Goal: Task Accomplishment & Management: Use online tool/utility

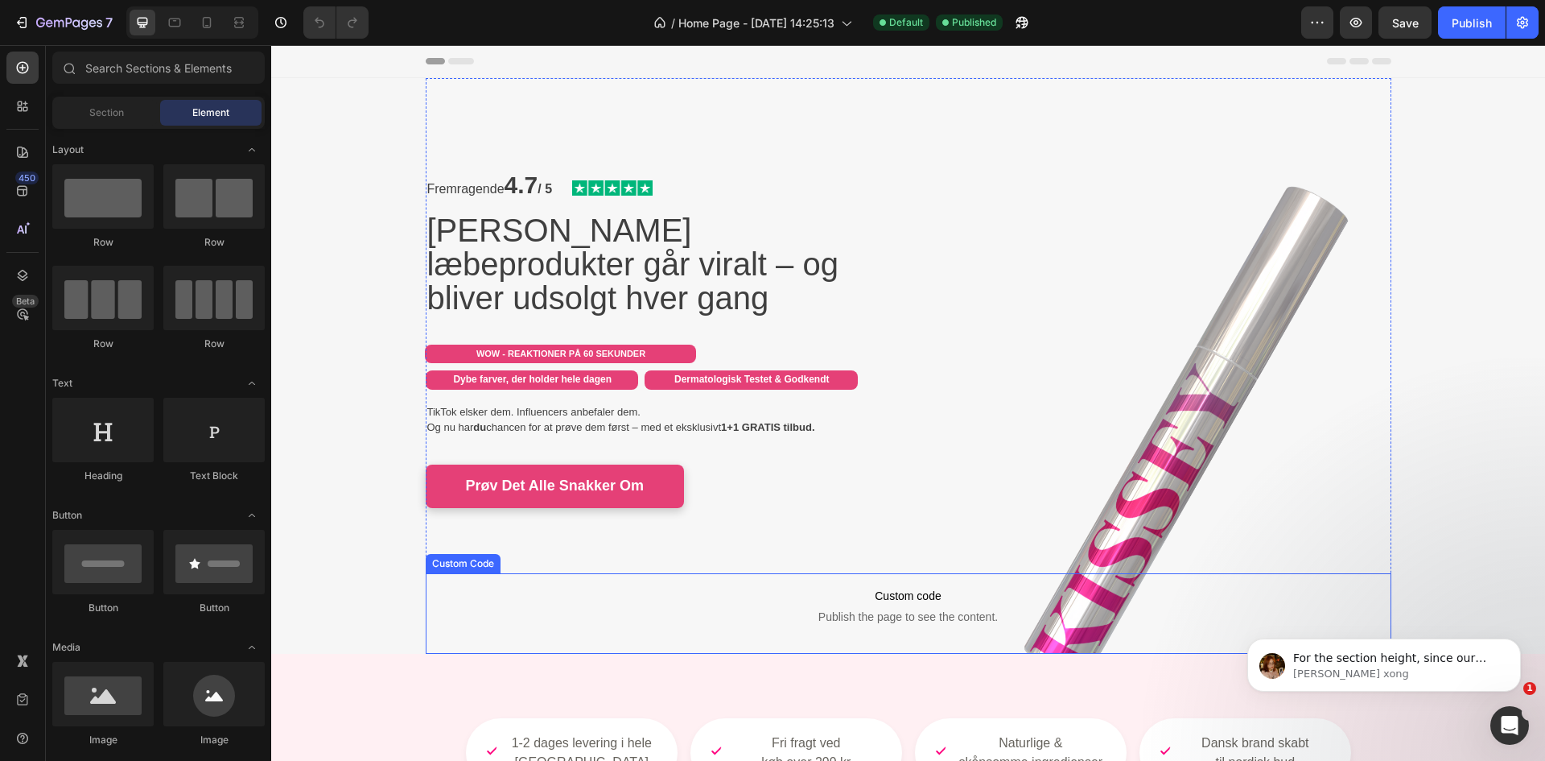
click at [929, 612] on span "Publish the page to see the content." at bounding box center [909, 617] width 966 height 16
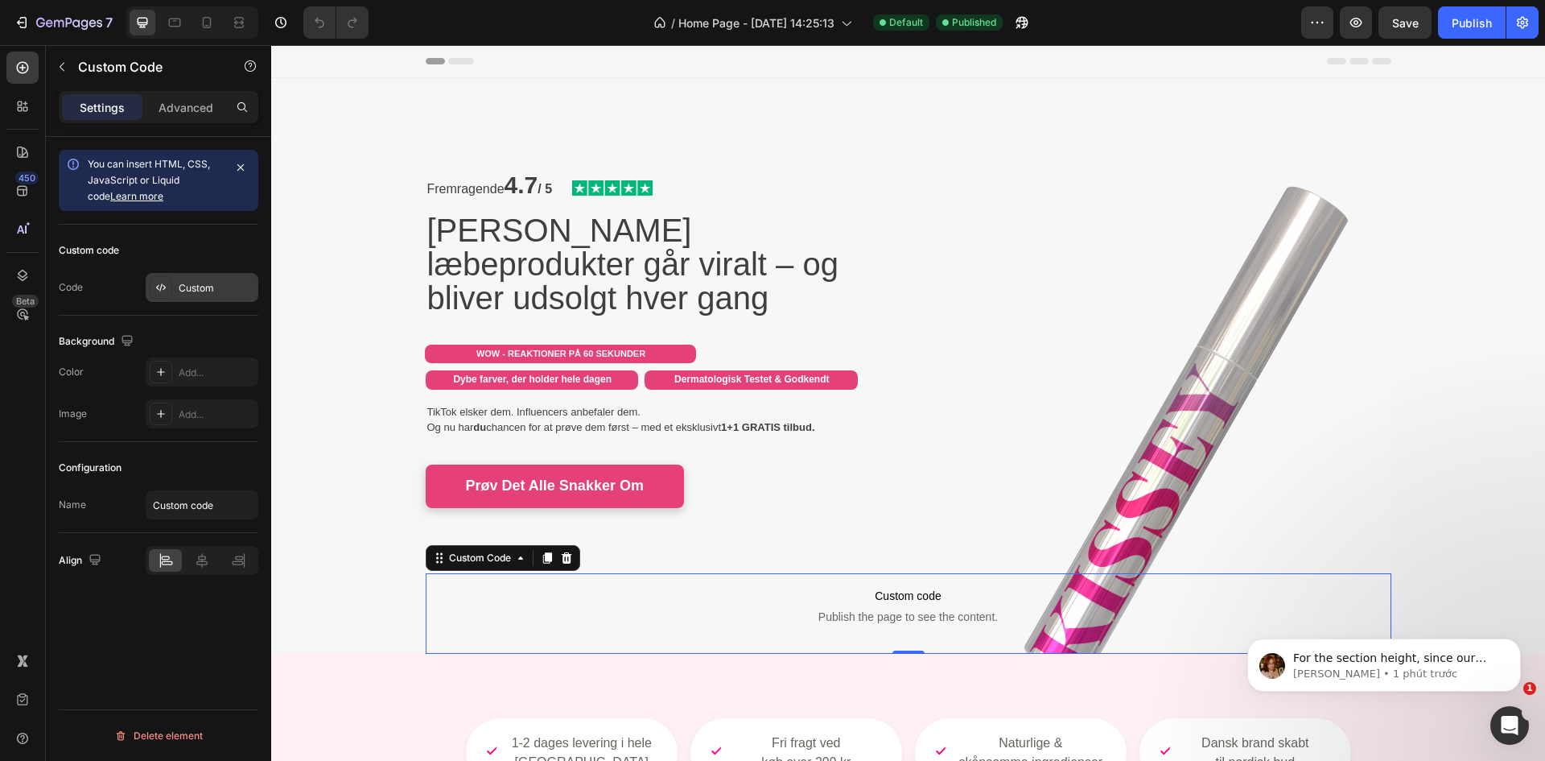
click at [209, 279] on div "Custom" at bounding box center [202, 287] width 113 height 29
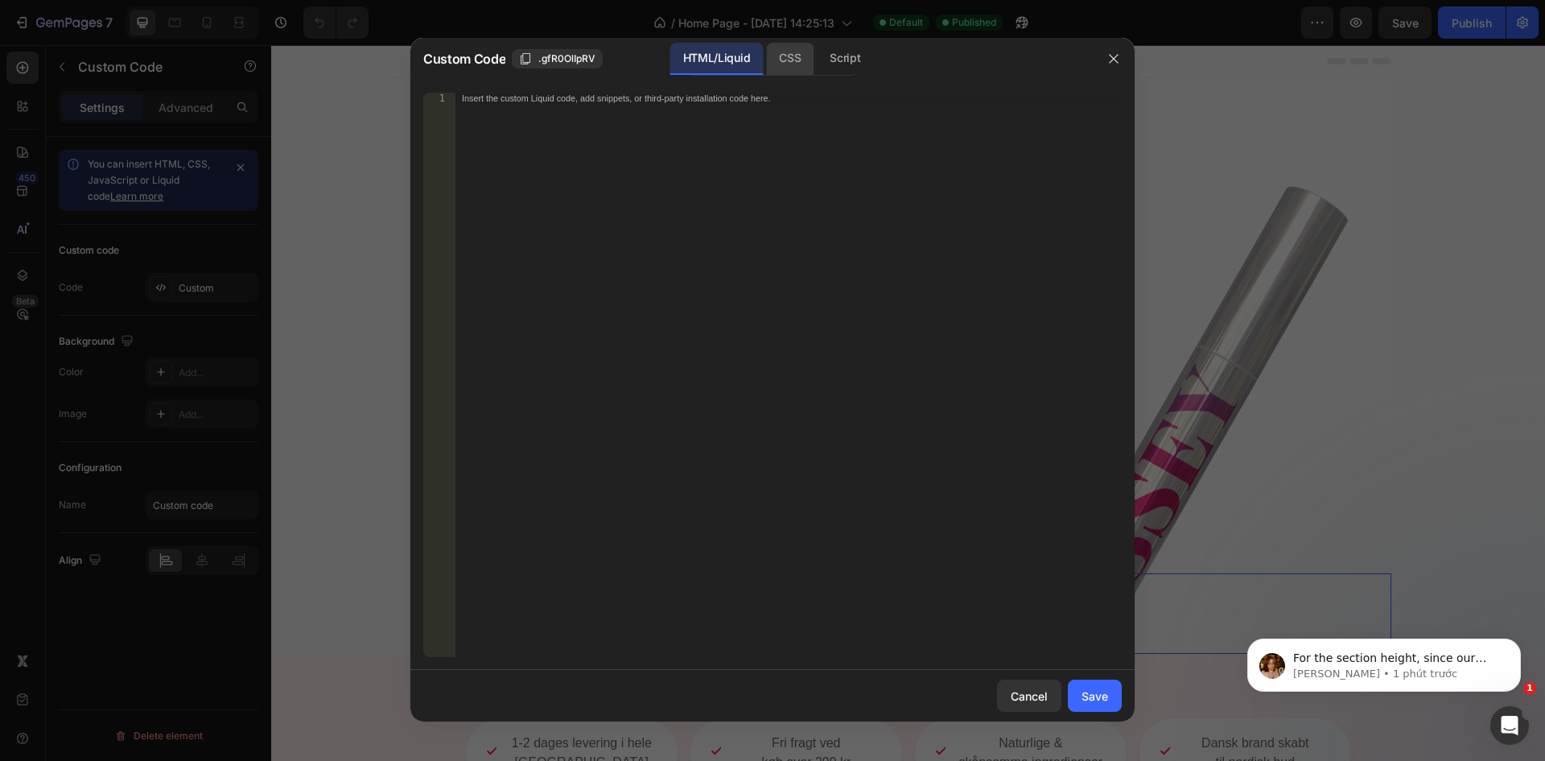
click at [767, 64] on div "HTML/Liquid CSS Script" at bounding box center [772, 59] width 171 height 33
click at [777, 64] on div "CSS" at bounding box center [789, 59] width 47 height 32
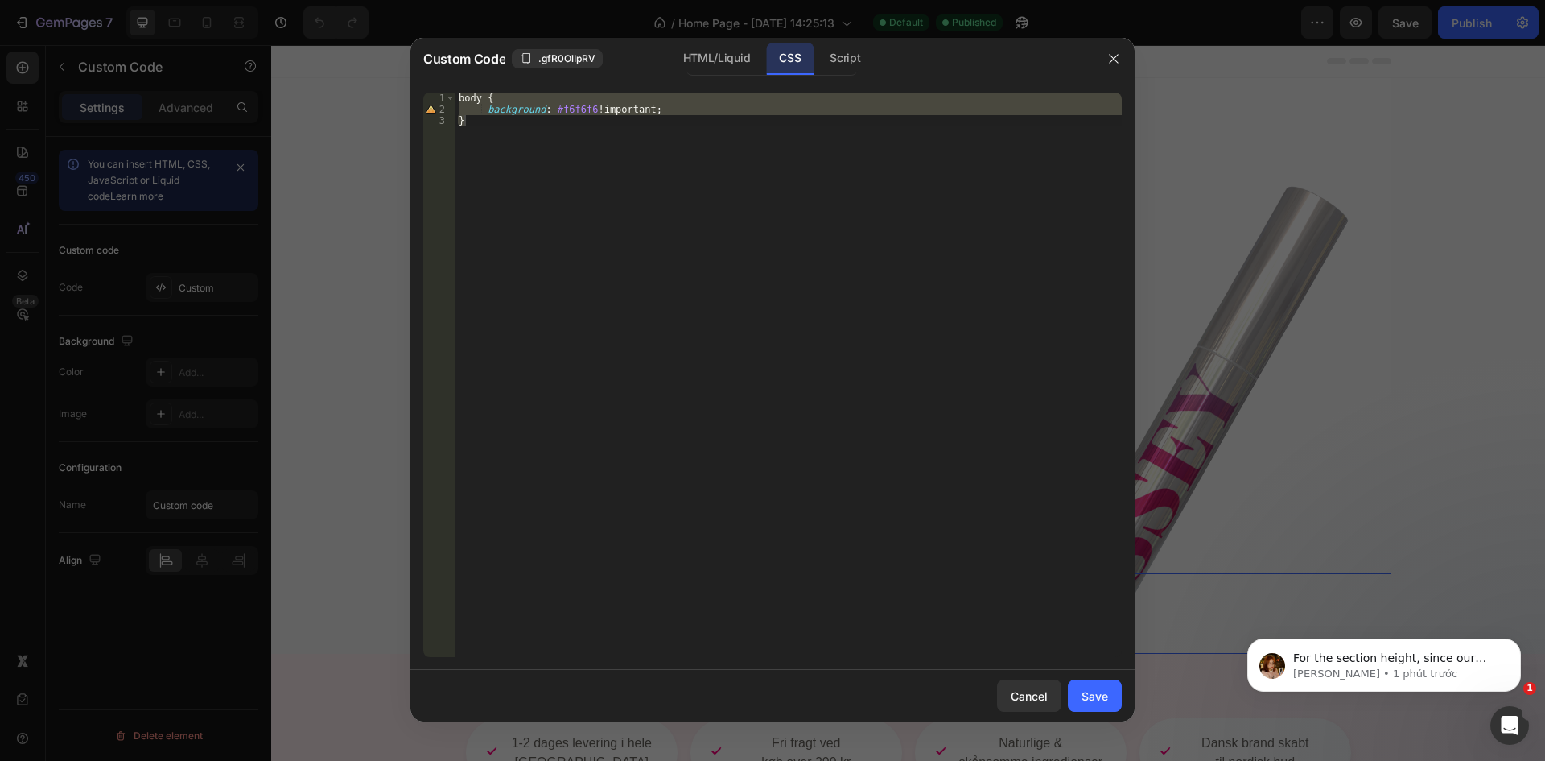
click at [1389, 328] on div at bounding box center [772, 380] width 1545 height 761
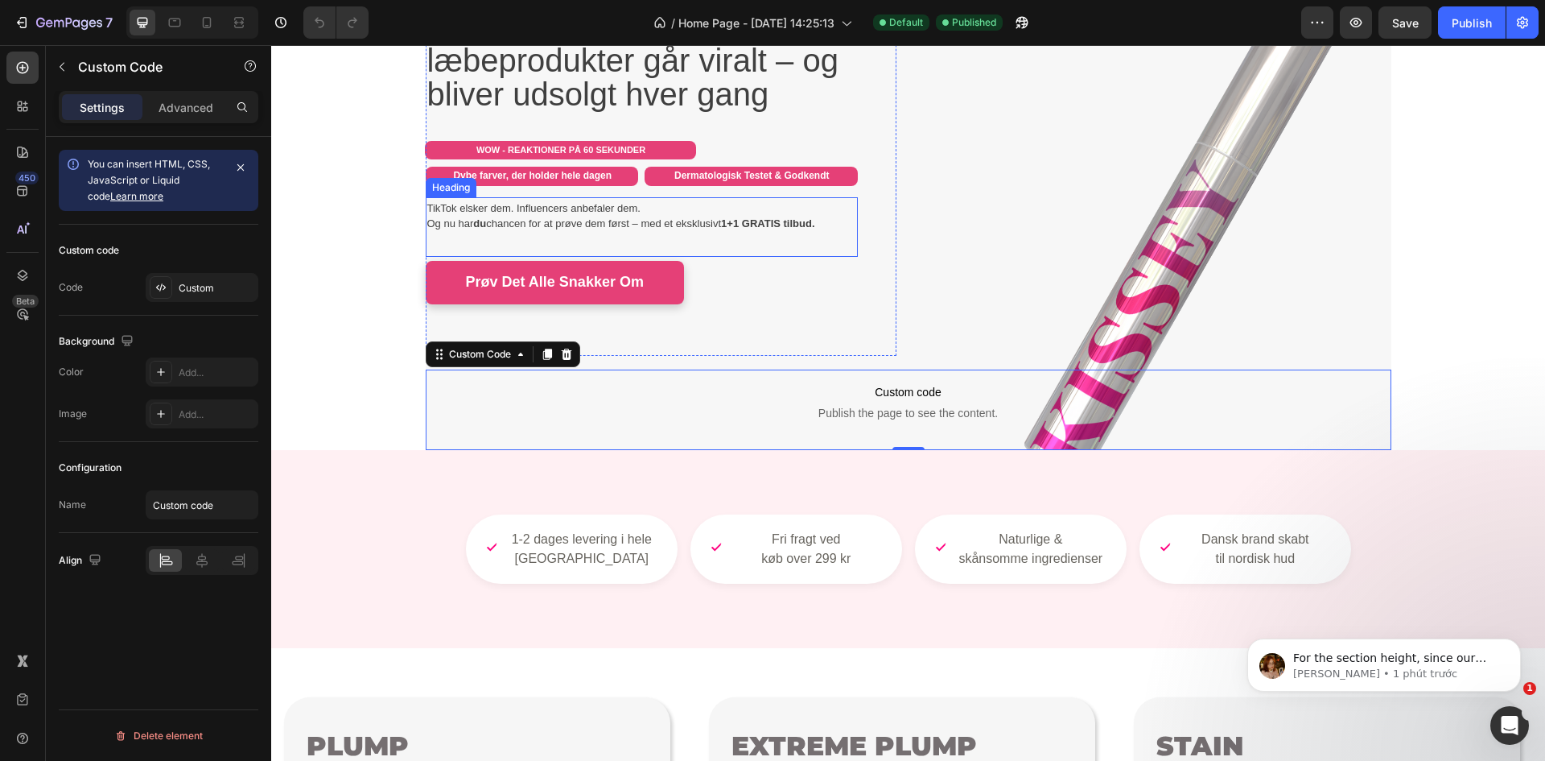
scroll to position [134, 0]
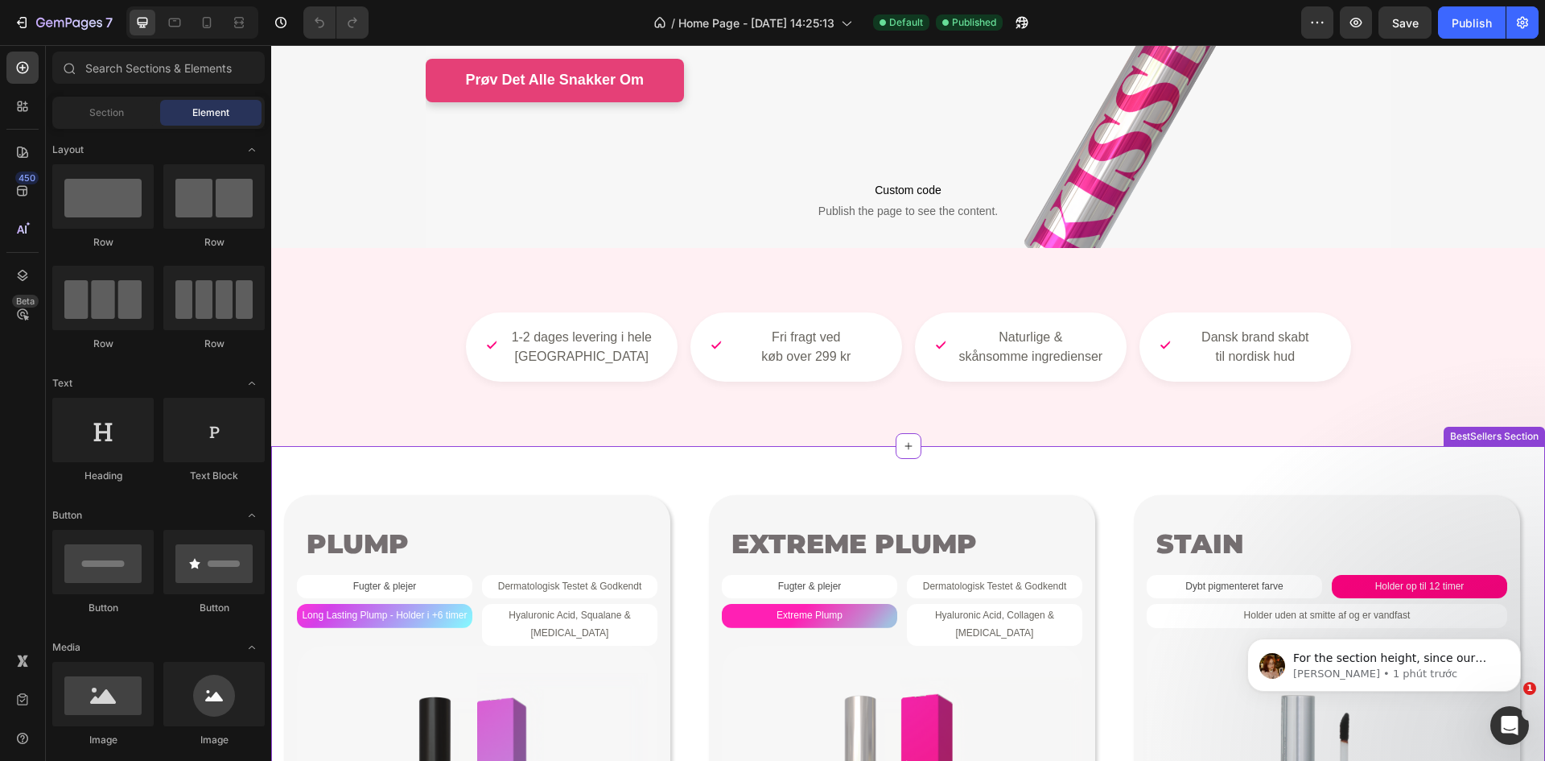
scroll to position [402, 0]
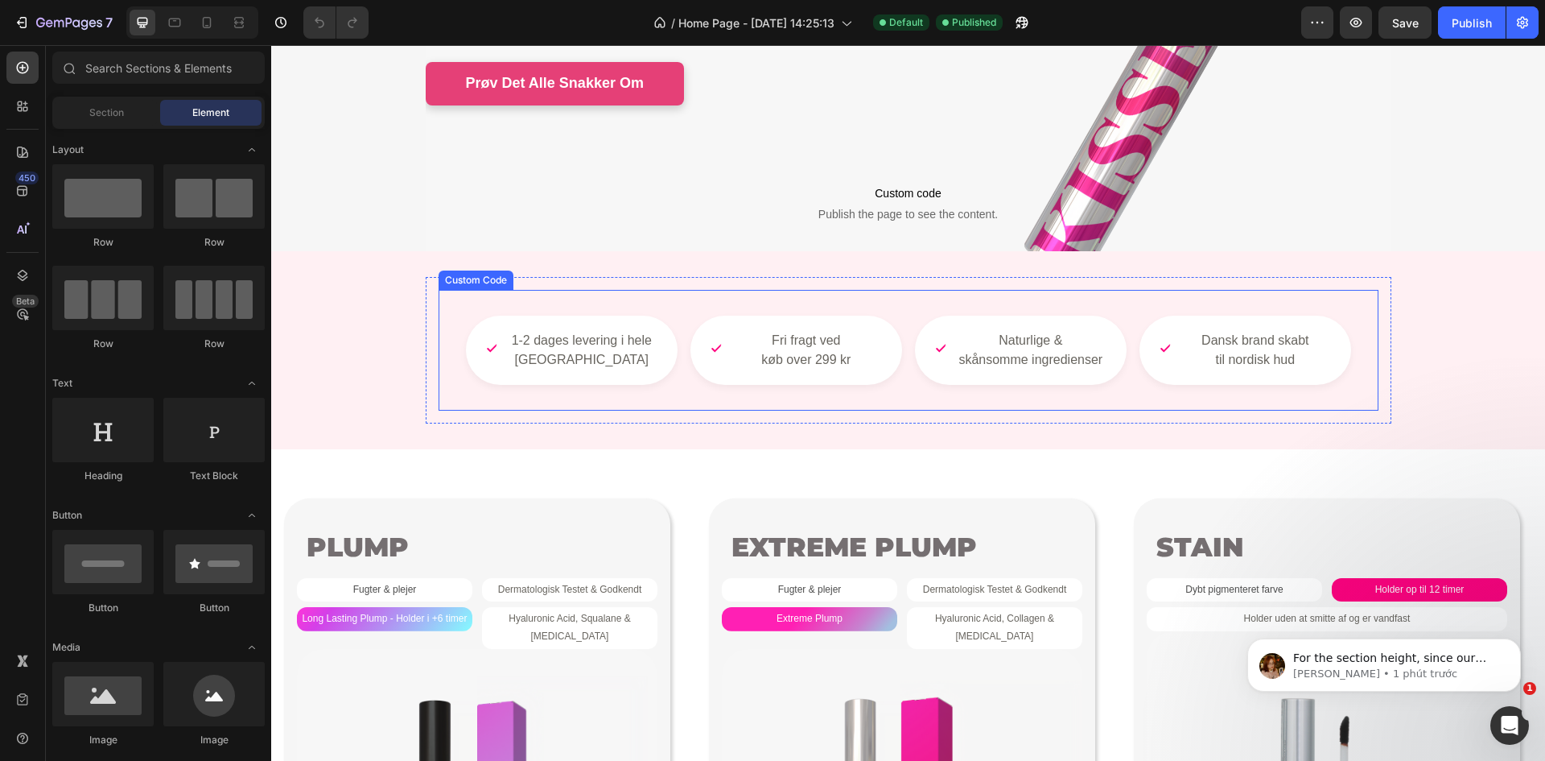
click at [619, 410] on div "1-2 dages levering i hele Danmark Fri fragt ved køb over 299 kr Naturlige & skå…" at bounding box center [909, 350] width 940 height 121
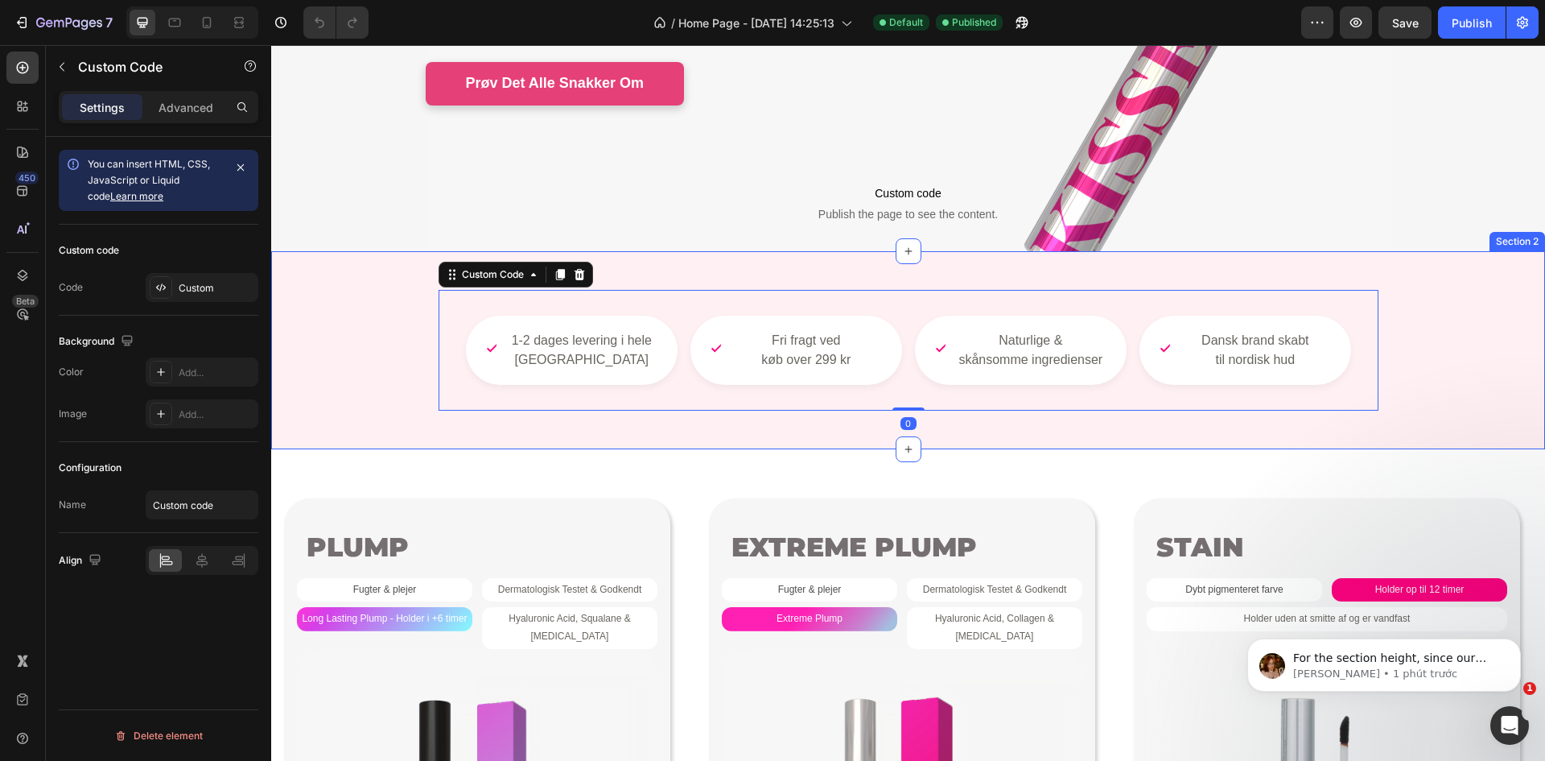
click at [609, 446] on div "1-2 dages levering i hele Danmark Fri fragt ved køb over 299 kr Naturlige & skå…" at bounding box center [908, 350] width 1274 height 198
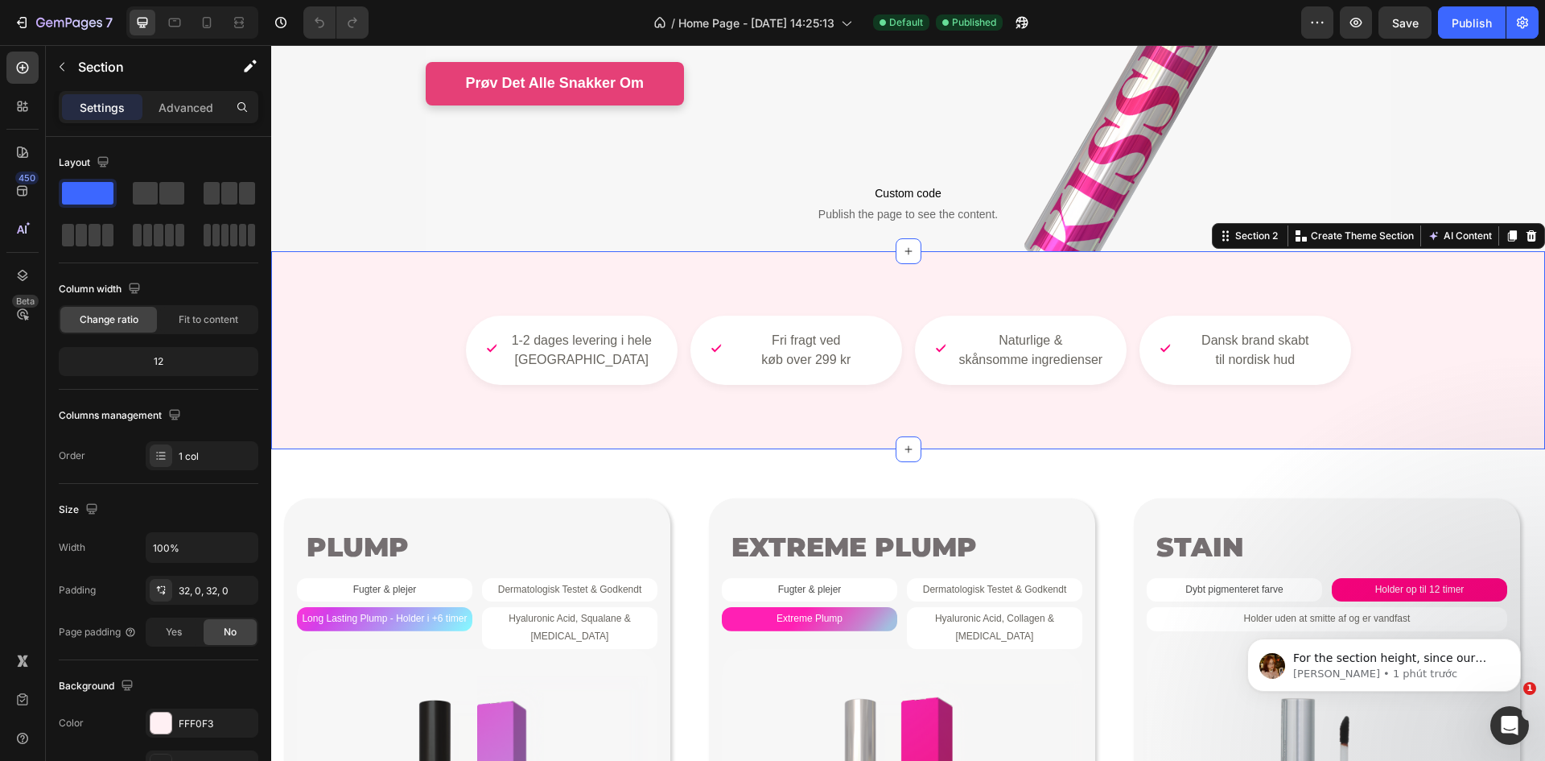
scroll to position [0, 0]
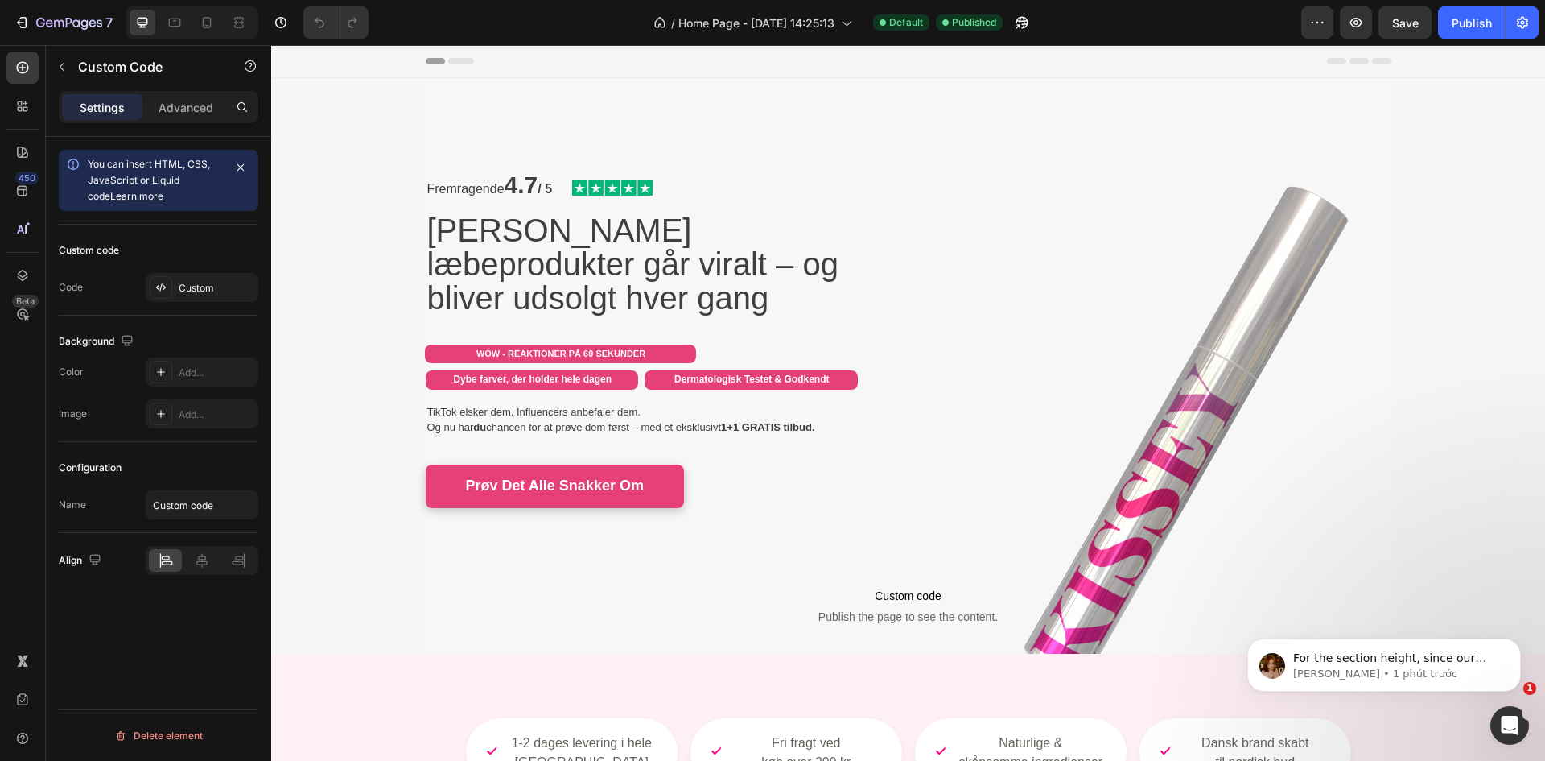
click at [475, 586] on span "Custom code" at bounding box center [909, 595] width 966 height 19
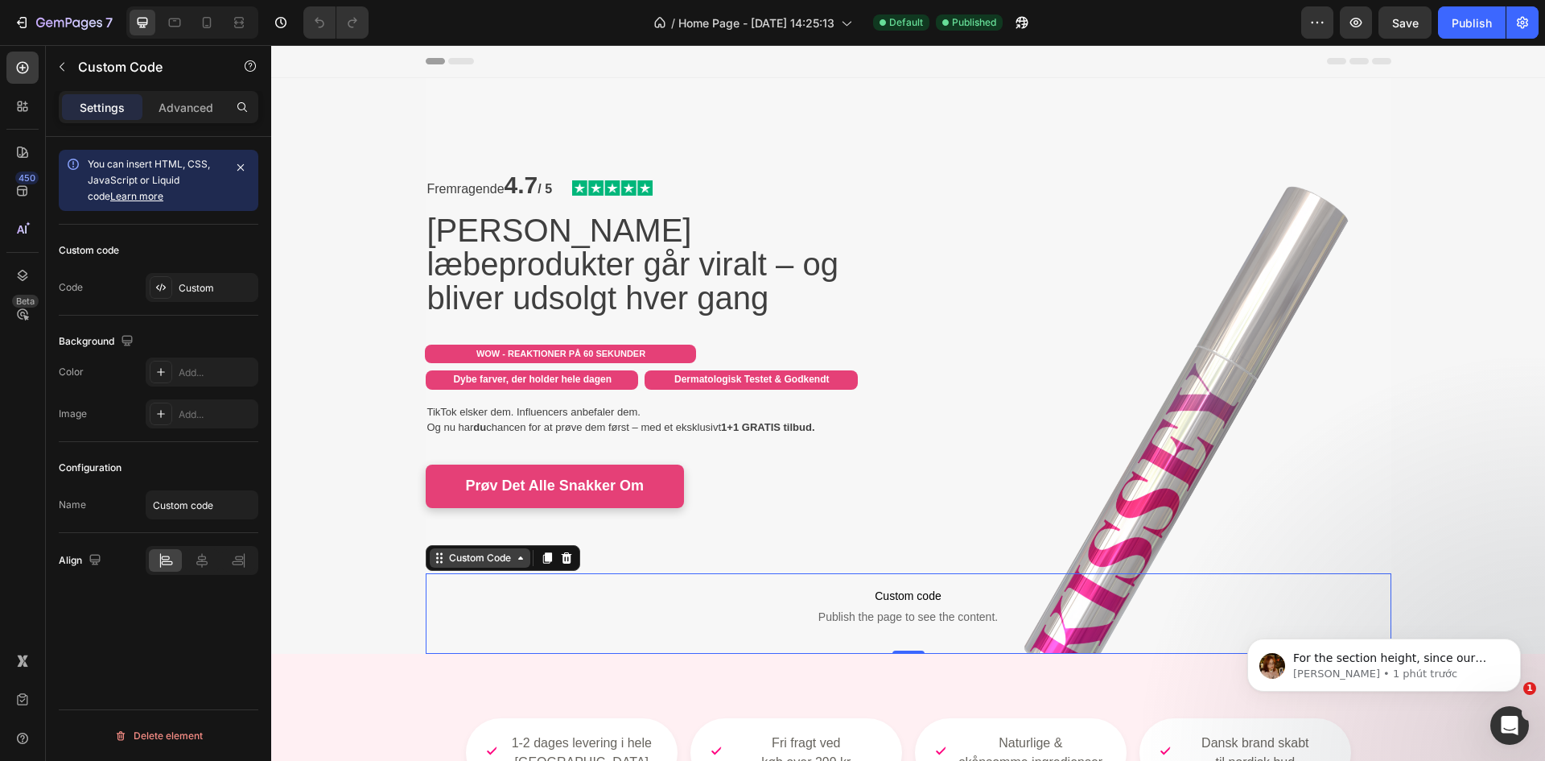
click at [446, 553] on div "Custom Code" at bounding box center [480, 558] width 68 height 14
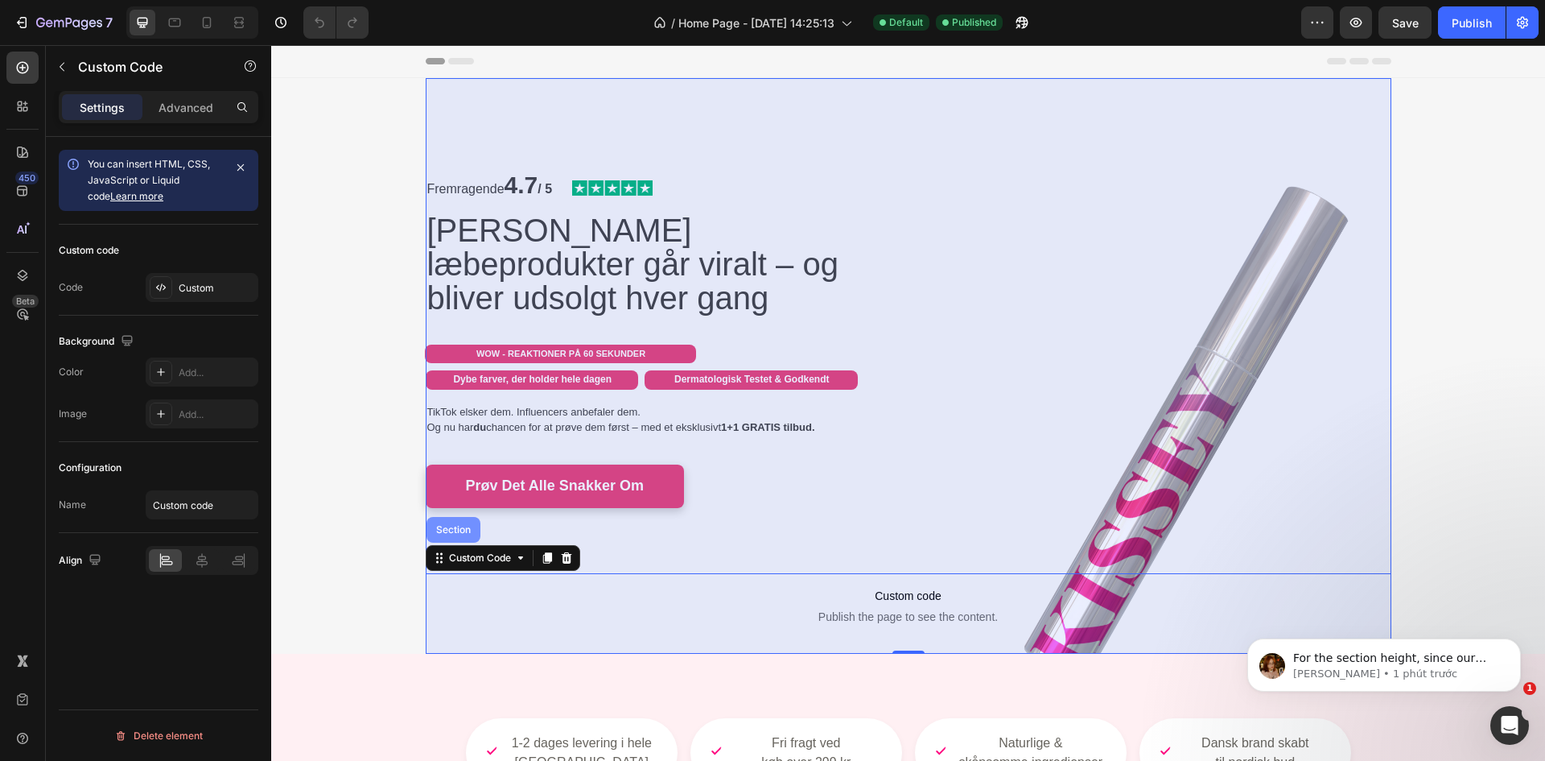
click at [450, 526] on div "Section" at bounding box center [453, 530] width 41 height 10
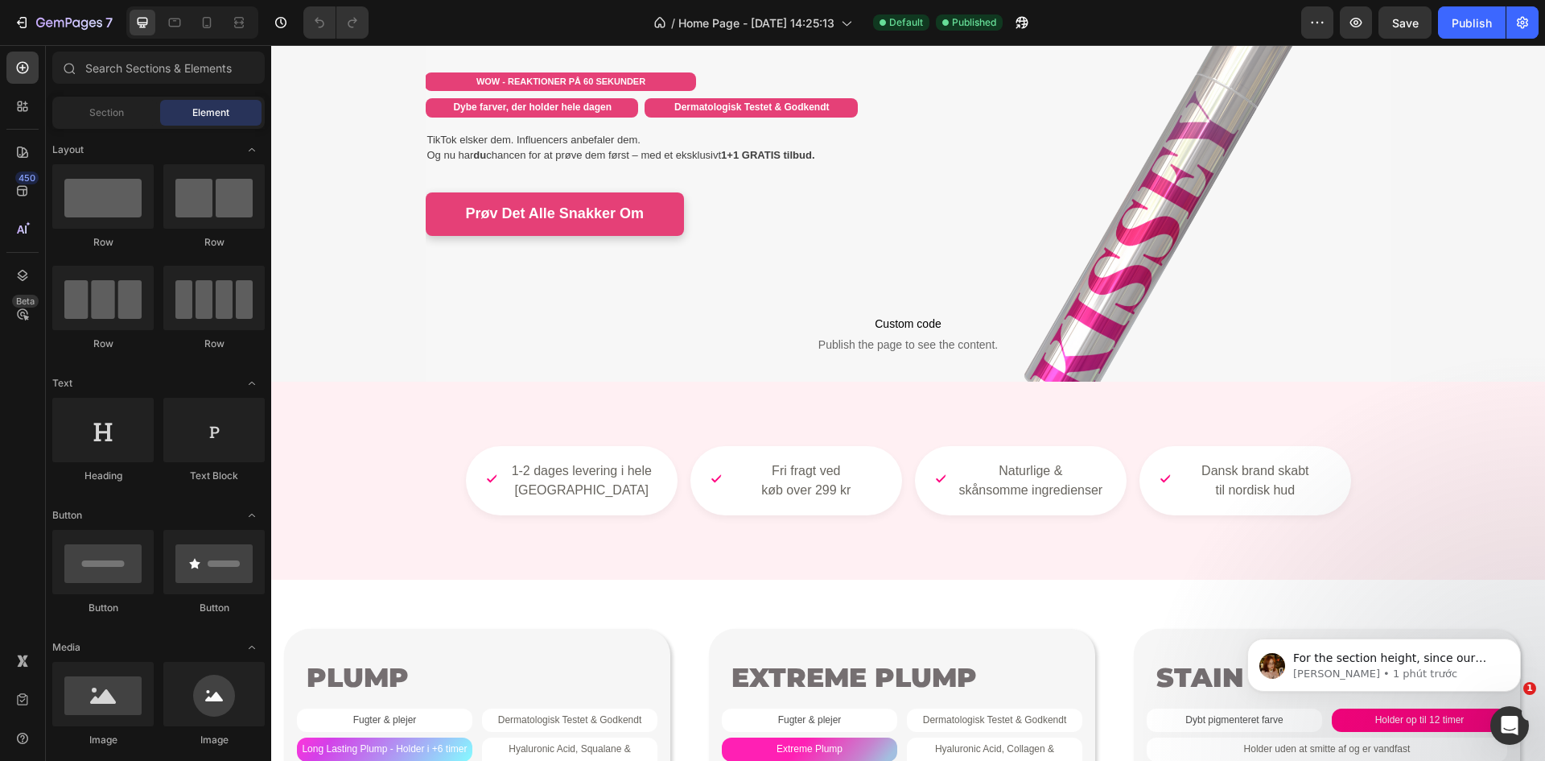
scroll to position [268, 0]
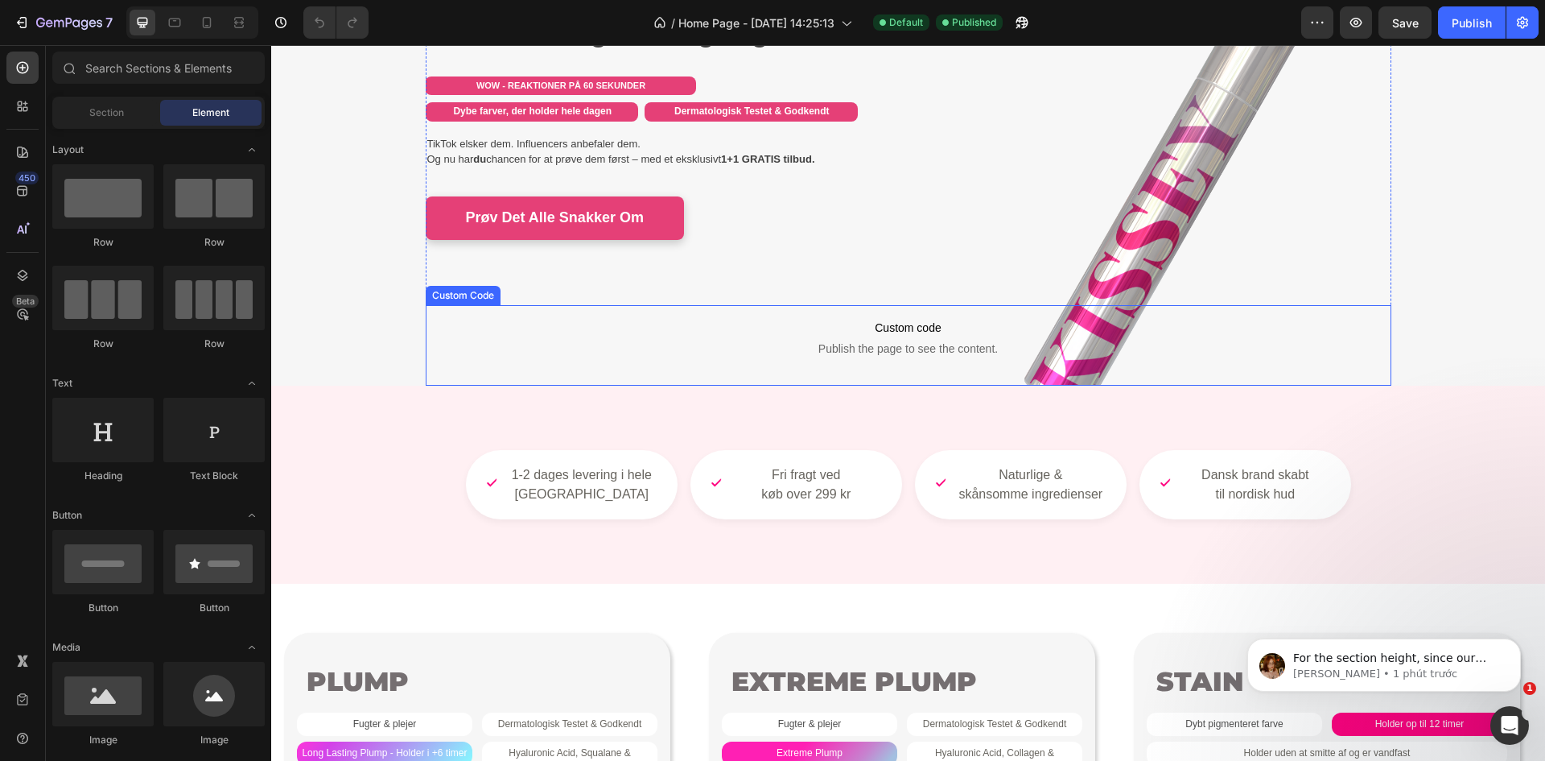
click at [851, 350] on span "Publish the page to see the content." at bounding box center [909, 348] width 966 height 16
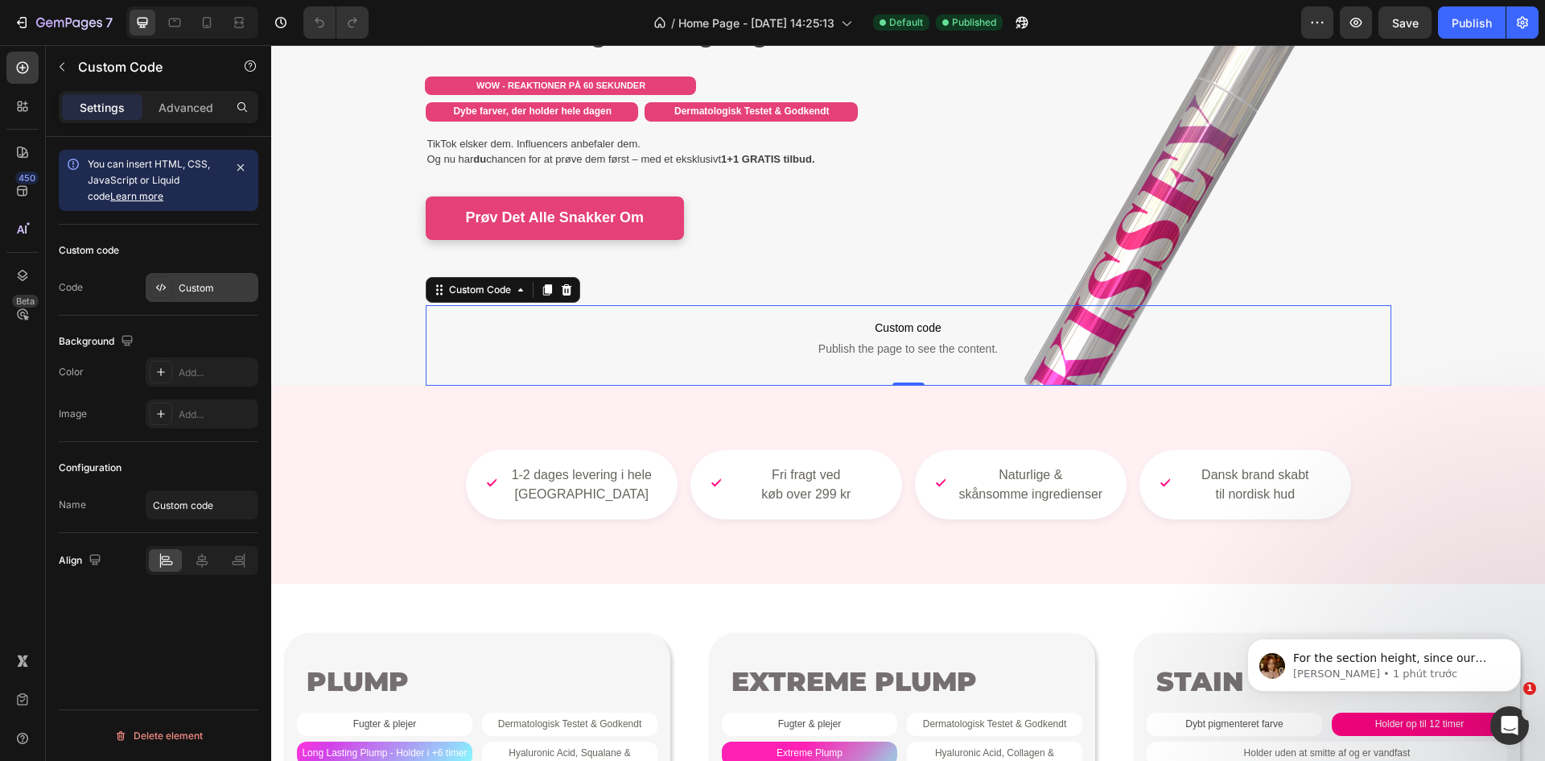
click at [173, 276] on div "Custom" at bounding box center [202, 287] width 113 height 29
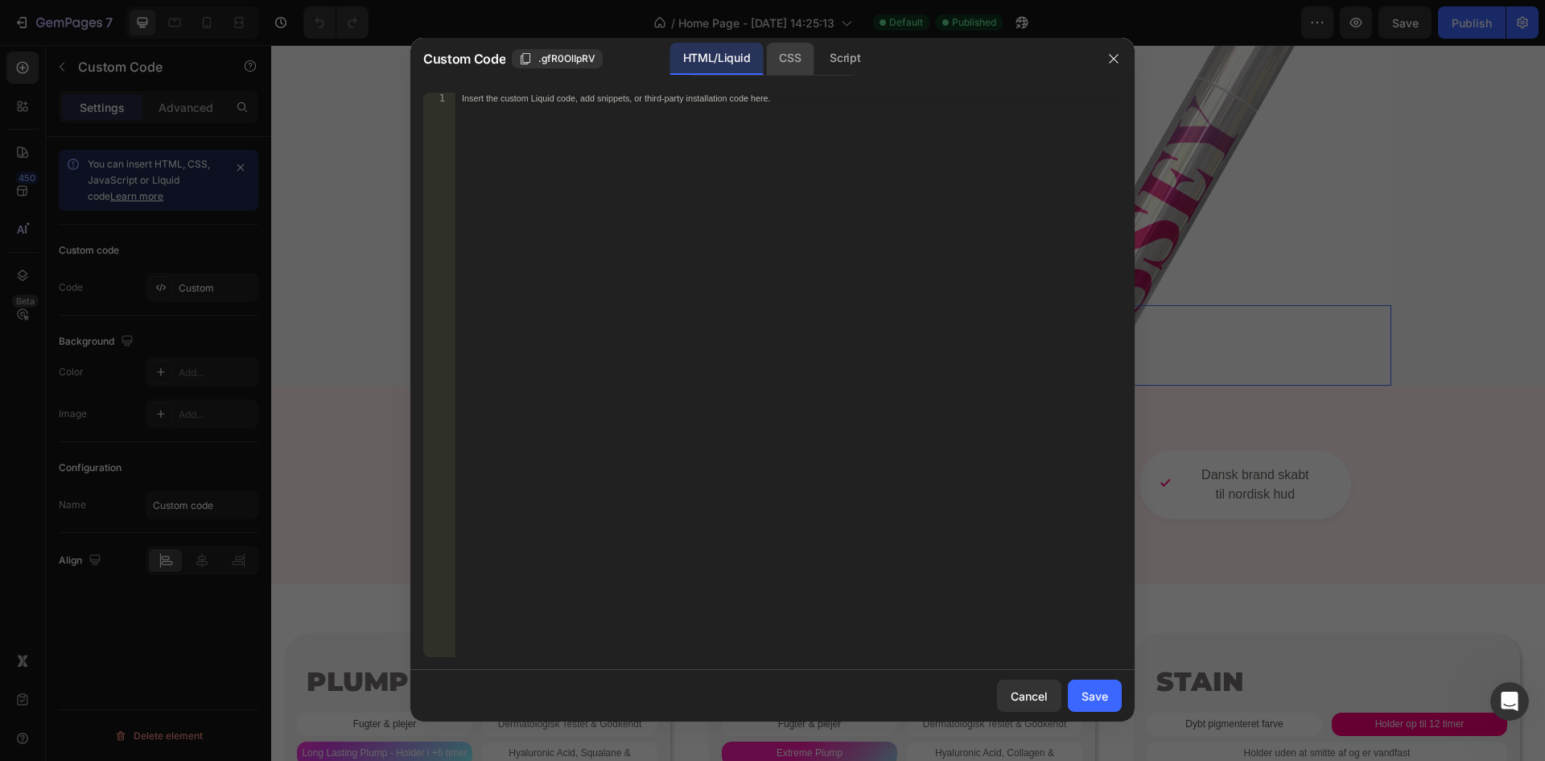
click at [774, 41] on div "Custom Code .gfR0OlIpRV HTML/Liquid CSS Script" at bounding box center [752, 59] width 683 height 42
click at [777, 54] on div "CSS" at bounding box center [789, 59] width 47 height 32
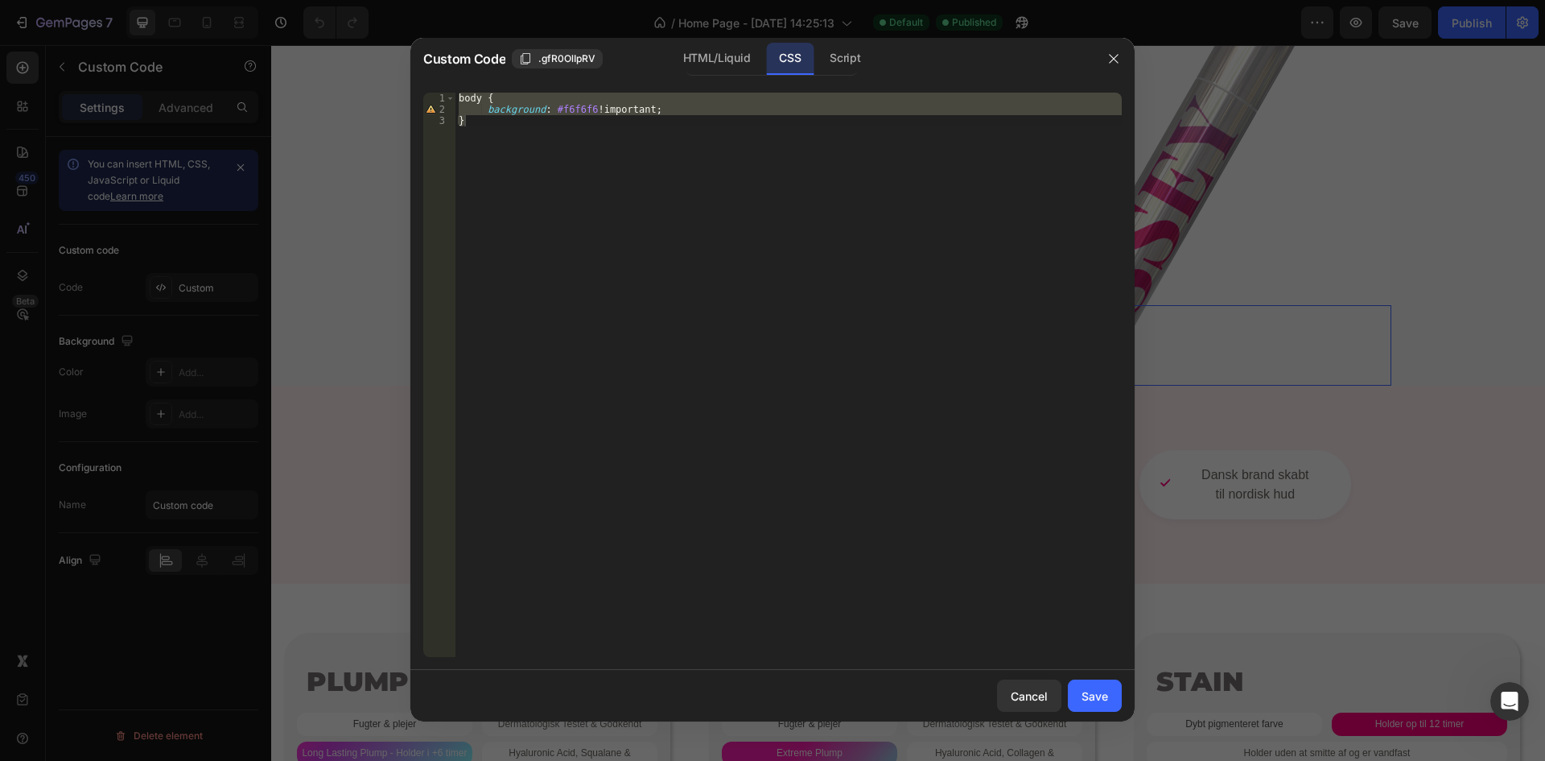
click at [1360, 310] on div at bounding box center [772, 380] width 1545 height 761
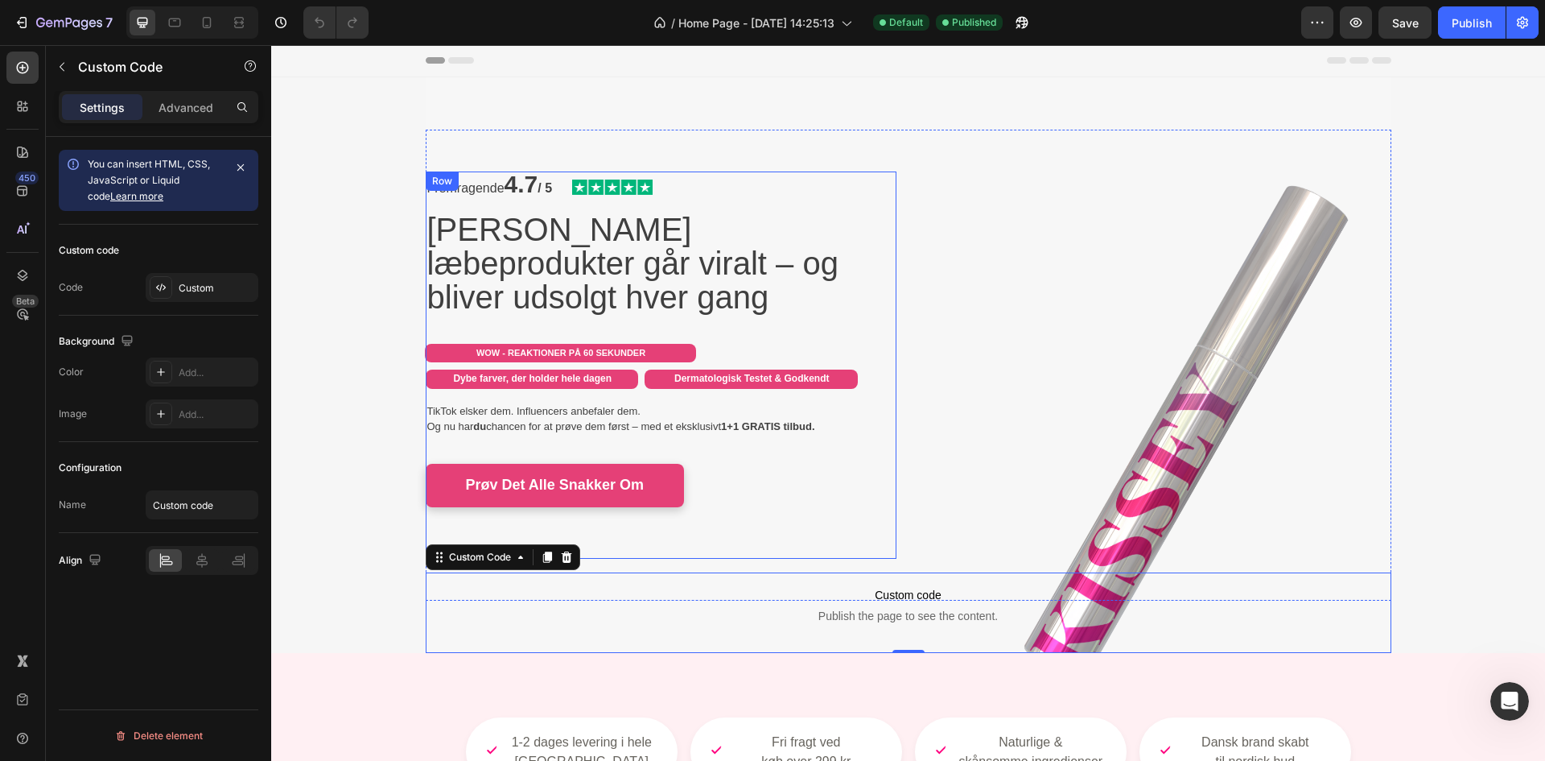
scroll to position [0, 0]
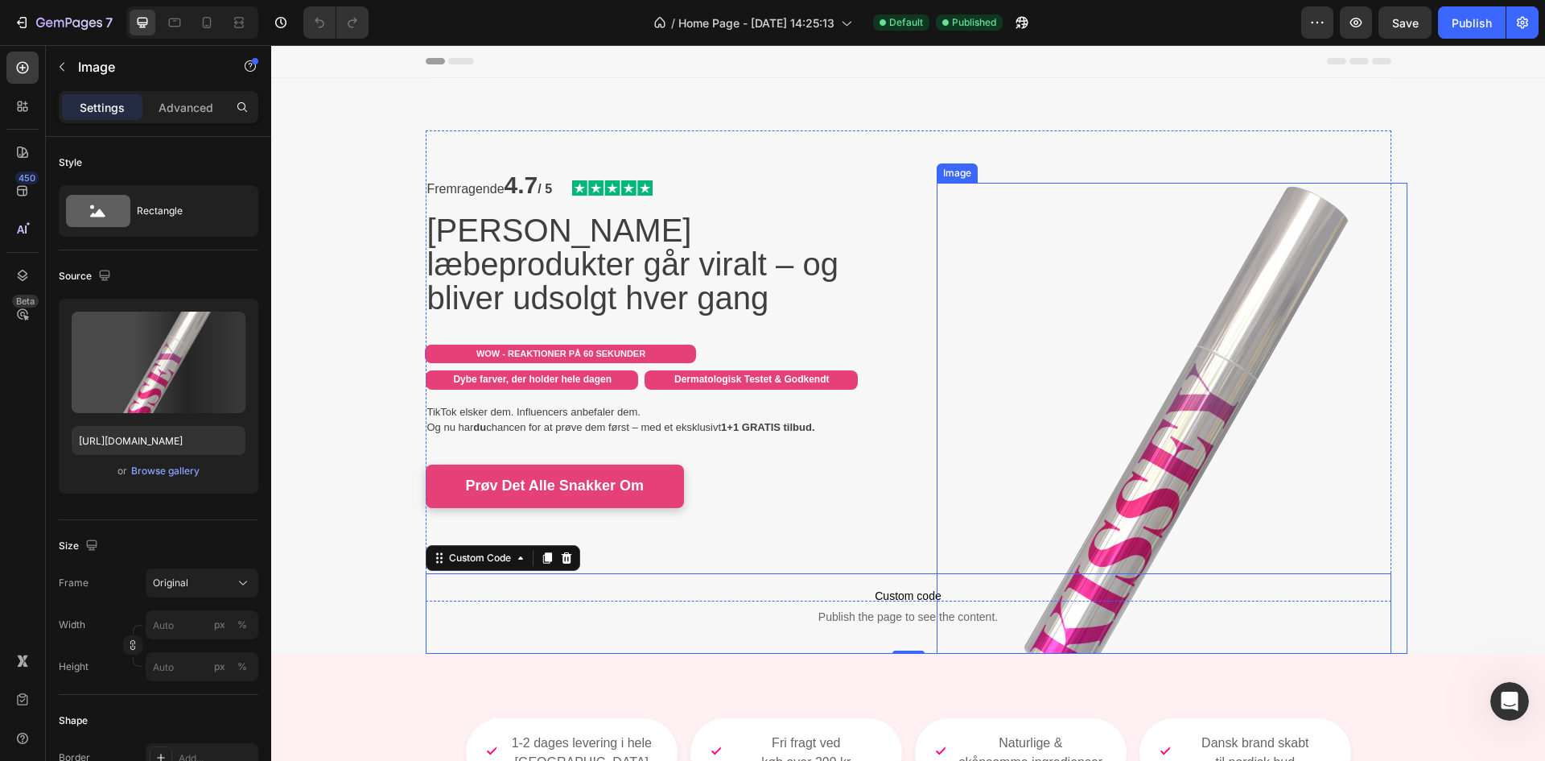
click at [1057, 271] on img at bounding box center [1172, 418] width 471 height 471
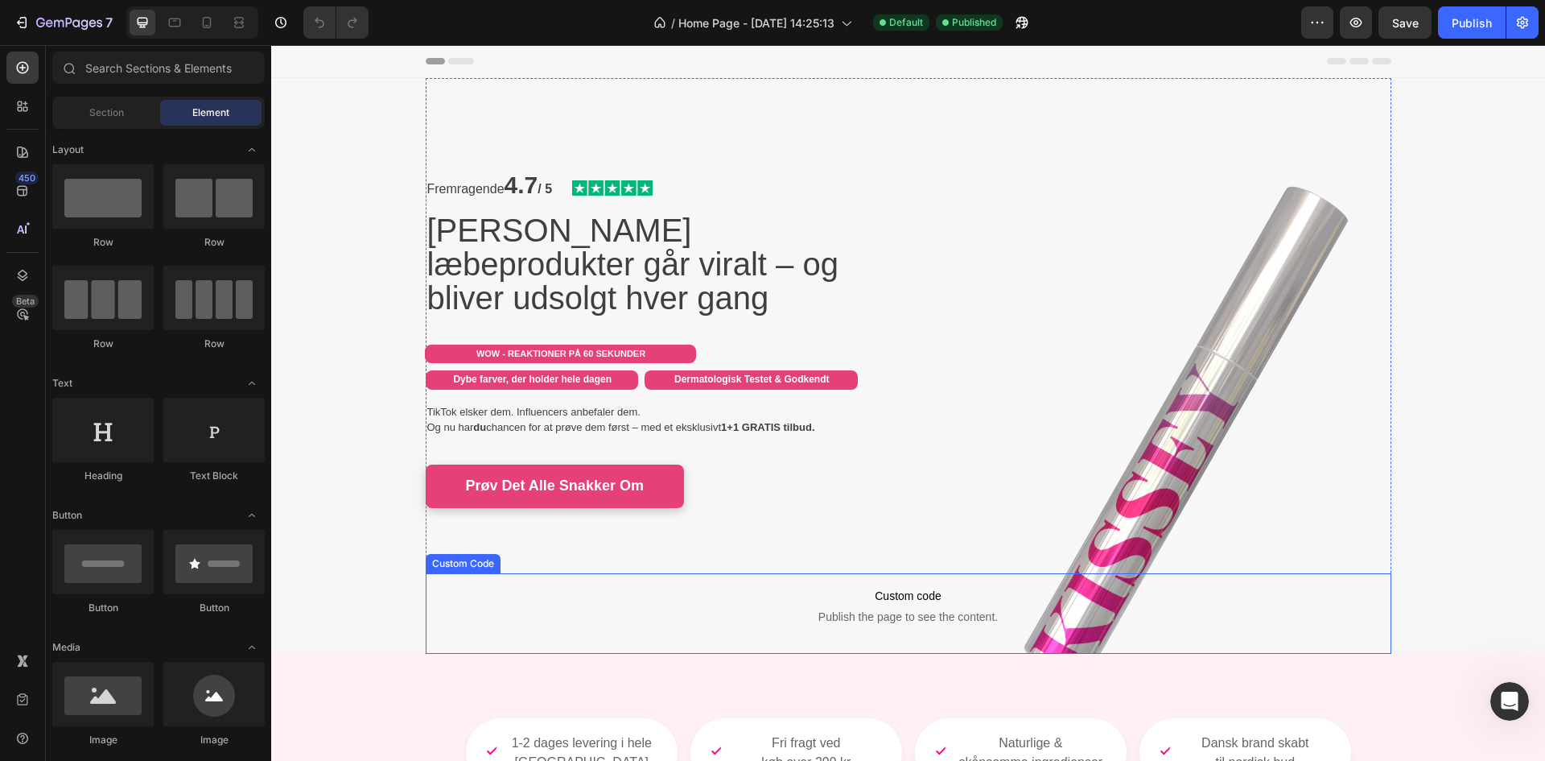
click at [476, 617] on span "Publish the page to see the content." at bounding box center [909, 617] width 966 height 16
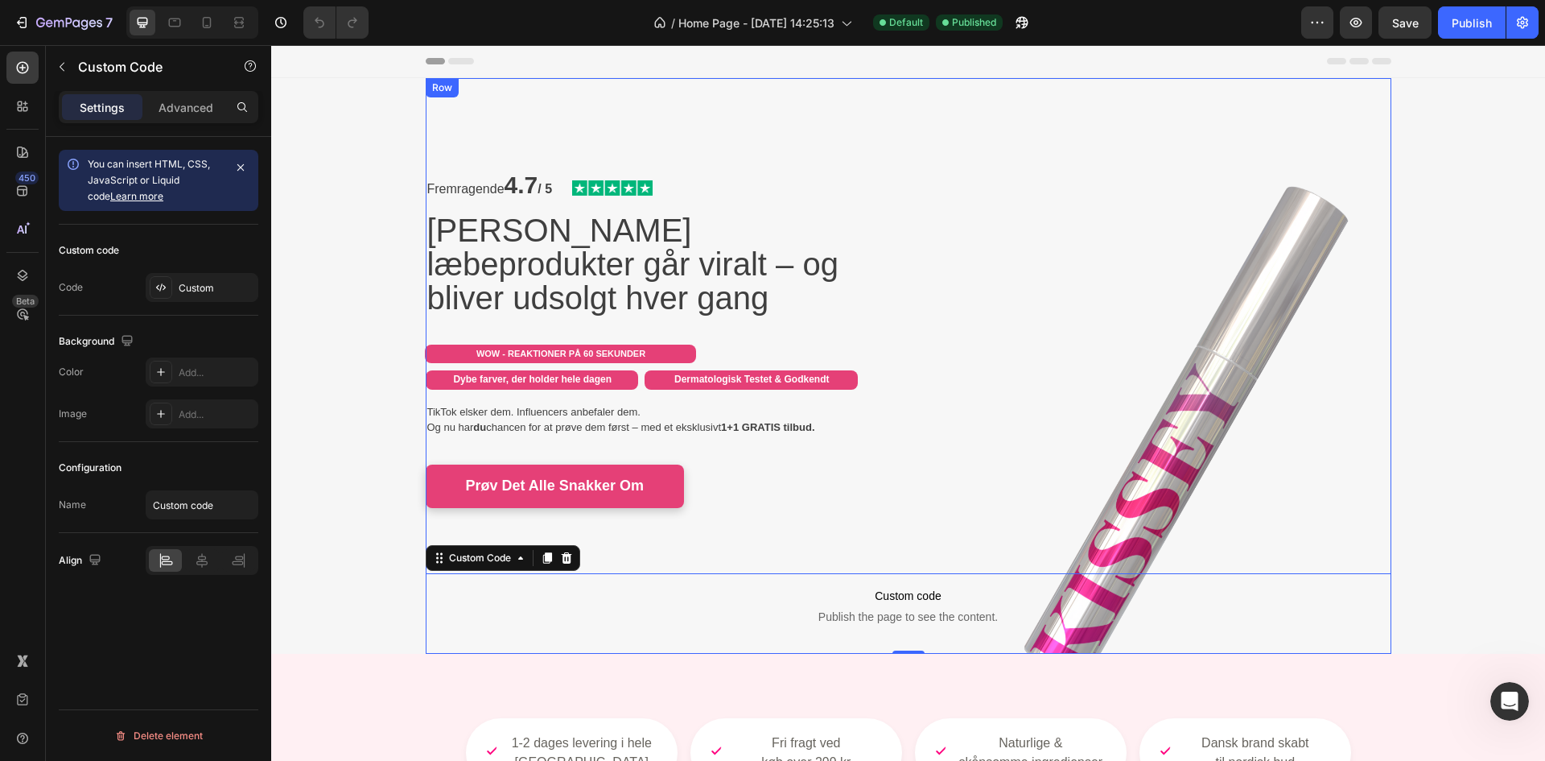
click at [497, 98] on div "Fremragende 4.7 / 5 Text Block Image Row Kissey's læbeprodukter går viralt – og…" at bounding box center [909, 366] width 966 height 576
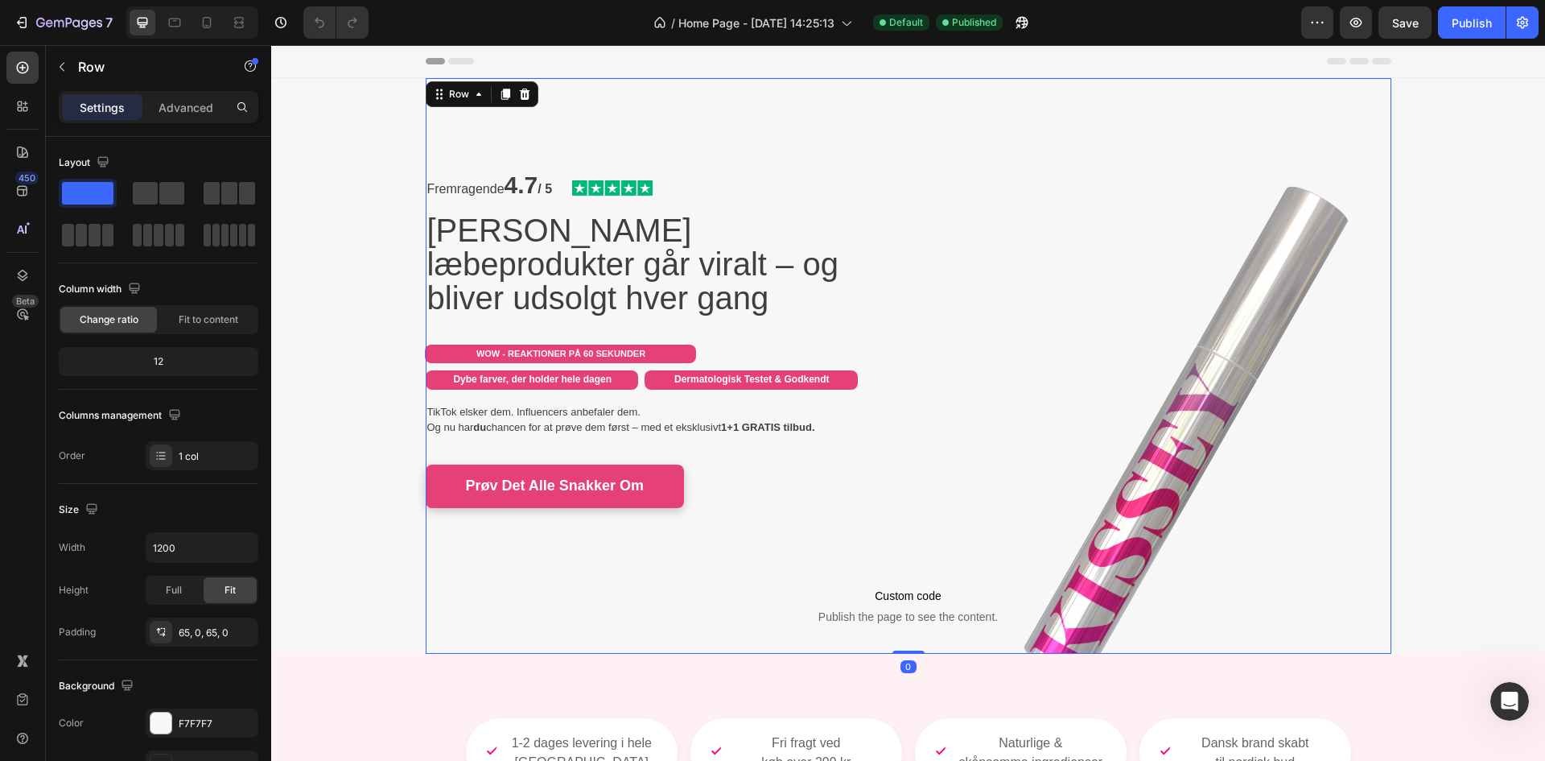
click at [442, 105] on div "Row" at bounding box center [482, 94] width 113 height 26
click at [446, 91] on div "Row" at bounding box center [459, 94] width 27 height 14
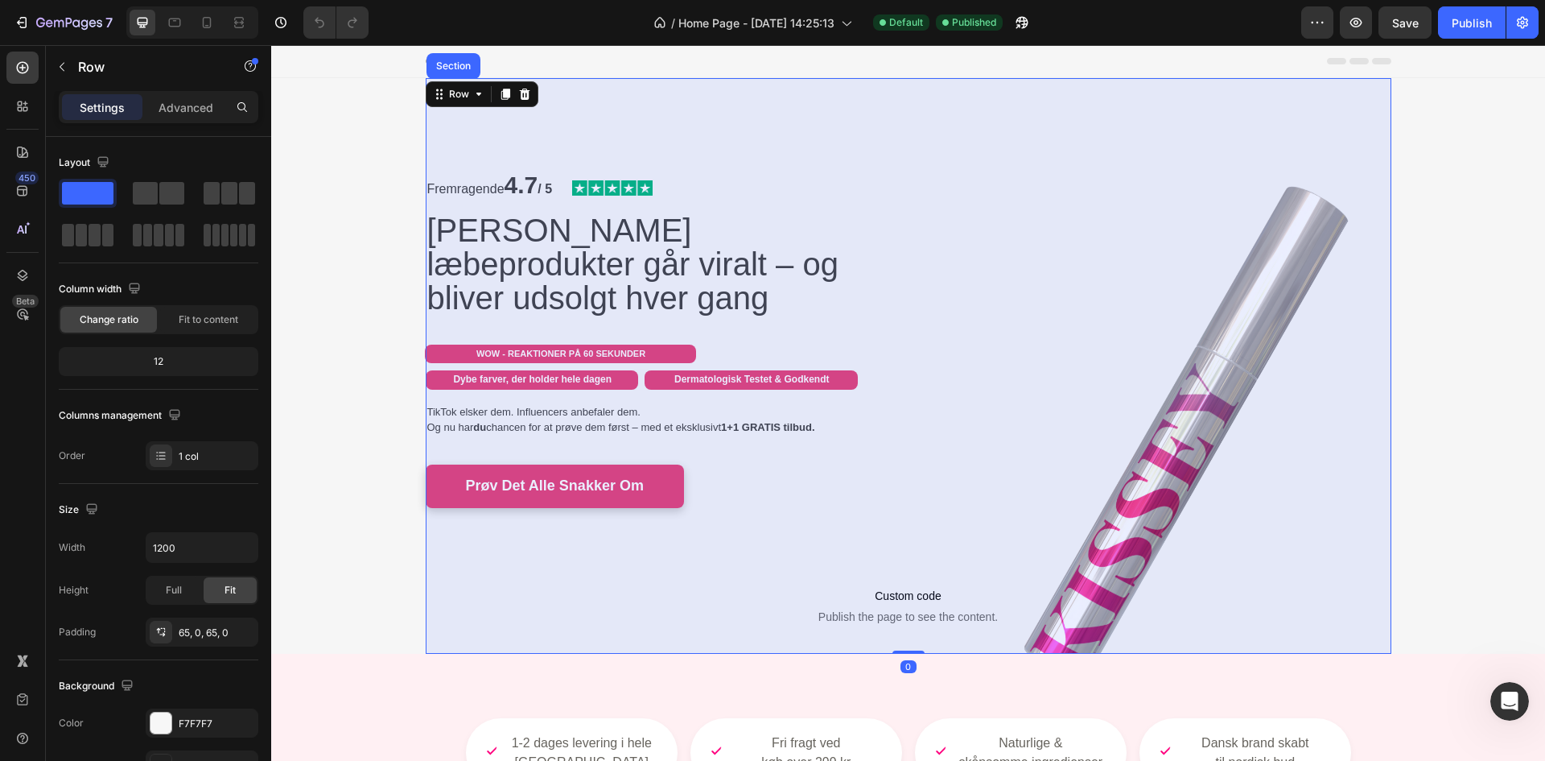
click at [443, 55] on div "Section" at bounding box center [454, 66] width 54 height 26
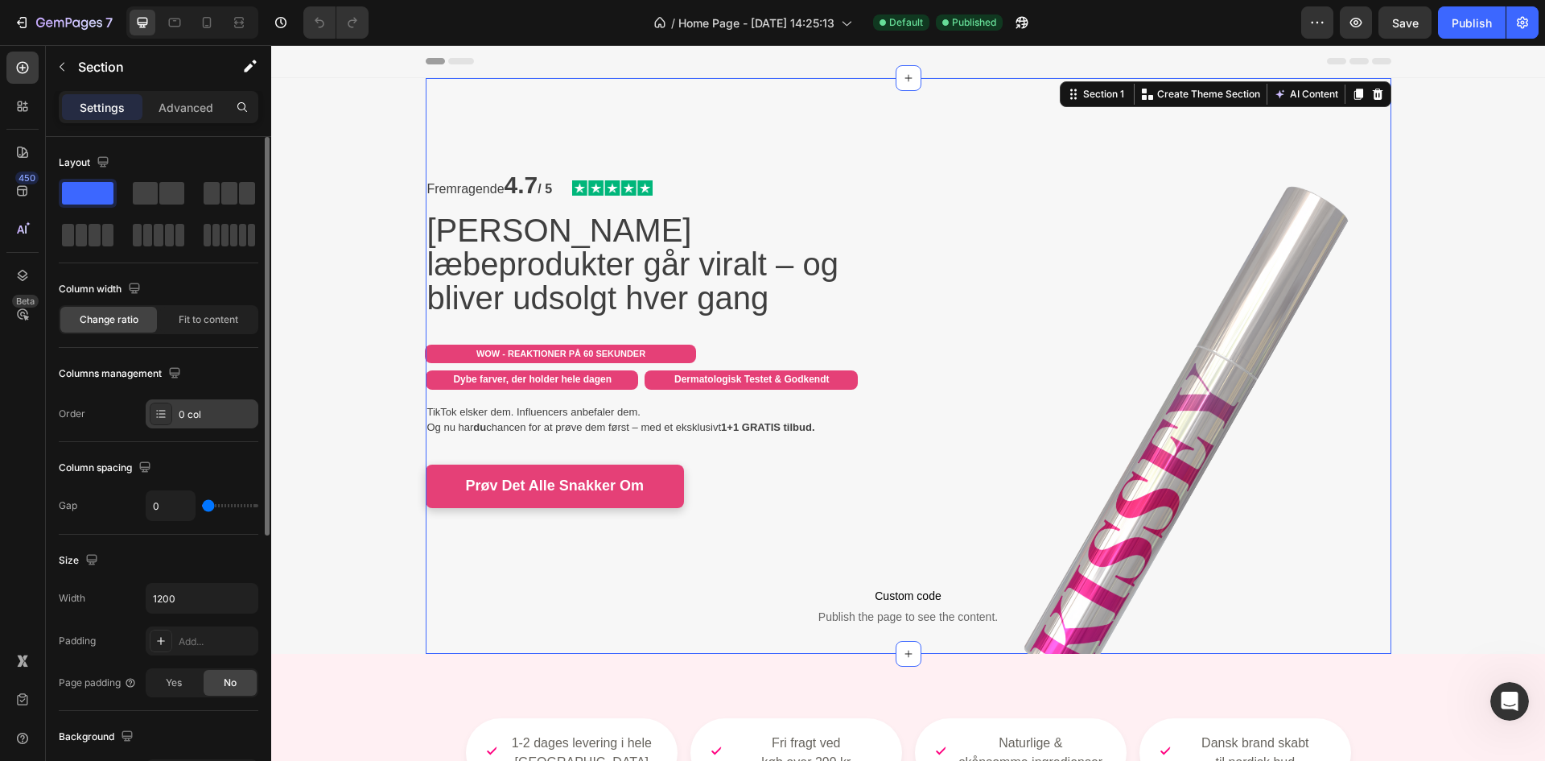
click at [207, 419] on div "0 col" at bounding box center [217, 414] width 76 height 14
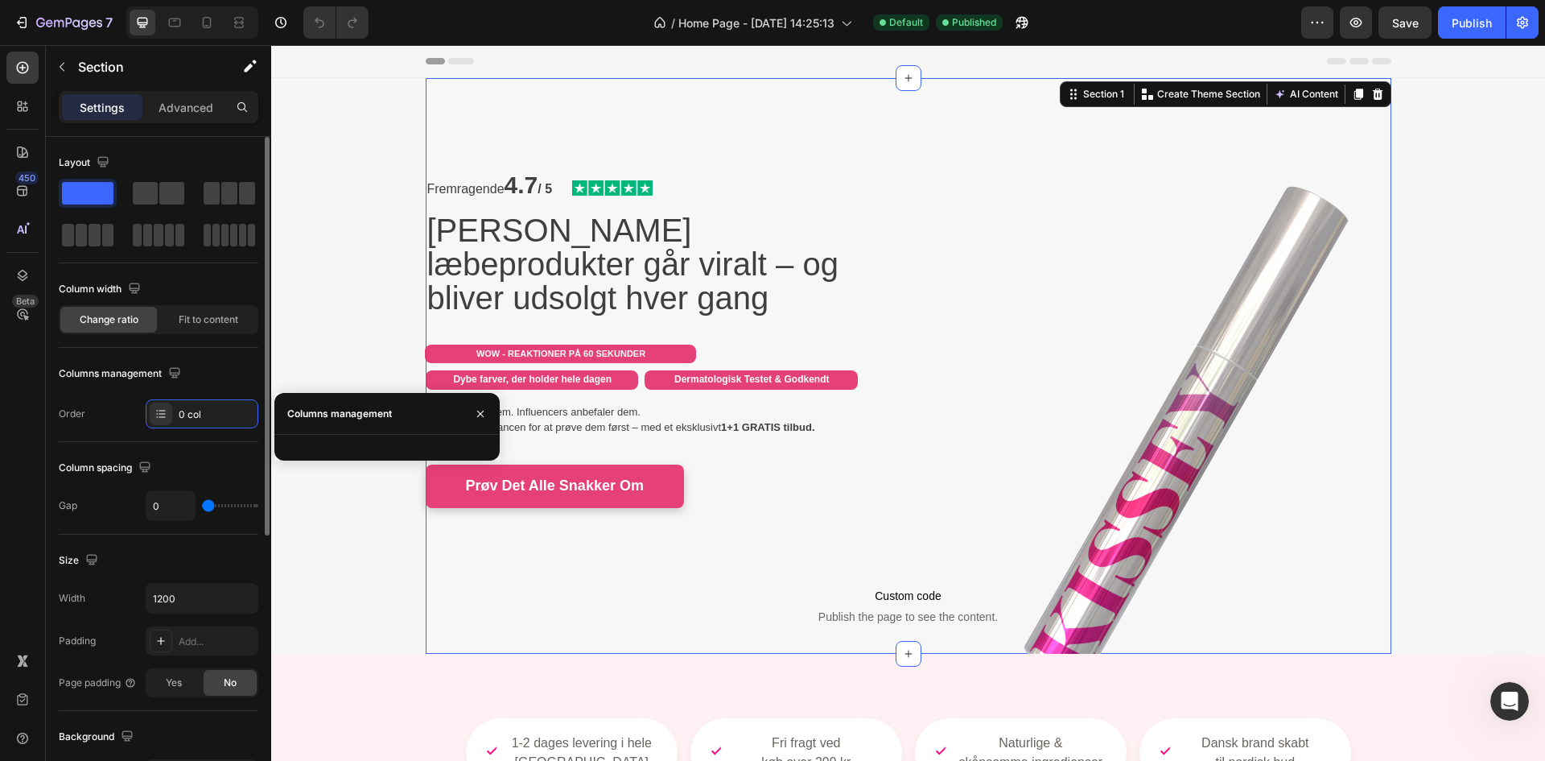
click at [197, 481] on div "Column spacing Gap 0" at bounding box center [159, 488] width 200 height 93
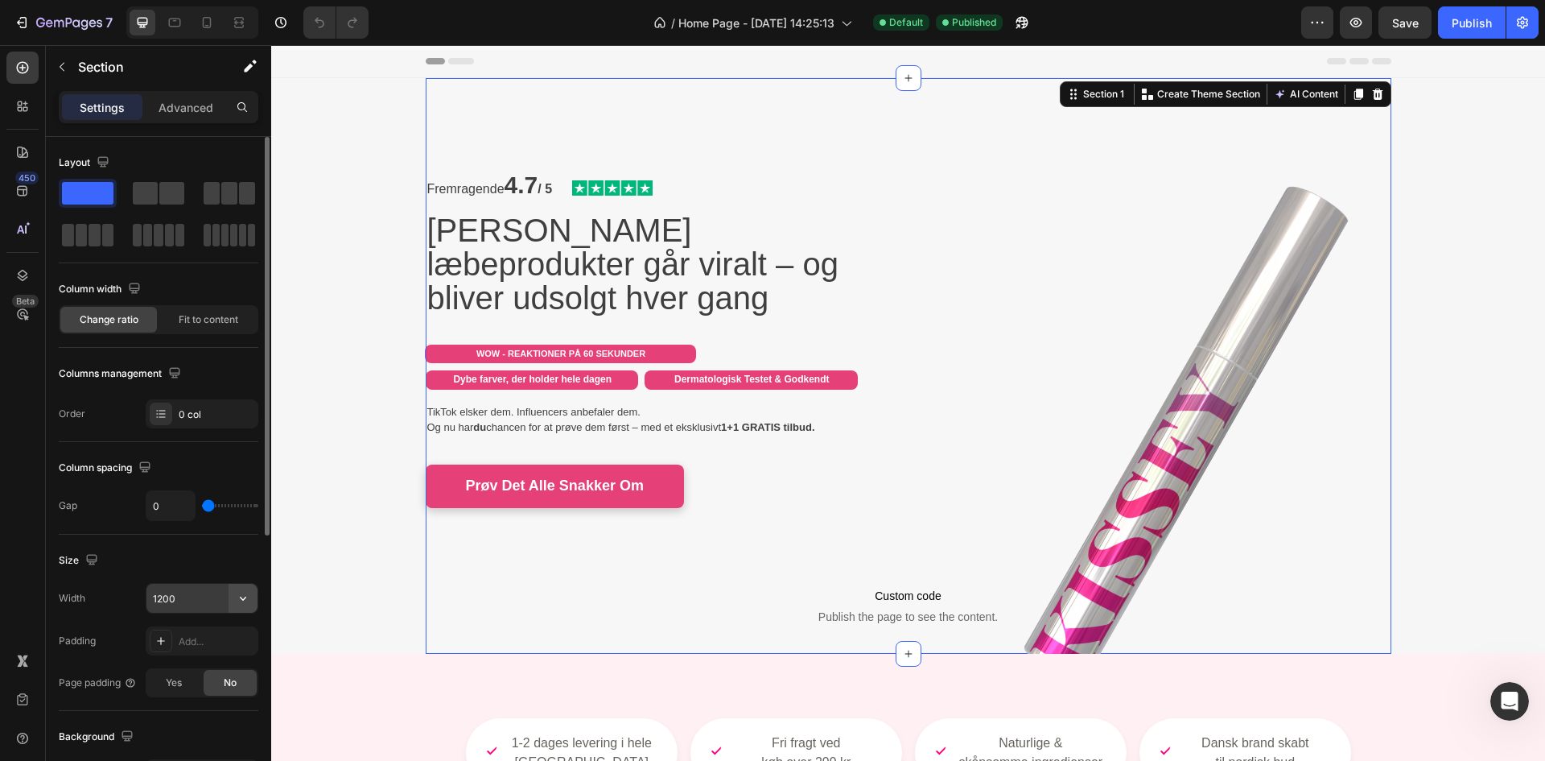
click at [242, 604] on icon "button" at bounding box center [243, 598] width 16 height 16
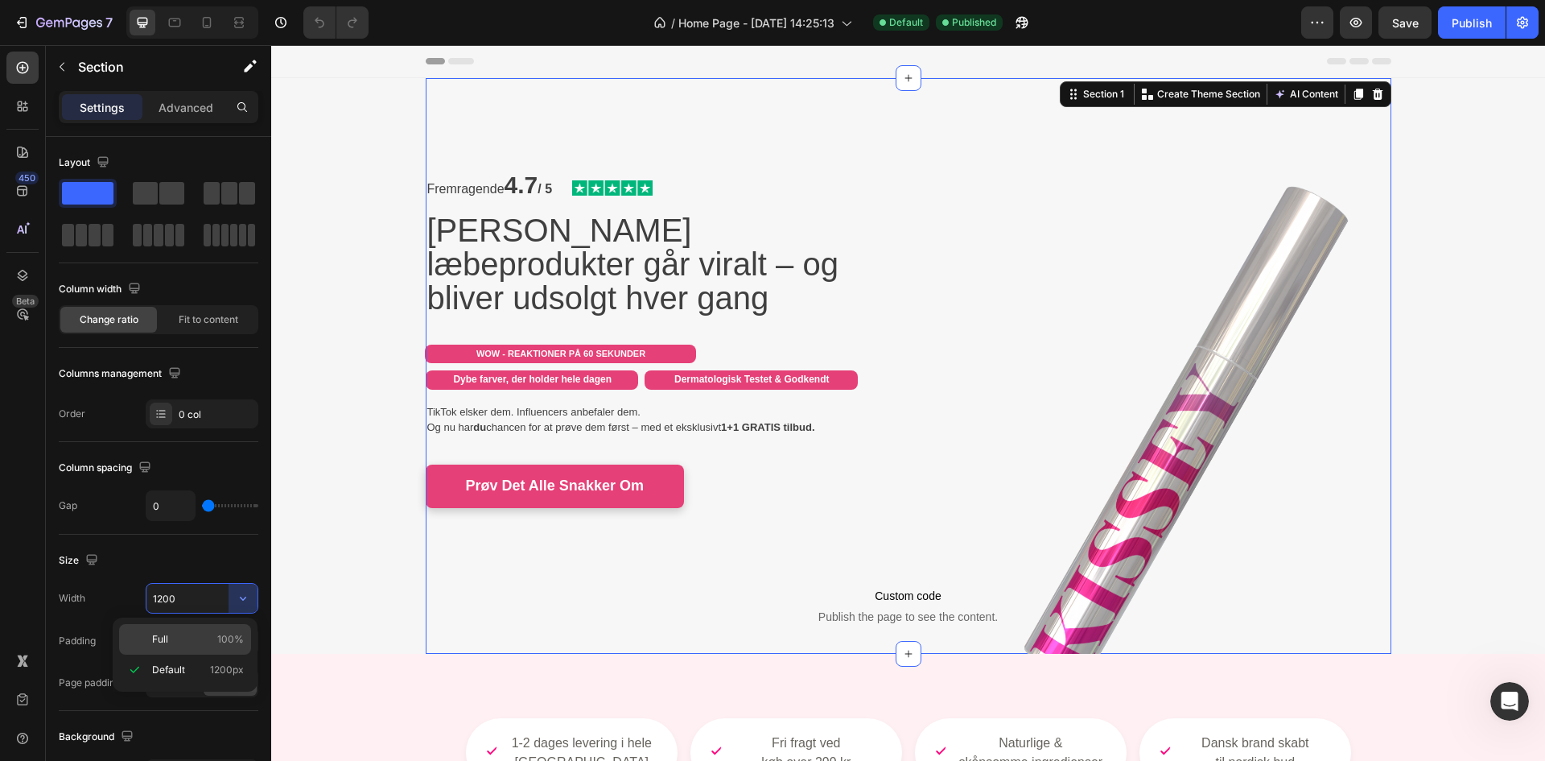
click at [204, 647] on div "Full 100%" at bounding box center [185, 639] width 132 height 31
type input "100%"
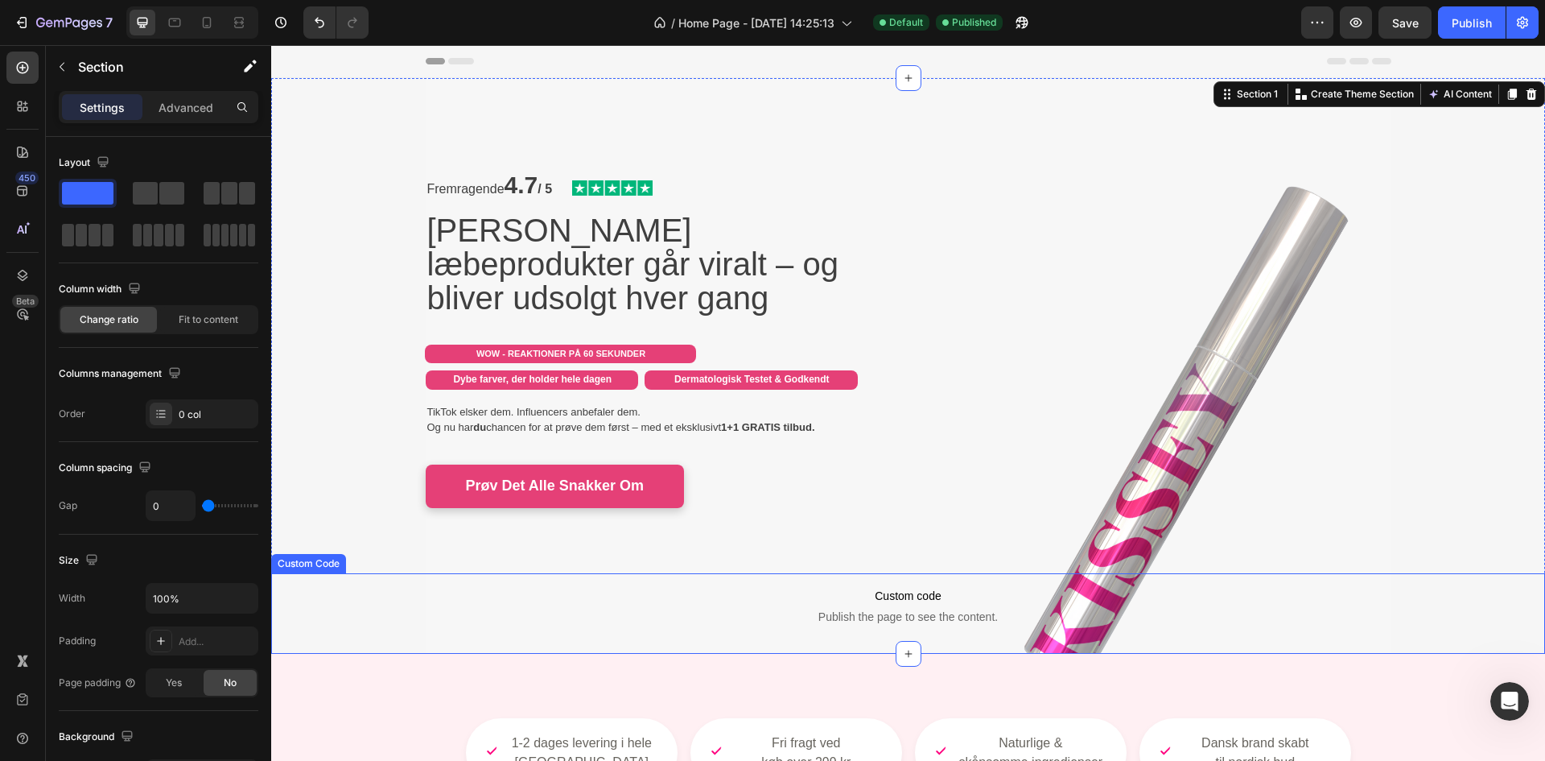
click at [850, 617] on span "Publish the page to see the content." at bounding box center [908, 617] width 1274 height 16
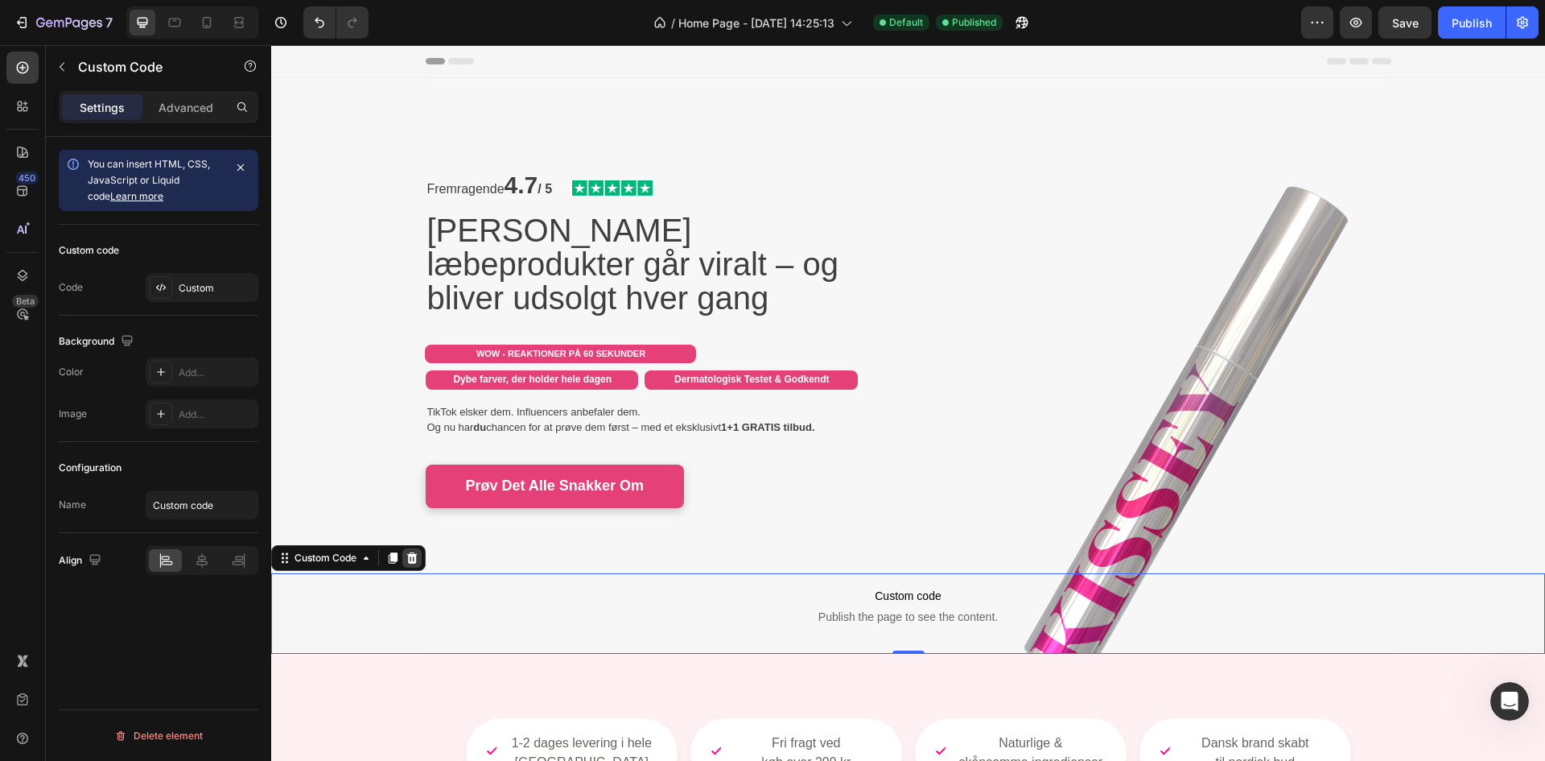
click at [412, 558] on icon at bounding box center [412, 557] width 13 height 13
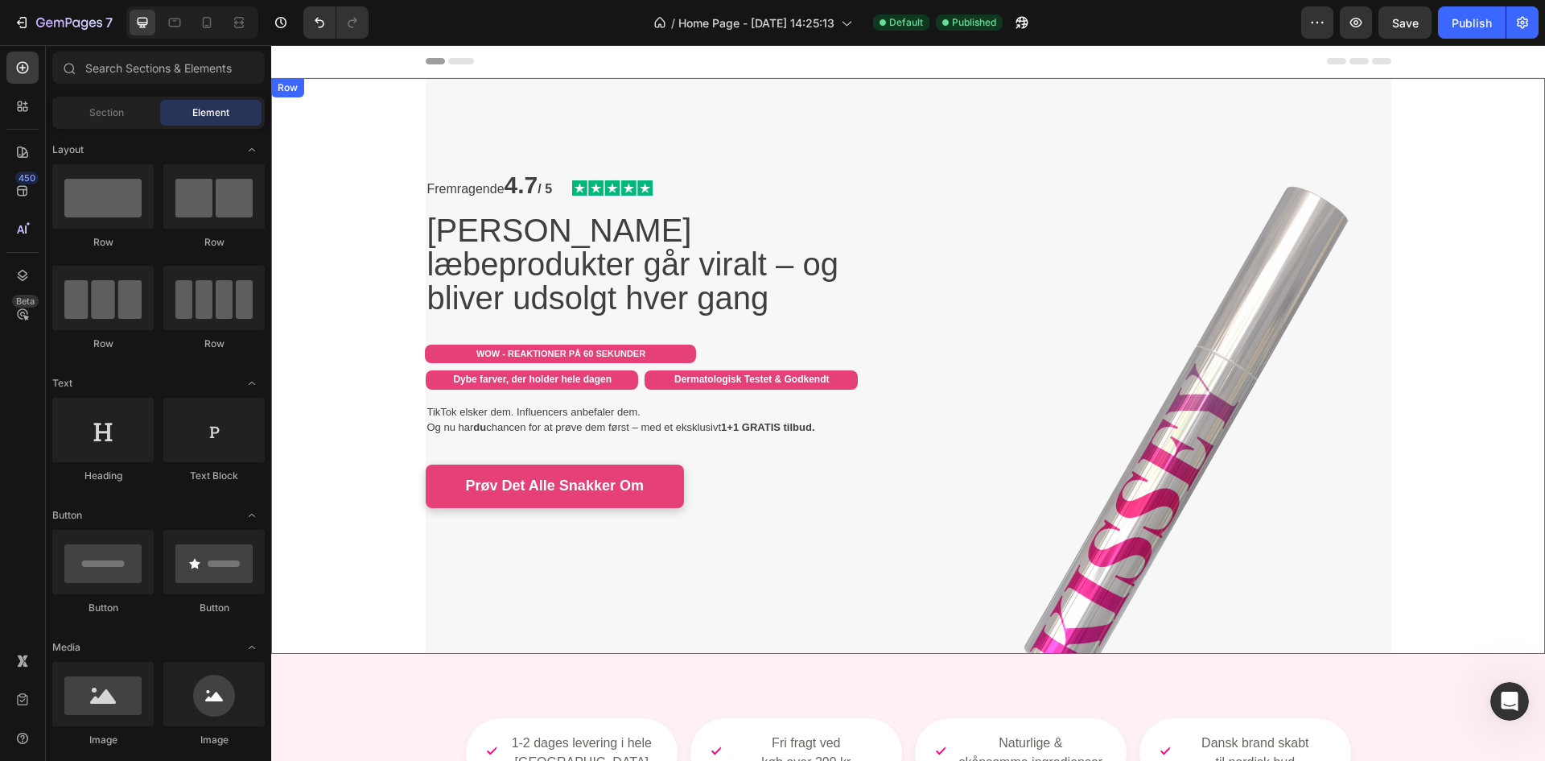
click at [534, 617] on div "Fremragende 4.7 / 5 Text Block Image Row Kissey's læbeprodukter går viralt – og…" at bounding box center [909, 366] width 966 height 576
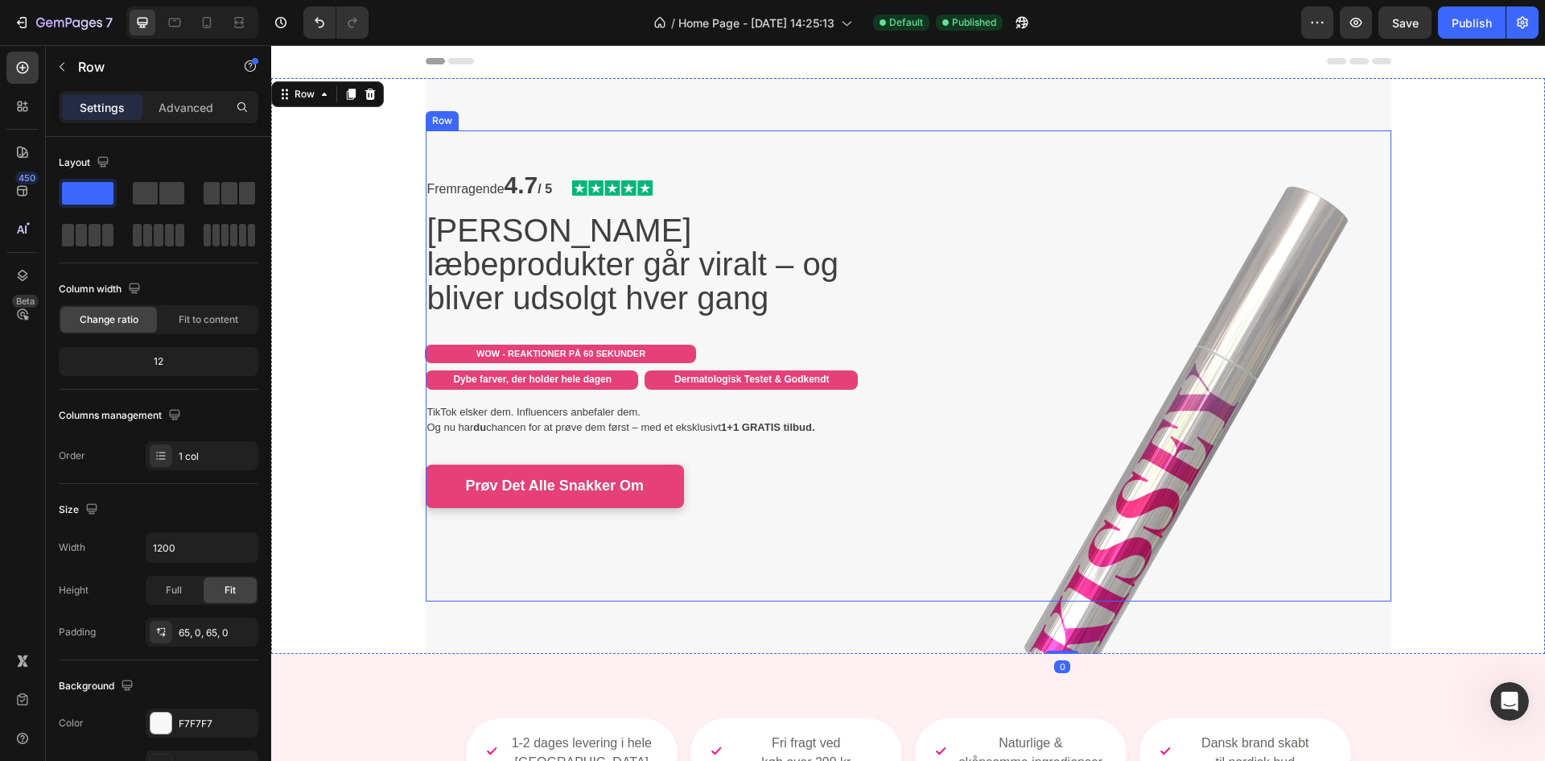
drag, startPoint x: 470, startPoint y: 149, endPoint x: 466, endPoint y: 137, distance: 12.7
click at [470, 149] on div "Fremragende 4.7 / 5 Text Block Image Row Kissey's læbeprodukter går viralt – og…" at bounding box center [661, 365] width 471 height 471
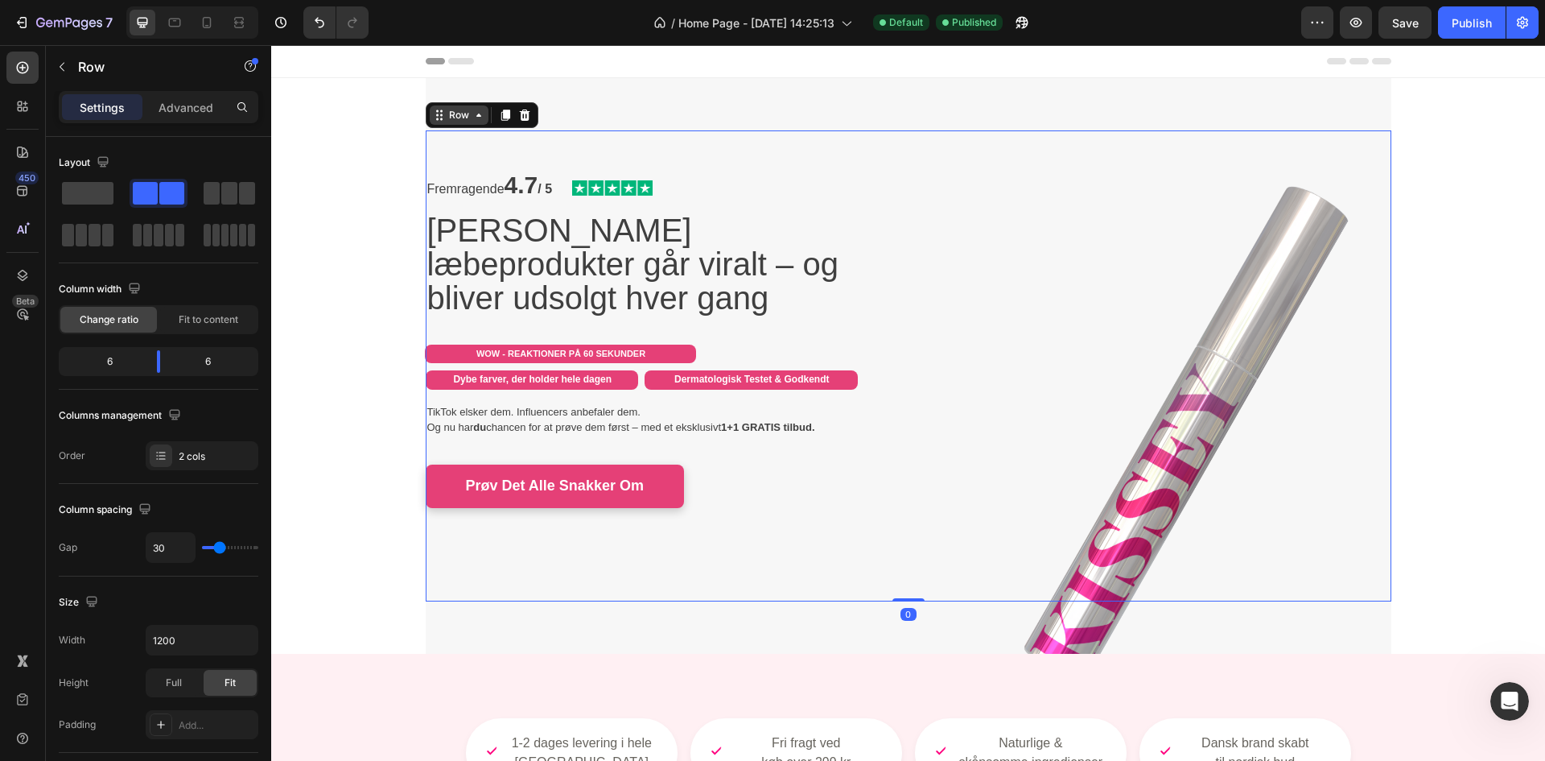
click at [460, 112] on div "Row" at bounding box center [459, 115] width 27 height 14
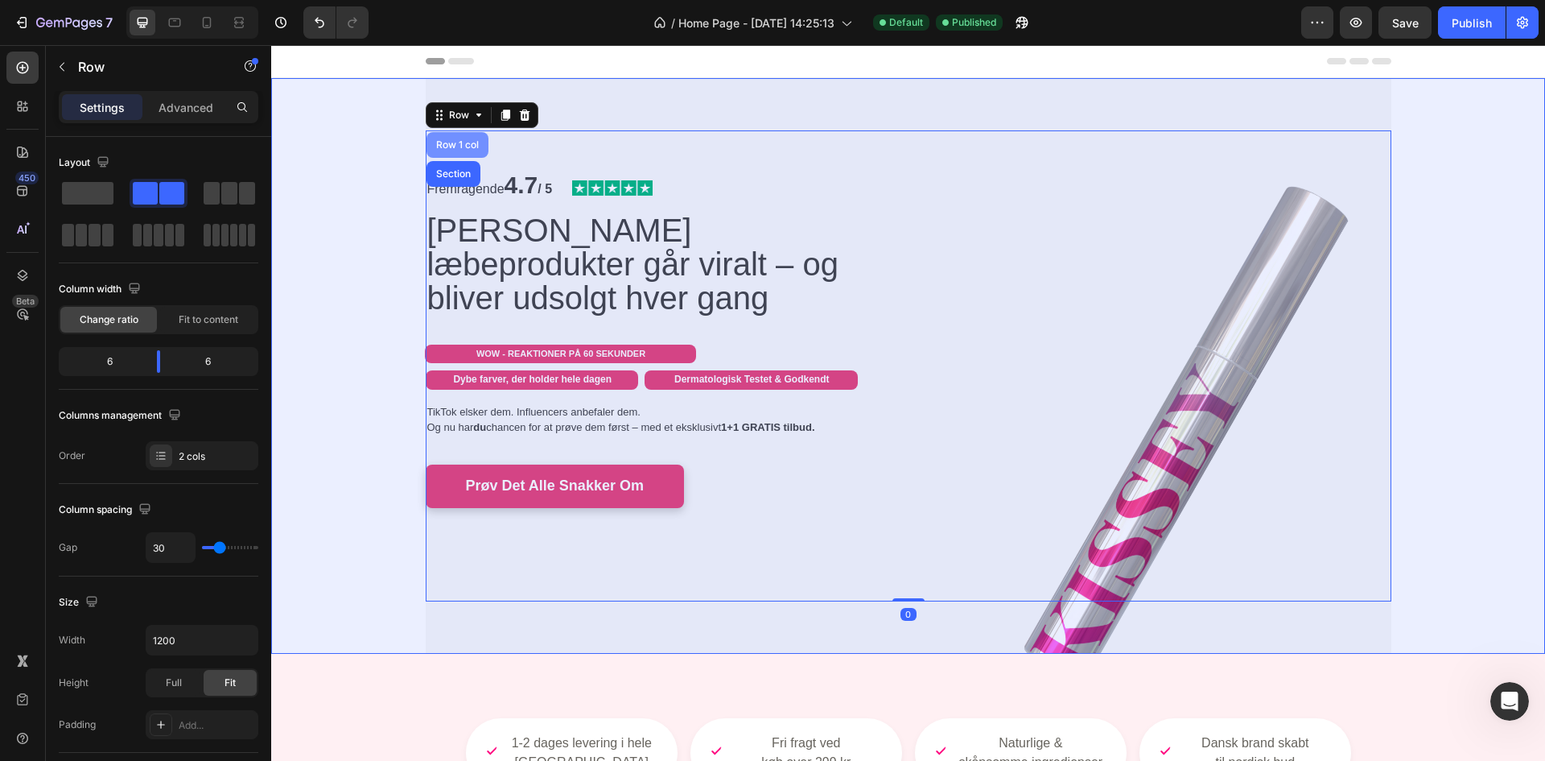
click at [452, 140] on div "Row 1 col" at bounding box center [457, 145] width 49 height 10
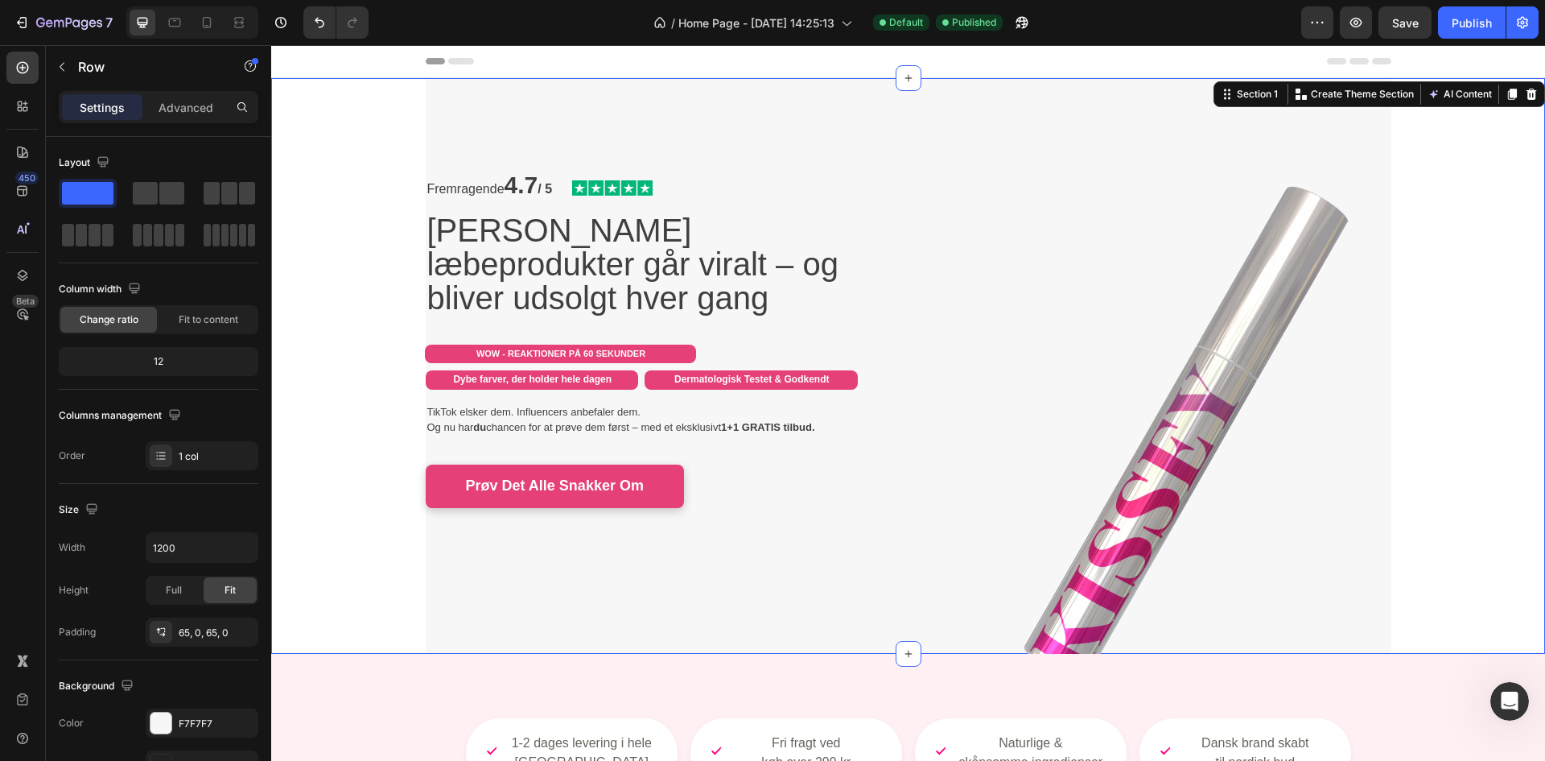
click at [371, 468] on div "Fremragende 4.7 / 5 Text Block Image Row Kissey's læbeprodukter går viralt – og…" at bounding box center [908, 366] width 1274 height 576
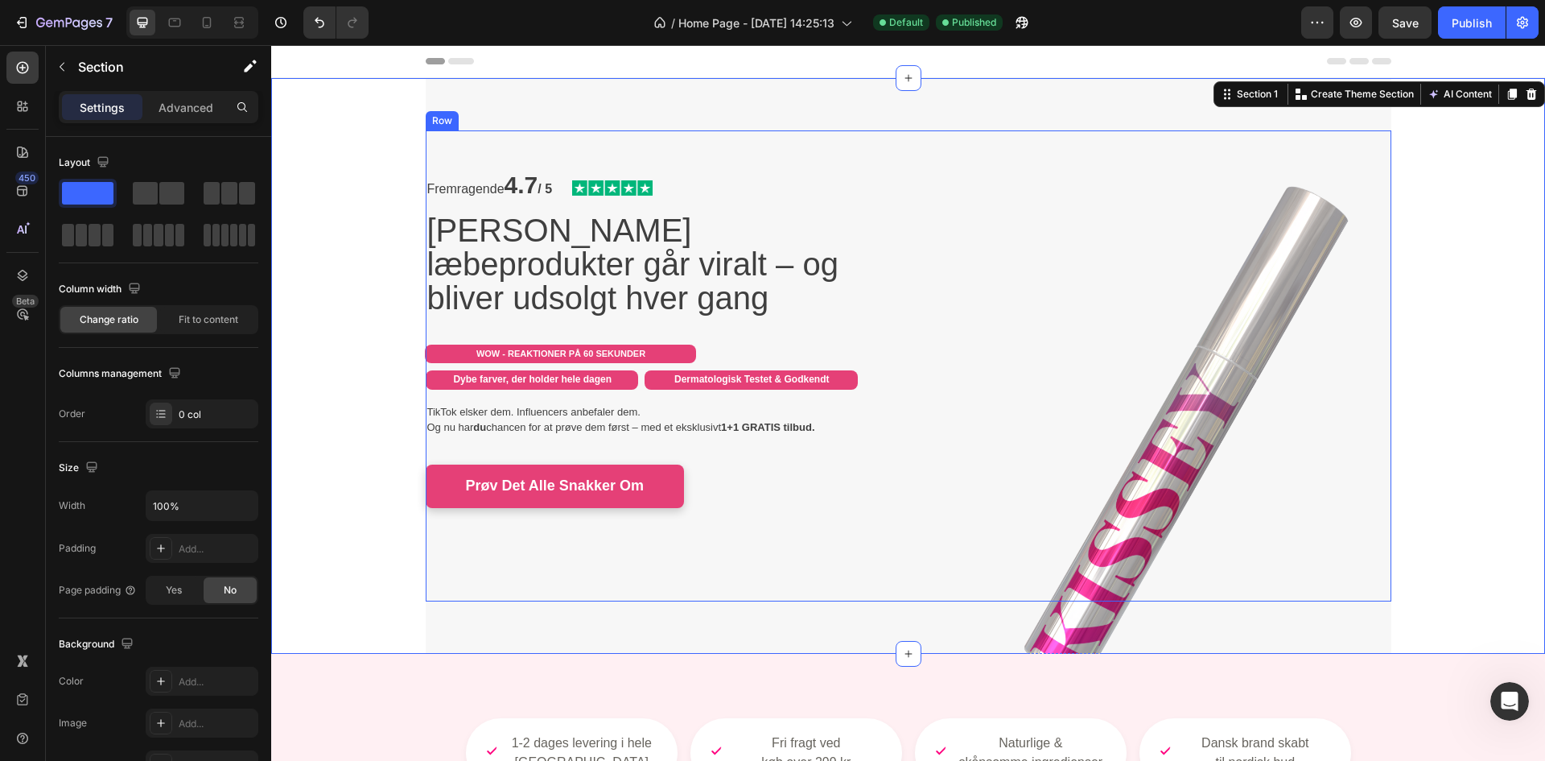
click at [490, 580] on div "Fremragende 4.7 / 5 Text Block Image Row Kissey's læbeprodukter går viralt – og…" at bounding box center [661, 365] width 471 height 471
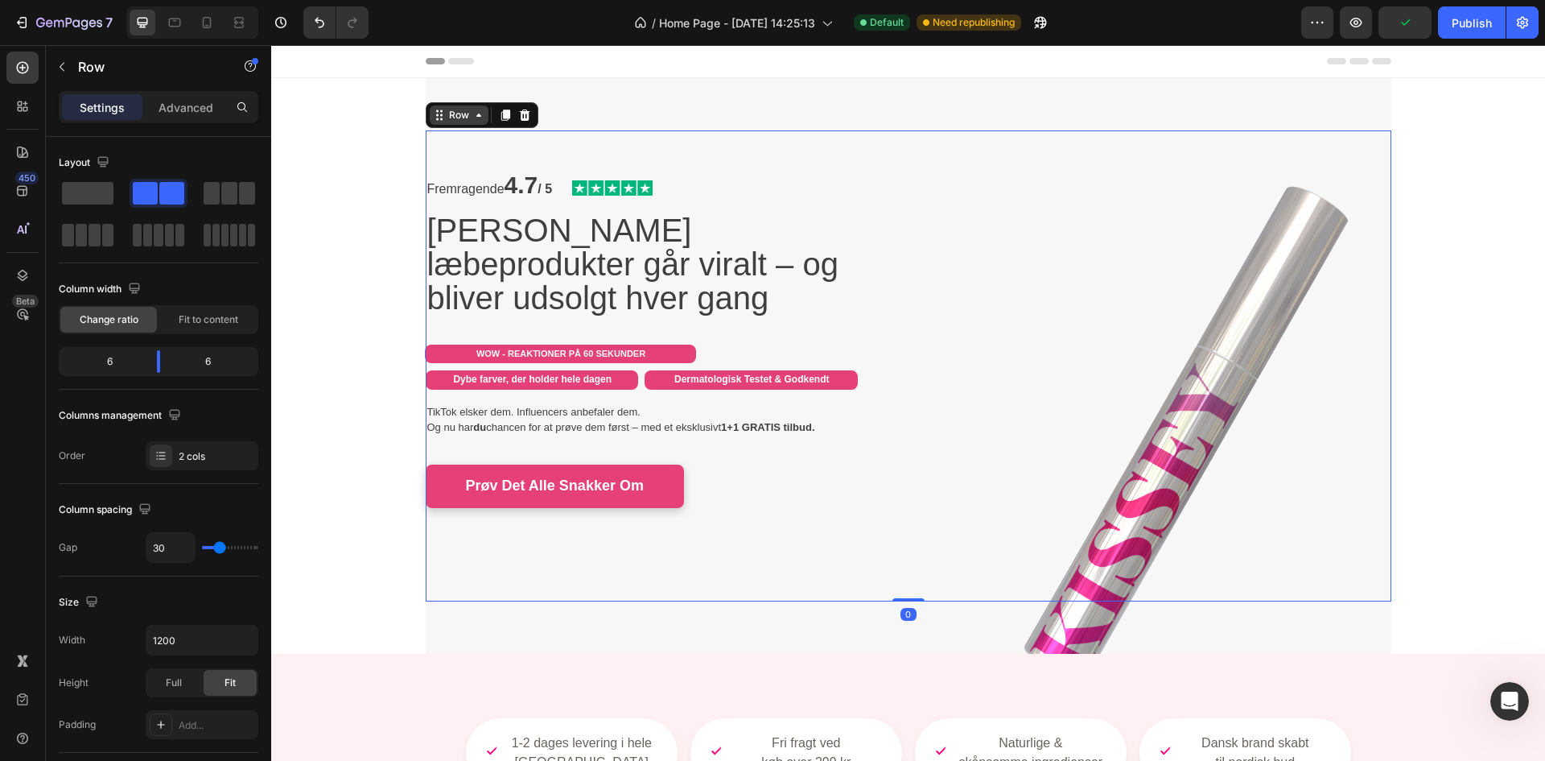
click at [449, 106] on div "Row" at bounding box center [459, 114] width 59 height 19
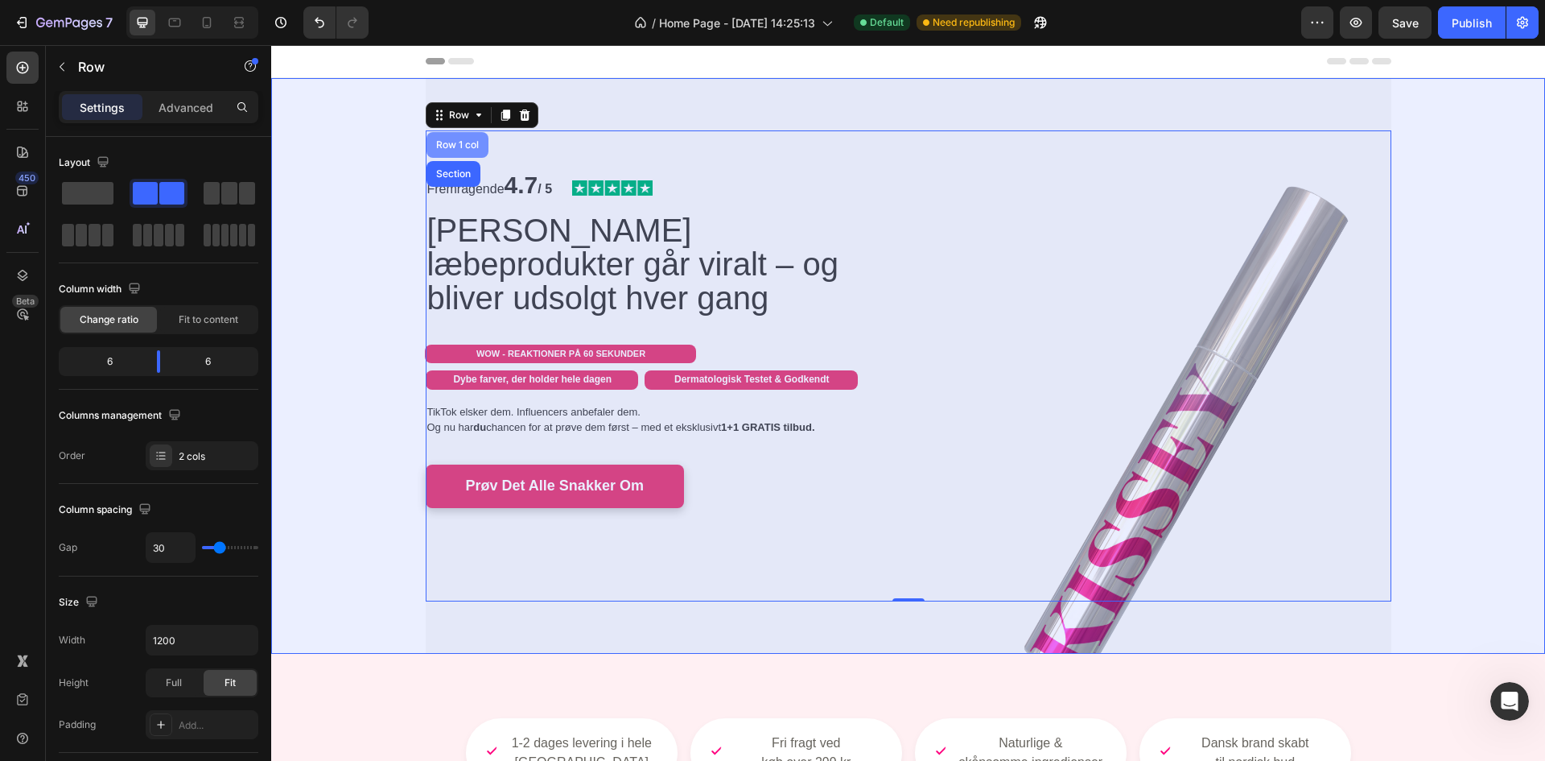
click at [456, 147] on div "Row 1 col" at bounding box center [457, 145] width 49 height 10
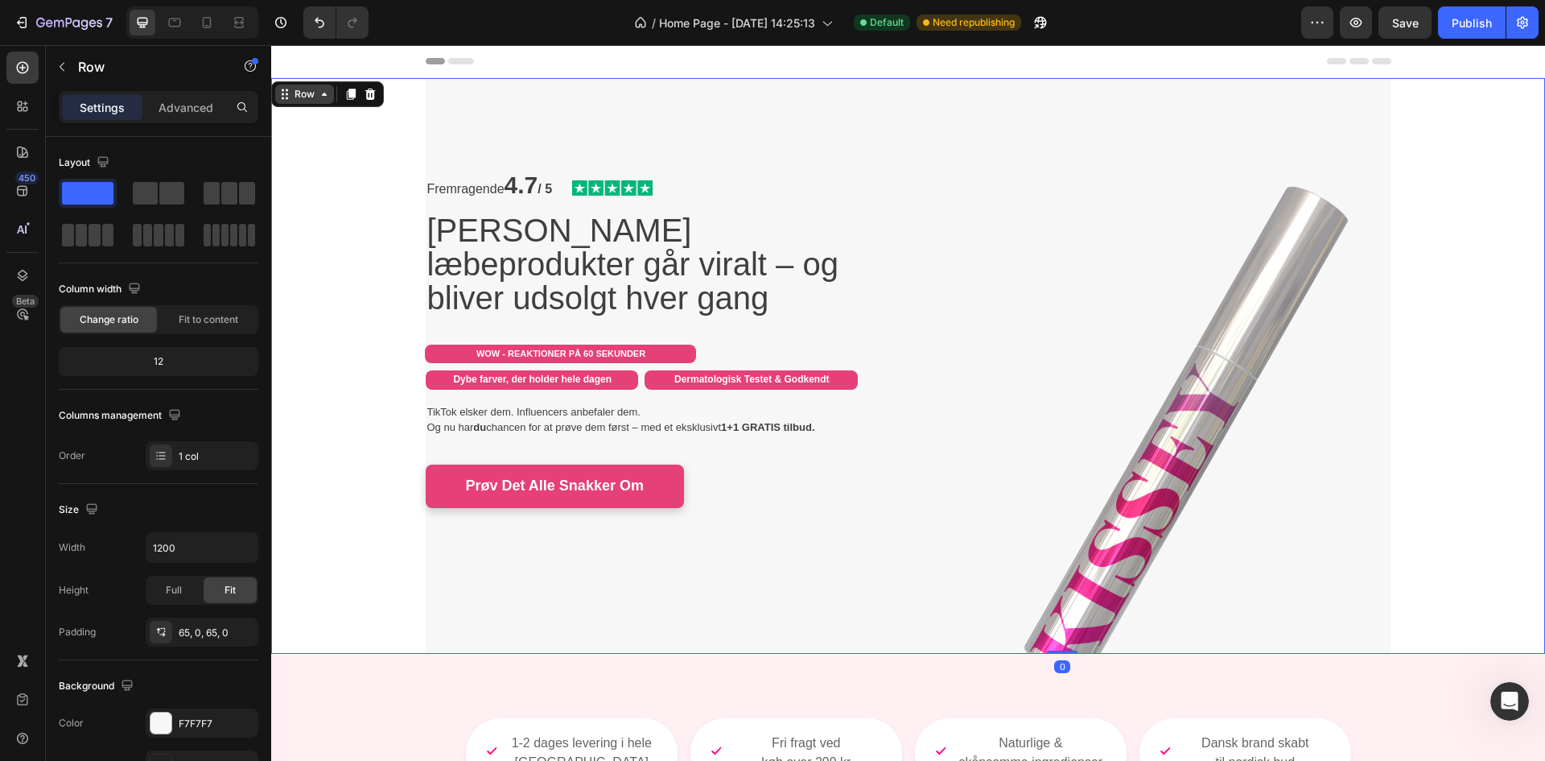
click at [321, 99] on icon at bounding box center [324, 94] width 13 height 13
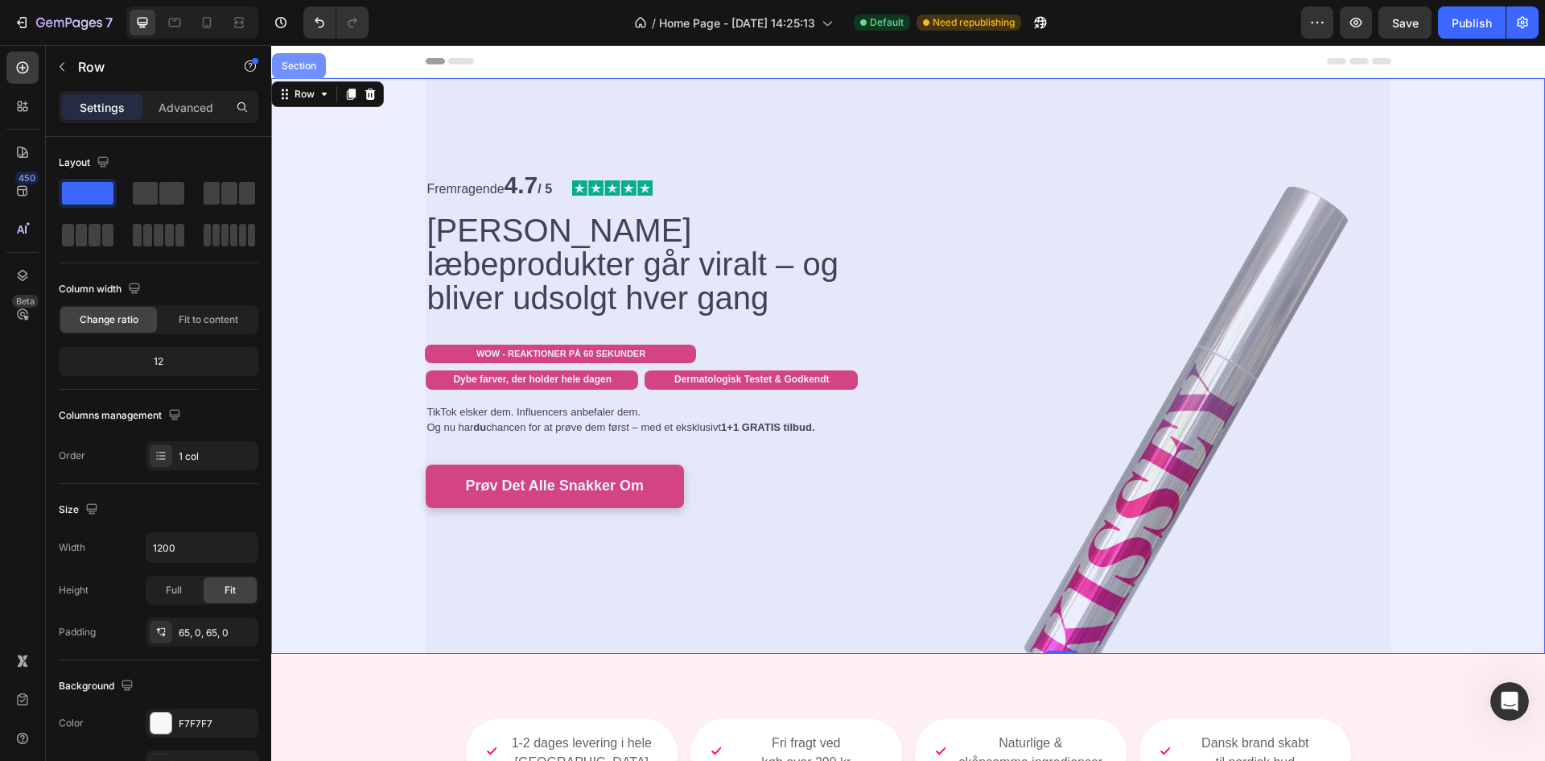
click at [295, 63] on div "Section" at bounding box center [299, 66] width 41 height 10
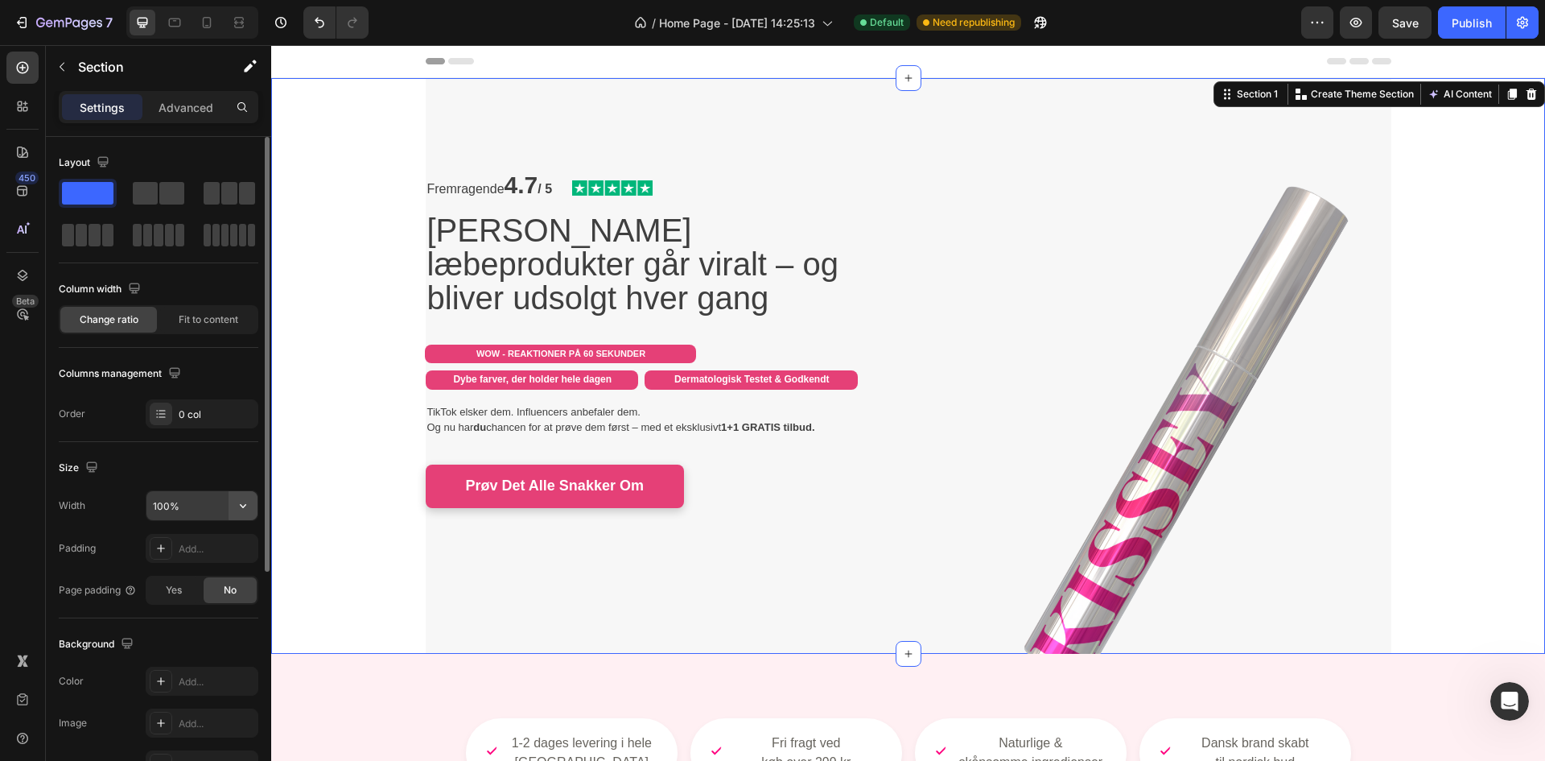
click at [246, 511] on icon "button" at bounding box center [243, 505] width 16 height 16
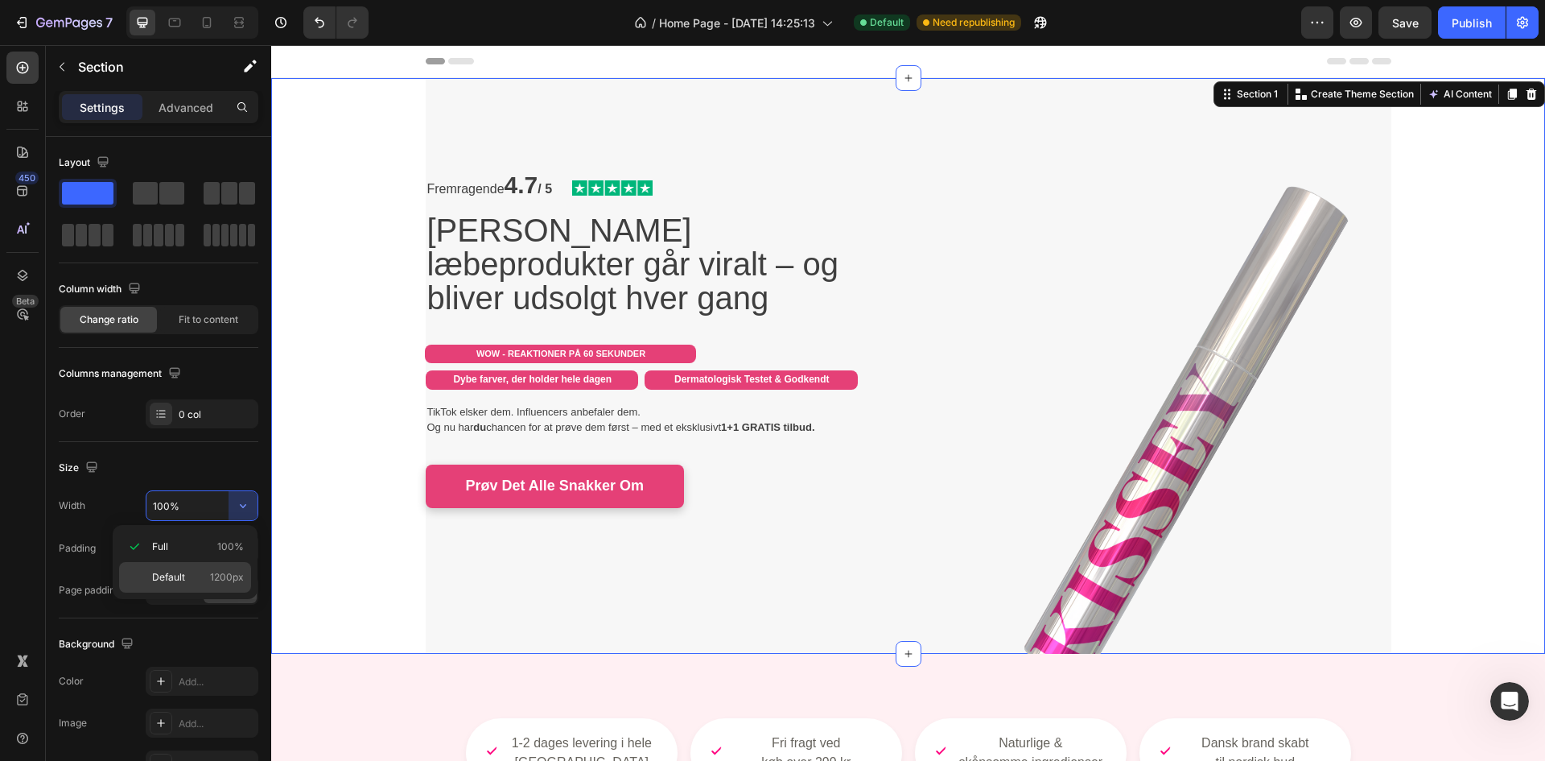
click at [206, 577] on p "Default 1200px" at bounding box center [198, 577] width 92 height 14
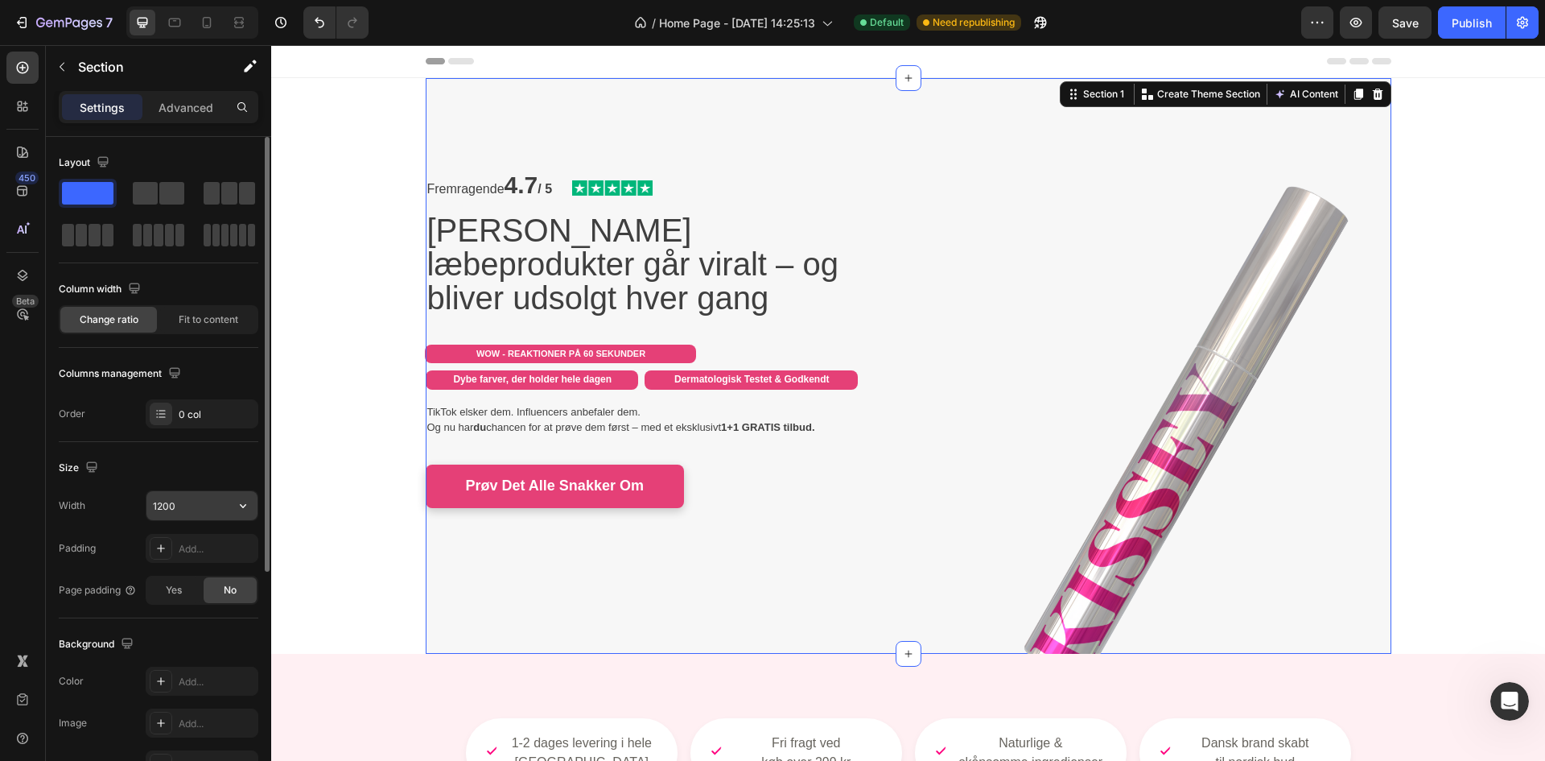
click at [245, 517] on button "button" at bounding box center [243, 505] width 29 height 29
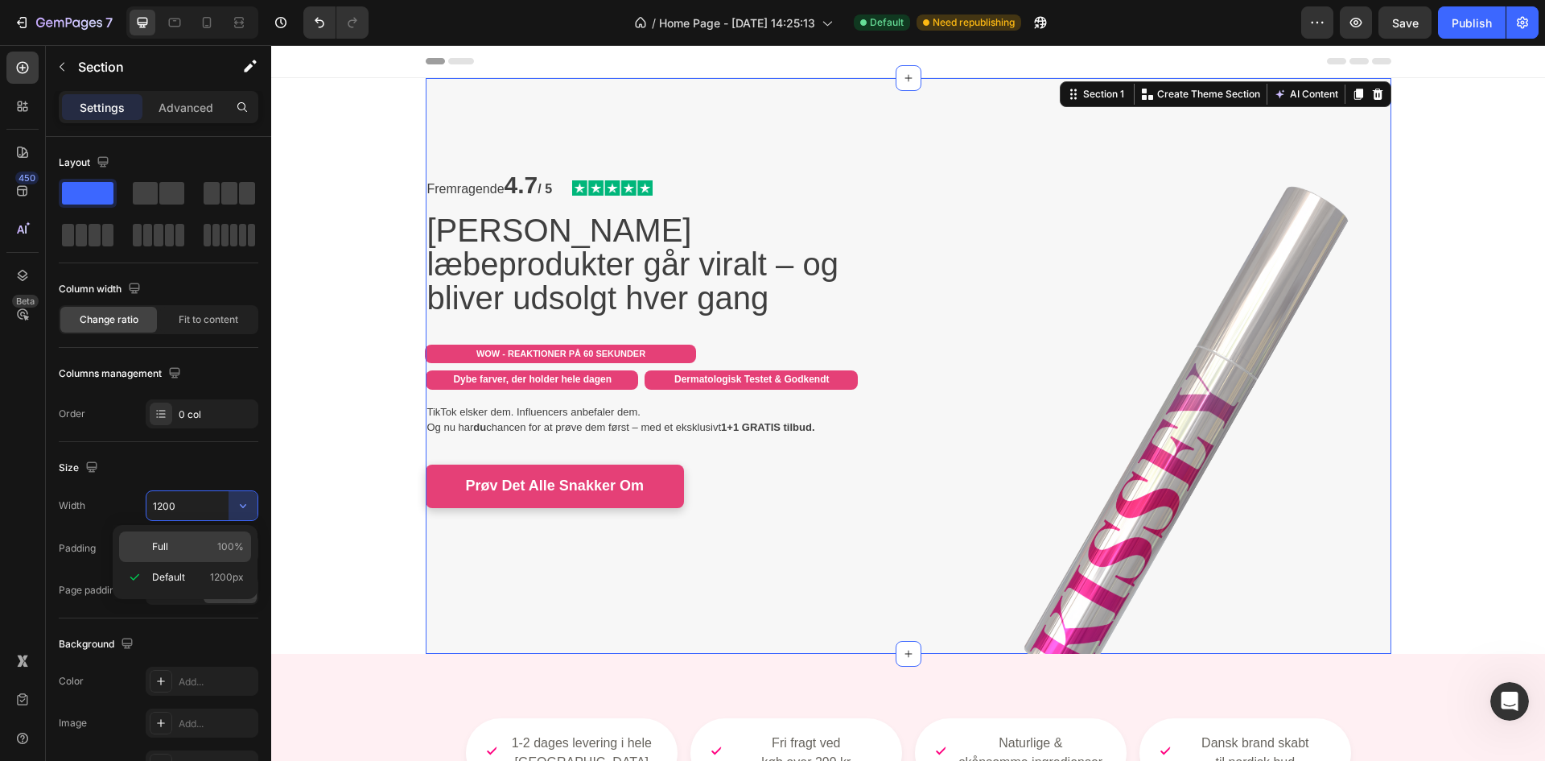
click at [228, 547] on span "100%" at bounding box center [230, 546] width 27 height 14
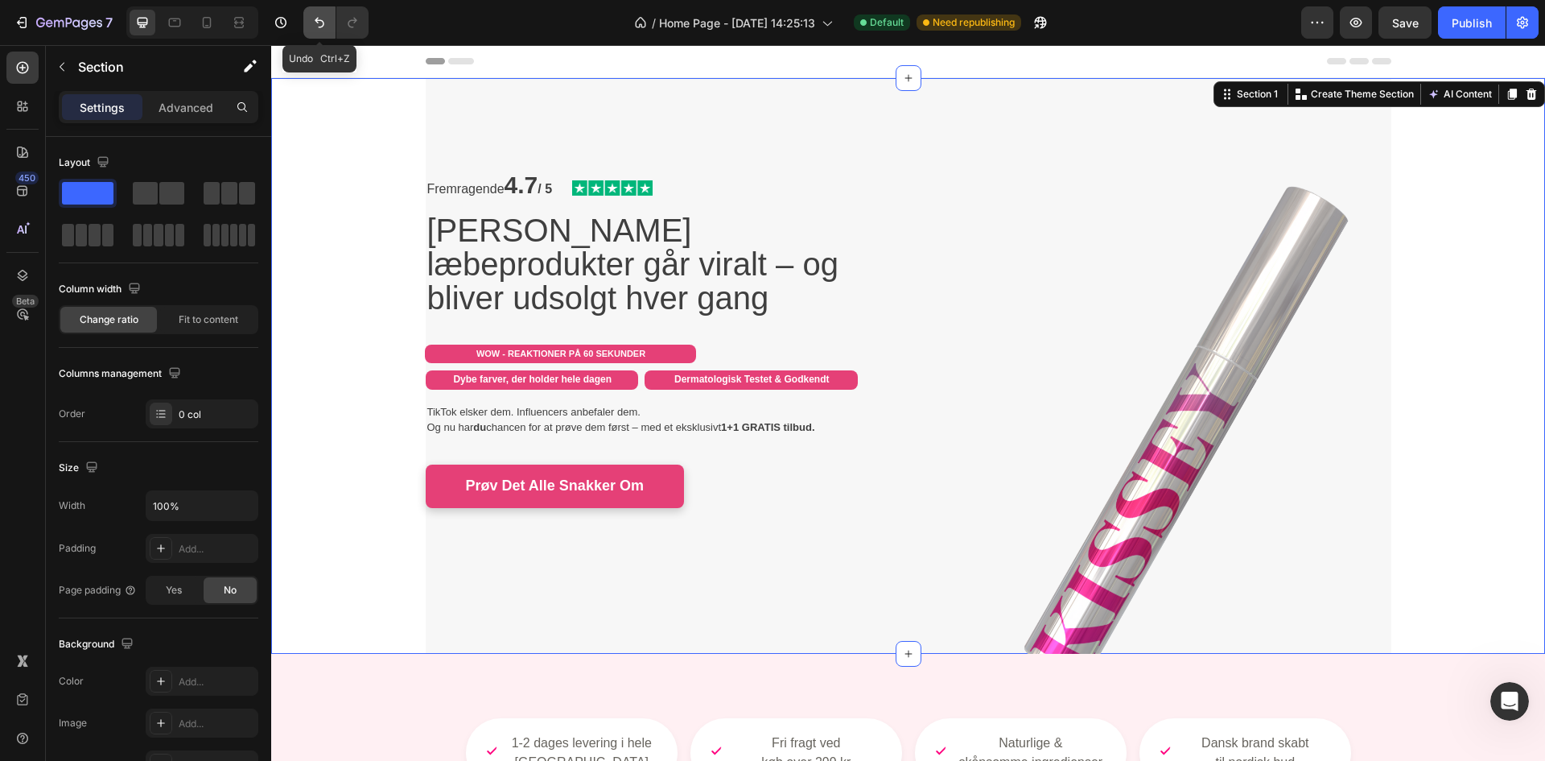
click at [320, 21] on icon "Undo/Redo" at bounding box center [320, 23] width 10 height 10
type input "100%"
click at [320, 21] on icon "Undo/Redo" at bounding box center [320, 23] width 10 height 10
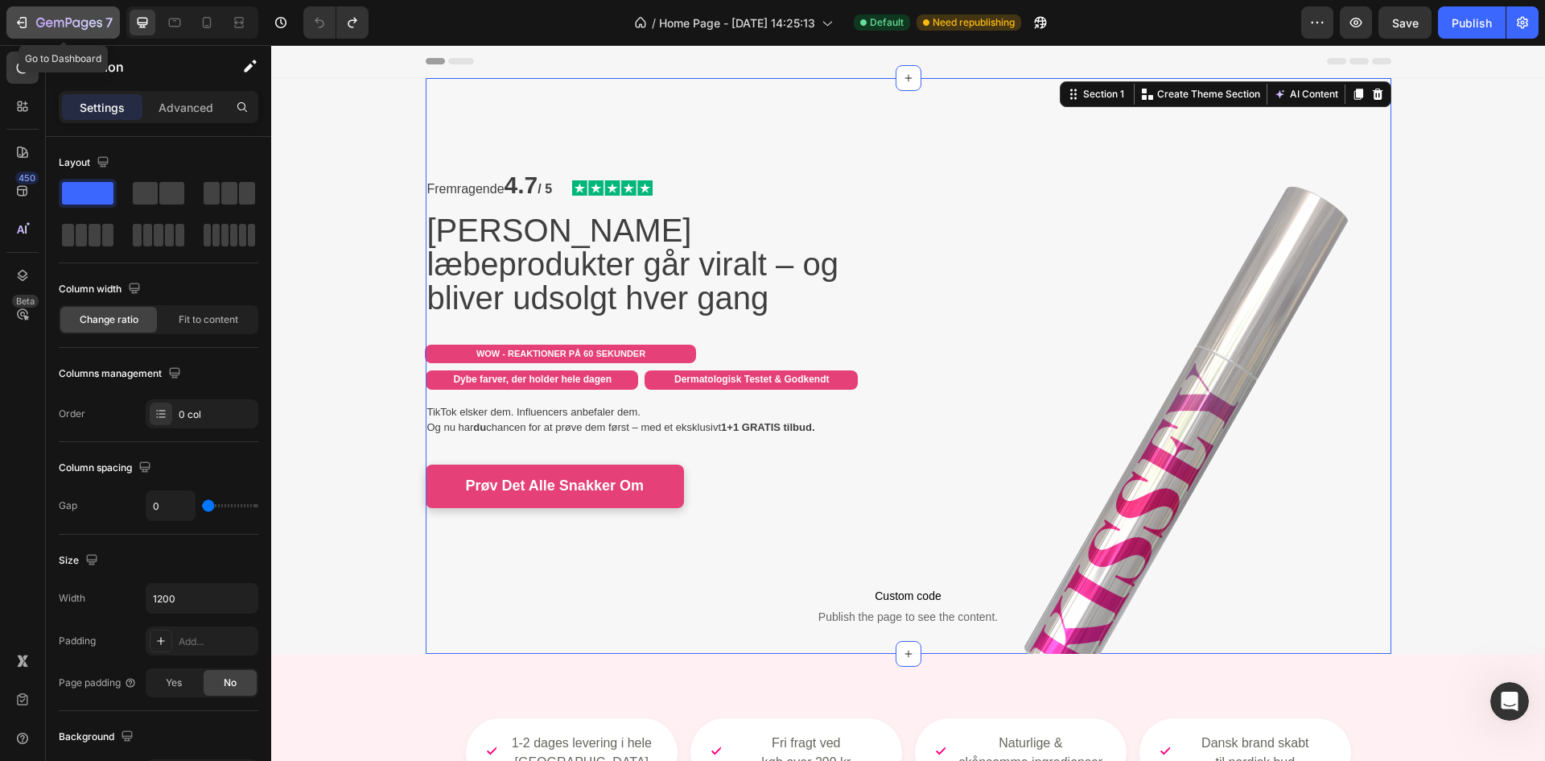
click at [53, 24] on icon "button" at bounding box center [69, 24] width 66 height 14
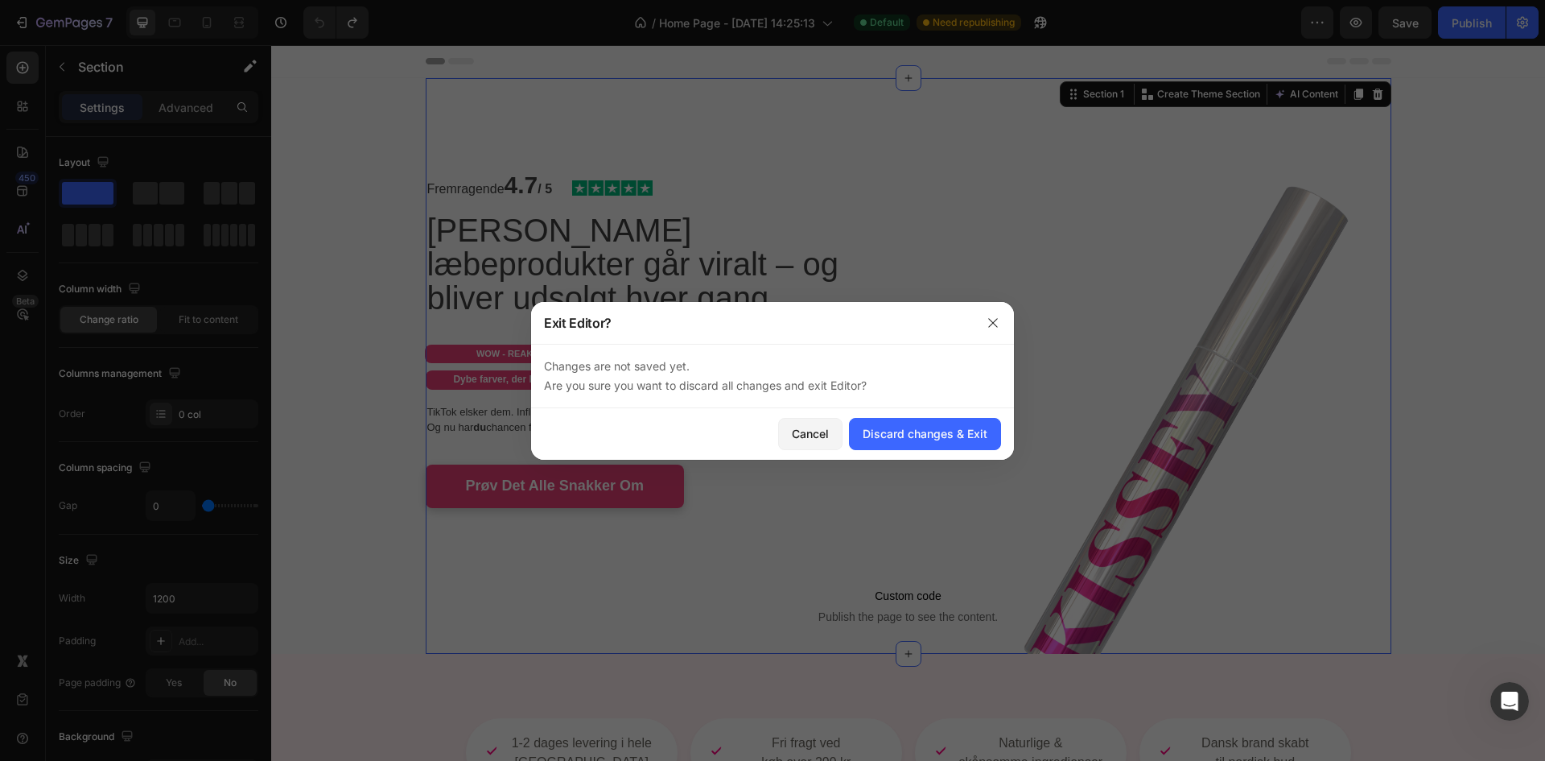
drag, startPoint x: 1271, startPoint y: 498, endPoint x: 719, endPoint y: 388, distance: 563.1
click at [1271, 498] on div at bounding box center [772, 380] width 1545 height 761
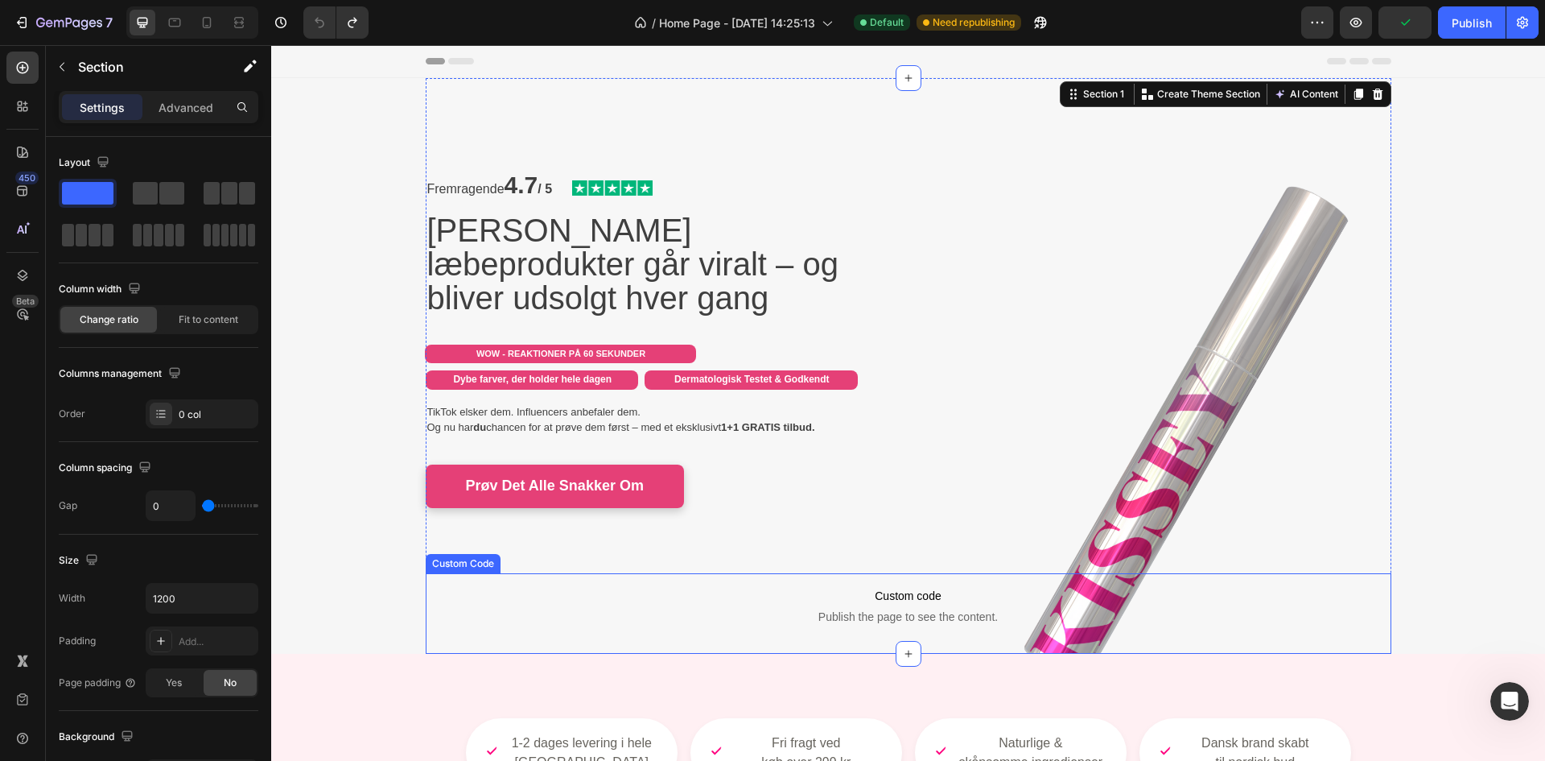
click at [860, 622] on span "Publish the page to see the content." at bounding box center [909, 617] width 966 height 16
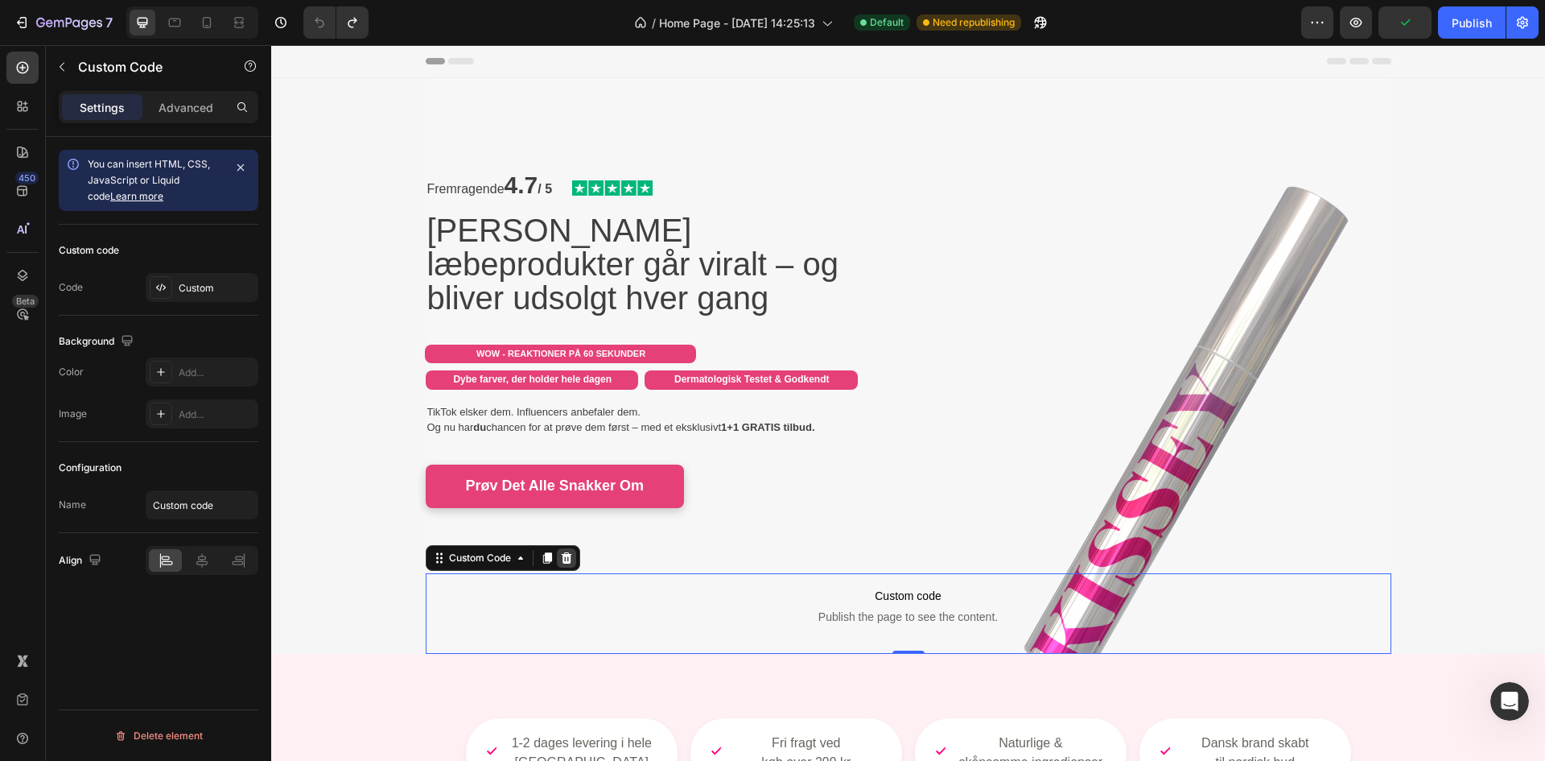
click at [562, 562] on icon at bounding box center [566, 557] width 10 height 11
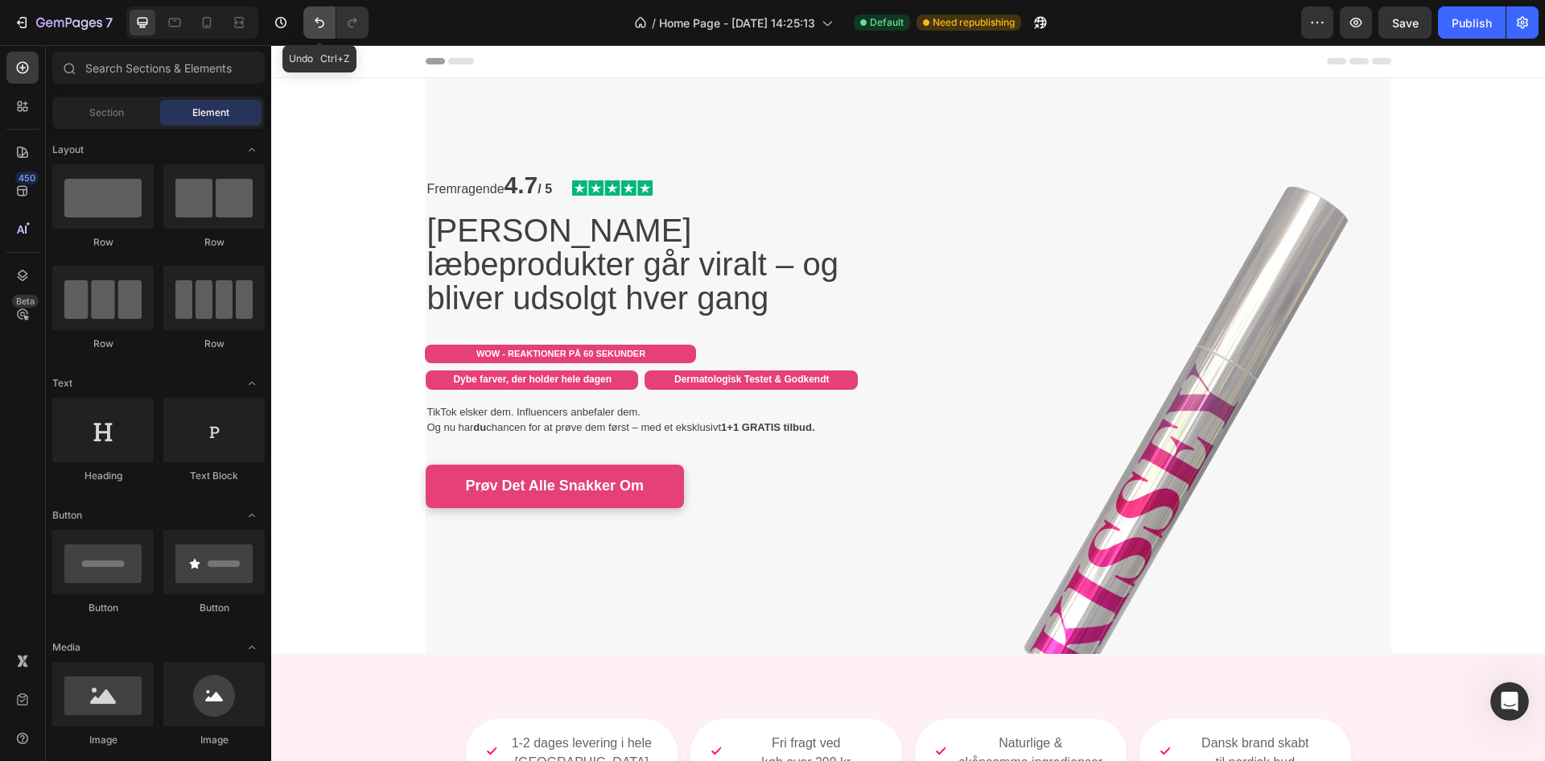
click at [324, 34] on button "Undo/Redo" at bounding box center [319, 22] width 32 height 32
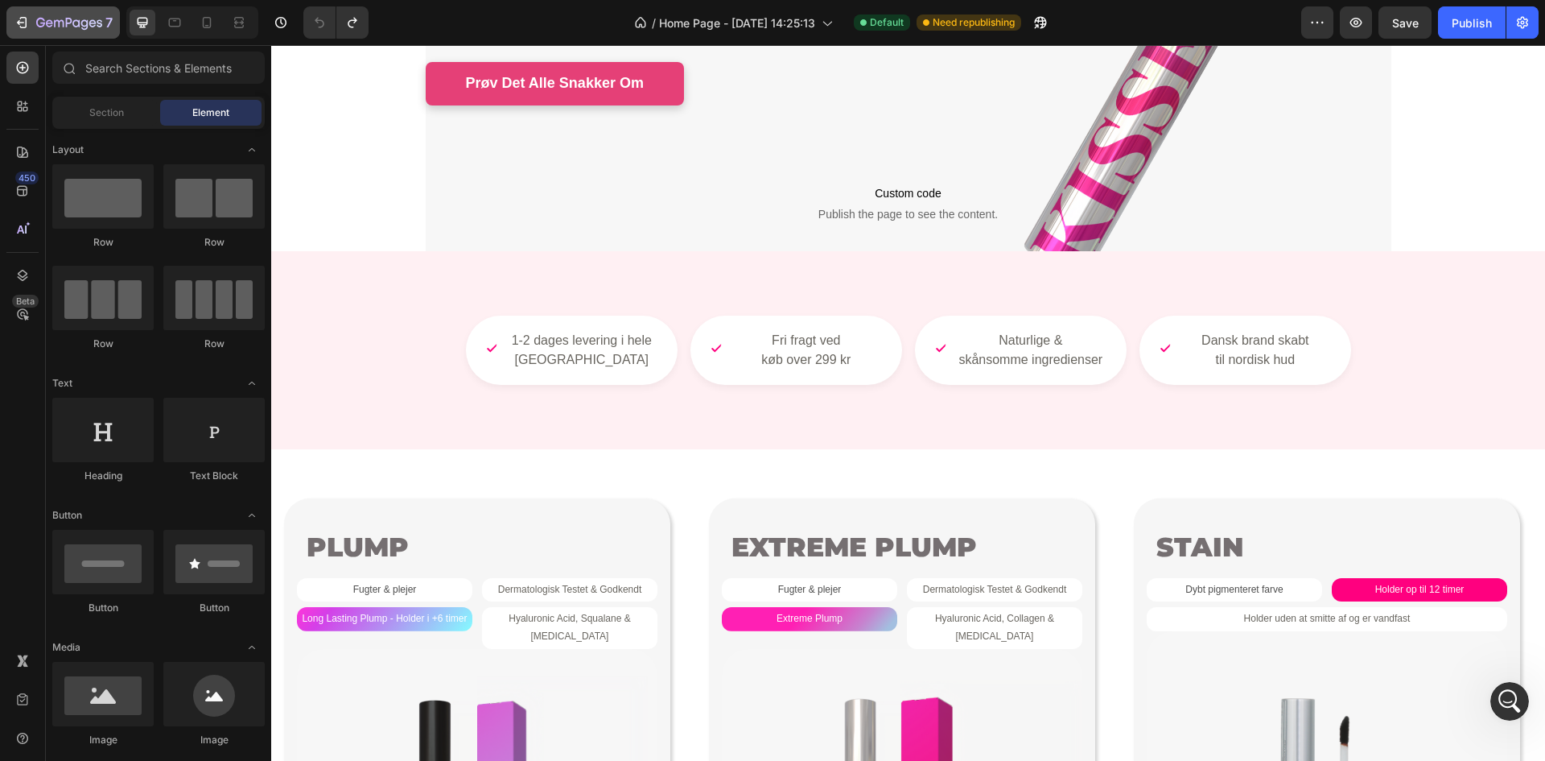
click at [88, 23] on icon "button" at bounding box center [84, 24] width 7 height 10
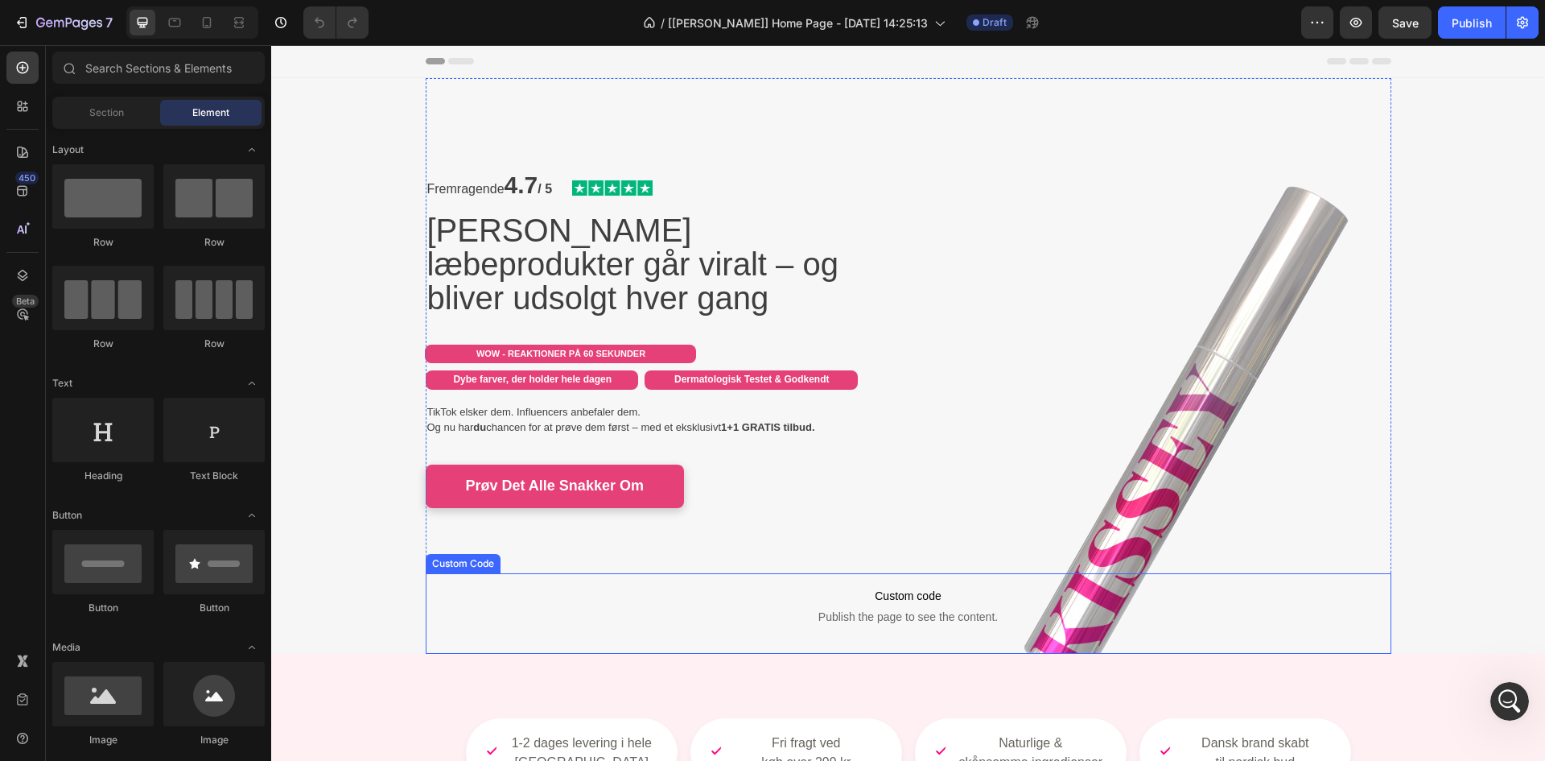
click at [808, 609] on span "Publish the page to see the content." at bounding box center [909, 617] width 966 height 16
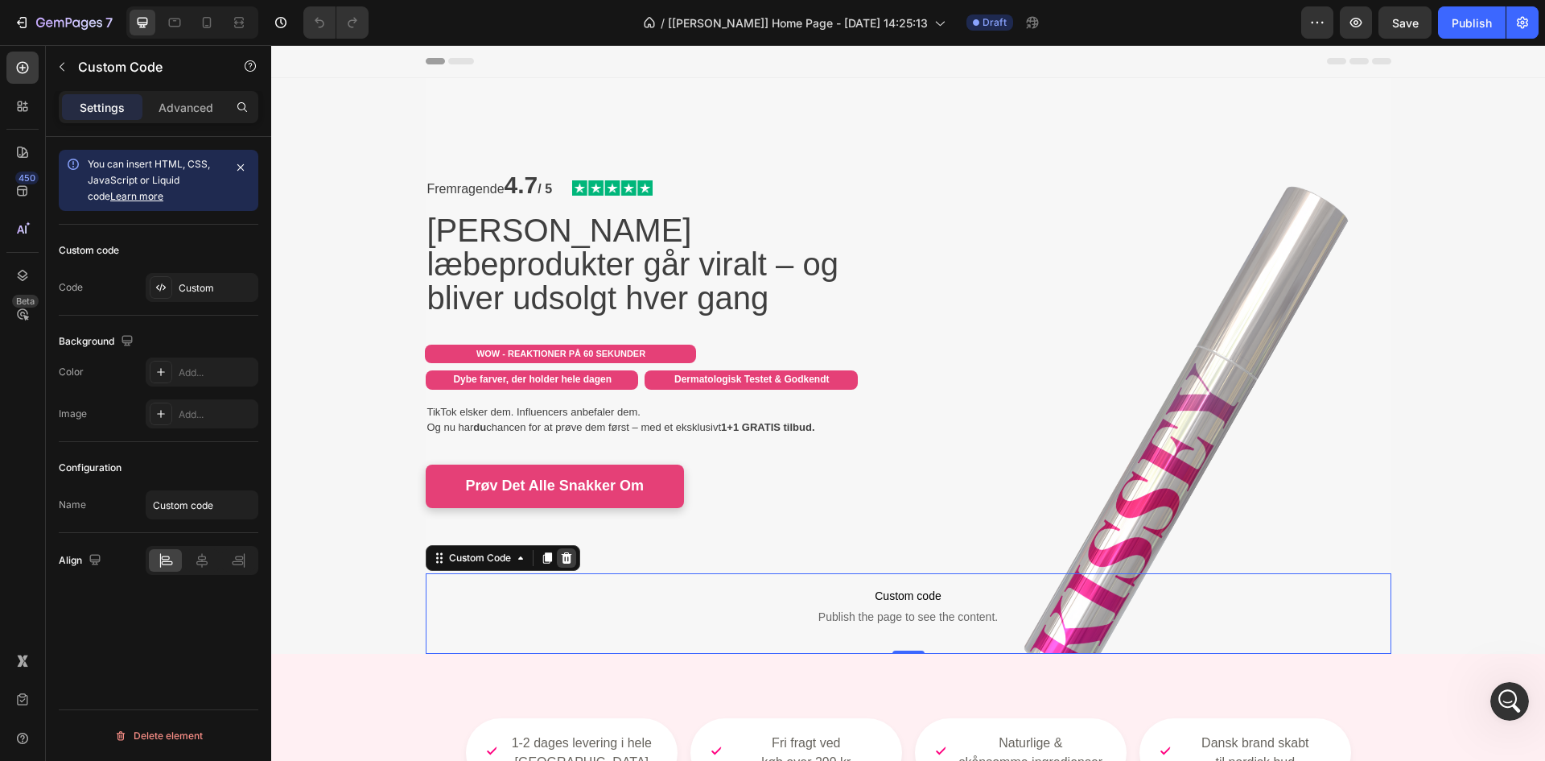
click at [560, 559] on icon at bounding box center [566, 557] width 13 height 13
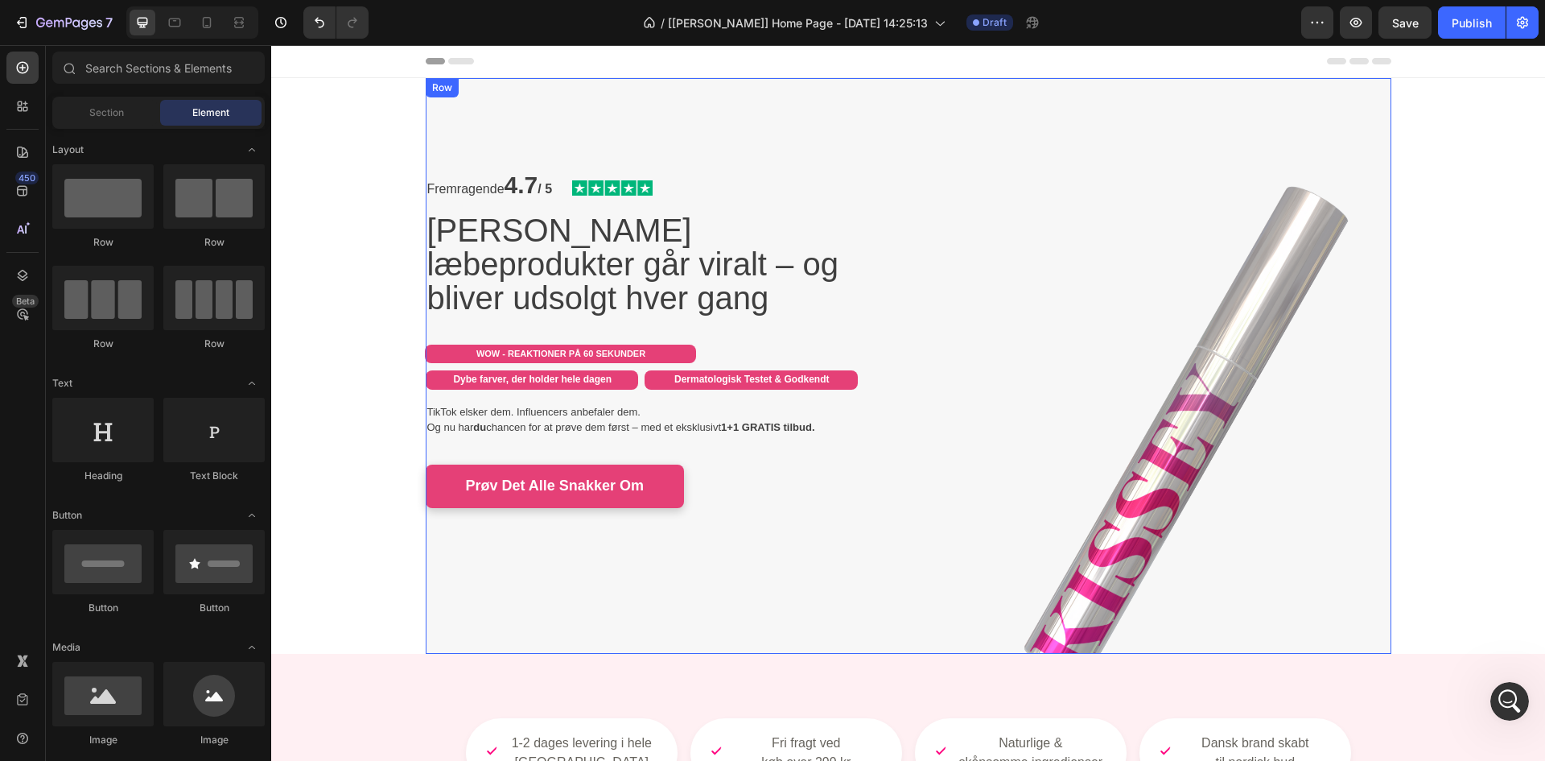
click at [466, 634] on div "Fremragende 4.7 / 5 Text Block Image Row Kissey's læbeprodukter går viralt – og…" at bounding box center [909, 366] width 966 height 576
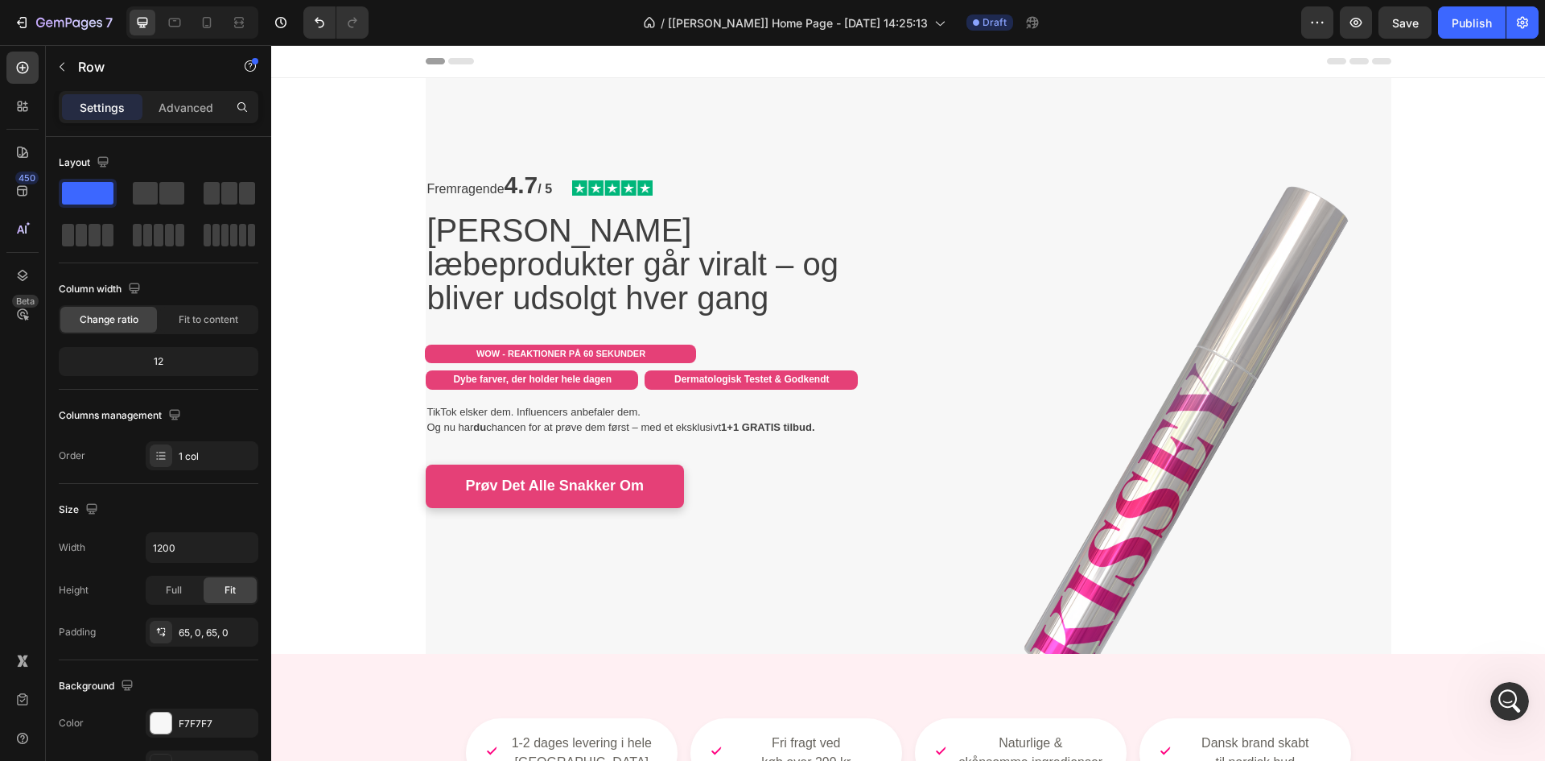
click at [450, 99] on div "Fremragende 4.7 / 5 Text Block Image Row Kissey's læbeprodukter går viralt – og…" at bounding box center [909, 366] width 966 height 576
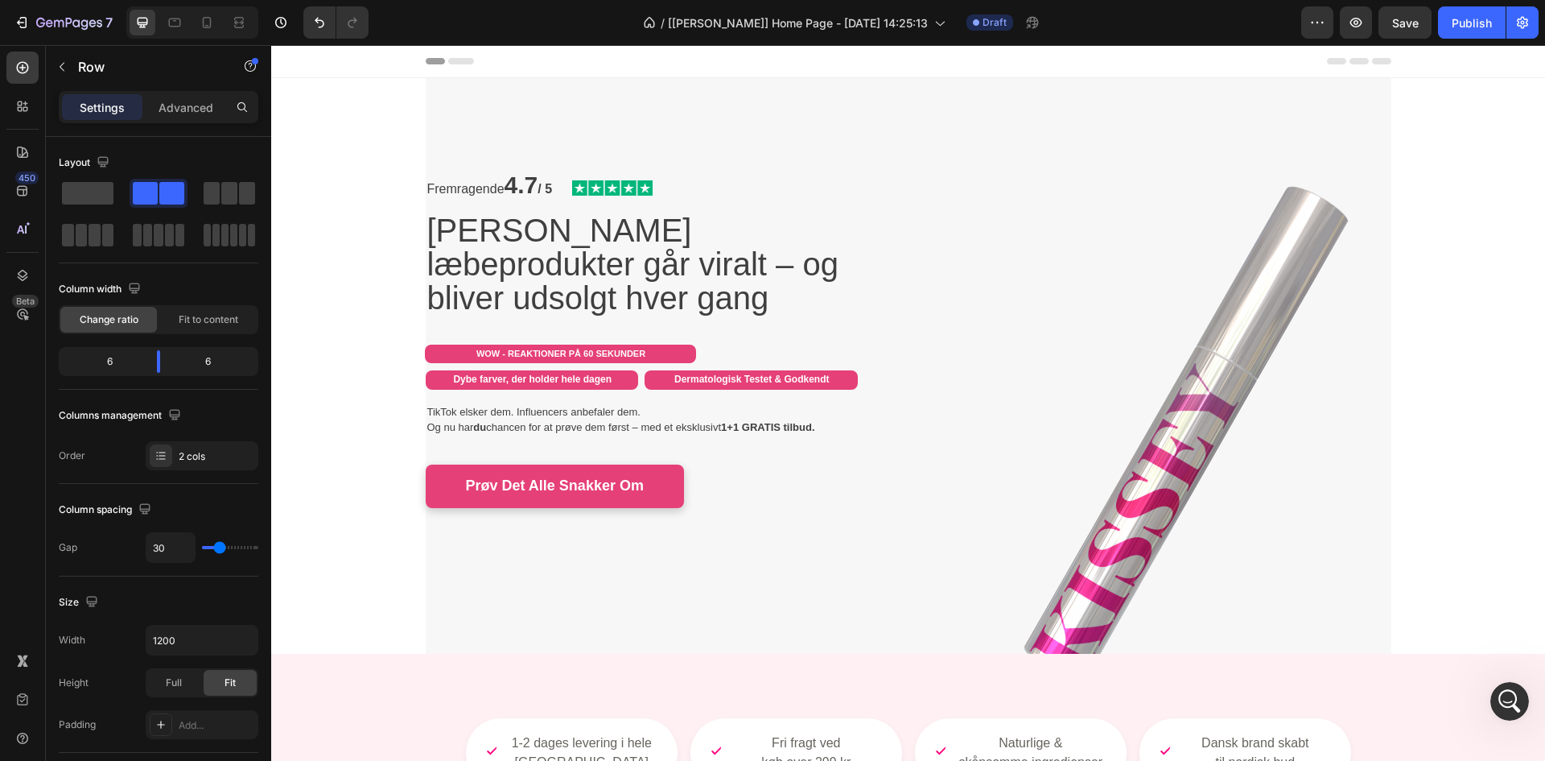
click at [580, 595] on div "Fremragende 4.7 / 5 Text Block Image Row Kissey's læbeprodukter går viralt – og…" at bounding box center [661, 365] width 471 height 471
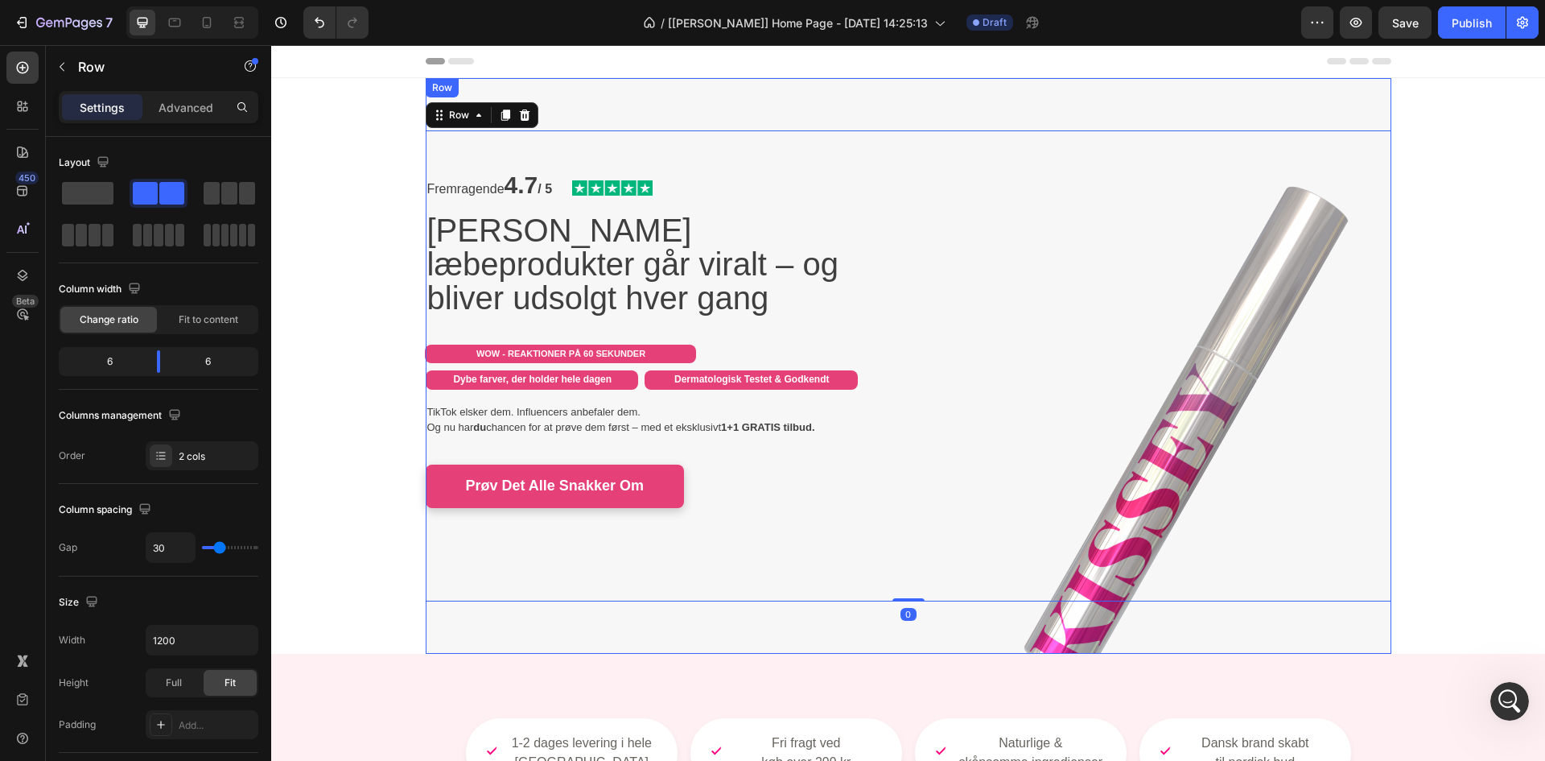
click at [563, 635] on div "Fremragende 4.7 / 5 Text Block Image Row Kissey's læbeprodukter går viralt – og…" at bounding box center [909, 366] width 966 height 576
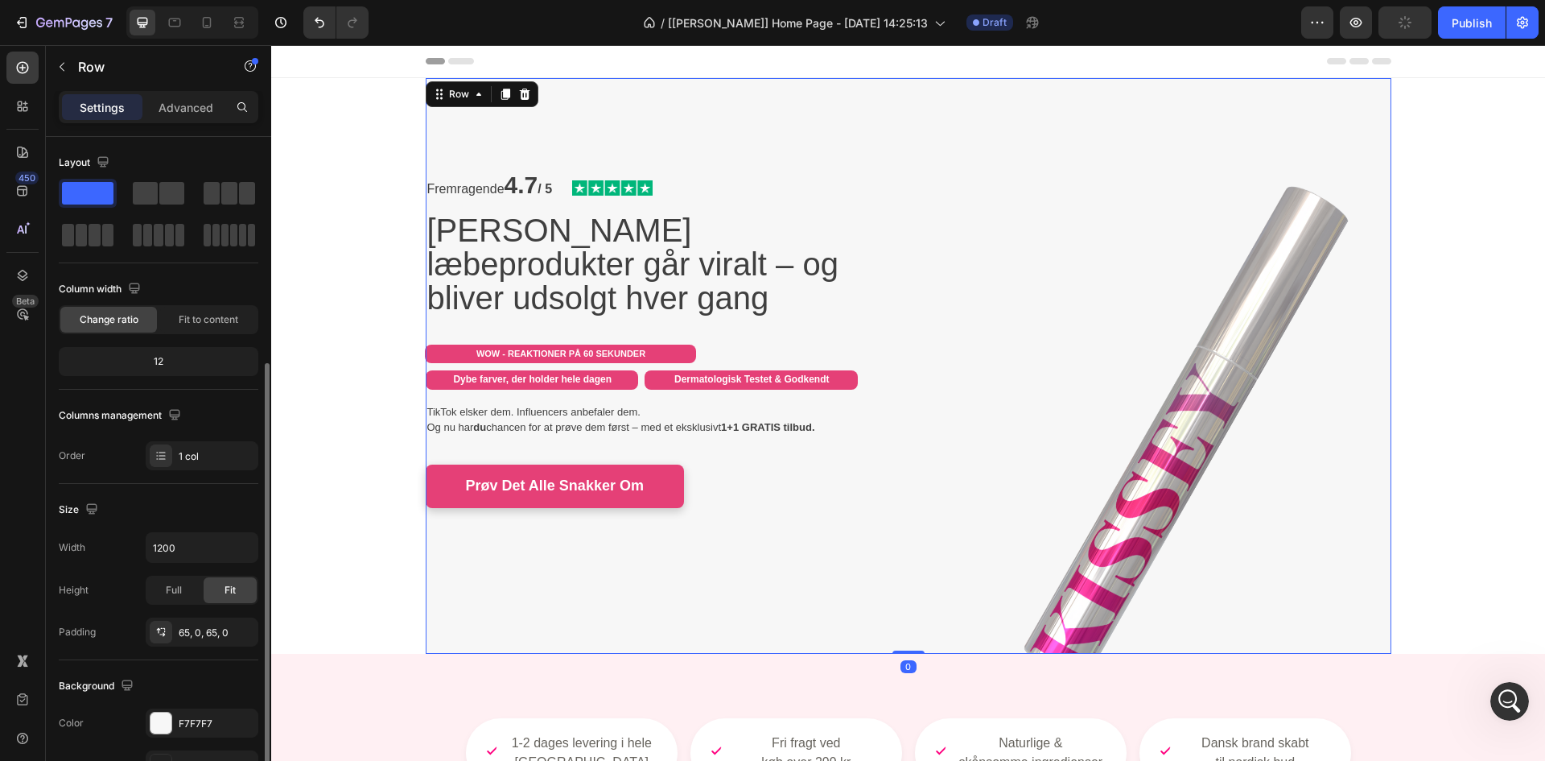
scroll to position [269, 0]
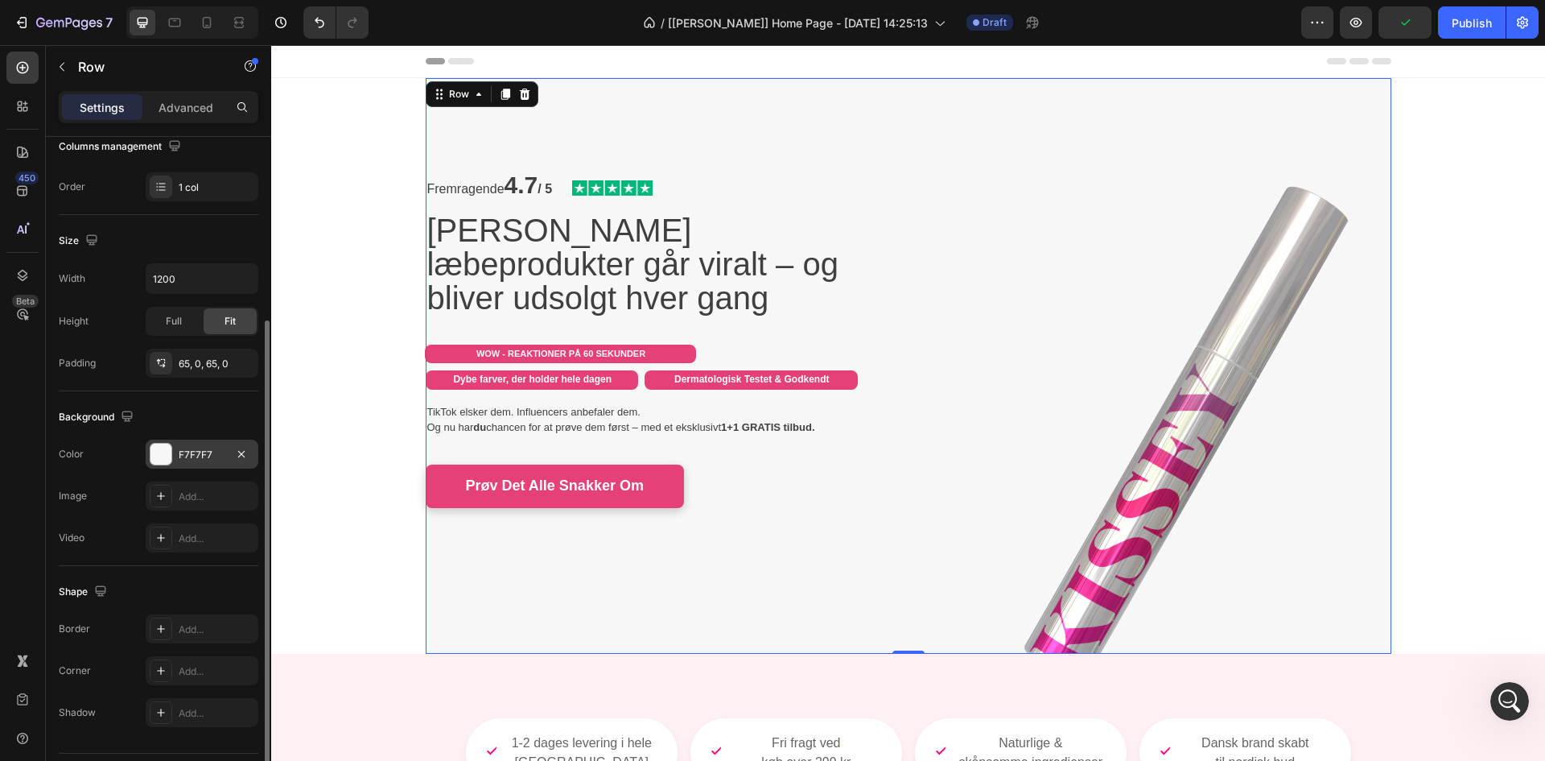
click at [190, 460] on div "F7F7F7" at bounding box center [202, 455] width 47 height 14
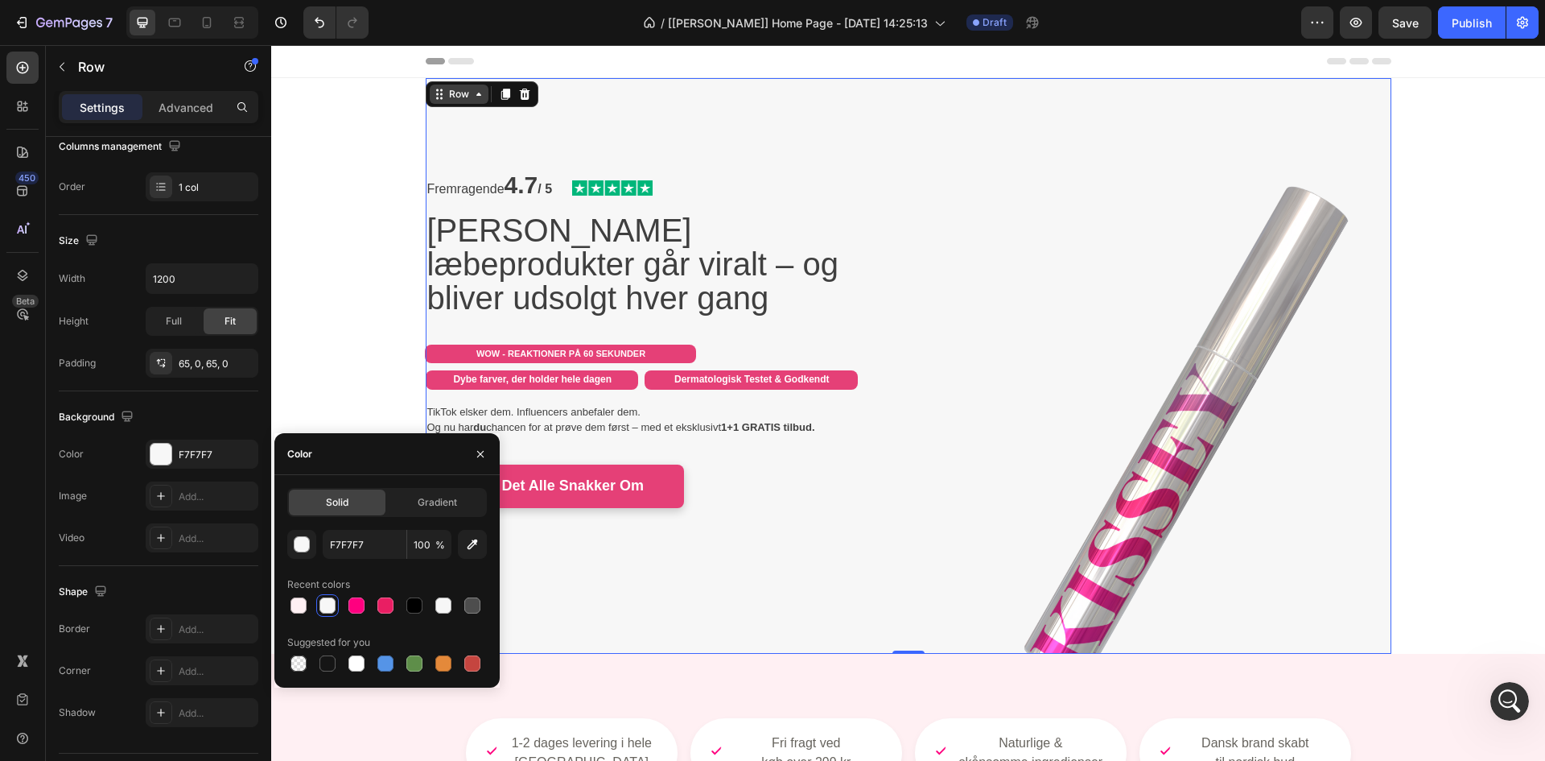
click at [452, 90] on div "Row" at bounding box center [459, 94] width 27 height 14
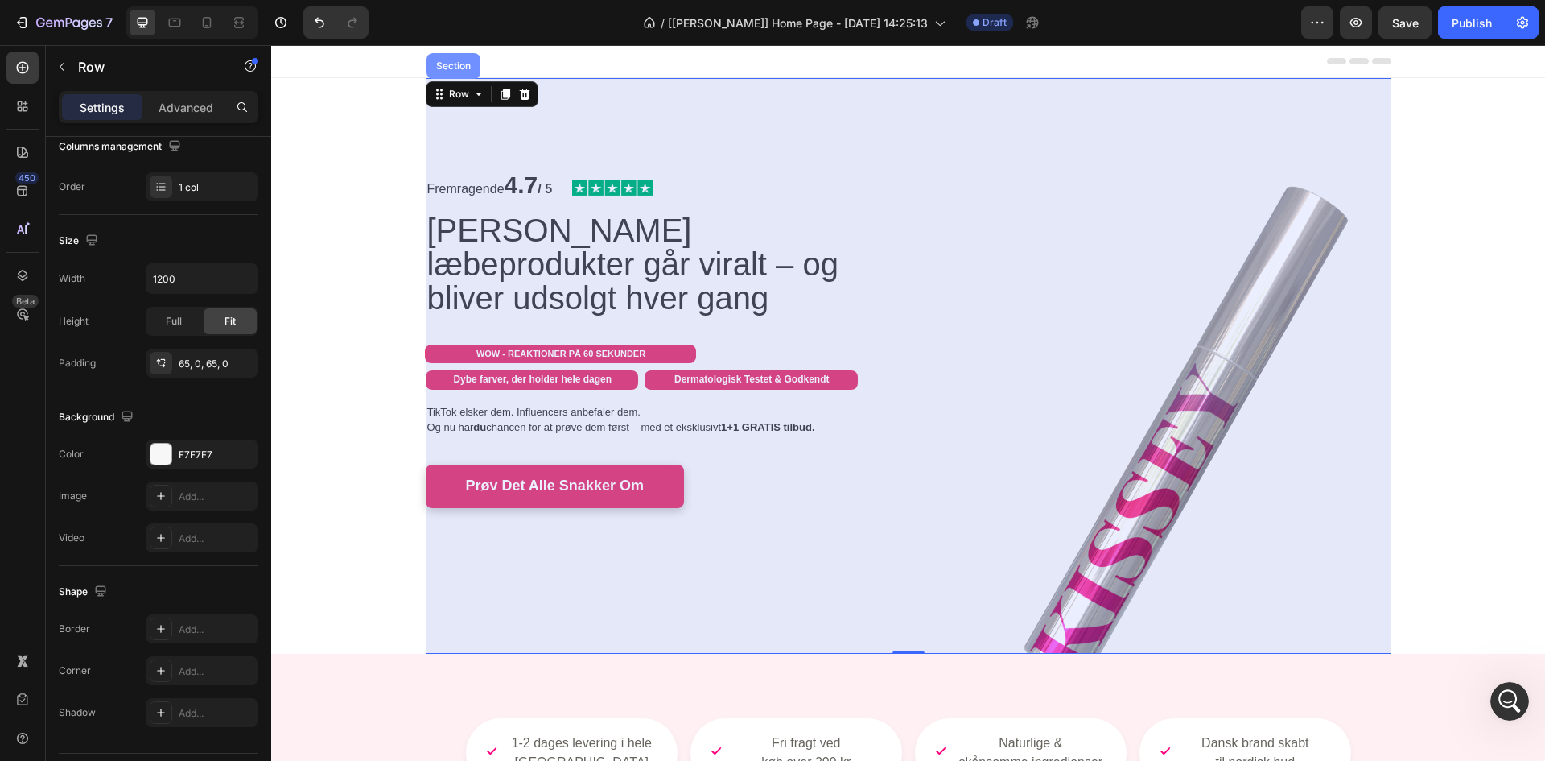
click at [450, 69] on div "Section" at bounding box center [453, 66] width 41 height 10
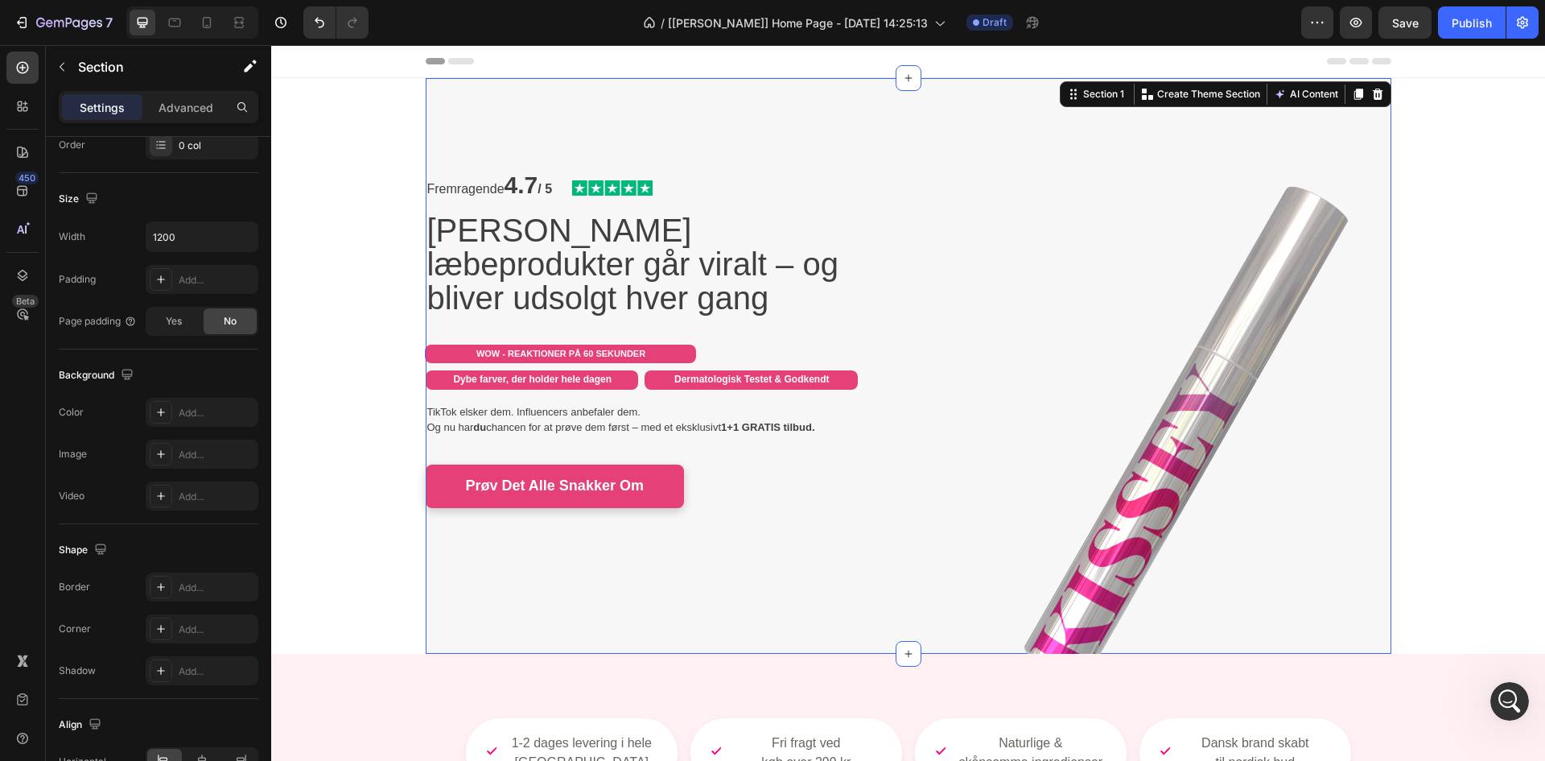
scroll to position [0, 0]
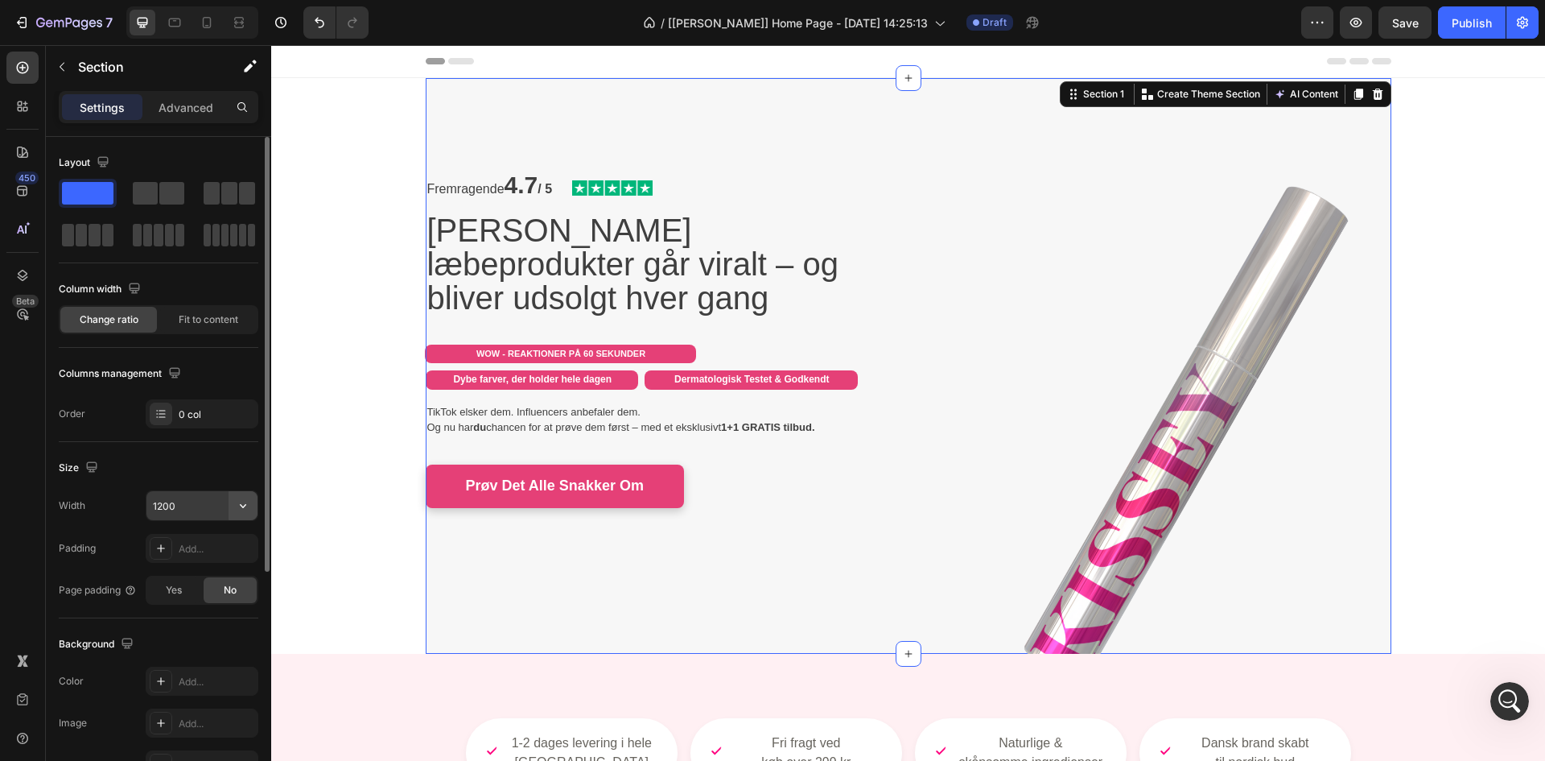
click at [246, 504] on icon "button" at bounding box center [243, 505] width 16 height 16
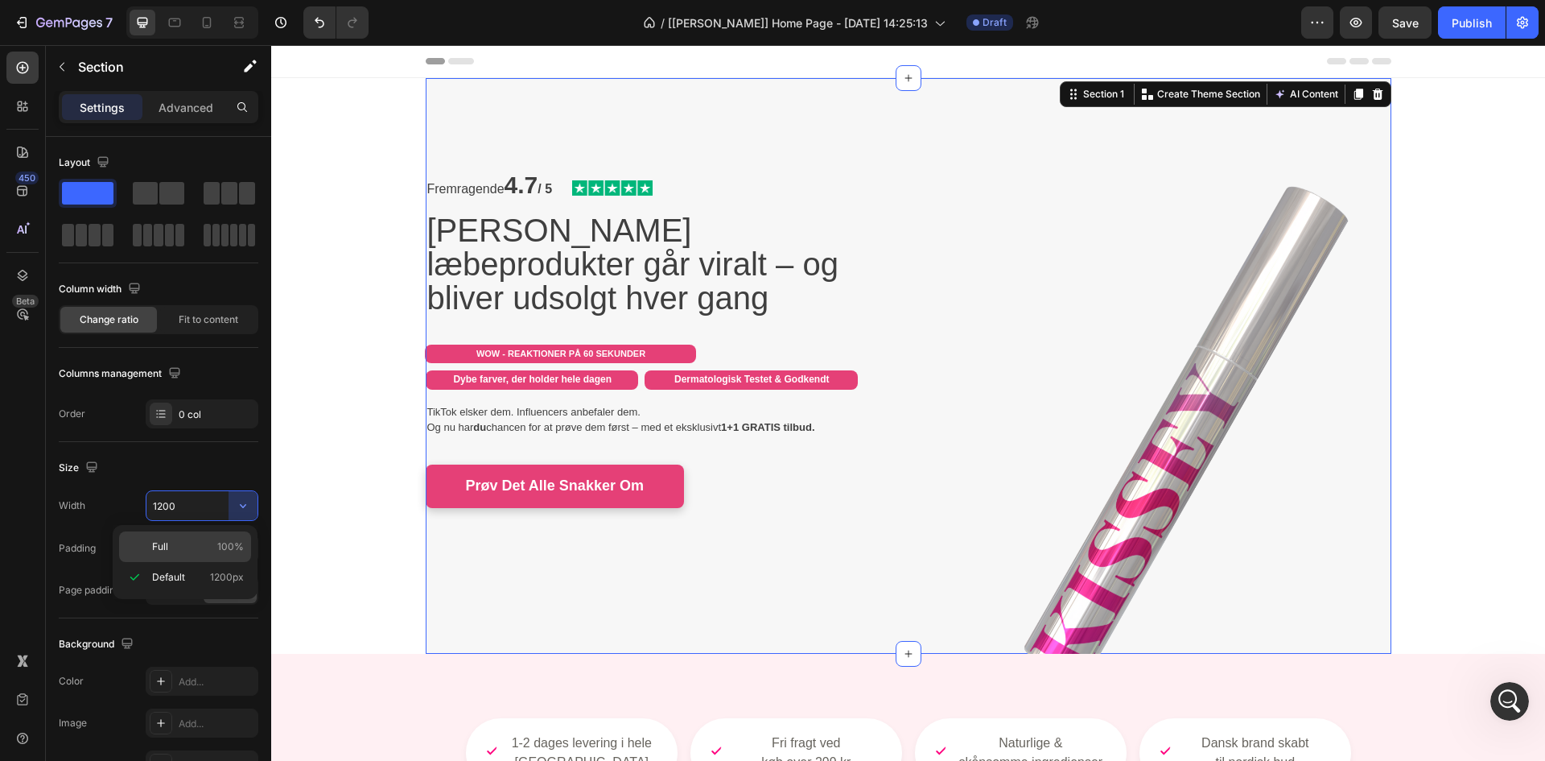
click at [240, 549] on span "100%" at bounding box center [230, 546] width 27 height 14
type input "100%"
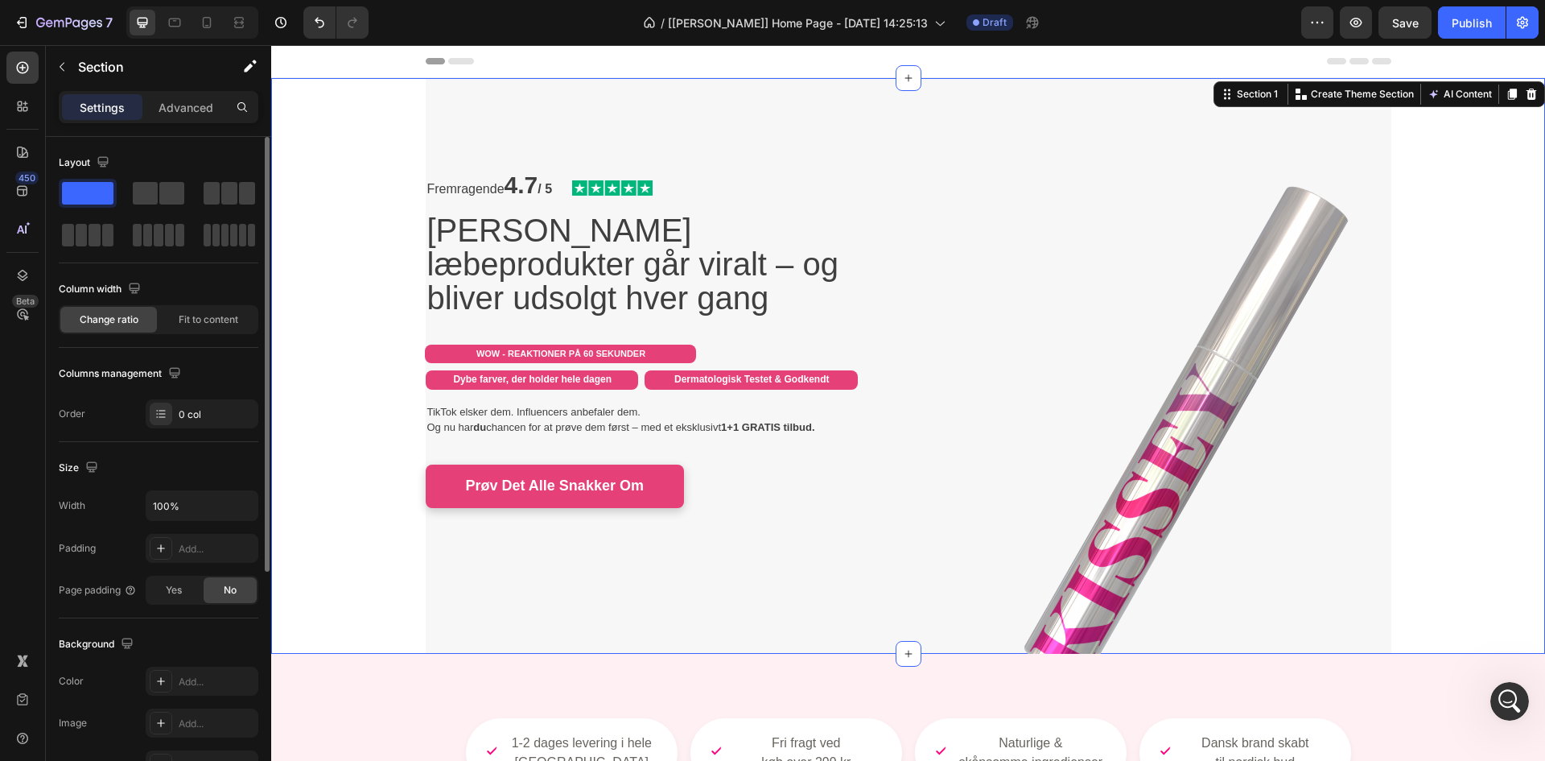
scroll to position [361, 0]
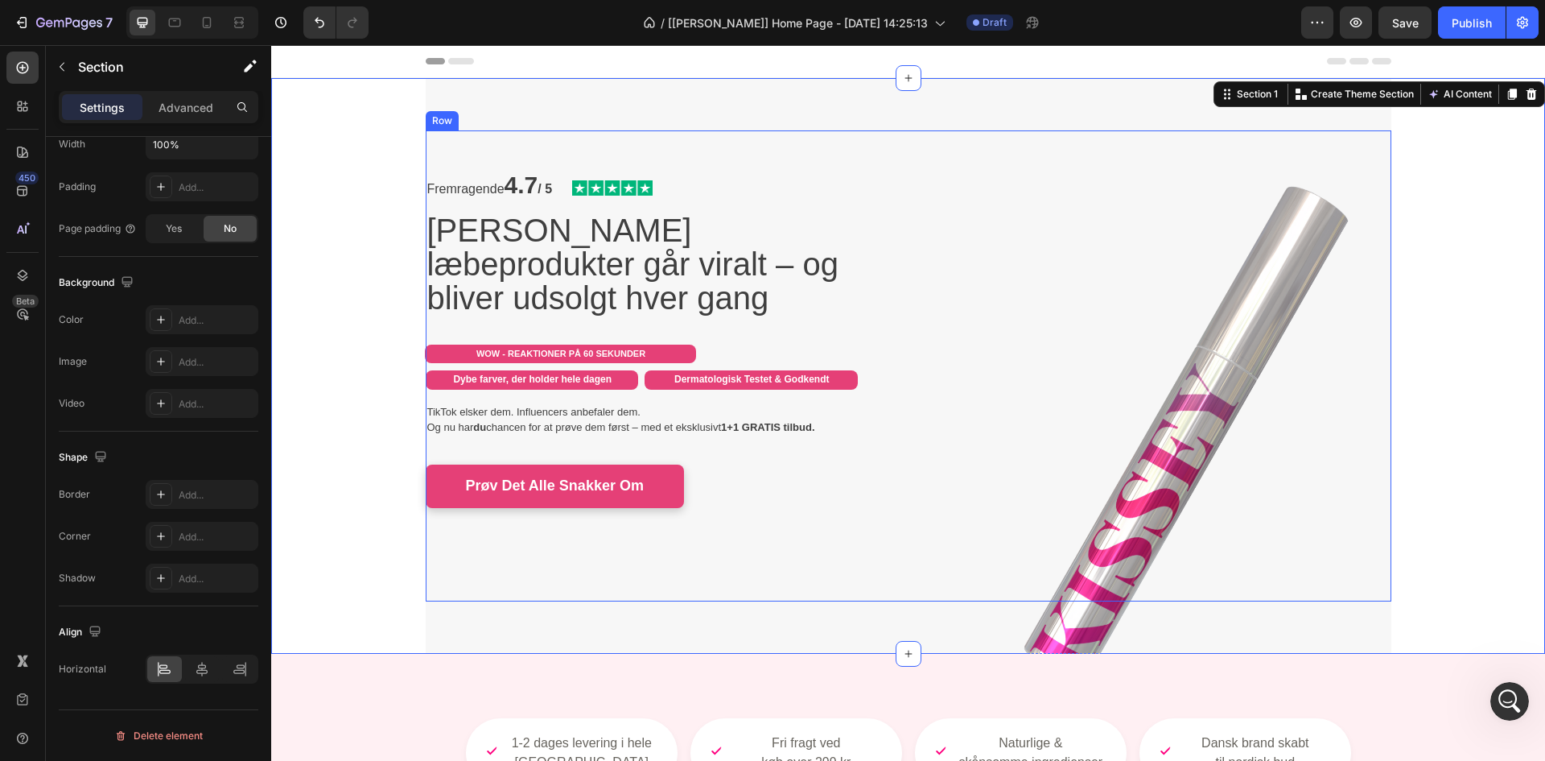
click at [435, 590] on div "Fremragende 4.7 / 5 Text Block Image Row Kissey's læbeprodukter går viralt – og…" at bounding box center [661, 365] width 471 height 471
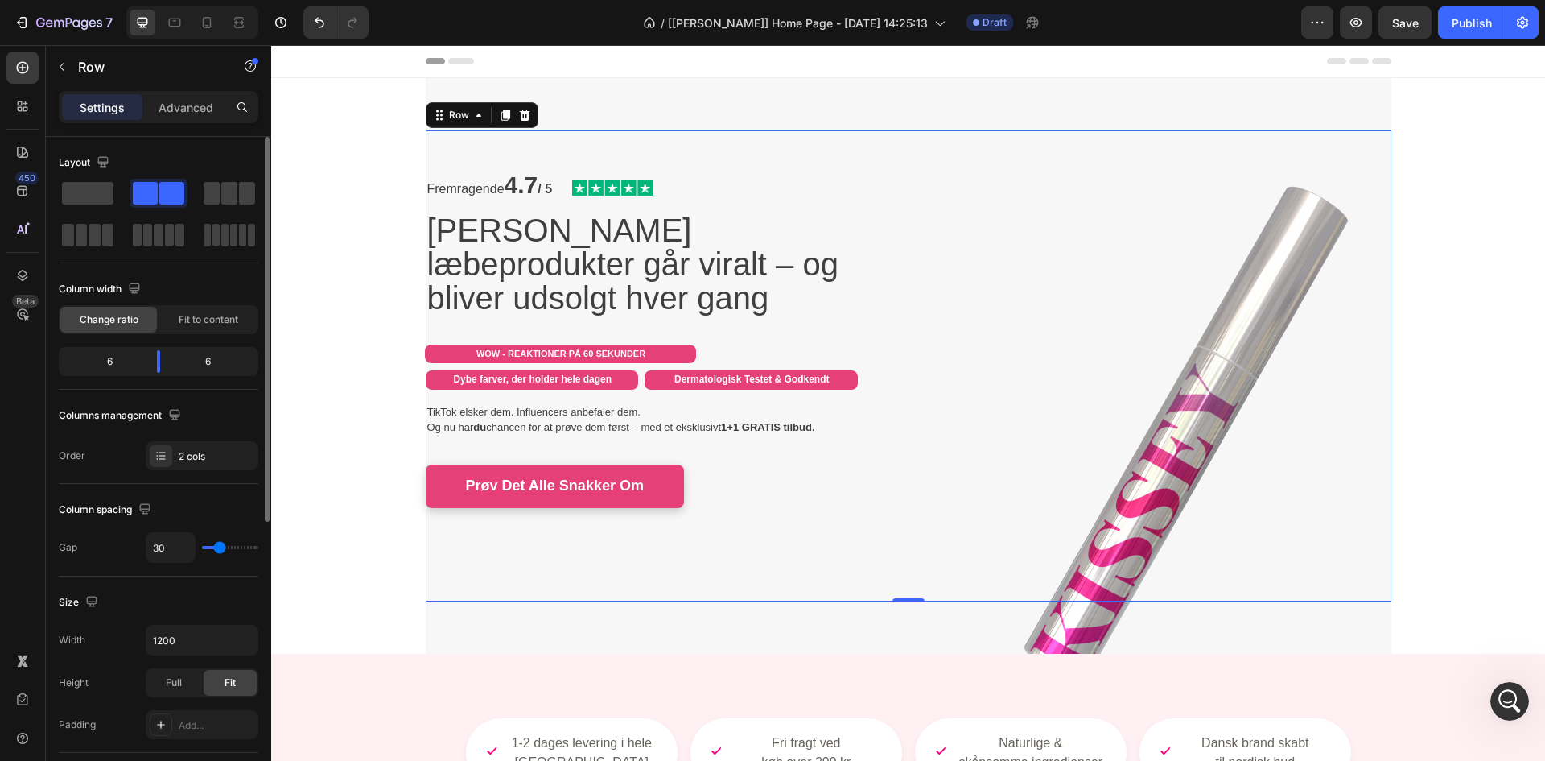
scroll to position [403, 0]
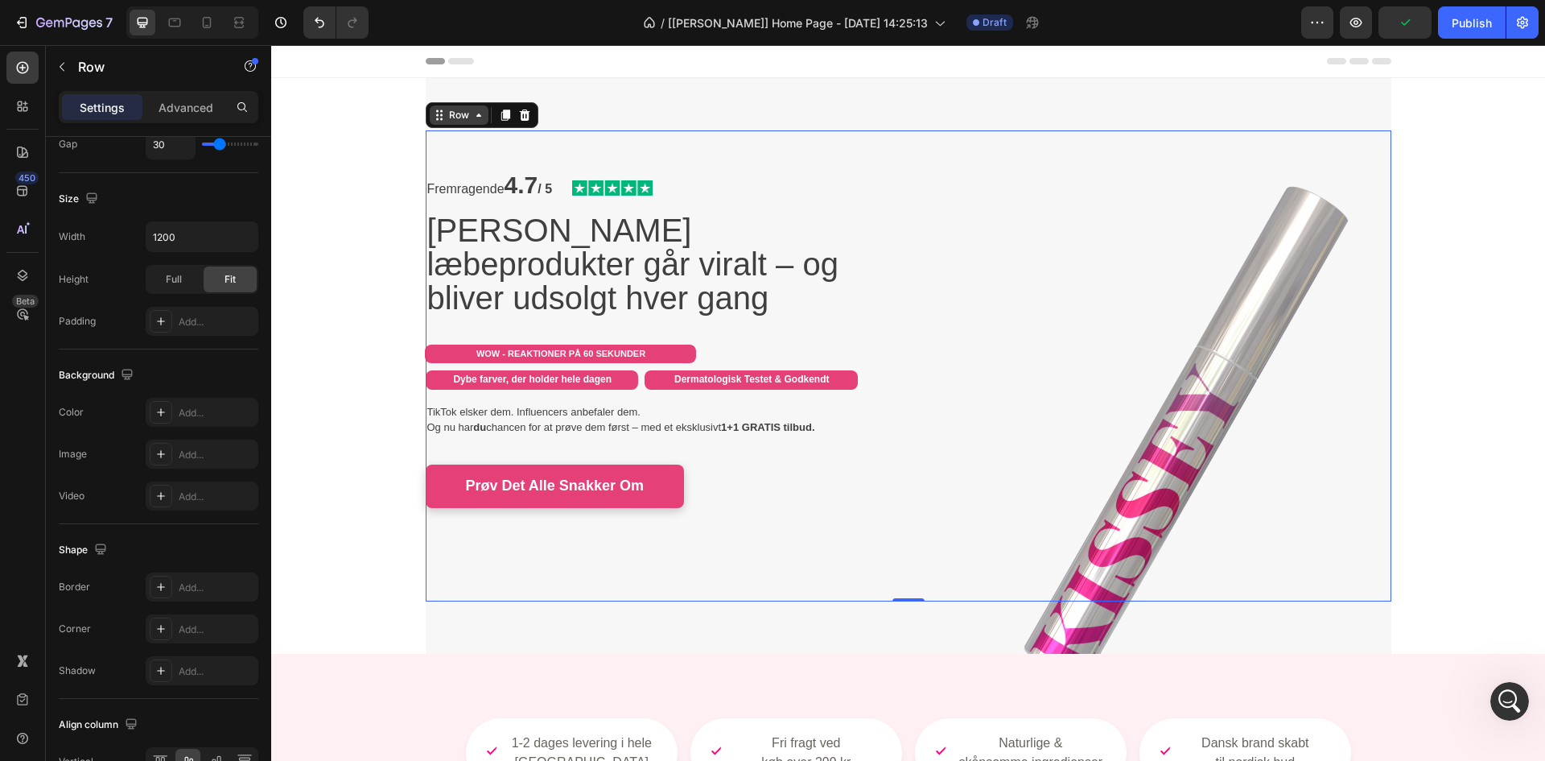
click at [433, 112] on icon at bounding box center [439, 115] width 13 height 13
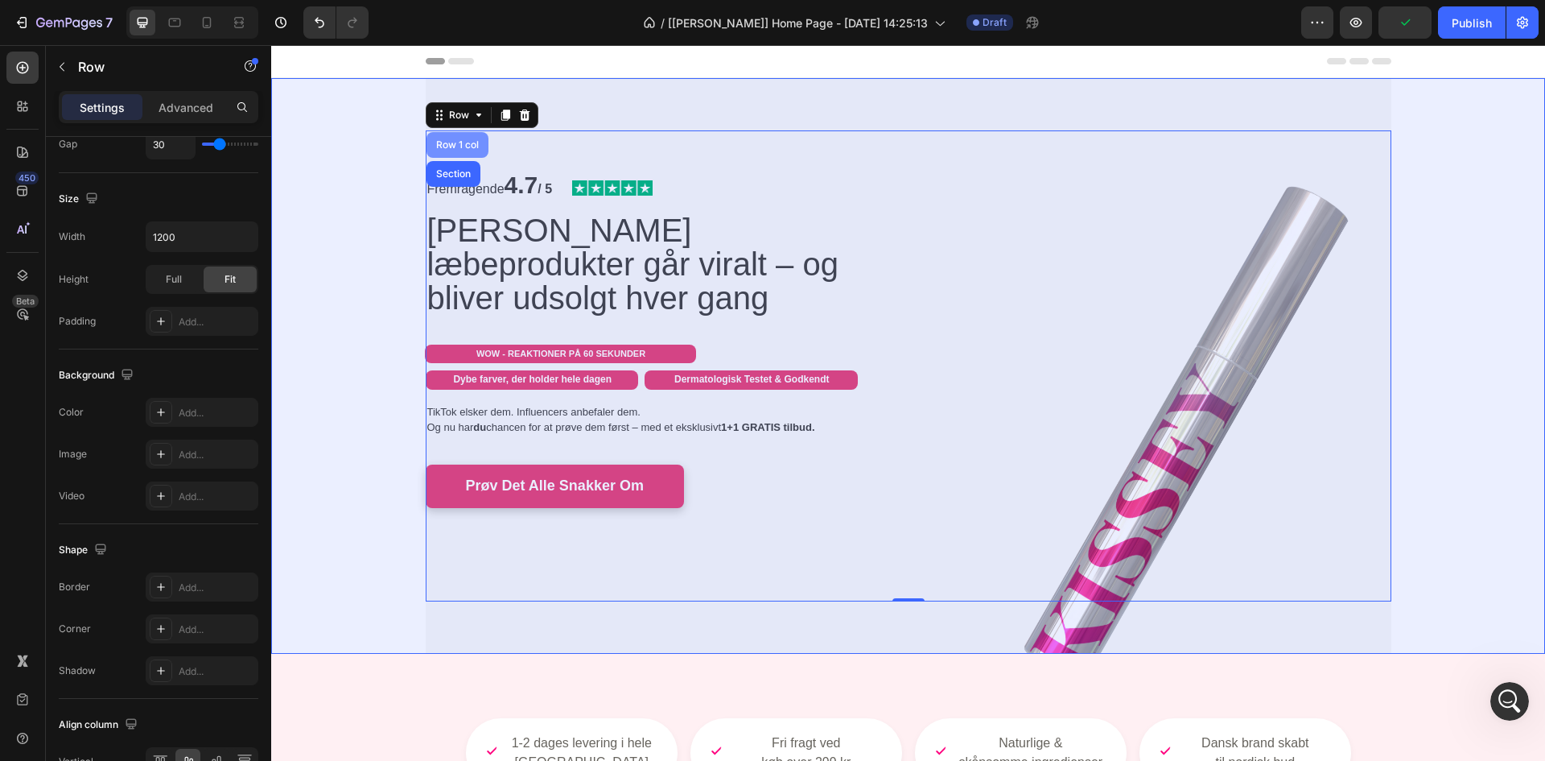
click at [446, 140] on div "Row 1 col" at bounding box center [457, 145] width 49 height 10
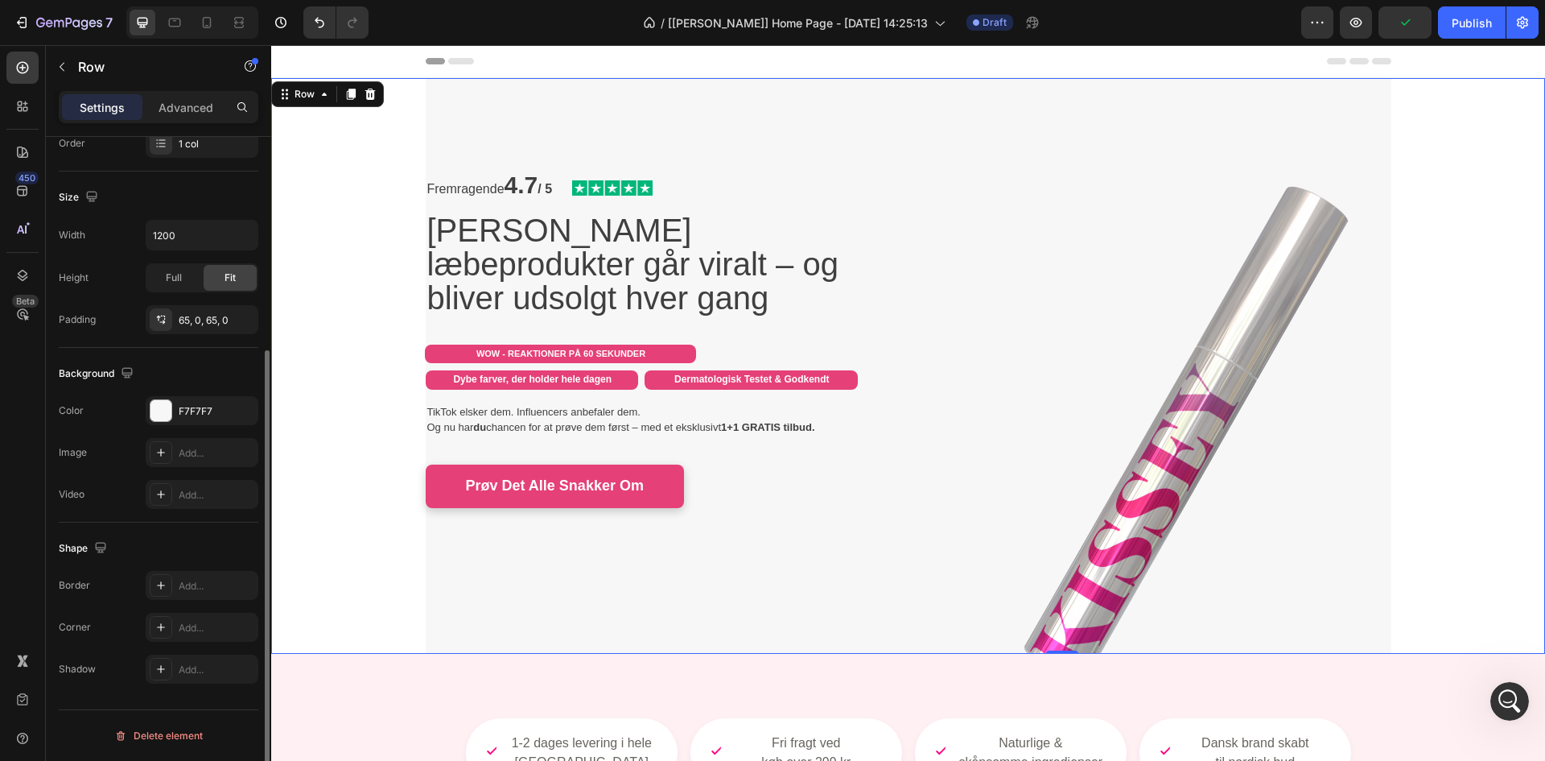
scroll to position [312, 0]
drag, startPoint x: 191, startPoint y: 417, endPoint x: 194, endPoint y: 427, distance: 10.2
click at [190, 417] on div "F7F7F7" at bounding box center [217, 411] width 76 height 14
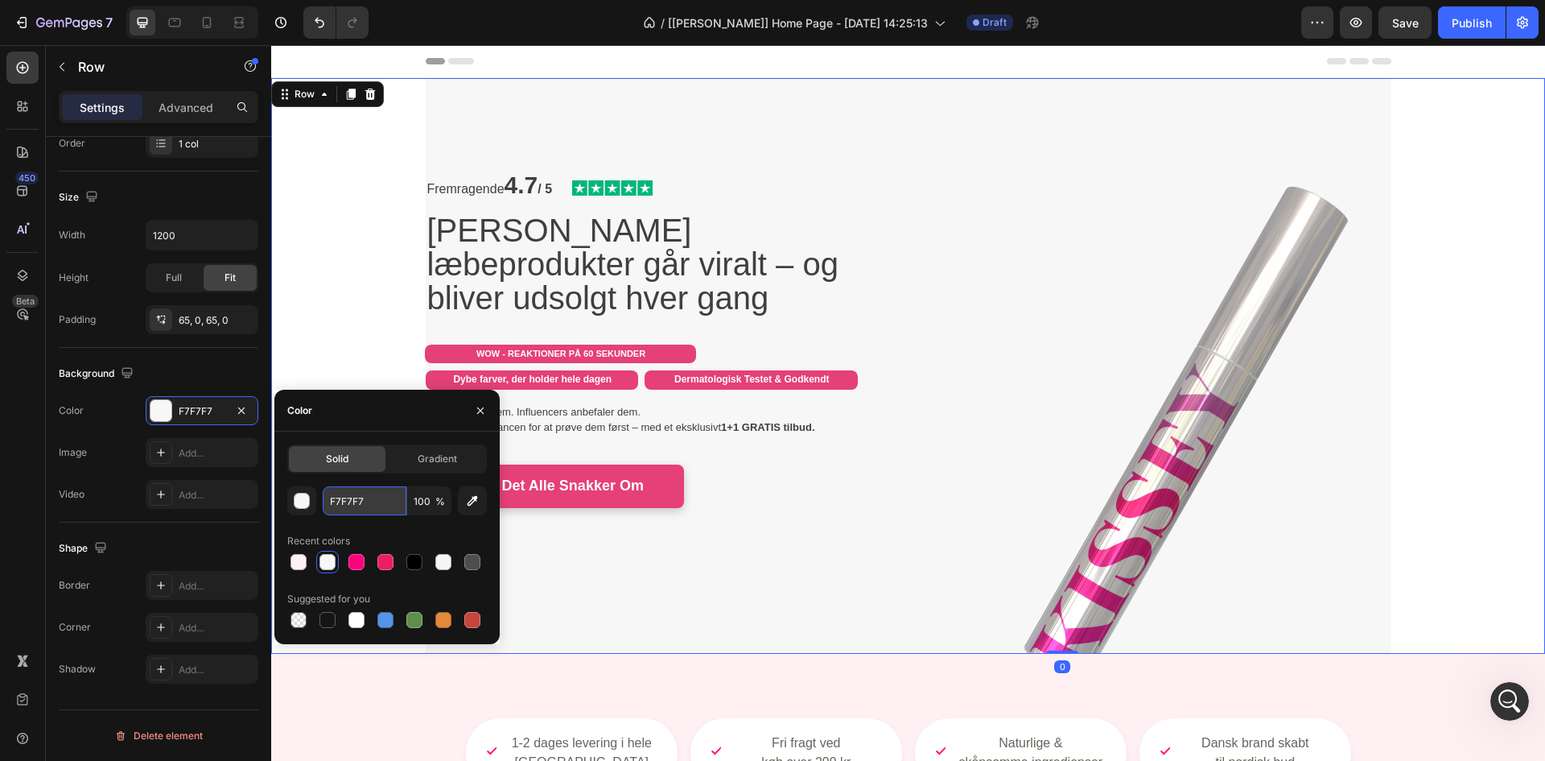
click at [356, 502] on input "F7F7F7" at bounding box center [365, 500] width 84 height 29
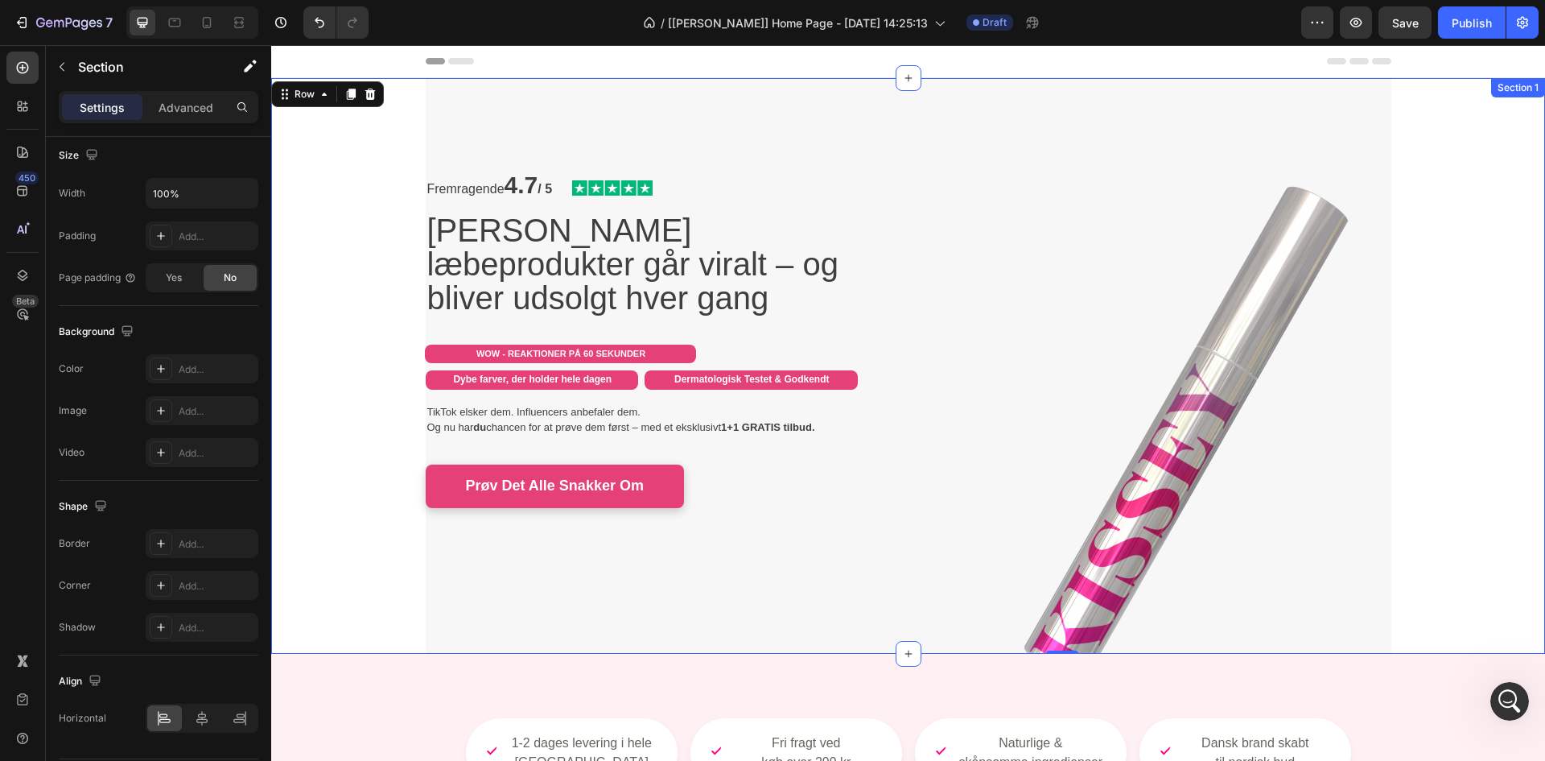
click at [304, 206] on div "Fremragende 4.7 / 5 Text Block Image Row Kissey's læbeprodukter går viralt – og…" at bounding box center [908, 366] width 1274 height 576
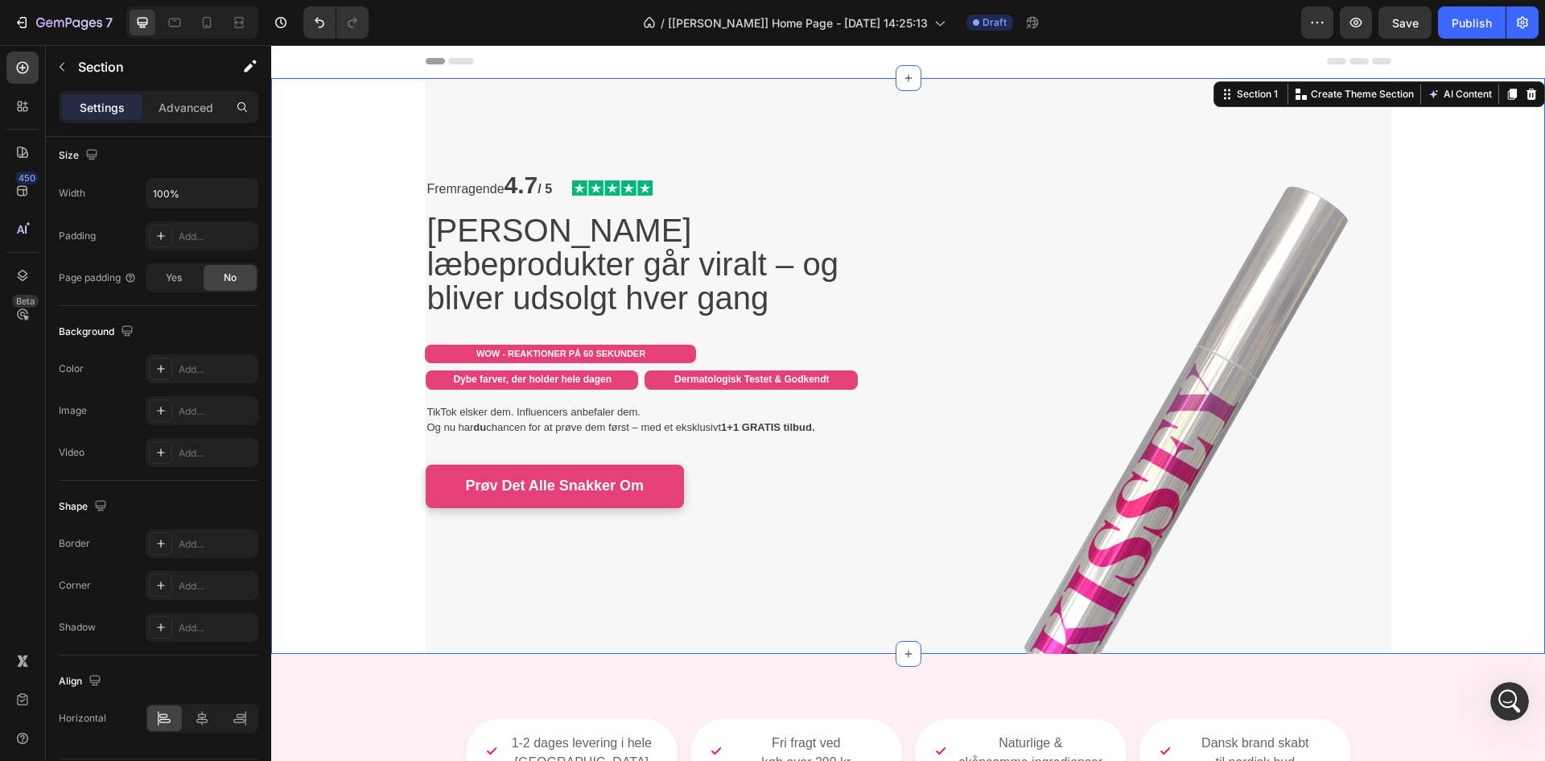
scroll to position [0, 0]
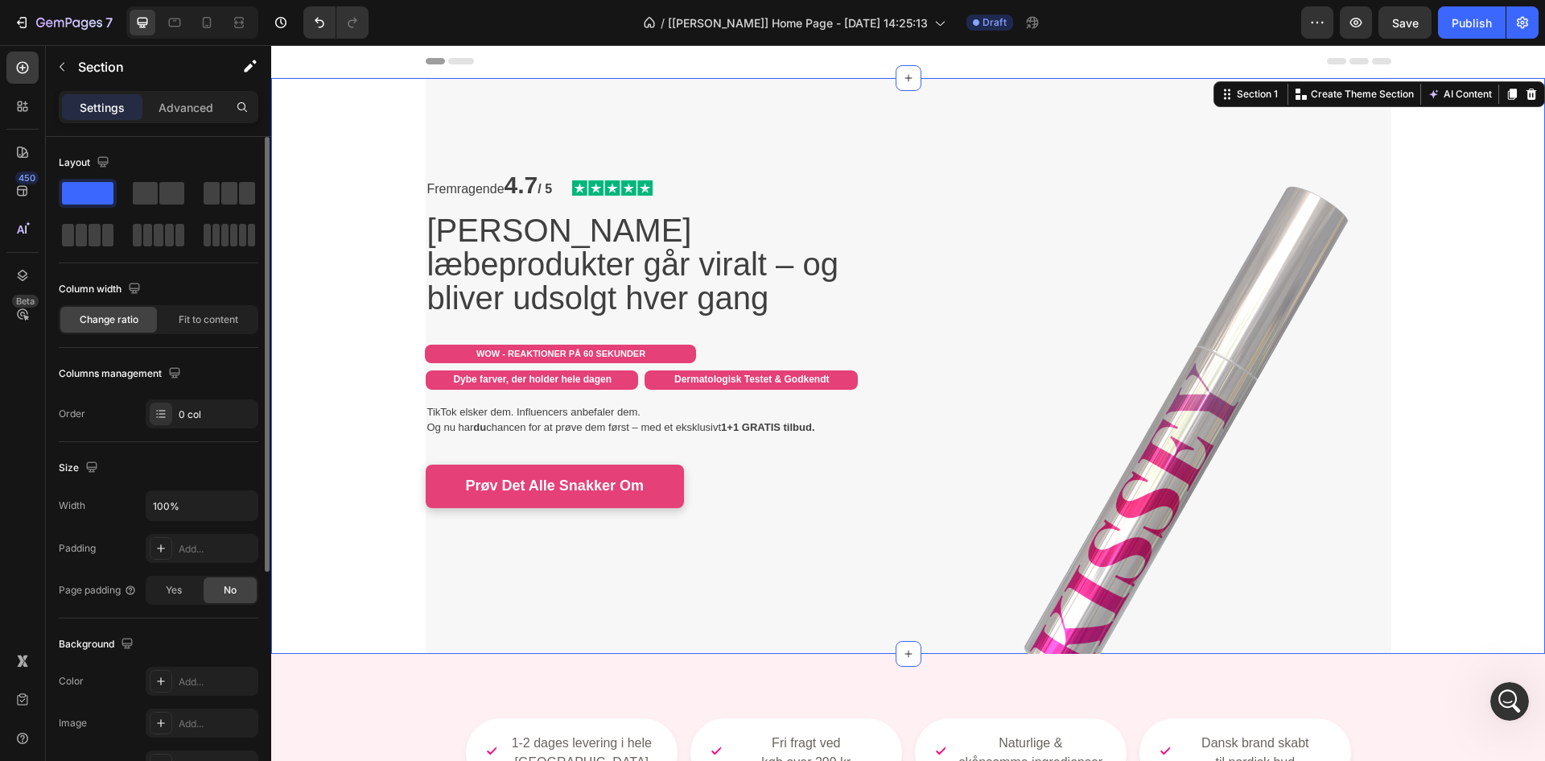
click at [343, 279] on div "Fremragende 4.7 / 5 Text Block Image Row Kissey's læbeprodukter går viralt – og…" at bounding box center [908, 366] width 1274 height 576
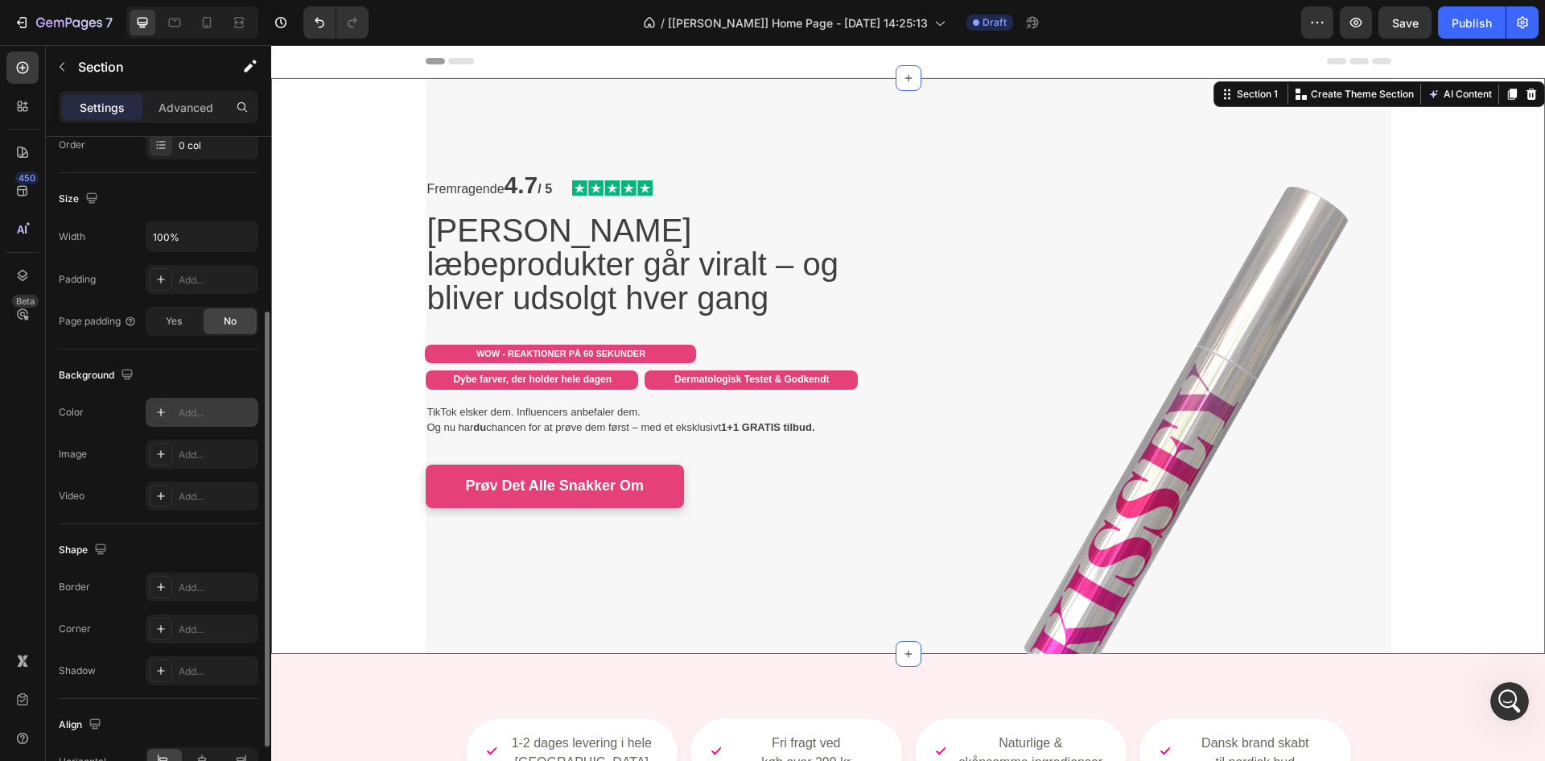
click at [200, 402] on div "Add..." at bounding box center [202, 412] width 113 height 29
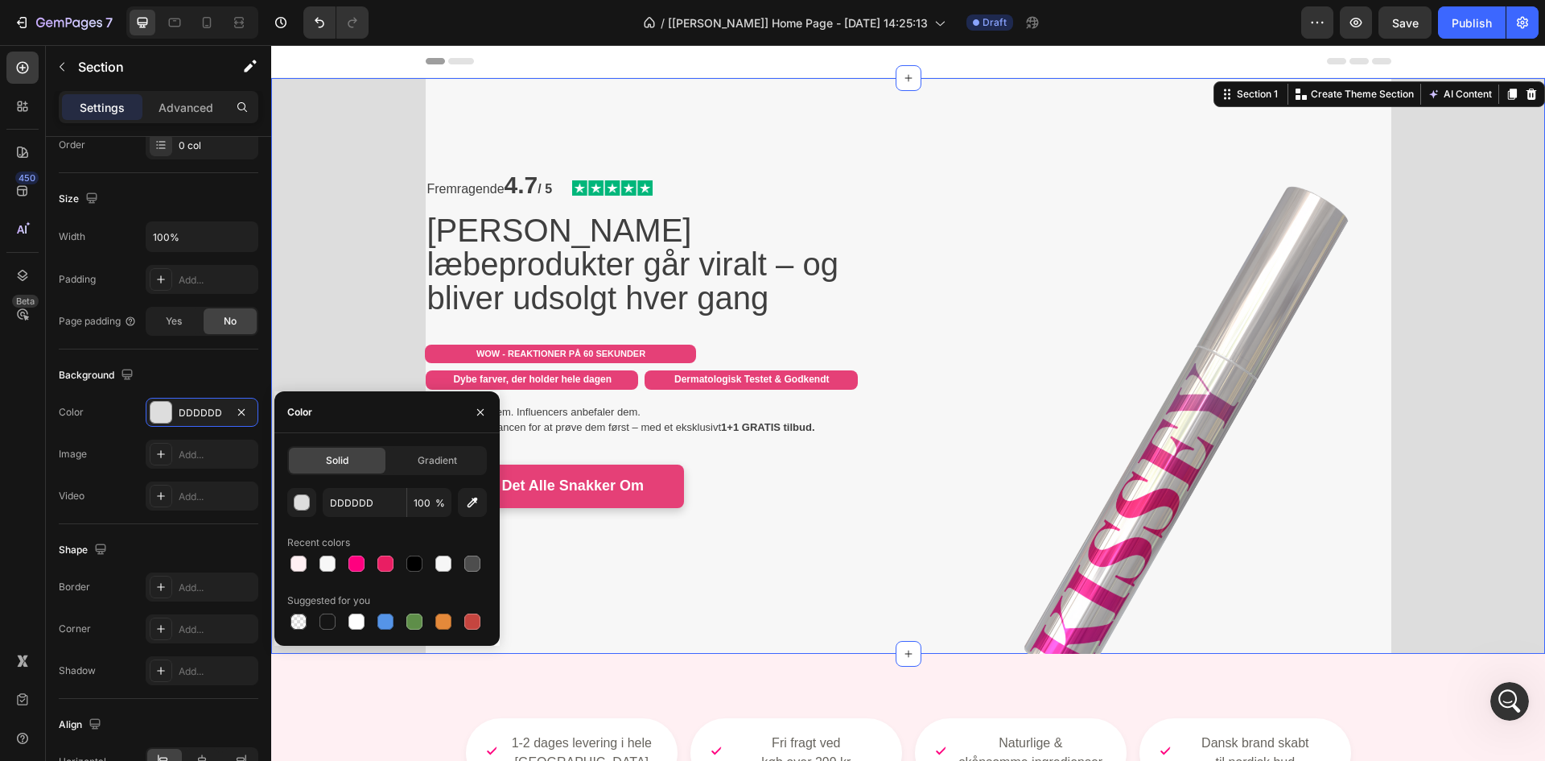
click at [324, 286] on div "Fremragende 4.7 / 5 Text Block Image Row Kissey's læbeprodukter går viralt – og…" at bounding box center [908, 366] width 1274 height 576
click at [346, 308] on div "Fremragende 4.7 / 5 Text Block Image Row Kissey's læbeprodukter går viralt – og…" at bounding box center [908, 366] width 1274 height 576
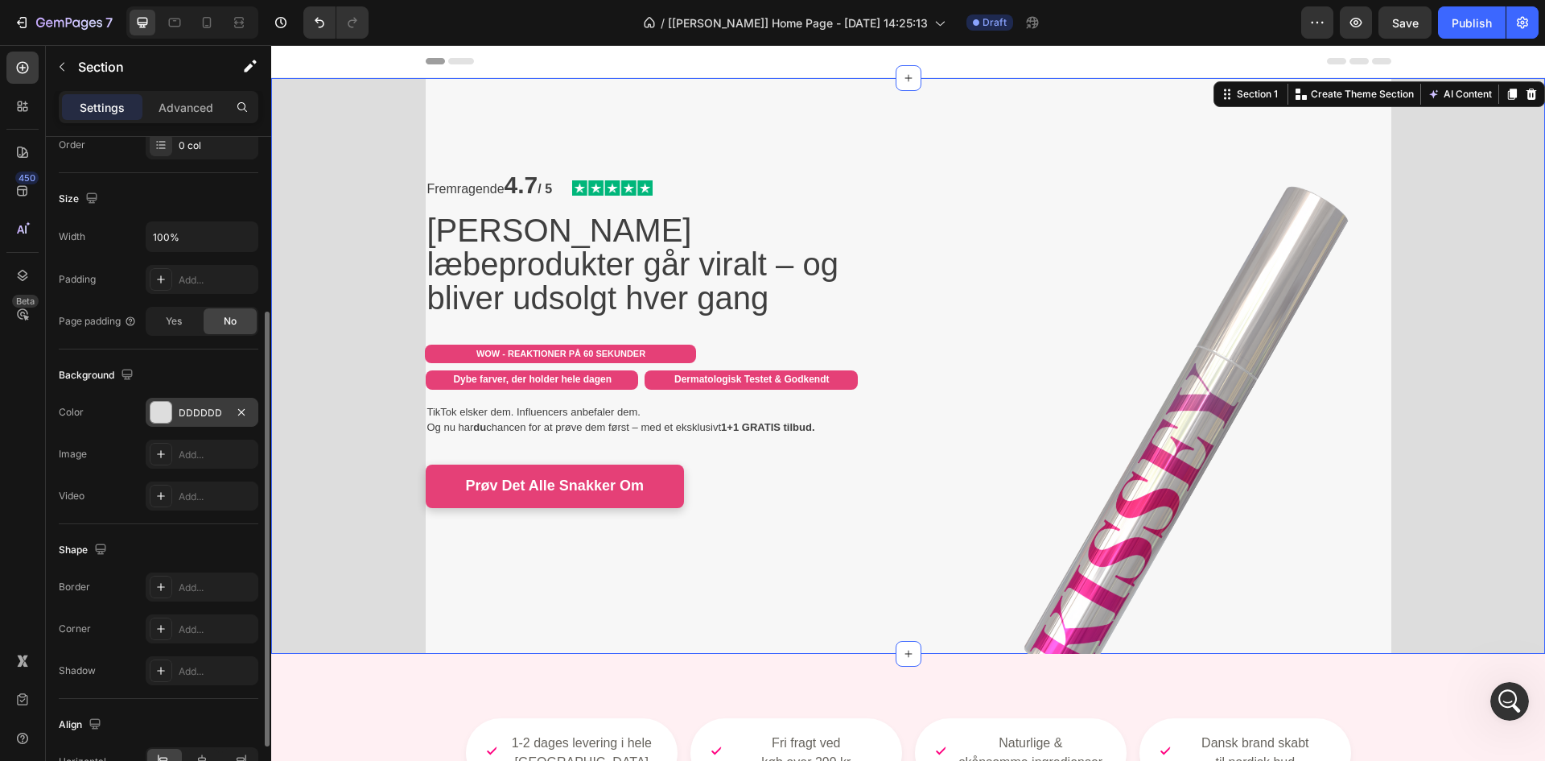
click at [193, 416] on div "DDDDDD" at bounding box center [202, 413] width 47 height 14
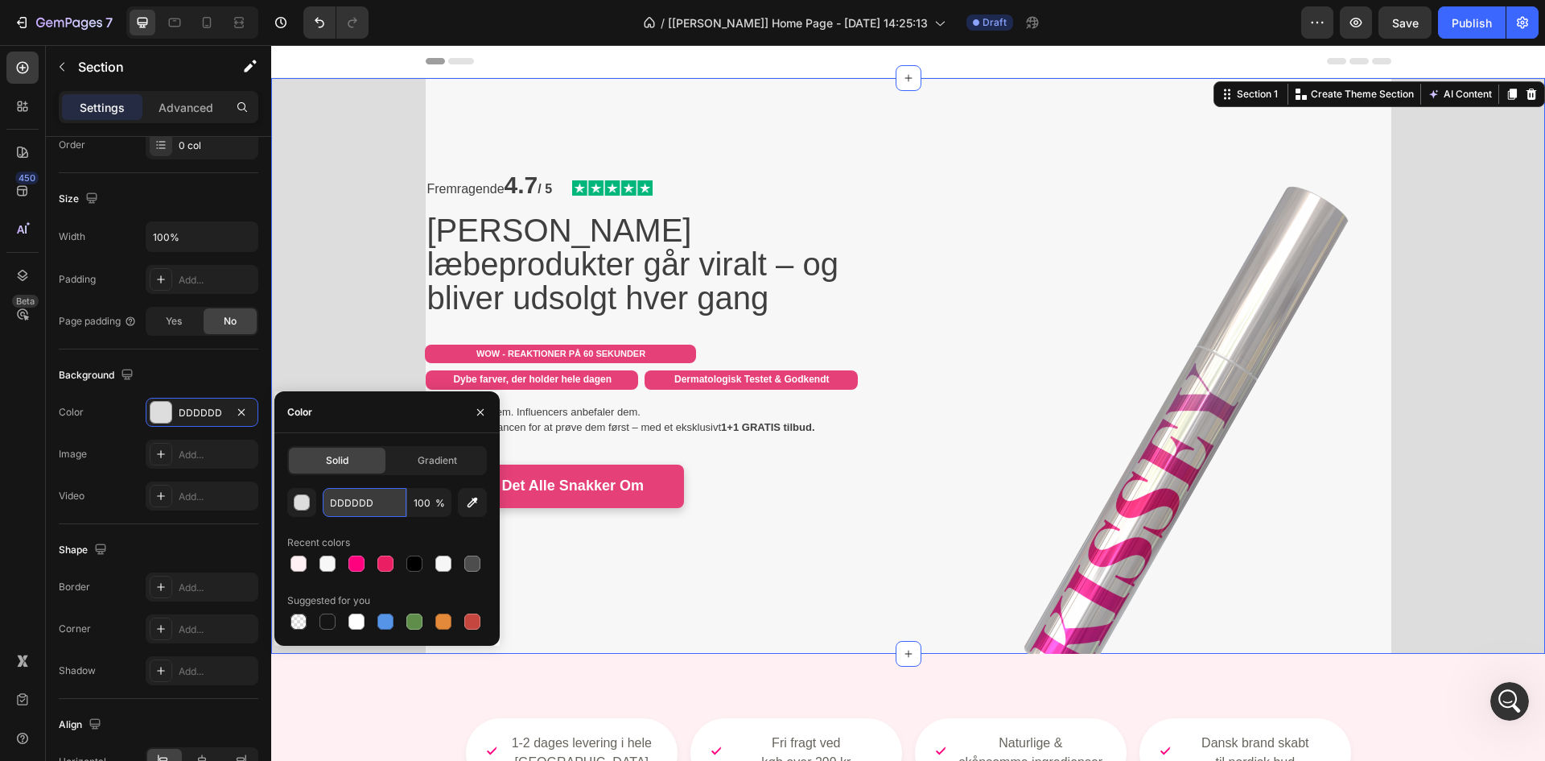
click at [345, 507] on input "DDDDDD" at bounding box center [365, 502] width 84 height 29
paste input "F7F7F7"
type input "F7F7F7"
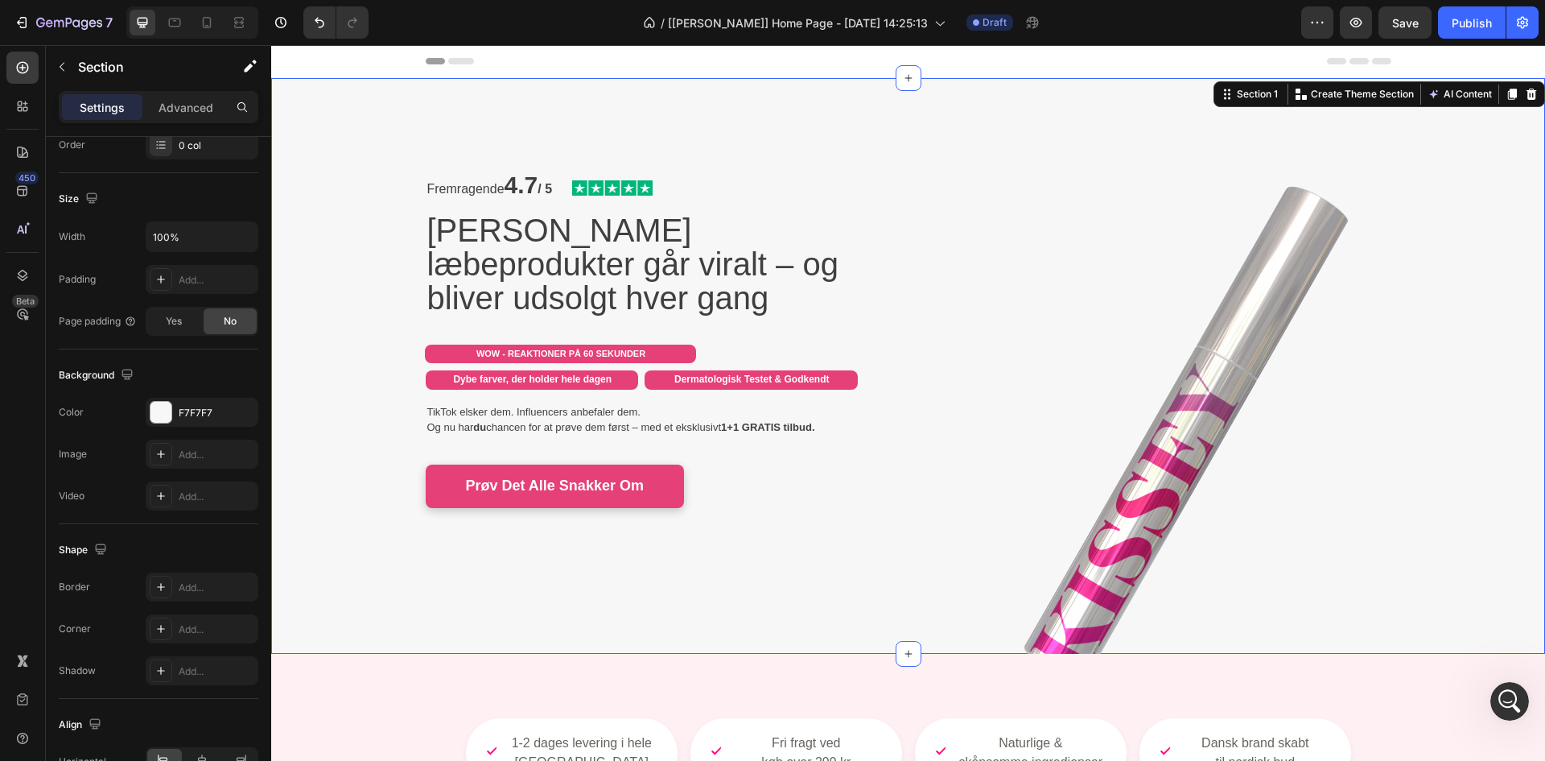
click at [356, 336] on div "Fremragende 4.7 / 5 Text Block Image Row Kissey's læbeprodukter går viralt – og…" at bounding box center [908, 366] width 1274 height 576
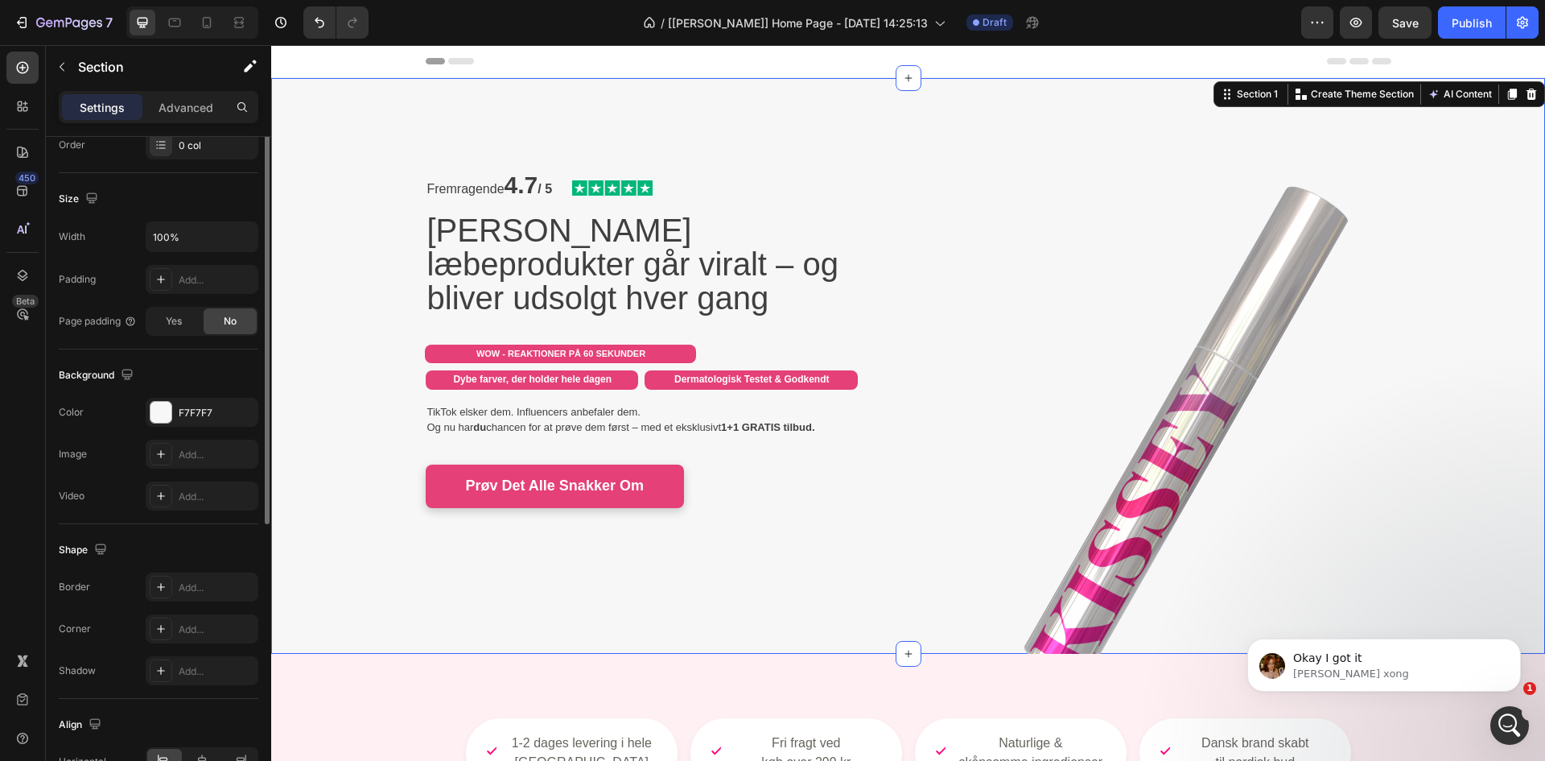
scroll to position [134, 0]
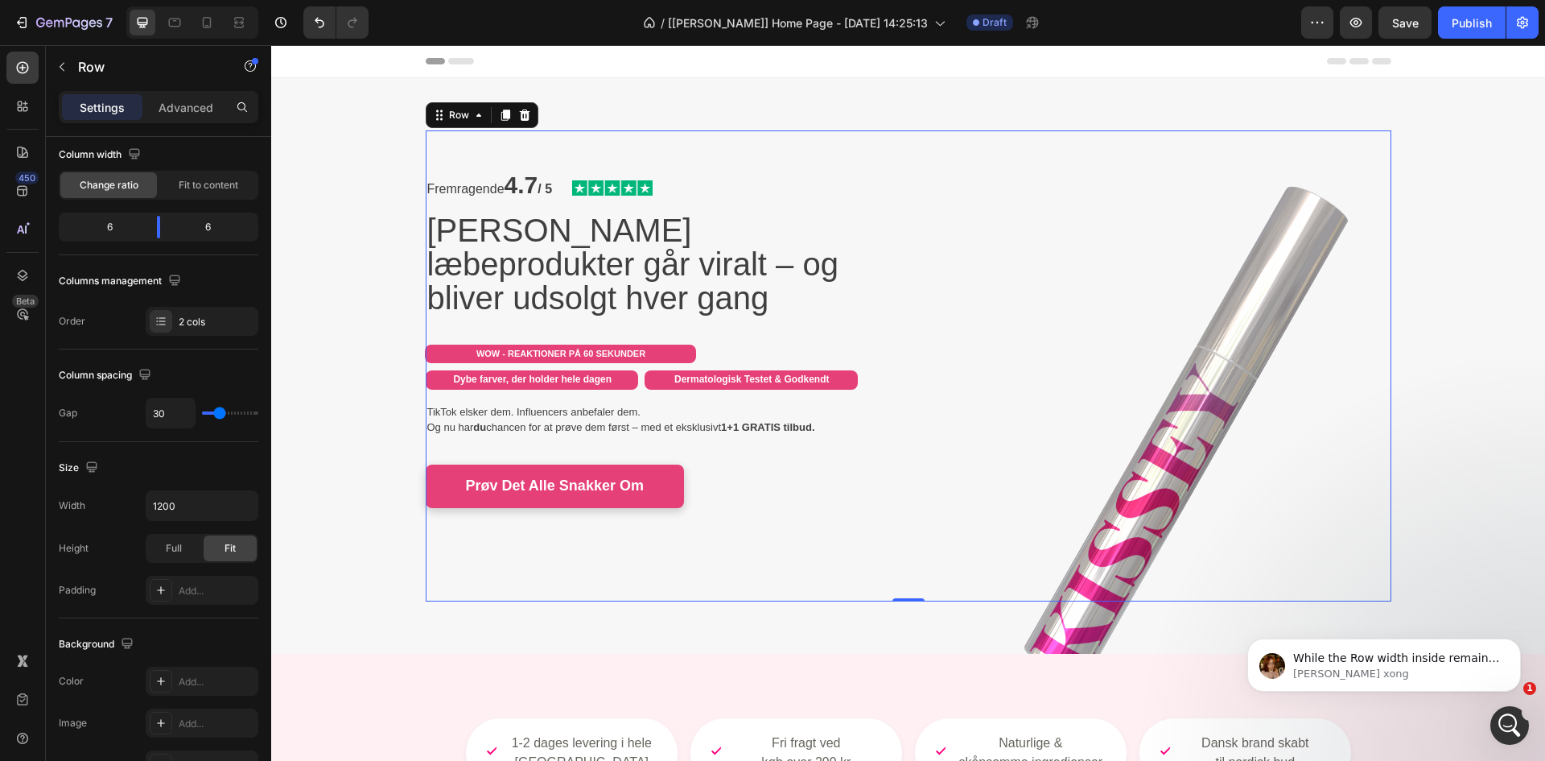
click at [725, 598] on div "Fremragende 4.7 / 5 Text Block Image Row Kissey's læbeprodukter går viralt – og…" at bounding box center [661, 365] width 471 height 471
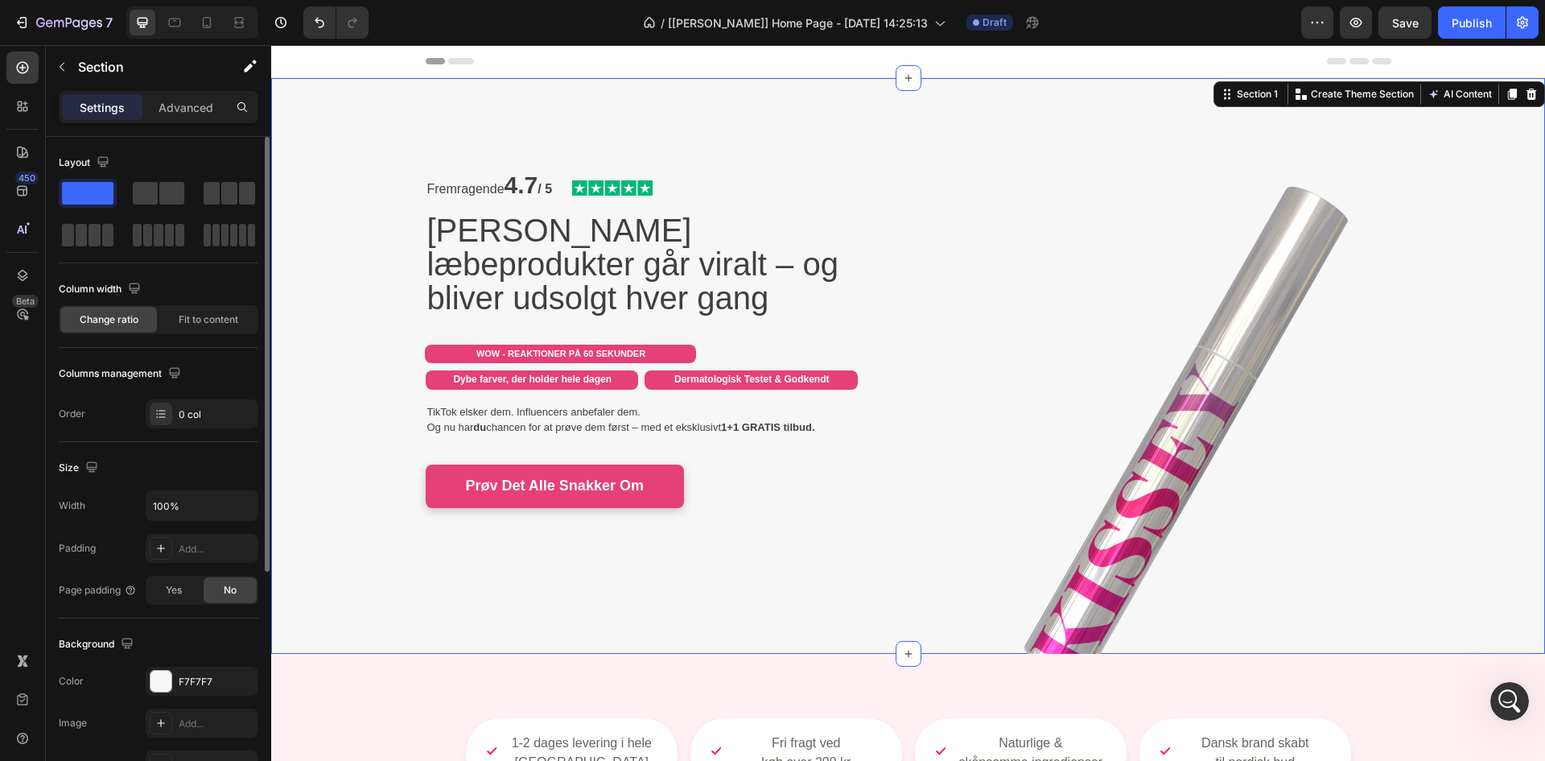
click at [386, 589] on div "Fremragende 4.7 / 5 Text Block Image Row Kissey's læbeprodukter går viralt – og…" at bounding box center [908, 366] width 1274 height 576
click at [798, 692] on div "1-2 dages levering i hele Danmark Fri fragt ved køb over 299 kr Naturlige & skå…" at bounding box center [909, 752] width 940 height 121
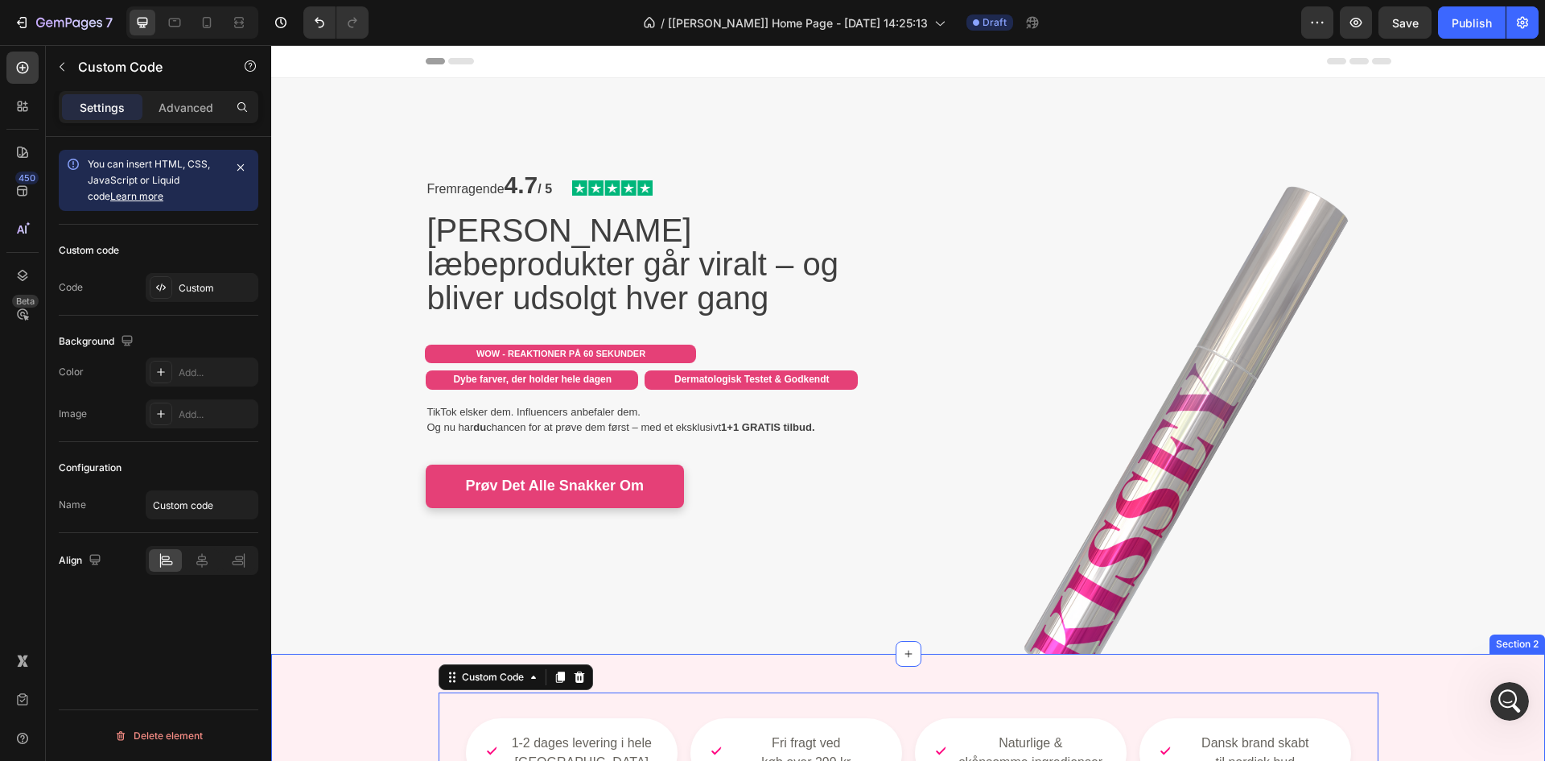
click at [327, 701] on div "1-2 dages levering i hele Danmark Fri fragt ved køb over 299 kr Naturlige & skå…" at bounding box center [908, 752] width 1274 height 147
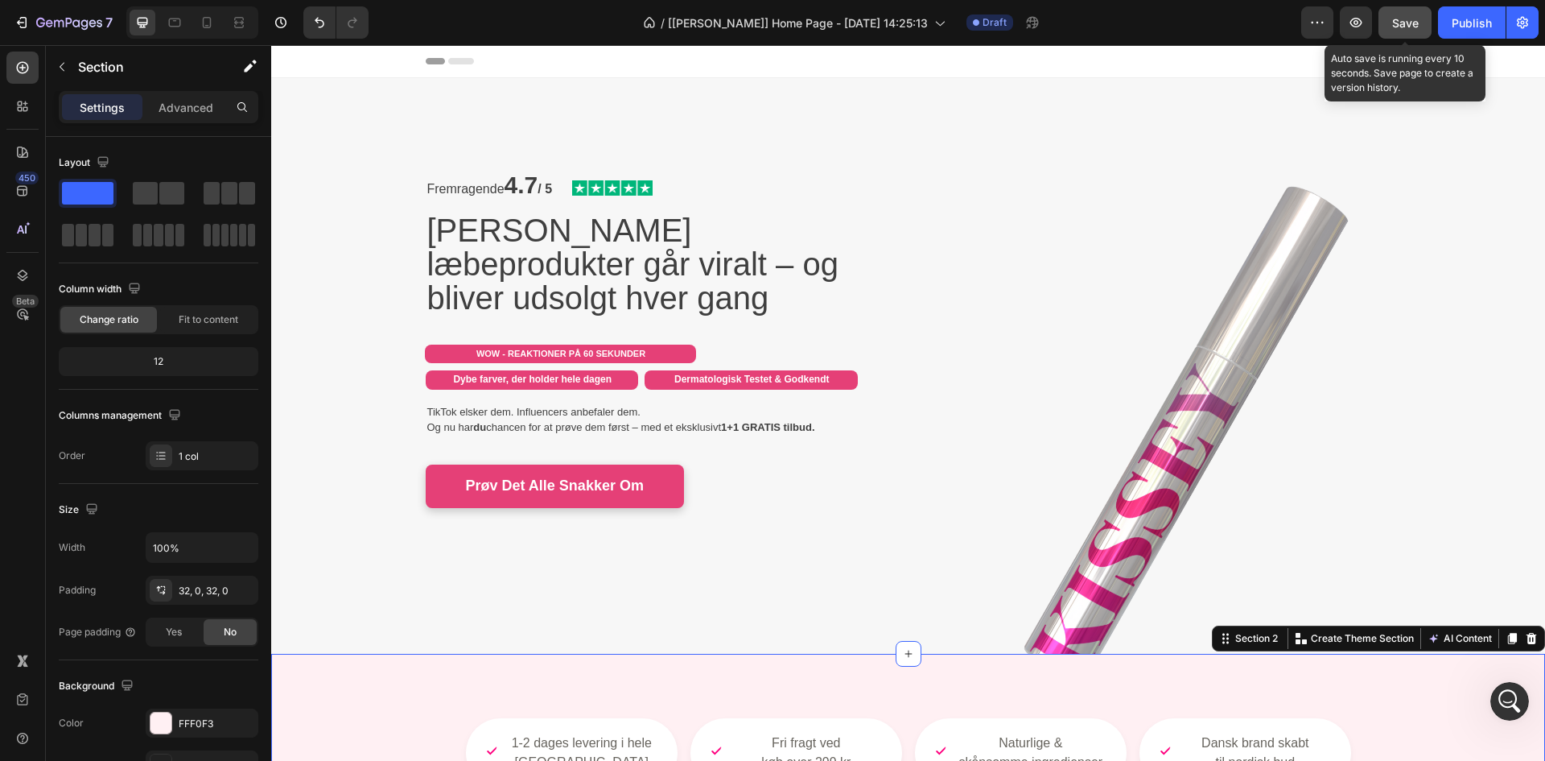
click at [1393, 23] on span "Save" at bounding box center [1406, 23] width 27 height 14
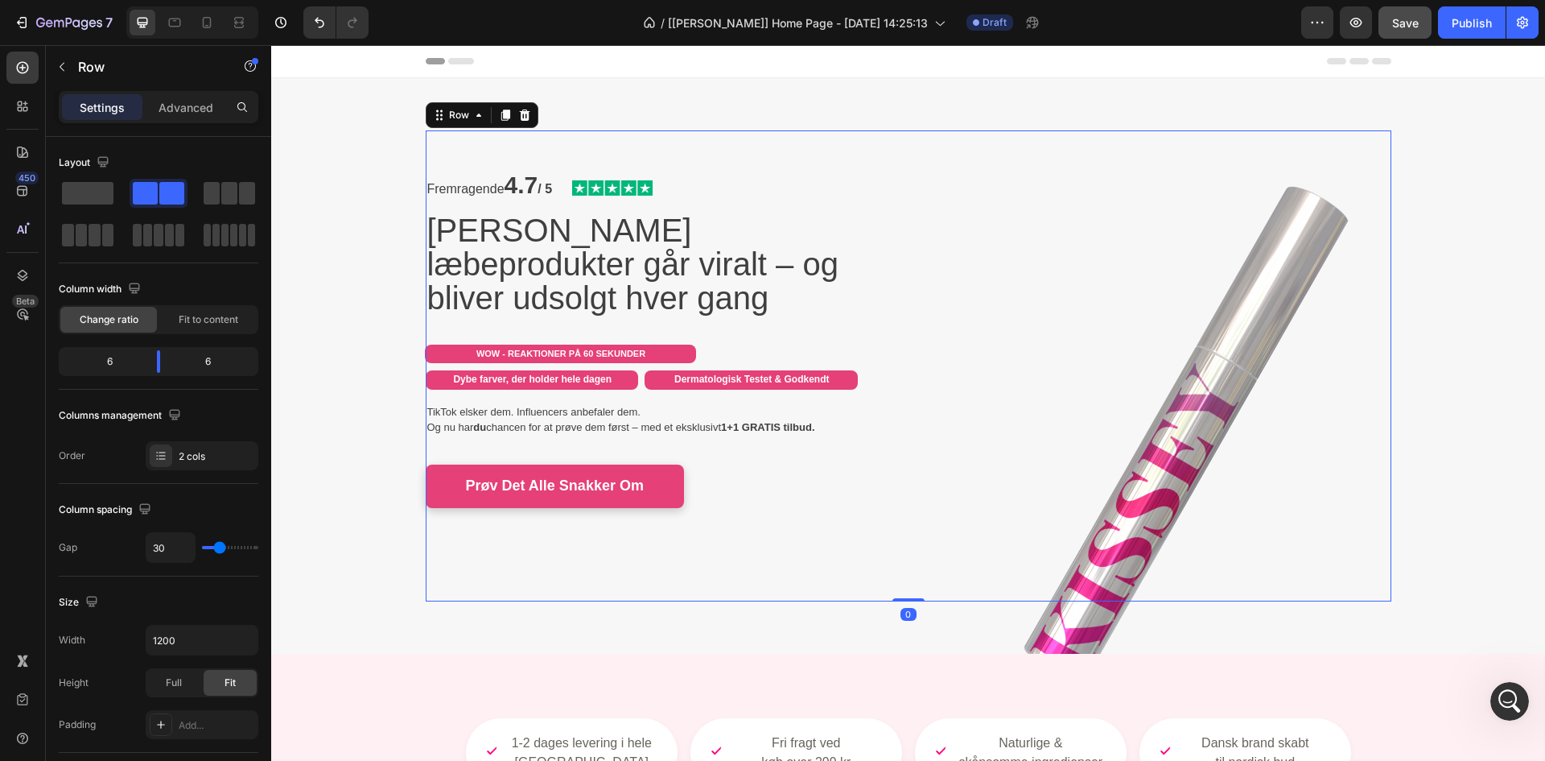
click at [900, 193] on div "Fremragende 4.7 / 5 Text Block Image Row Kissey's læbeprodukter går viralt – og…" at bounding box center [909, 365] width 966 height 471
click at [459, 119] on div "Row" at bounding box center [459, 115] width 27 height 14
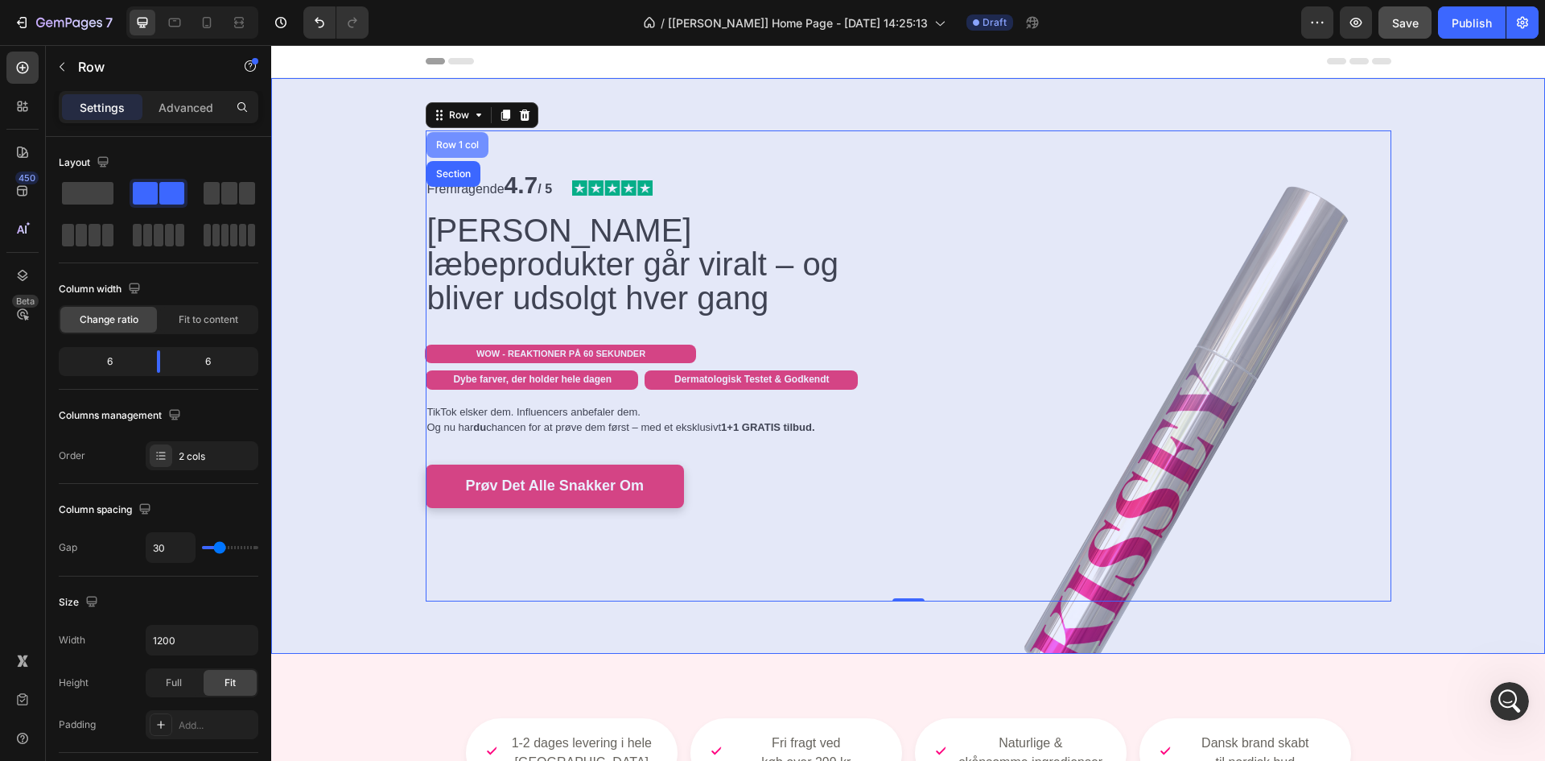
click at [446, 144] on div "Row 1 col" at bounding box center [457, 145] width 49 height 10
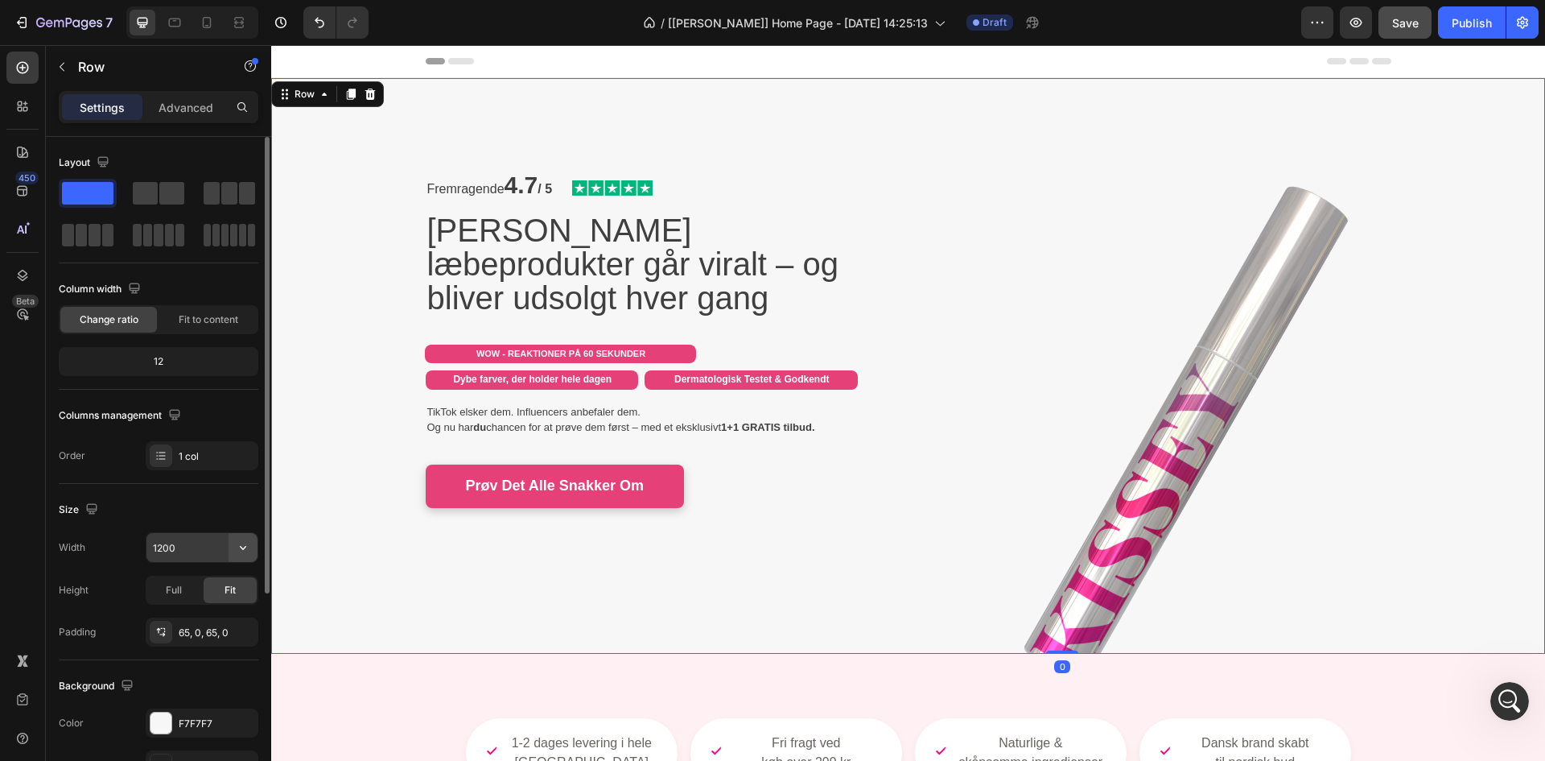
click at [241, 552] on icon "button" at bounding box center [243, 547] width 16 height 16
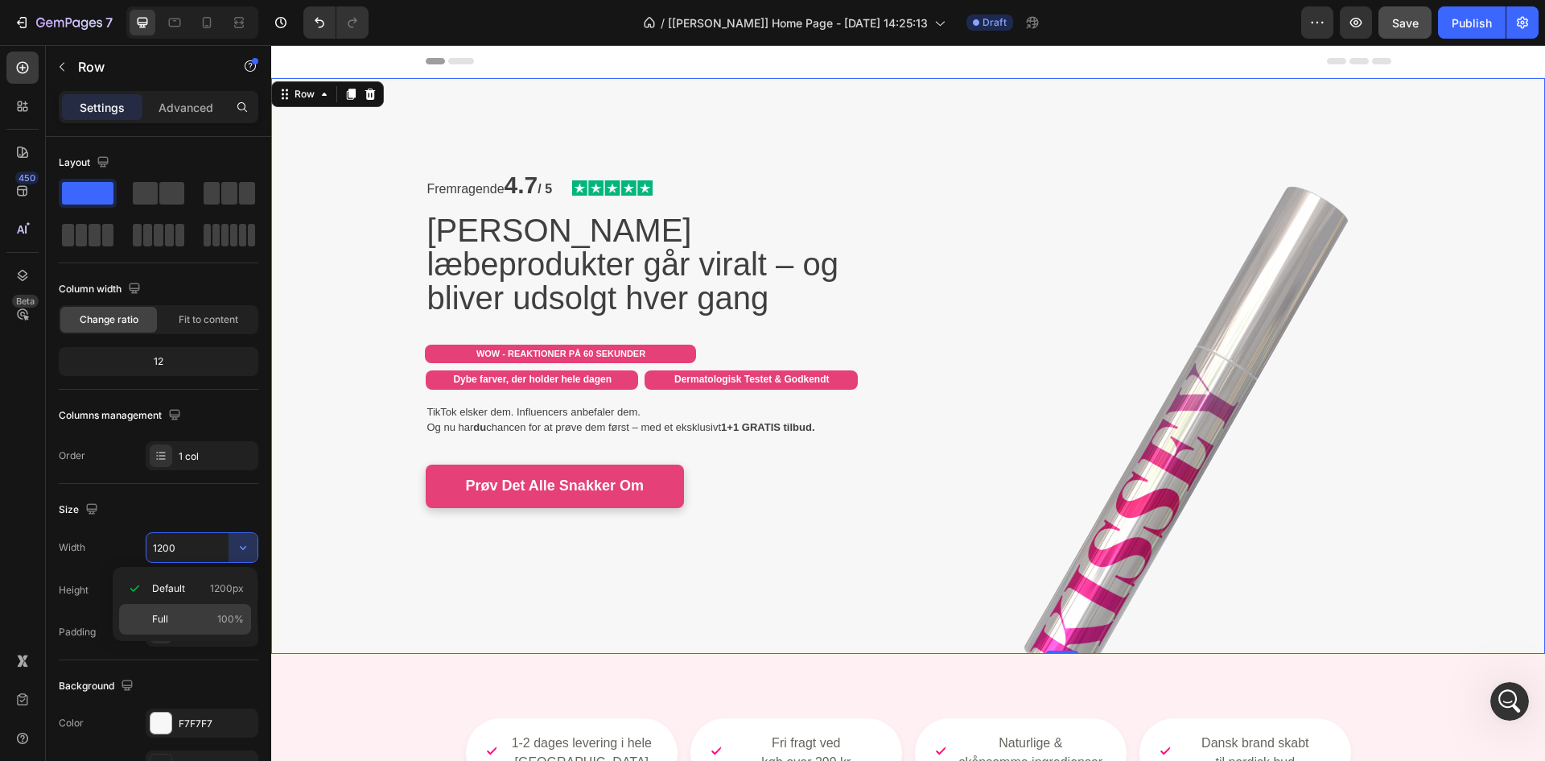
click at [202, 622] on p "Full 100%" at bounding box center [198, 619] width 92 height 14
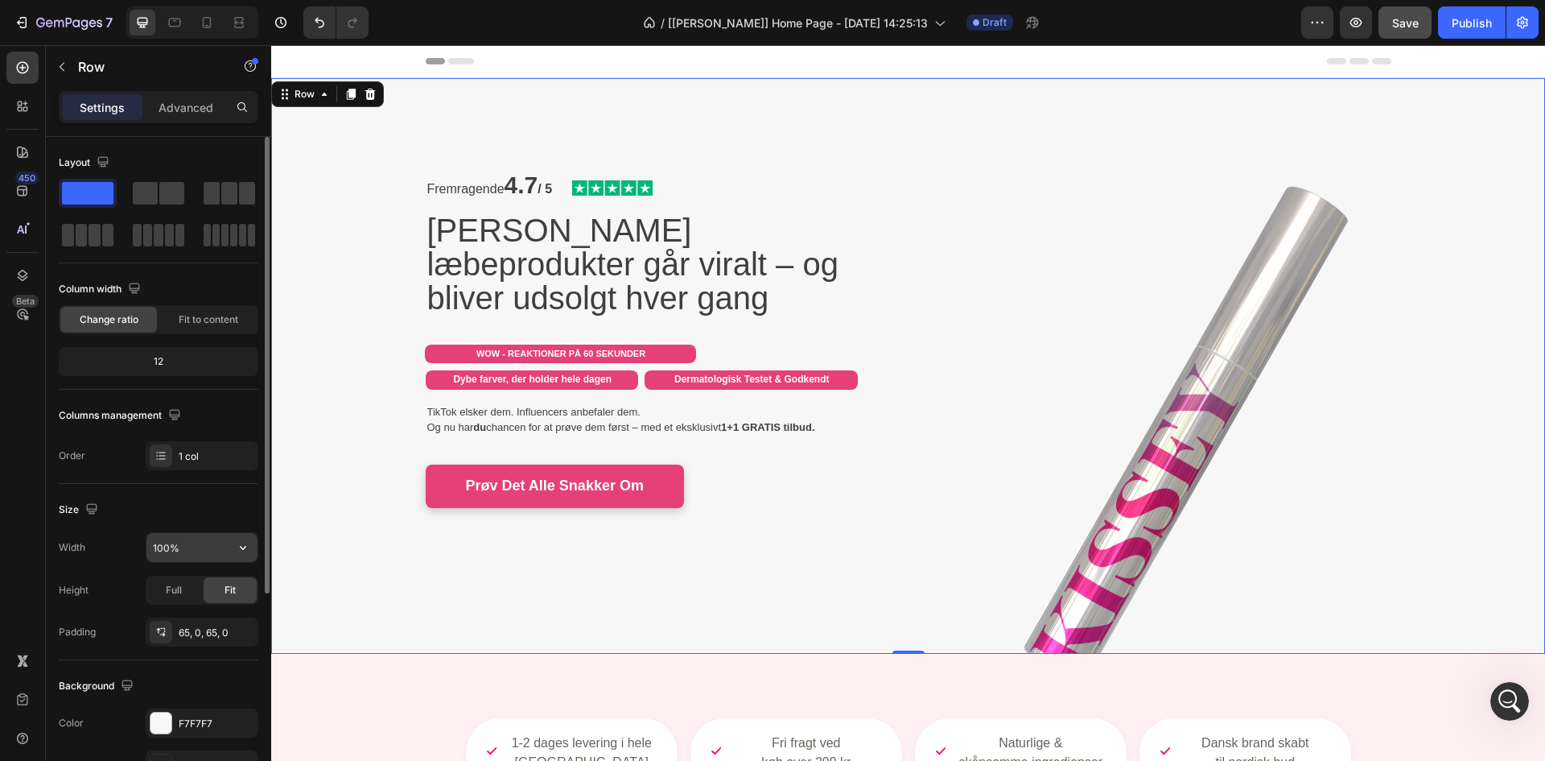
click at [241, 553] on icon "button" at bounding box center [243, 547] width 16 height 16
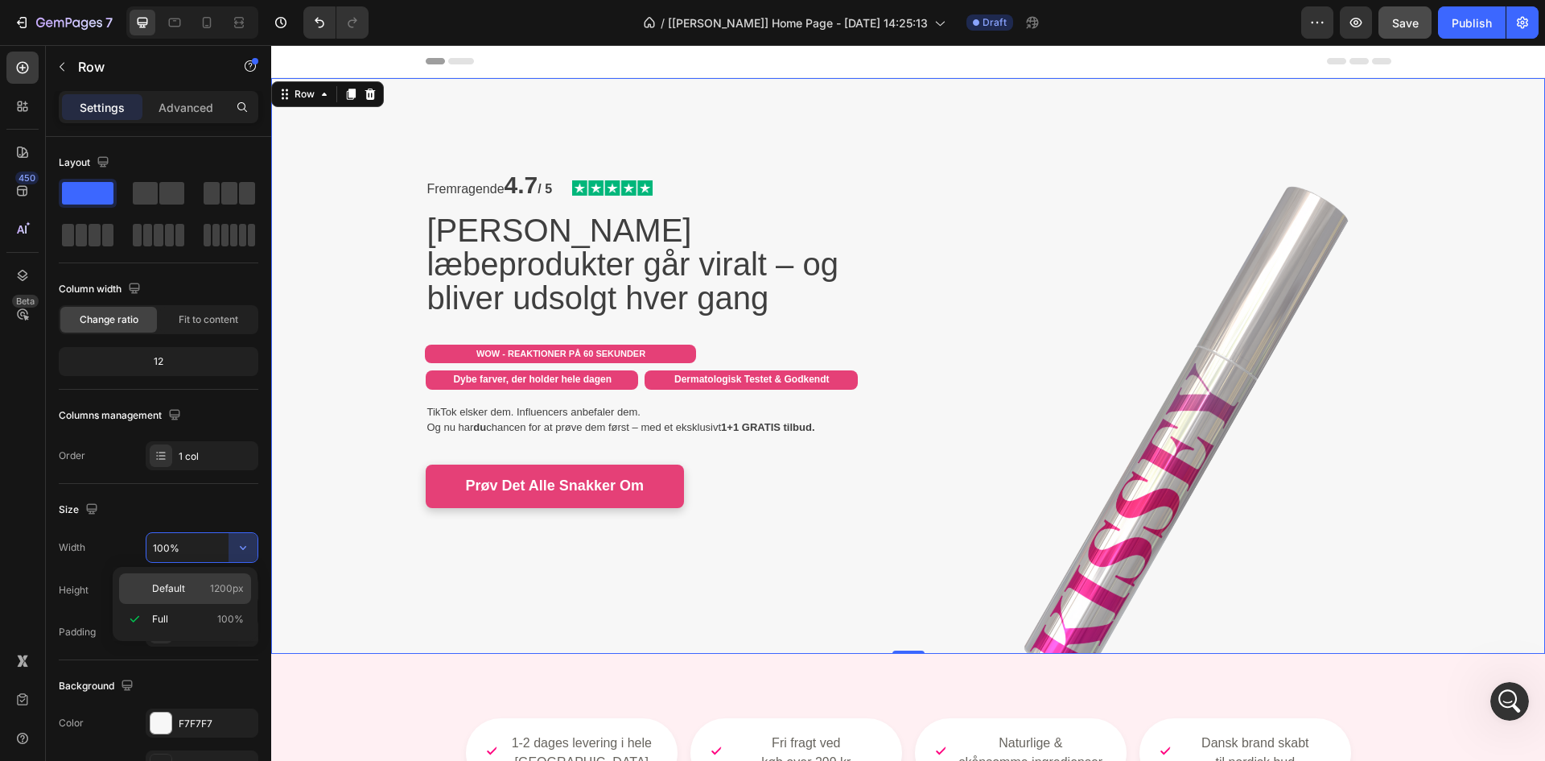
click at [212, 588] on span "1200px" at bounding box center [227, 588] width 34 height 14
type input "1200"
click at [328, 435] on div "Fremragende 4.7 / 5 Text Block Image Row Kissey's læbeprodukter går viralt – og…" at bounding box center [908, 366] width 1274 height 576
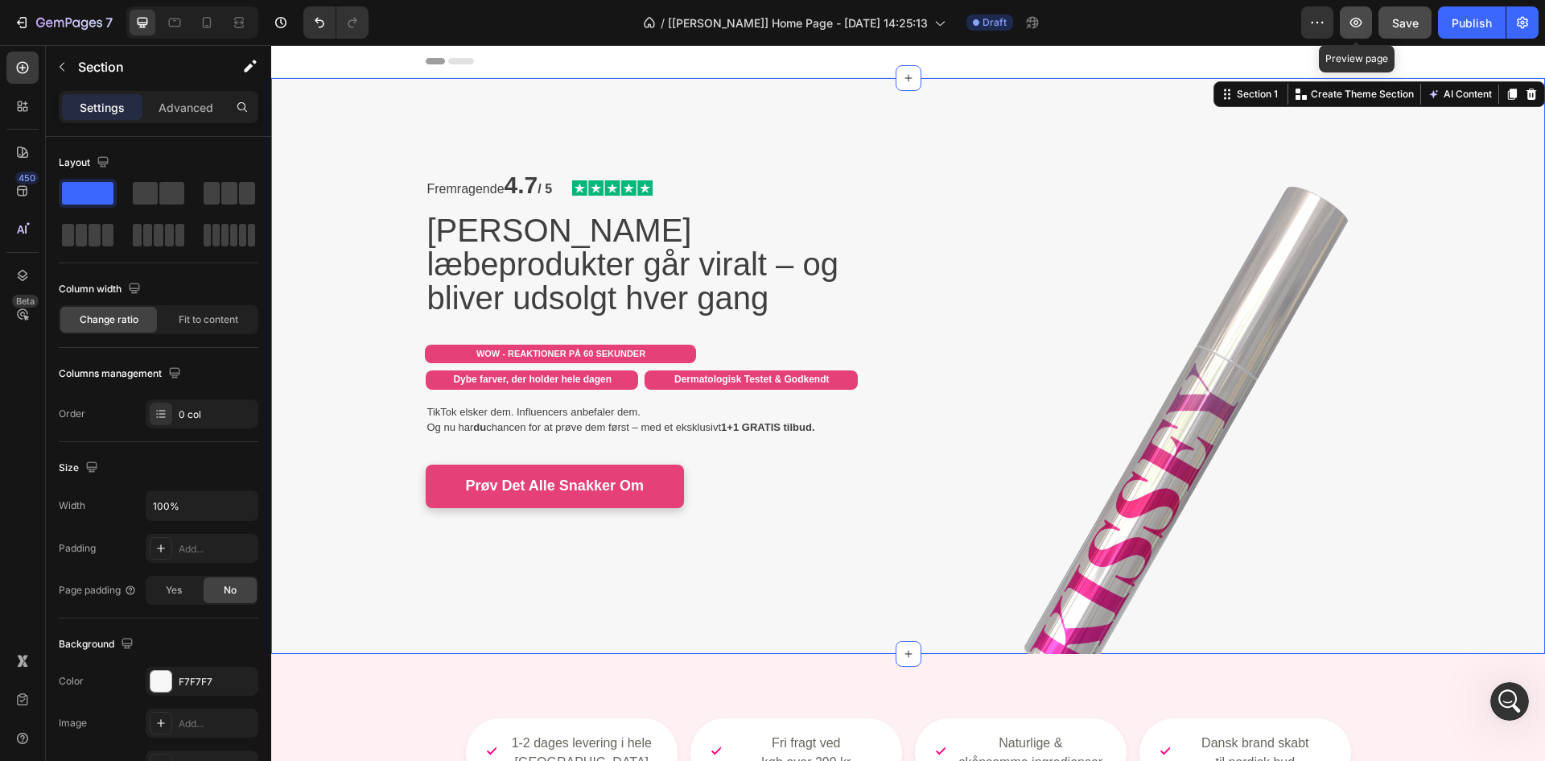
click at [1358, 25] on icon "button" at bounding box center [1356, 22] width 16 height 16
click at [1362, 27] on icon "button" at bounding box center [1356, 22] width 16 height 16
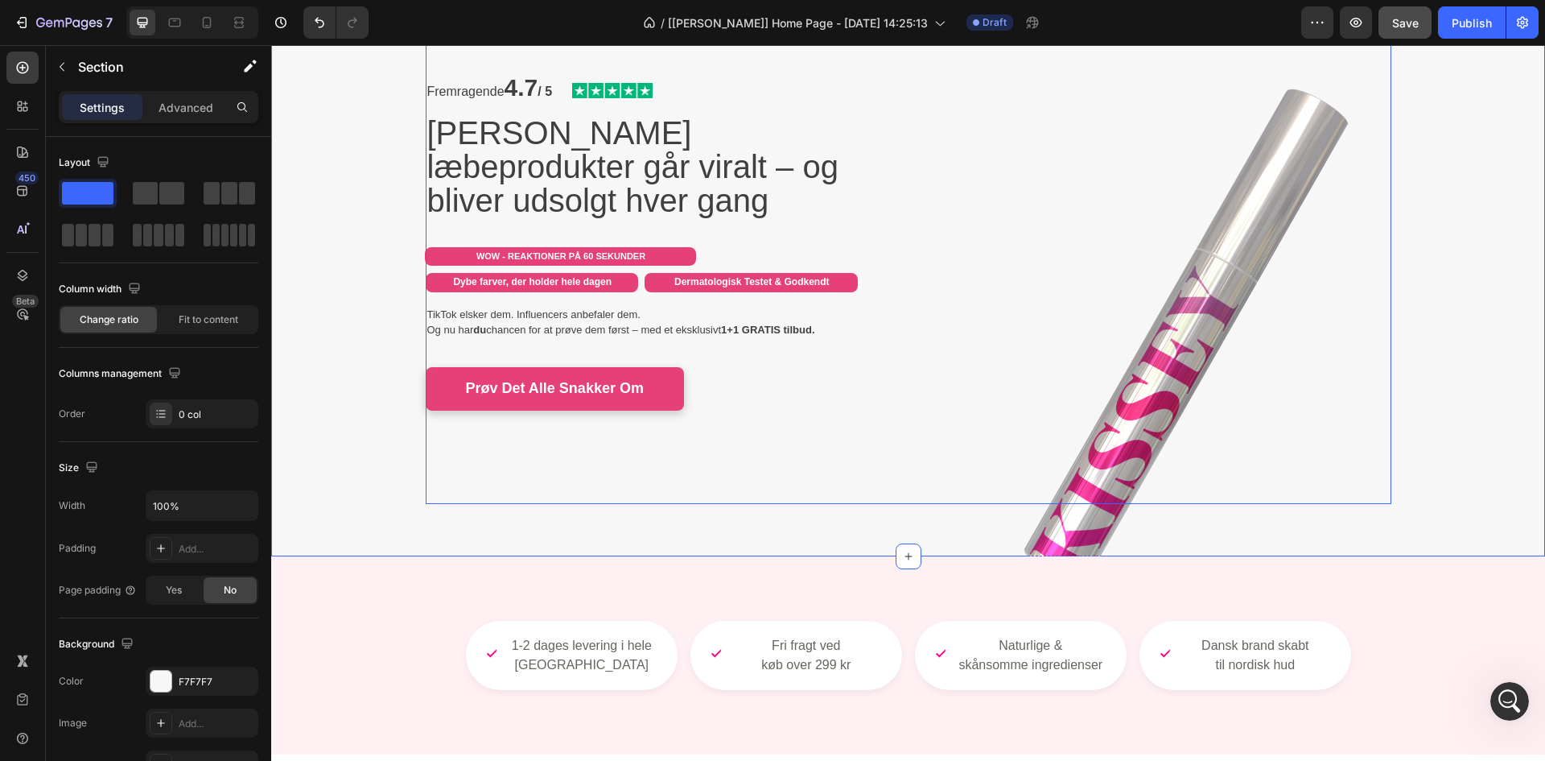
scroll to position [268, 0]
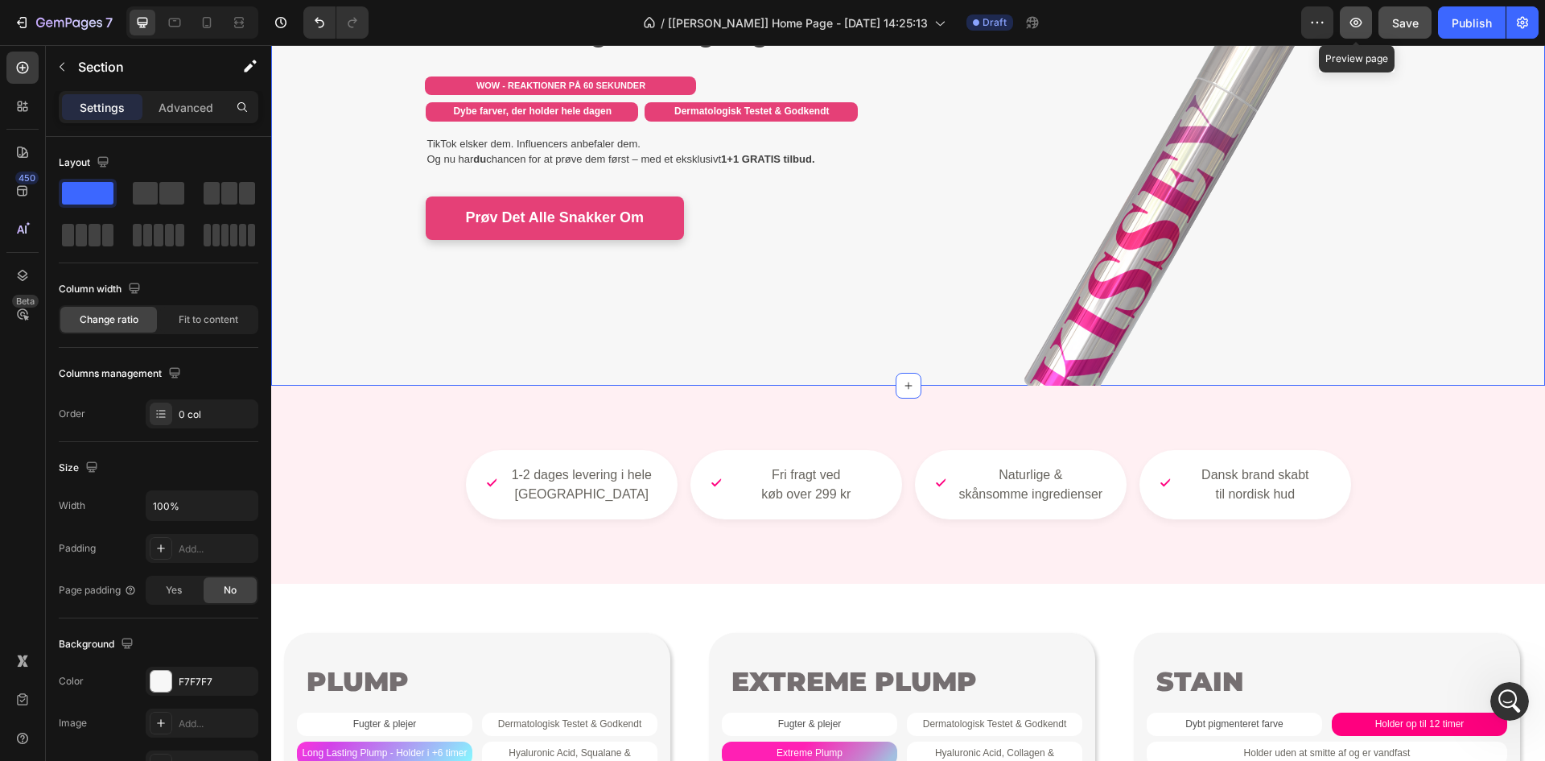
click at [1357, 14] on icon "button" at bounding box center [1356, 22] width 16 height 16
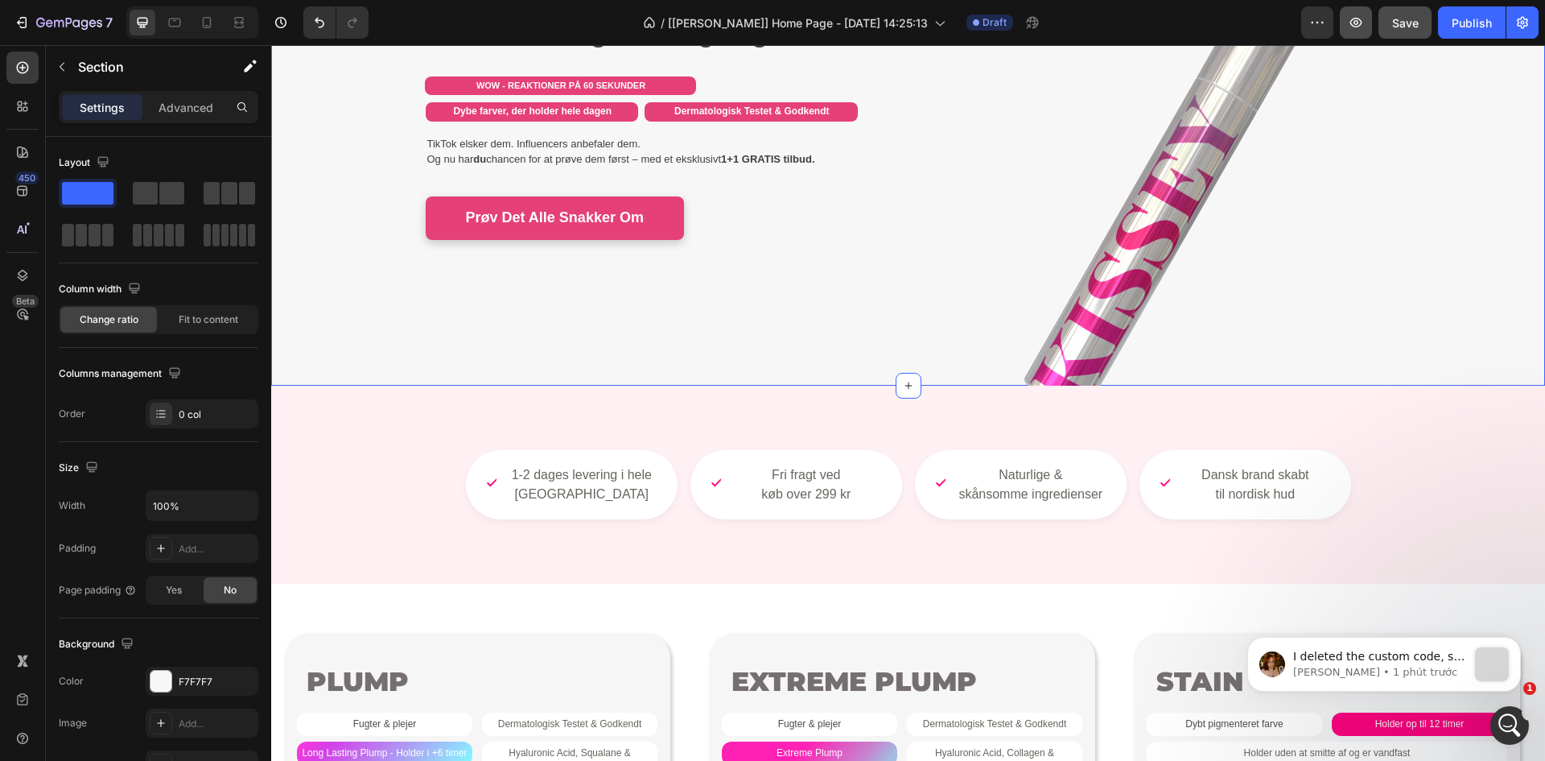
scroll to position [0, 0]
click at [199, 28] on icon at bounding box center [207, 22] width 16 height 16
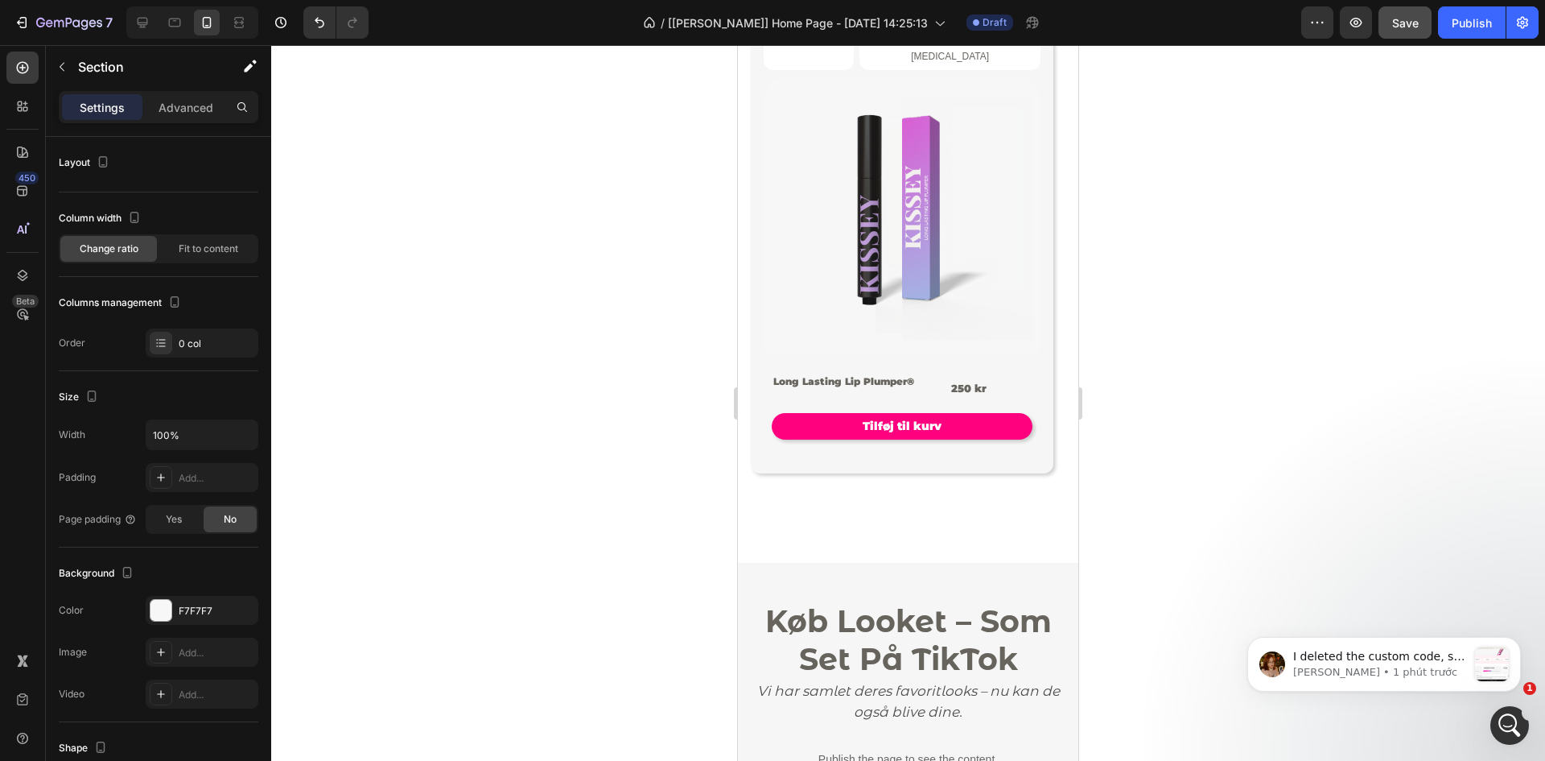
scroll to position [1879, 0]
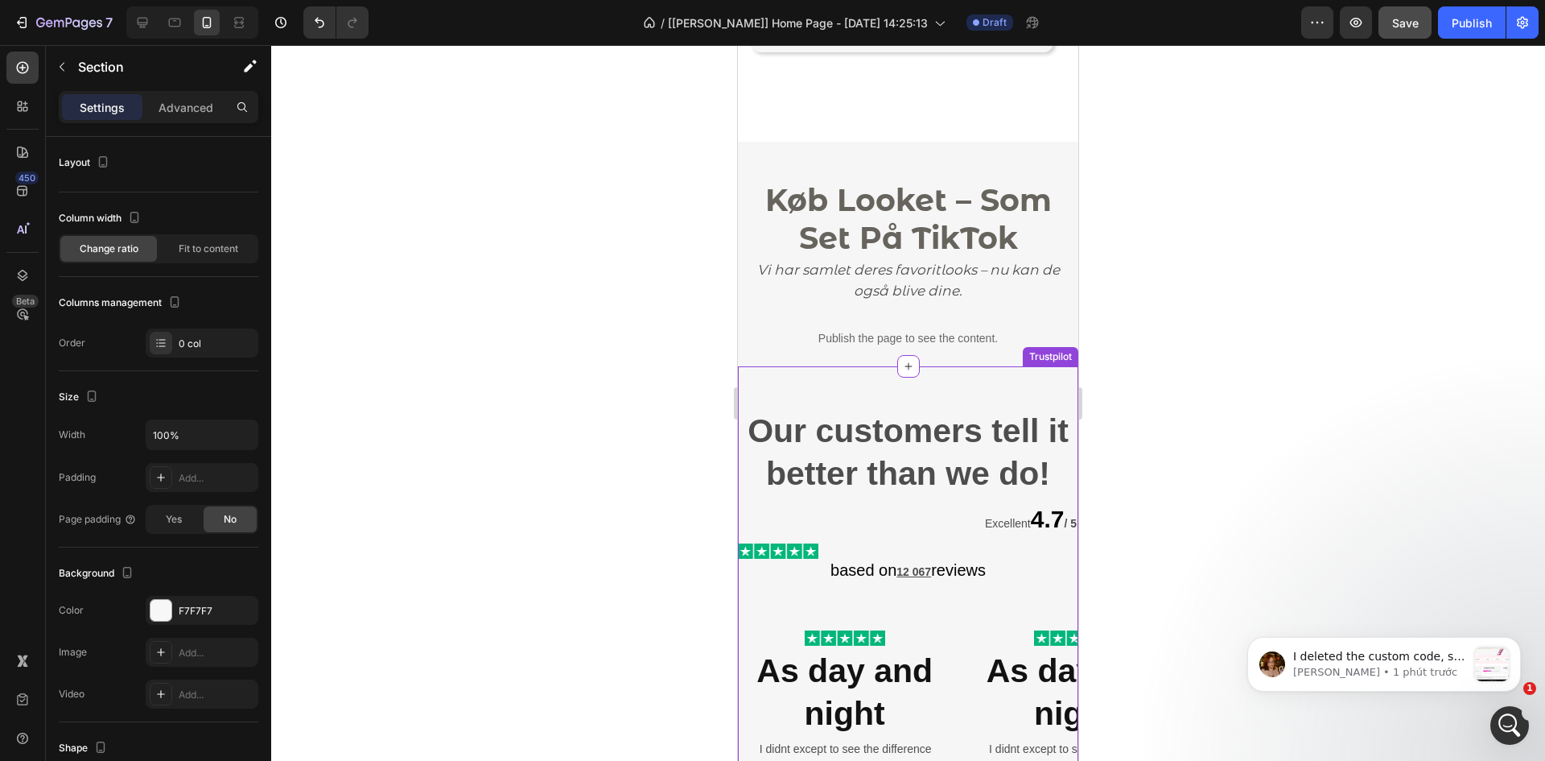
click at [887, 449] on h2 "Our customers tell it better than we do!" at bounding box center [908, 452] width 340 height 89
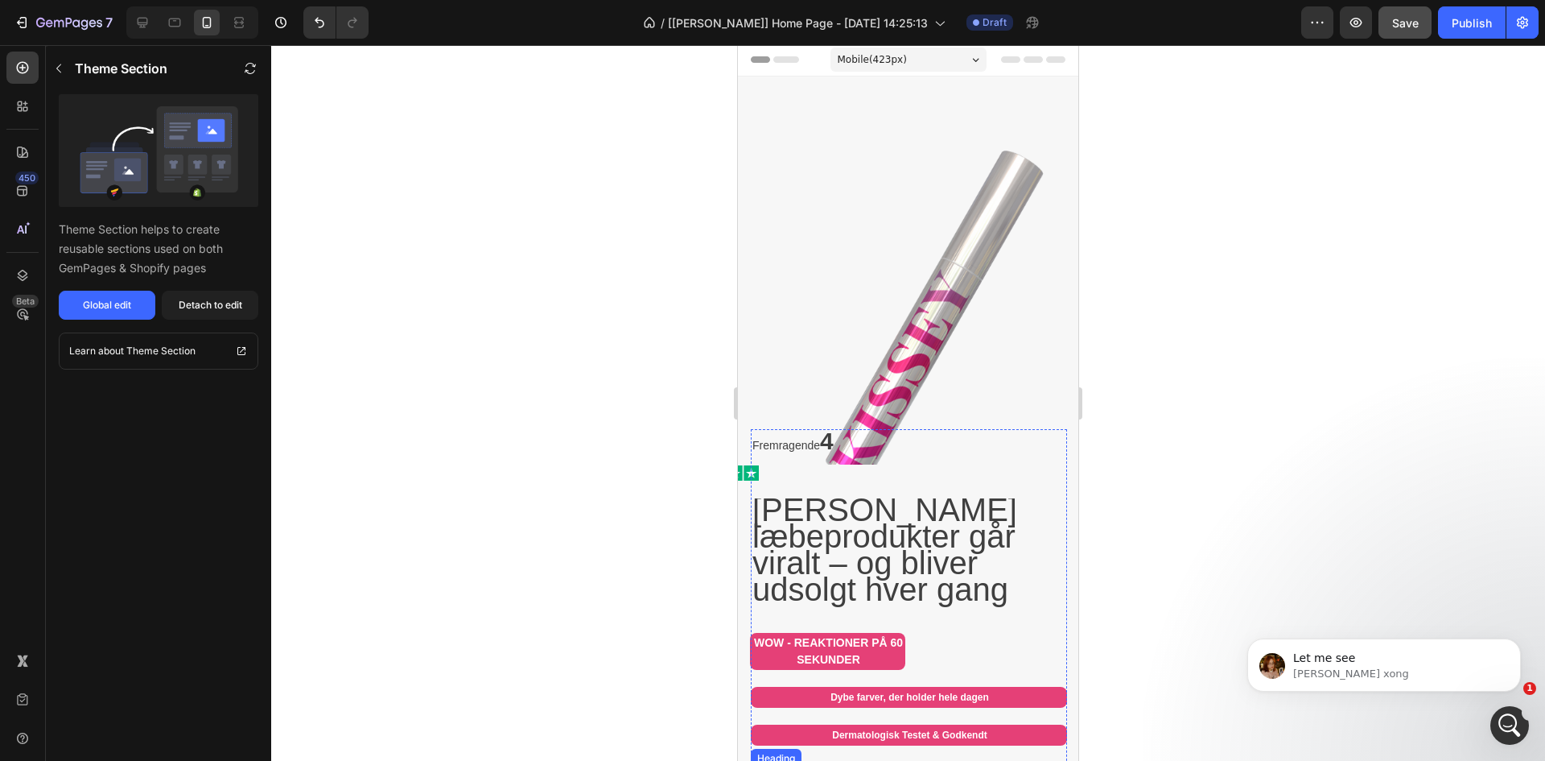
scroll to position [0, 0]
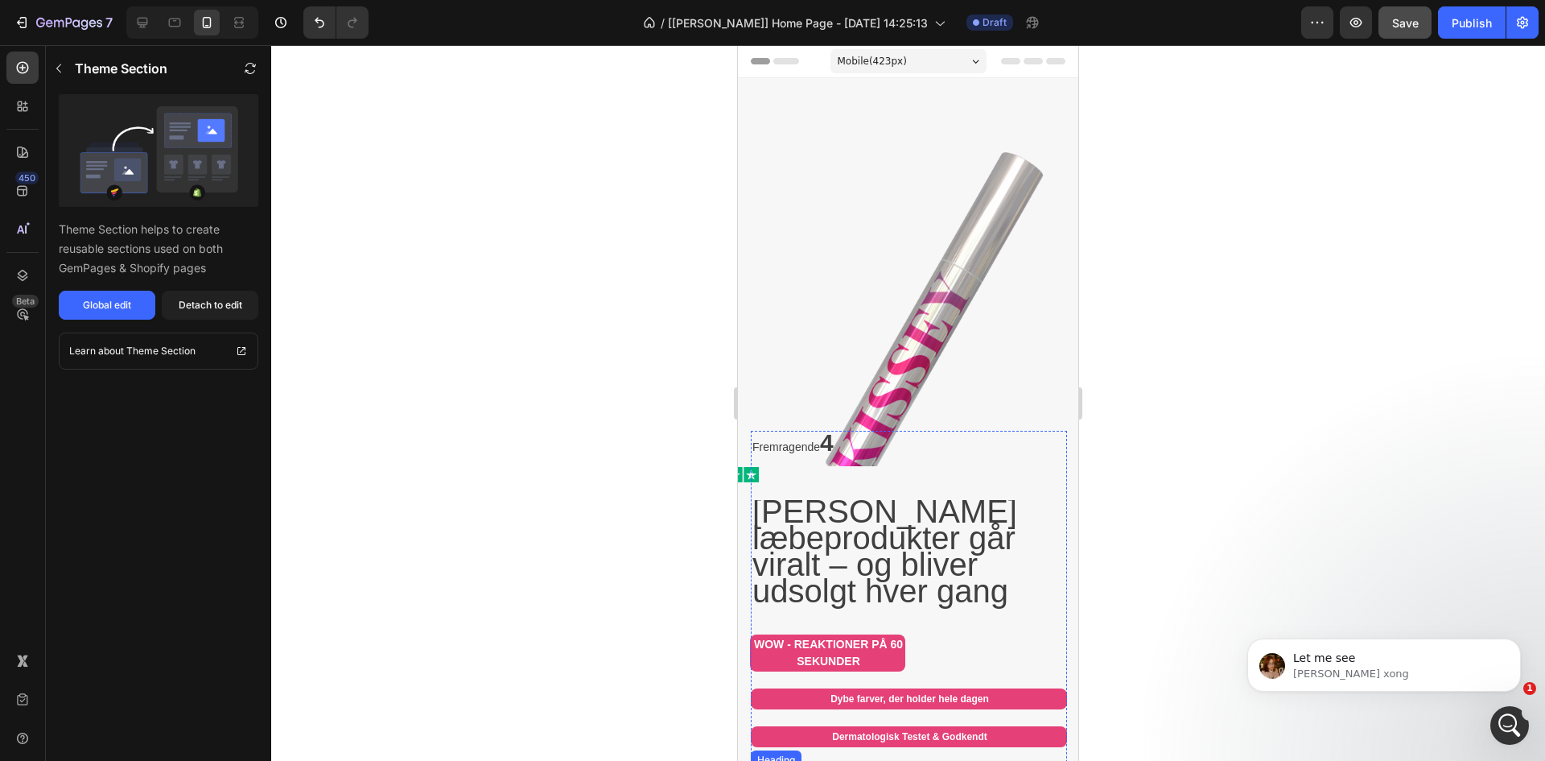
click at [856, 266] on img at bounding box center [925, 308] width 316 height 316
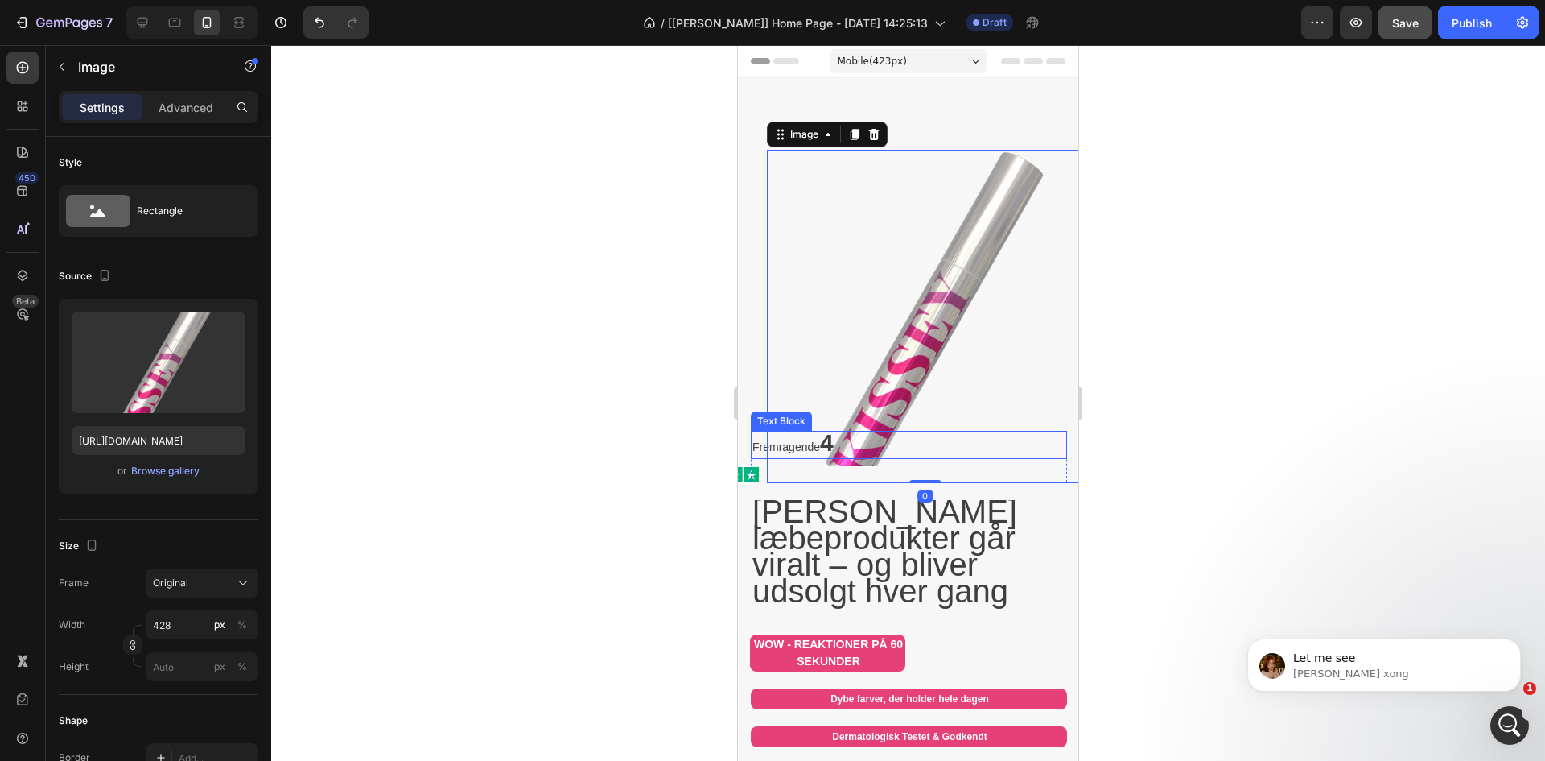
click at [756, 437] on p "Fremragende 4.7 / 5" at bounding box center [909, 444] width 313 height 25
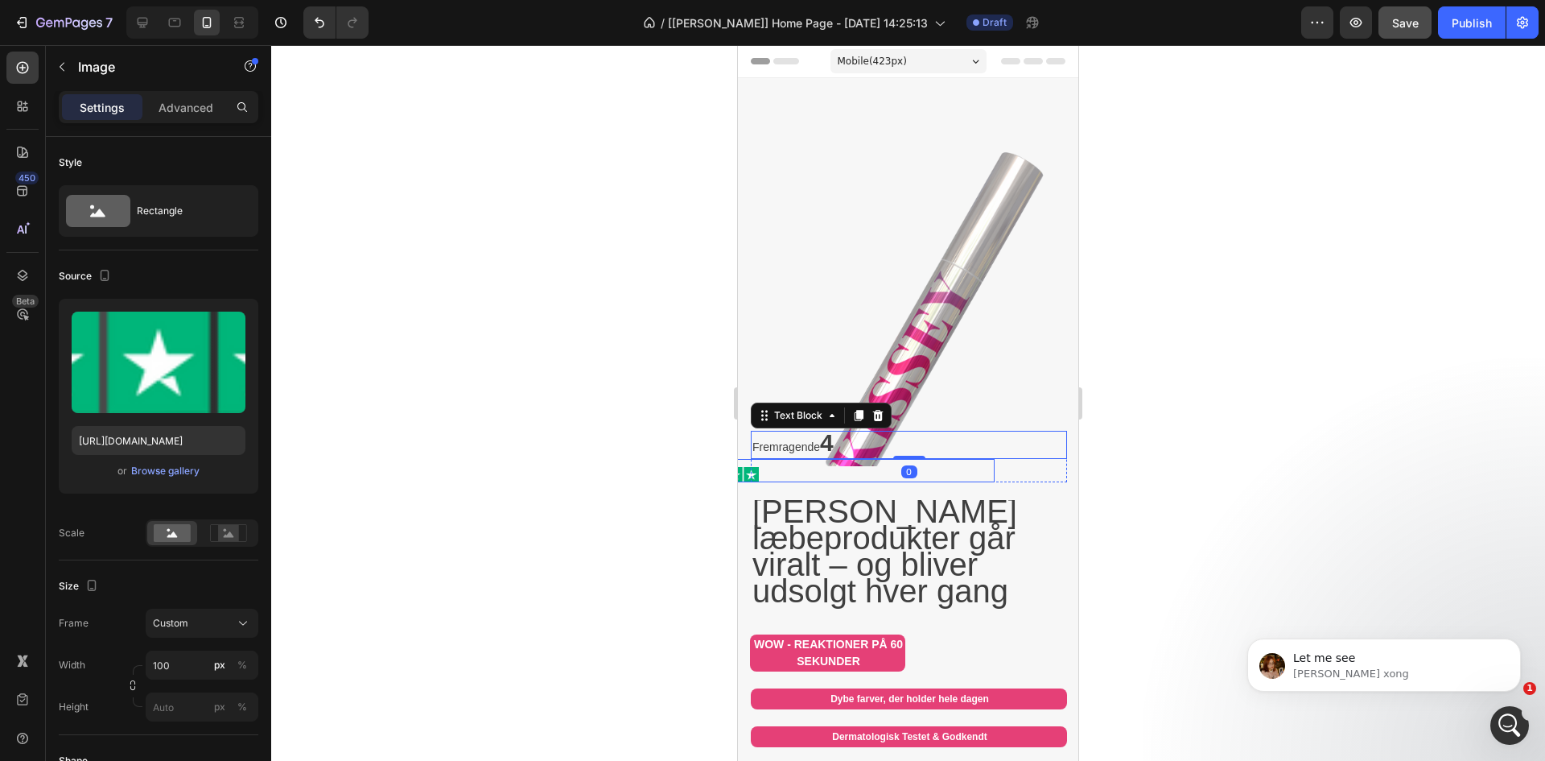
click at [749, 467] on img at bounding box center [719, 474] width 80 height 15
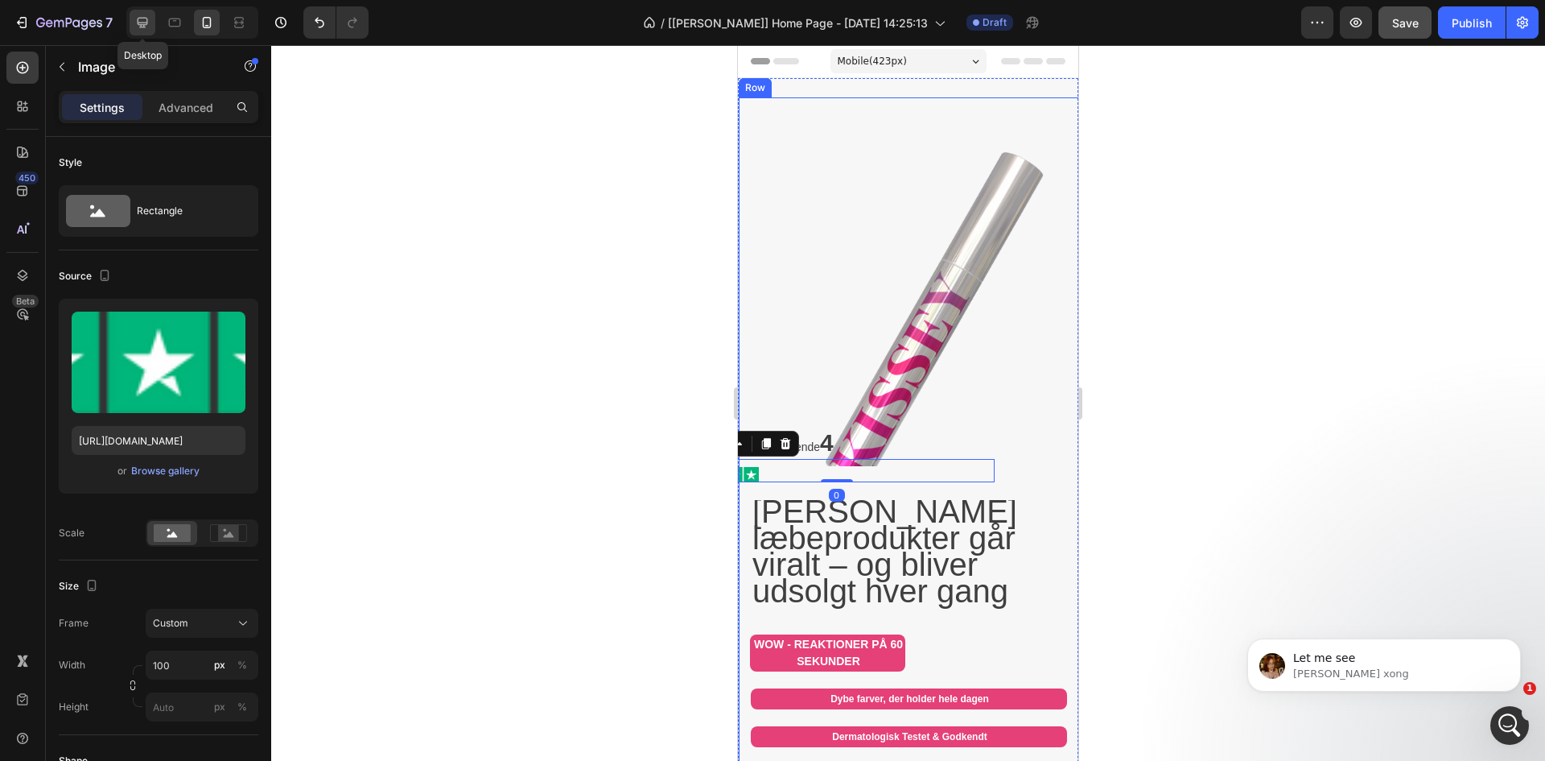
click at [140, 22] on icon at bounding box center [142, 22] width 16 height 16
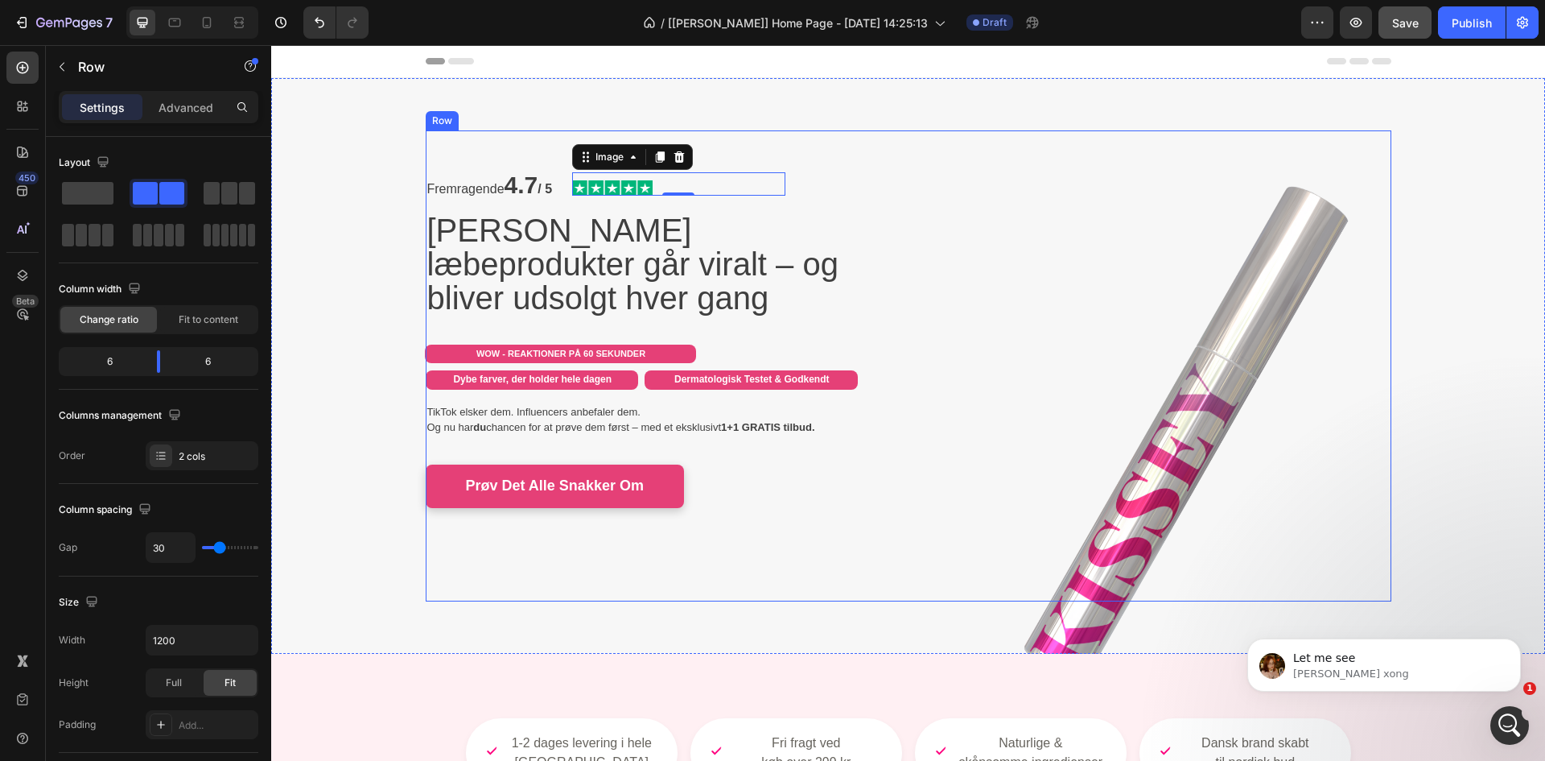
click at [921, 233] on div "Image" at bounding box center [1156, 365] width 471 height 471
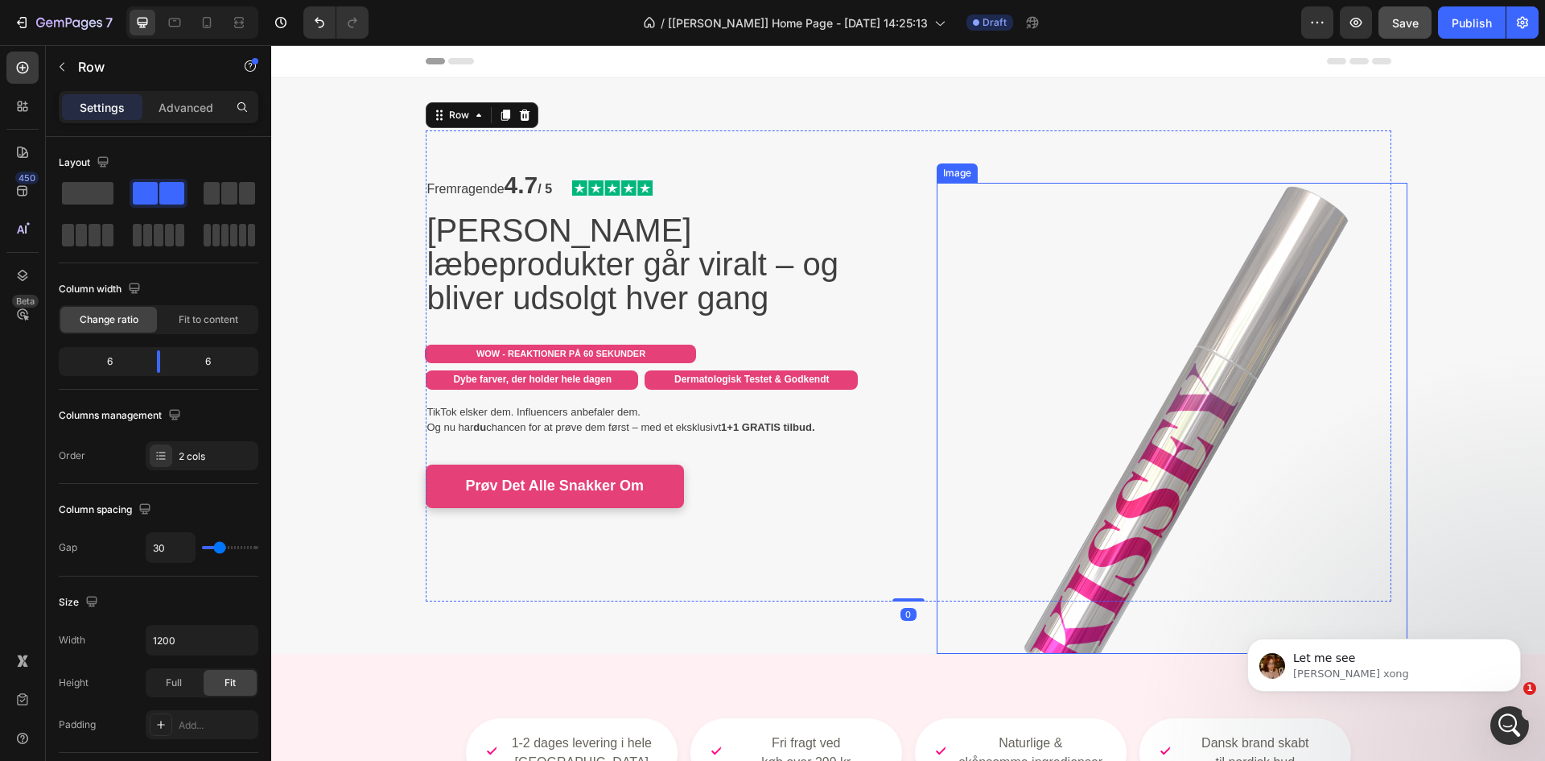
click at [1129, 356] on img at bounding box center [1172, 418] width 471 height 471
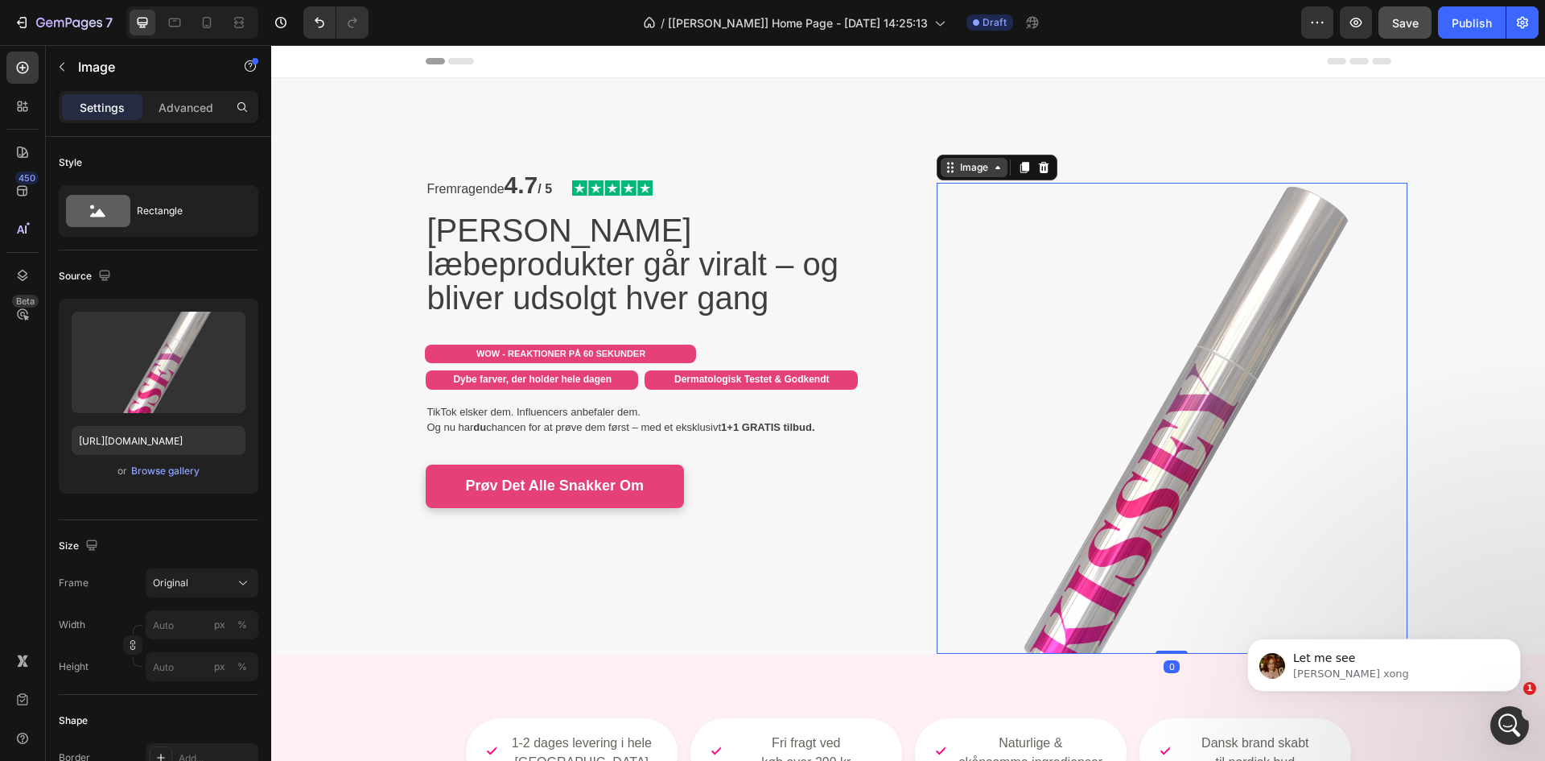
click at [949, 167] on icon at bounding box center [950, 167] width 13 height 13
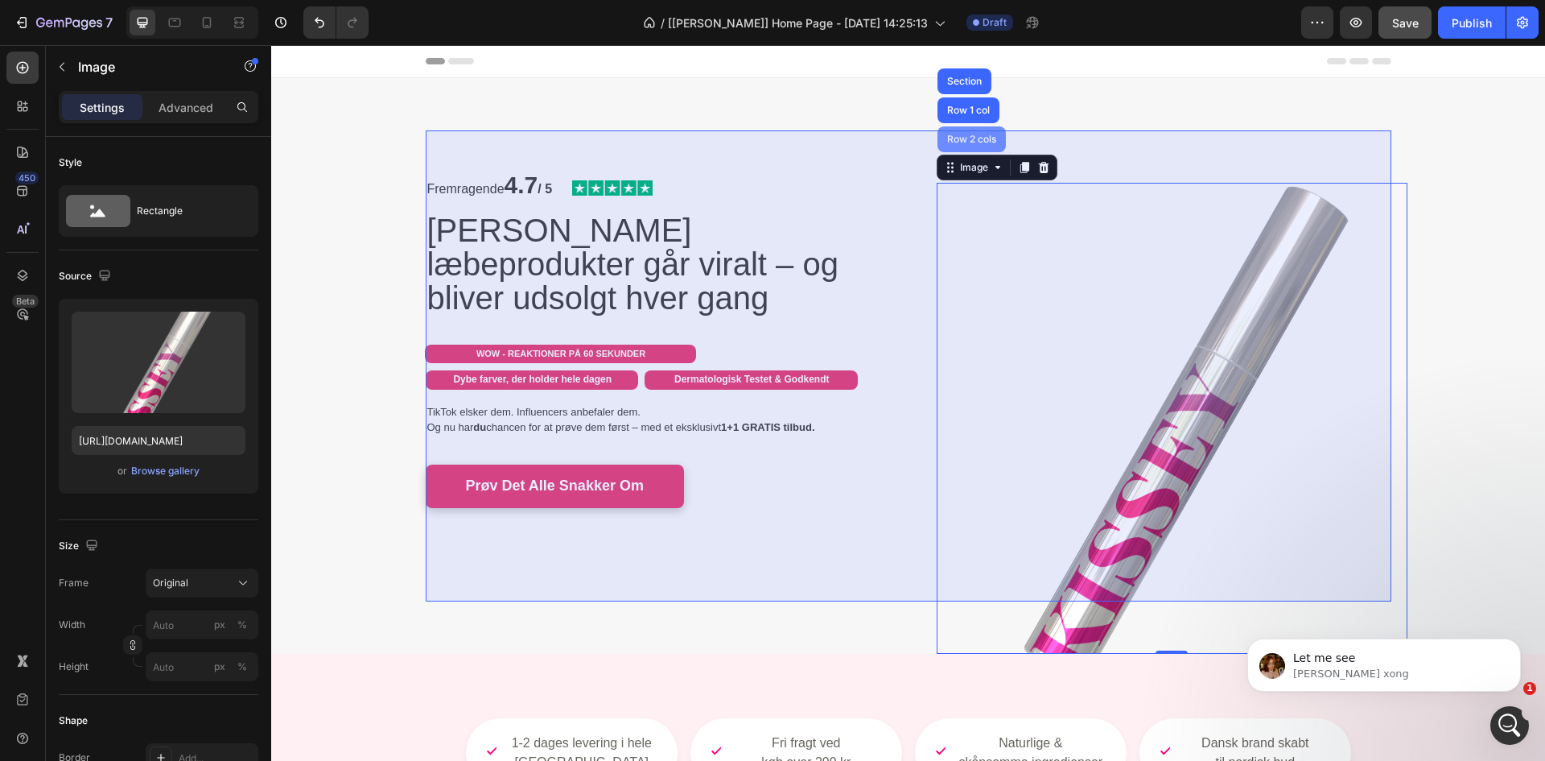
click at [955, 138] on div "Row 2 cols" at bounding box center [972, 139] width 56 height 10
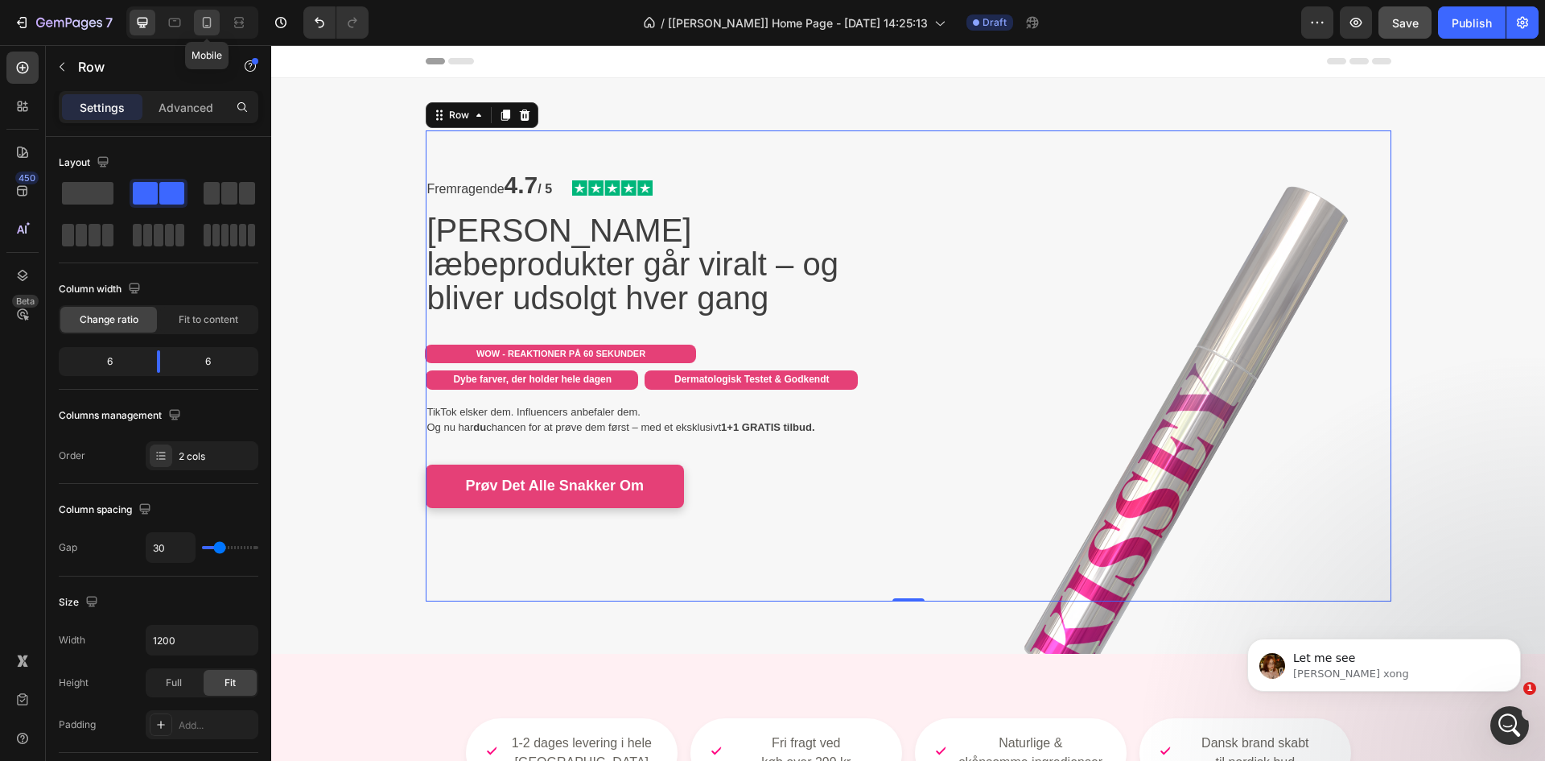
click at [202, 27] on icon at bounding box center [207, 22] width 16 height 16
type input "0"
type input "100%"
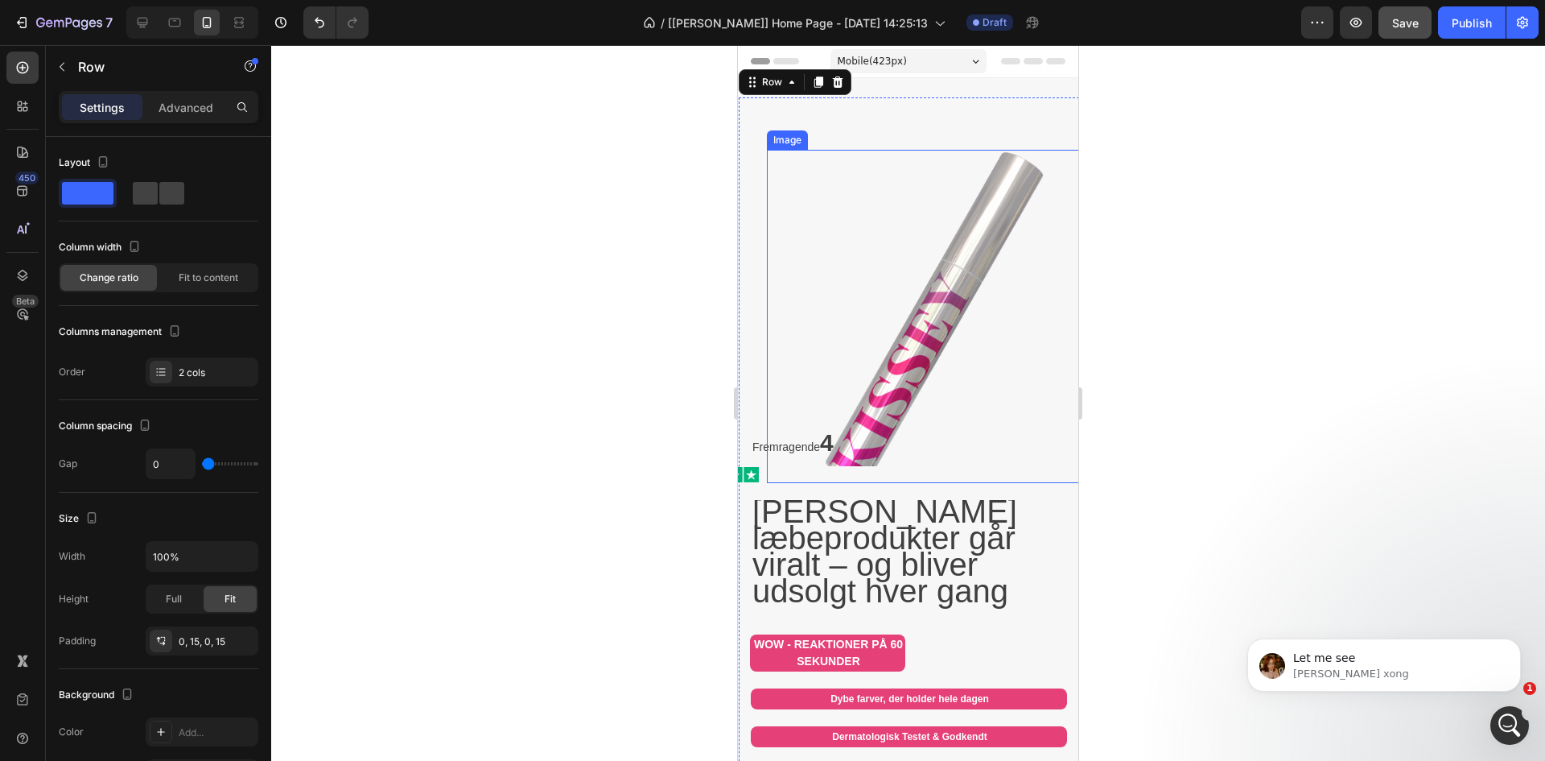
click at [907, 363] on img at bounding box center [925, 308] width 316 height 316
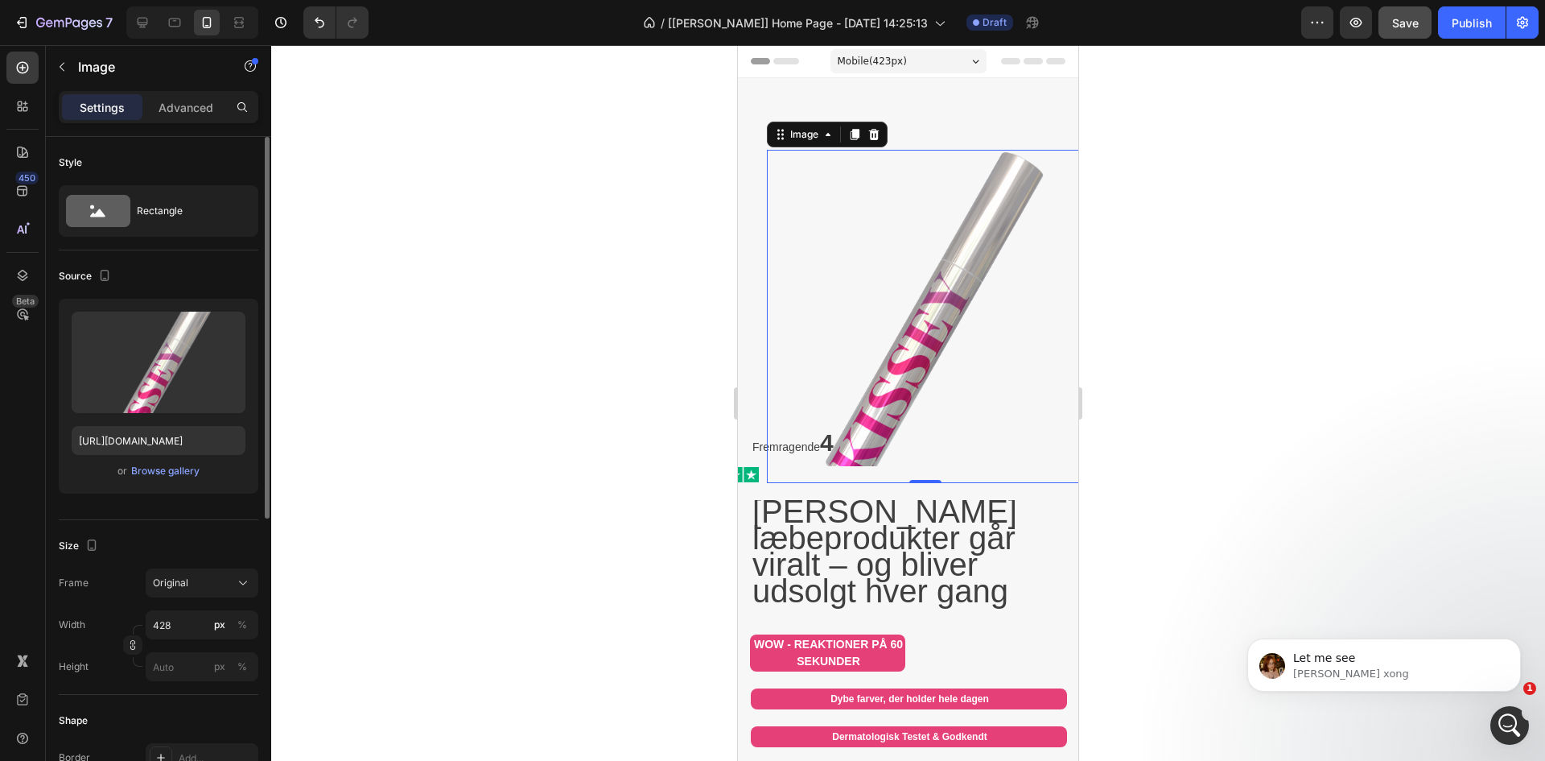
click at [201, 95] on div "Advanced" at bounding box center [186, 107] width 80 height 26
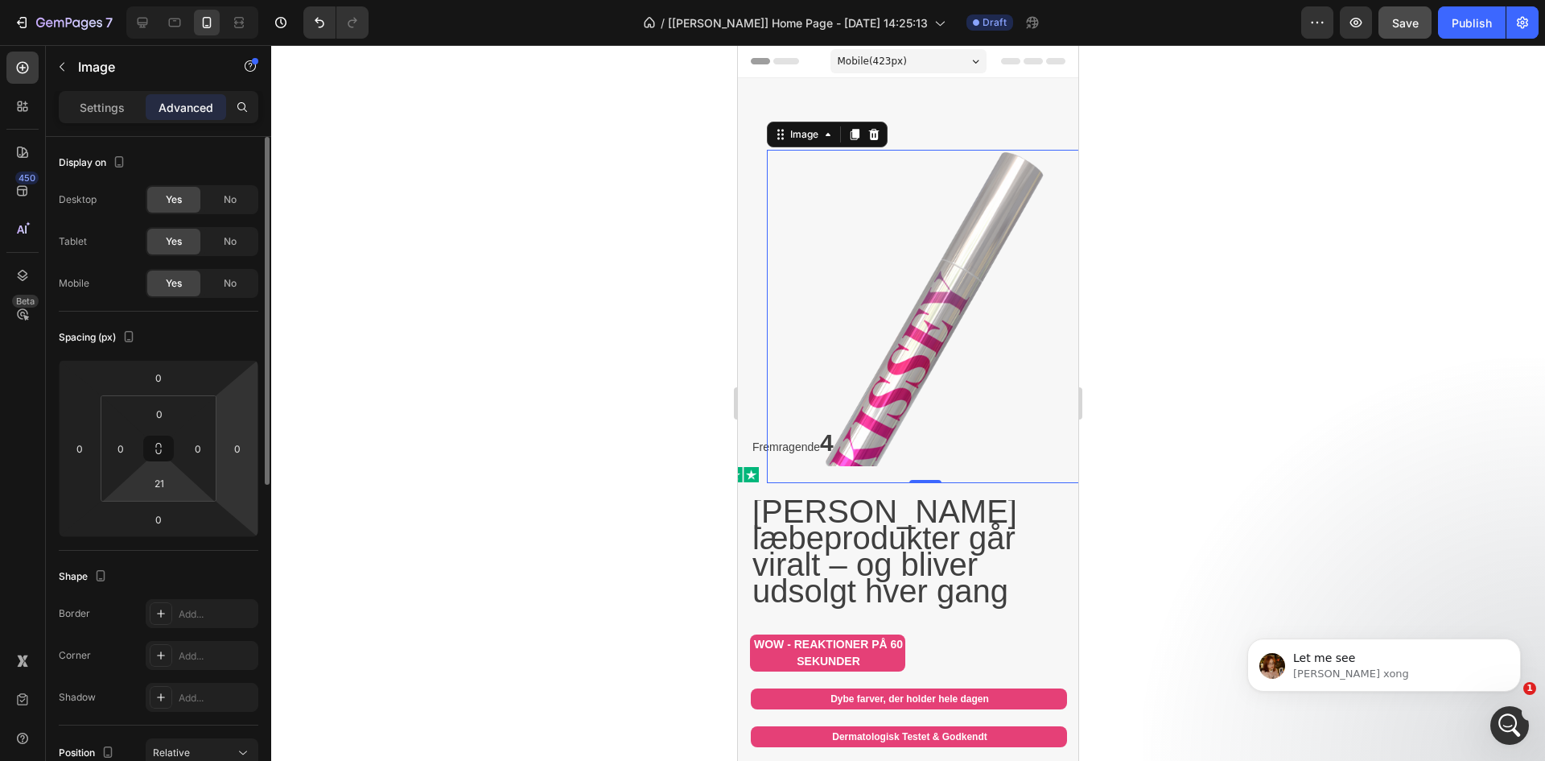
click at [175, 476] on input "21" at bounding box center [159, 483] width 32 height 24
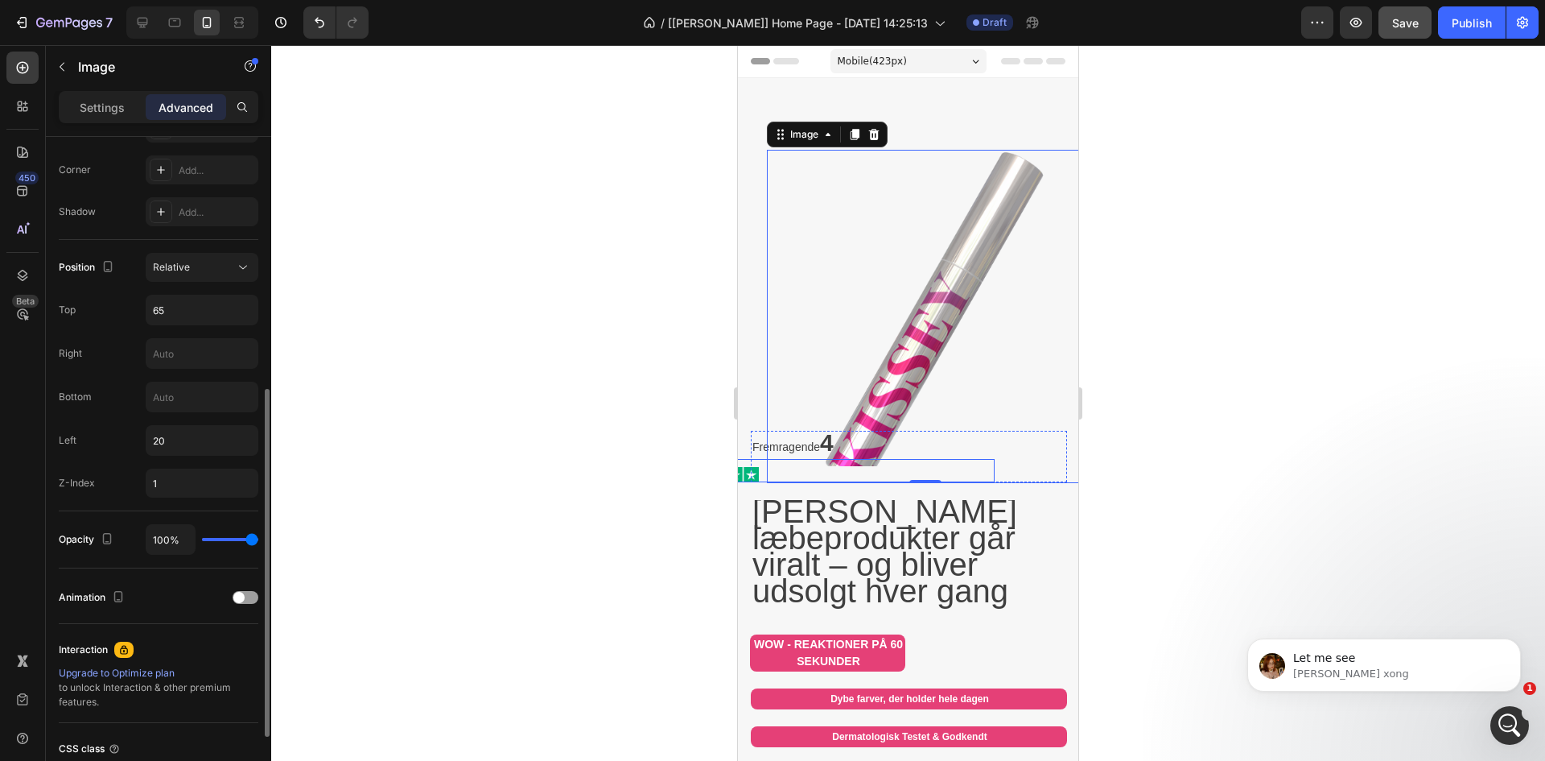
scroll to position [351, 0]
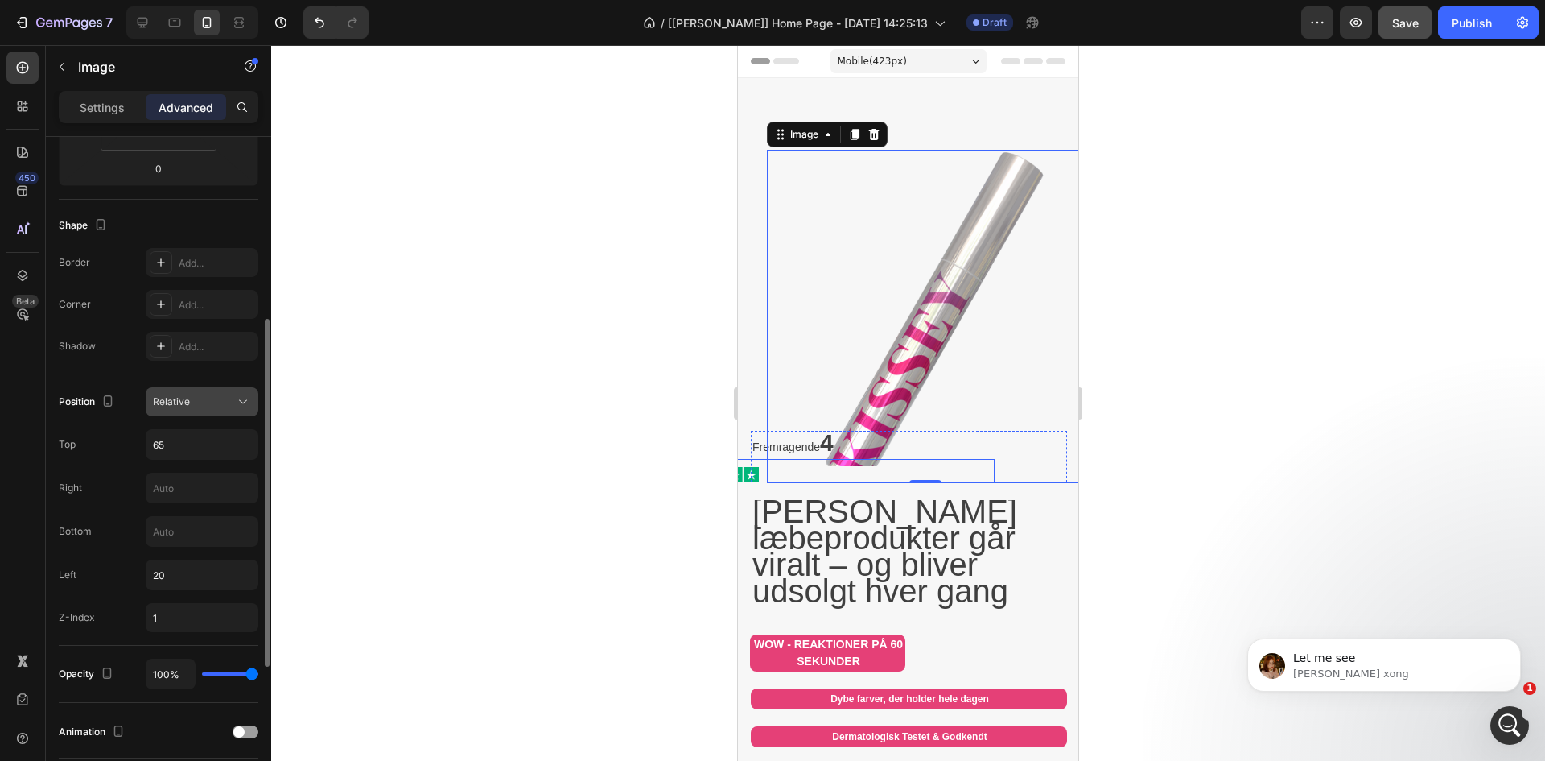
click at [203, 401] on div "Relative" at bounding box center [194, 401] width 82 height 14
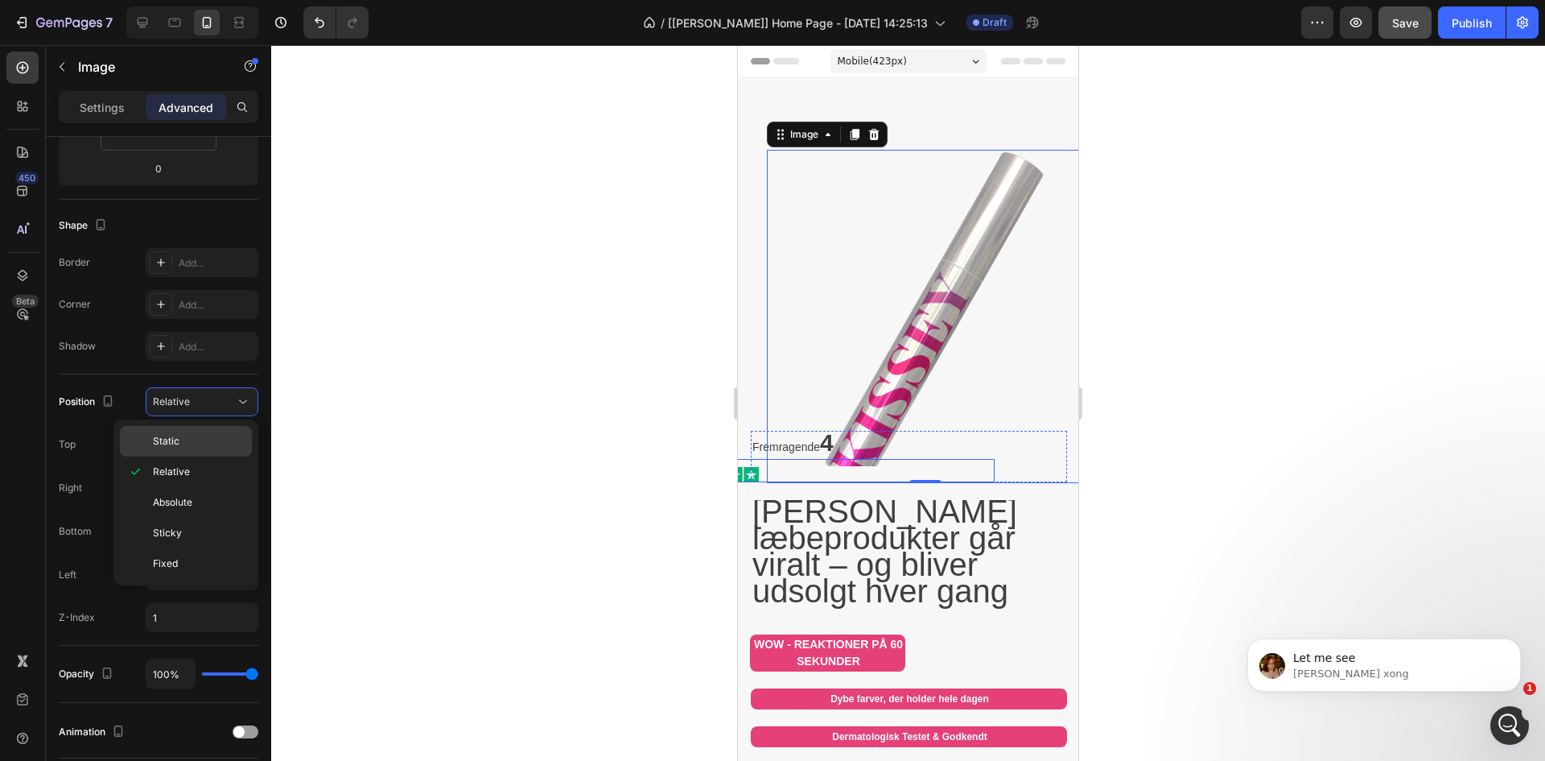
click at [206, 443] on p "Static" at bounding box center [199, 441] width 92 height 14
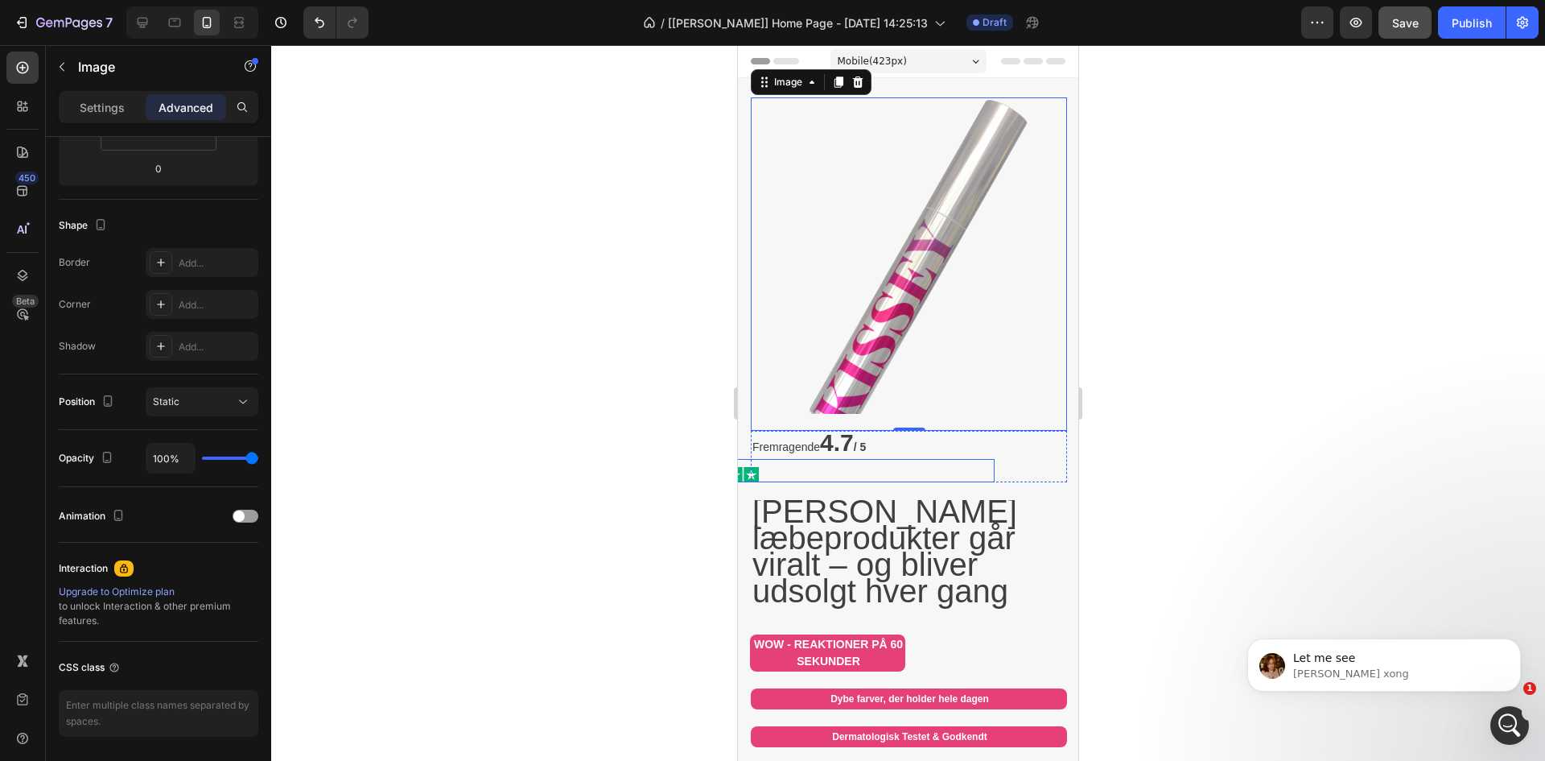
click at [903, 444] on p "Fremragende 4.7 / 5" at bounding box center [909, 444] width 313 height 25
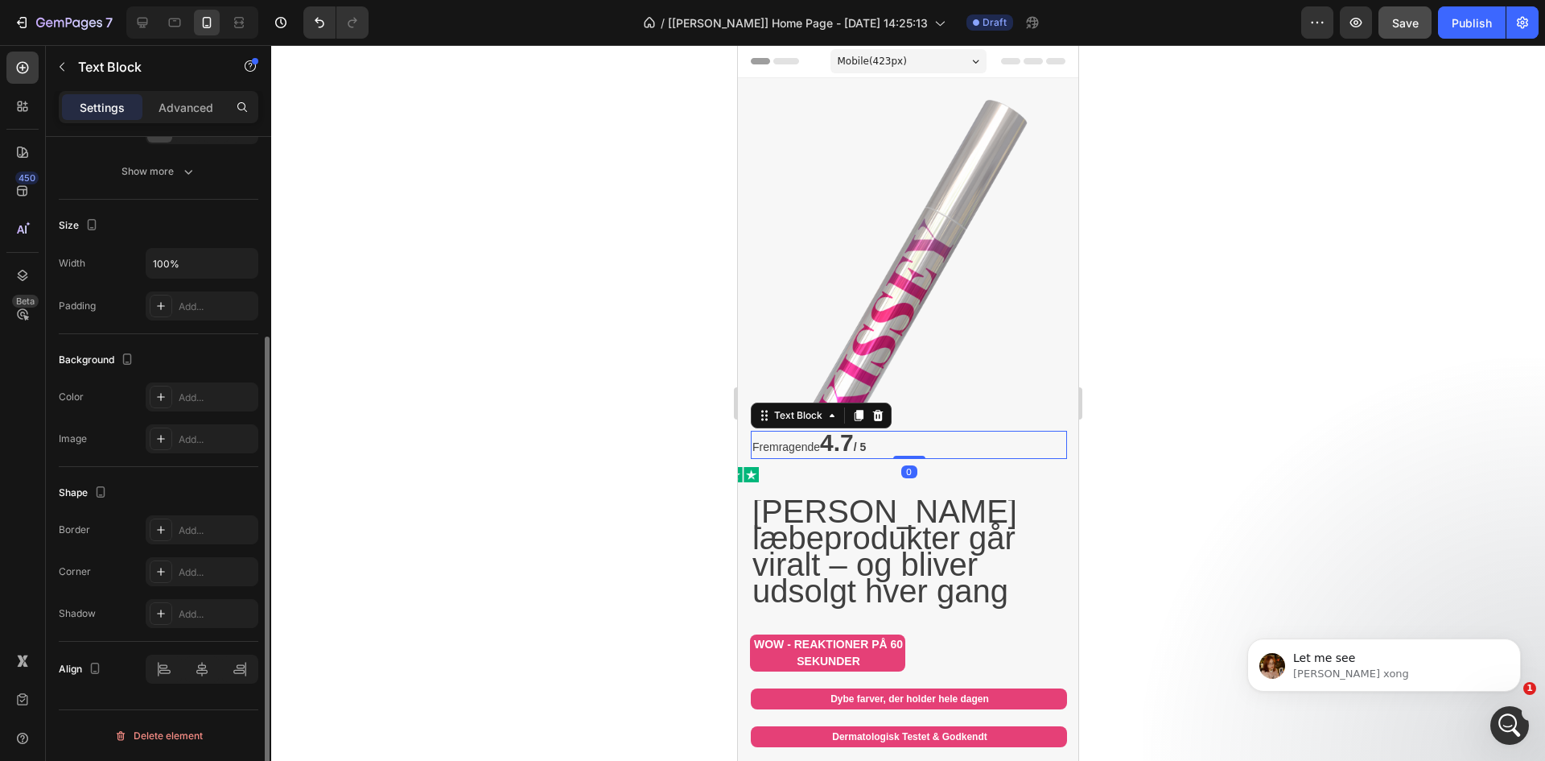
scroll to position [0, 0]
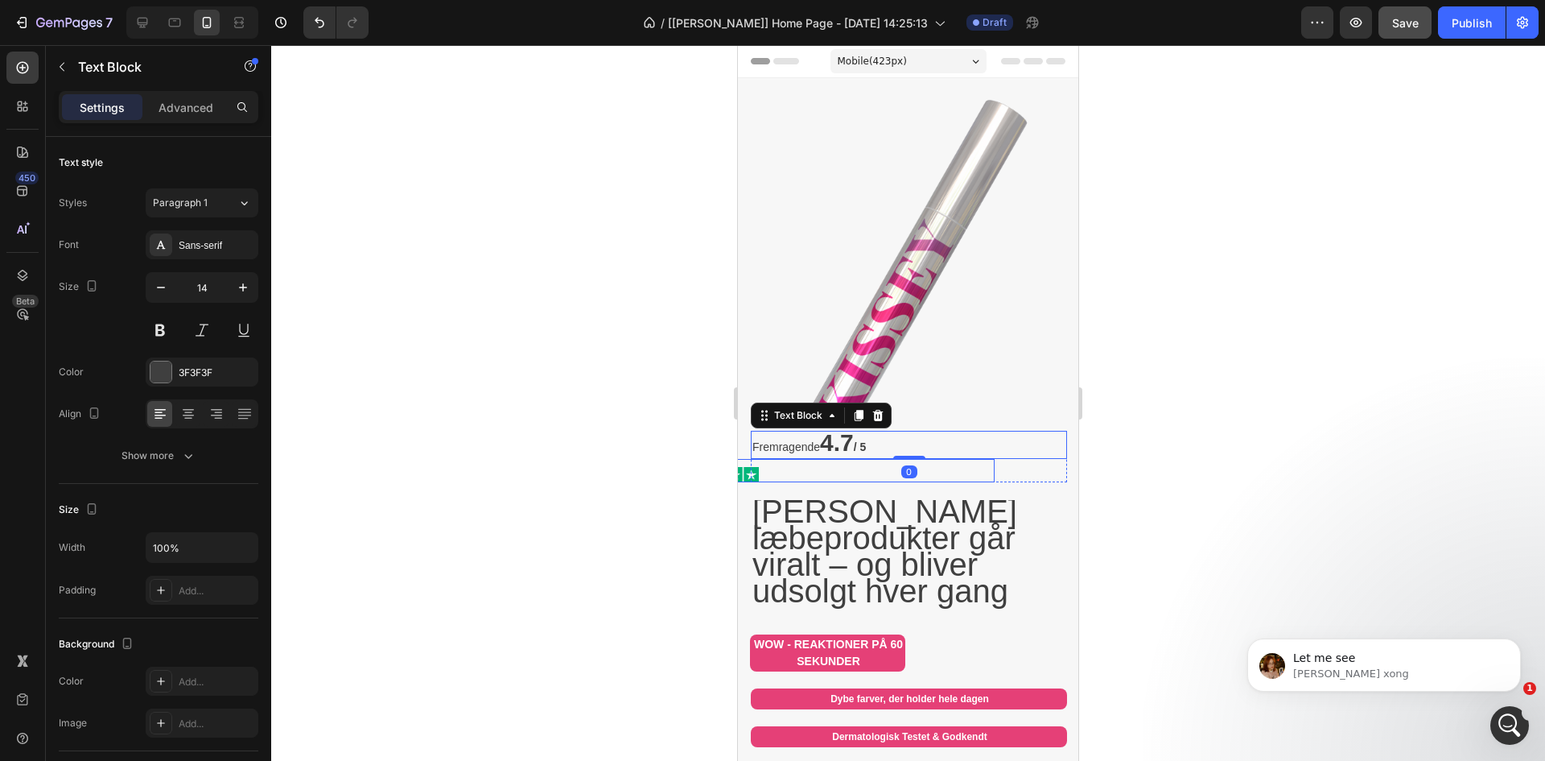
click at [826, 467] on div at bounding box center [837, 474] width 316 height 15
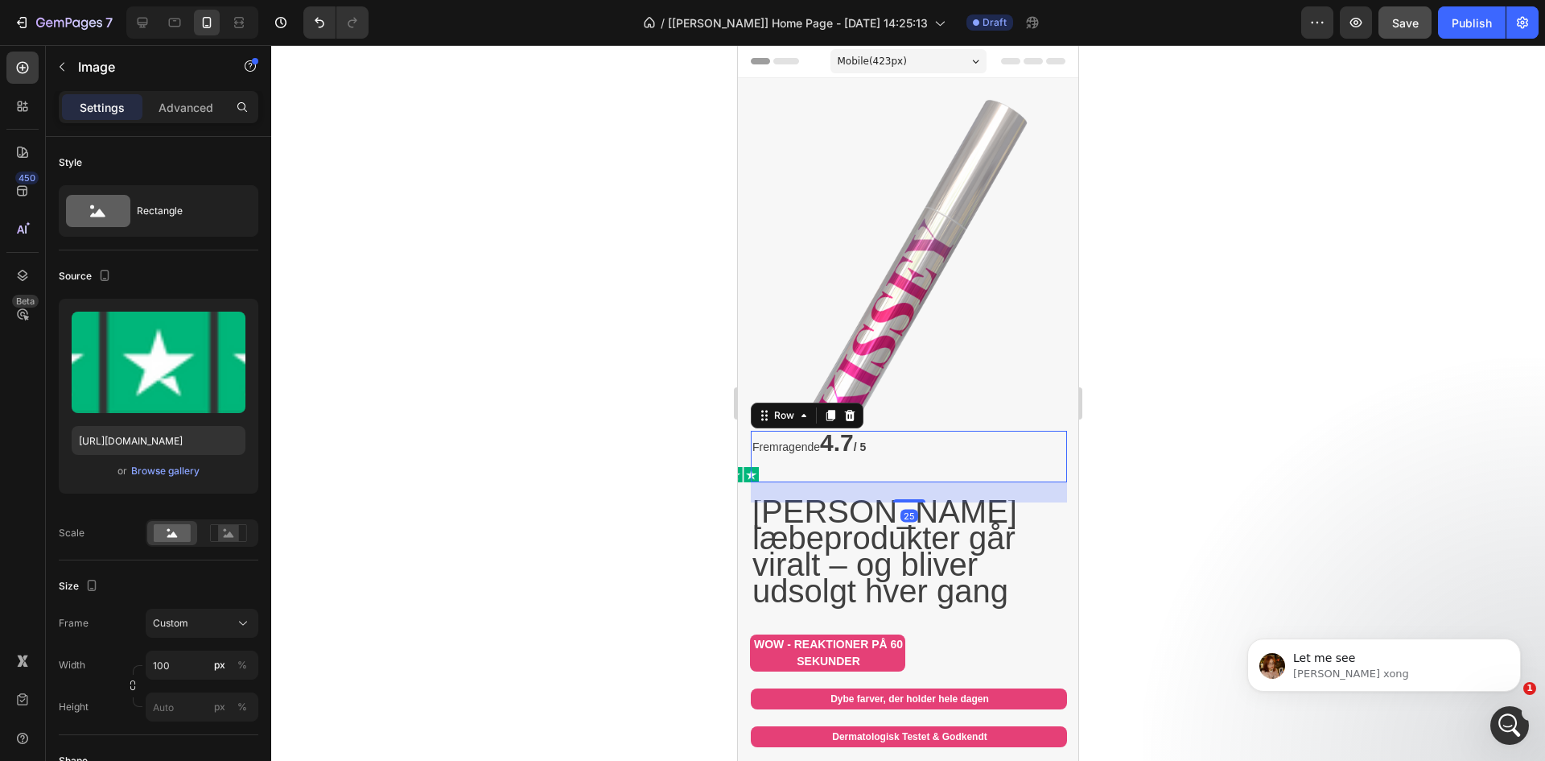
click at [1026, 459] on div "Image" at bounding box center [909, 470] width 316 height 23
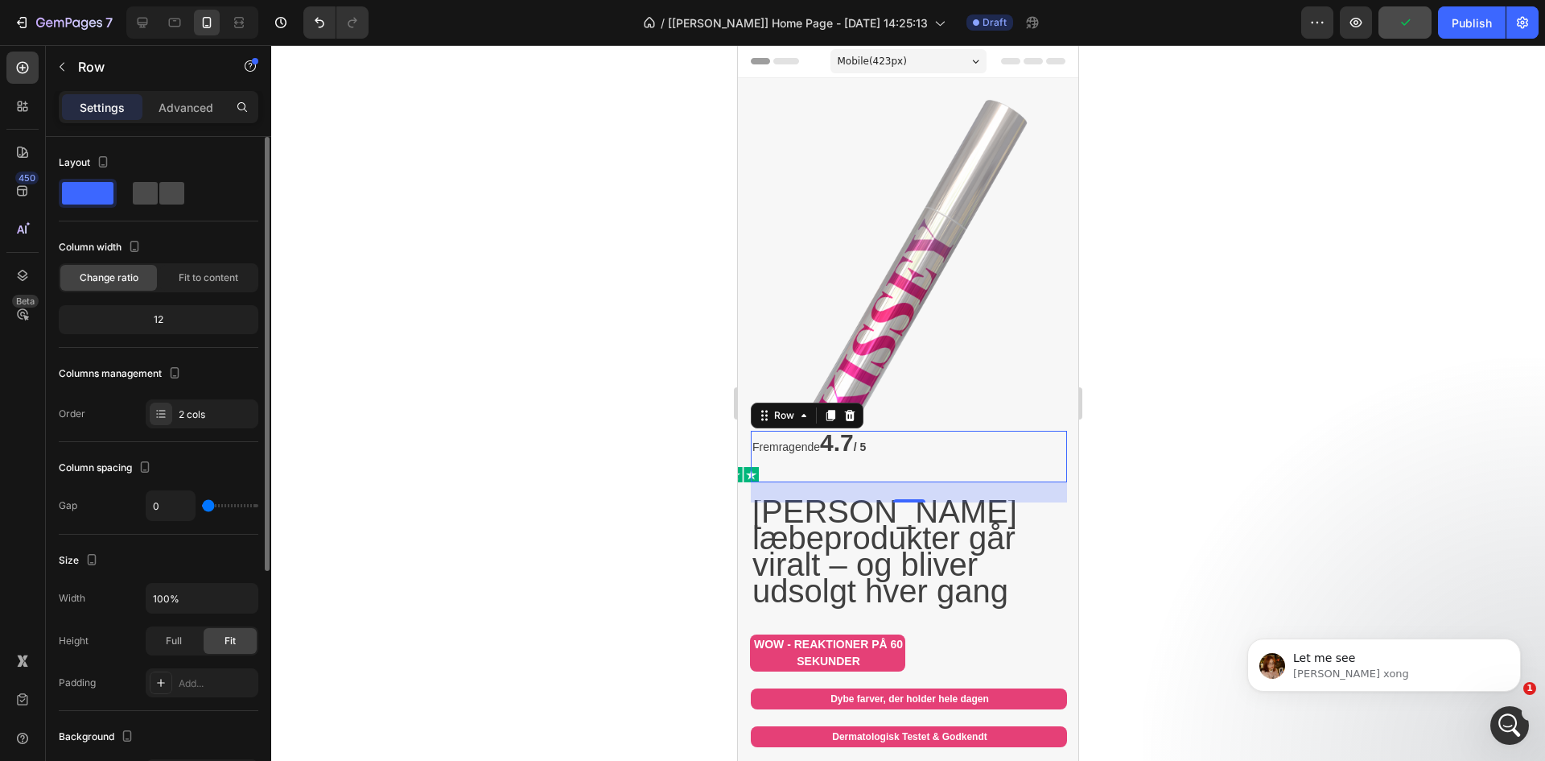
click at [165, 195] on span at bounding box center [171, 193] width 25 height 23
type input "8"
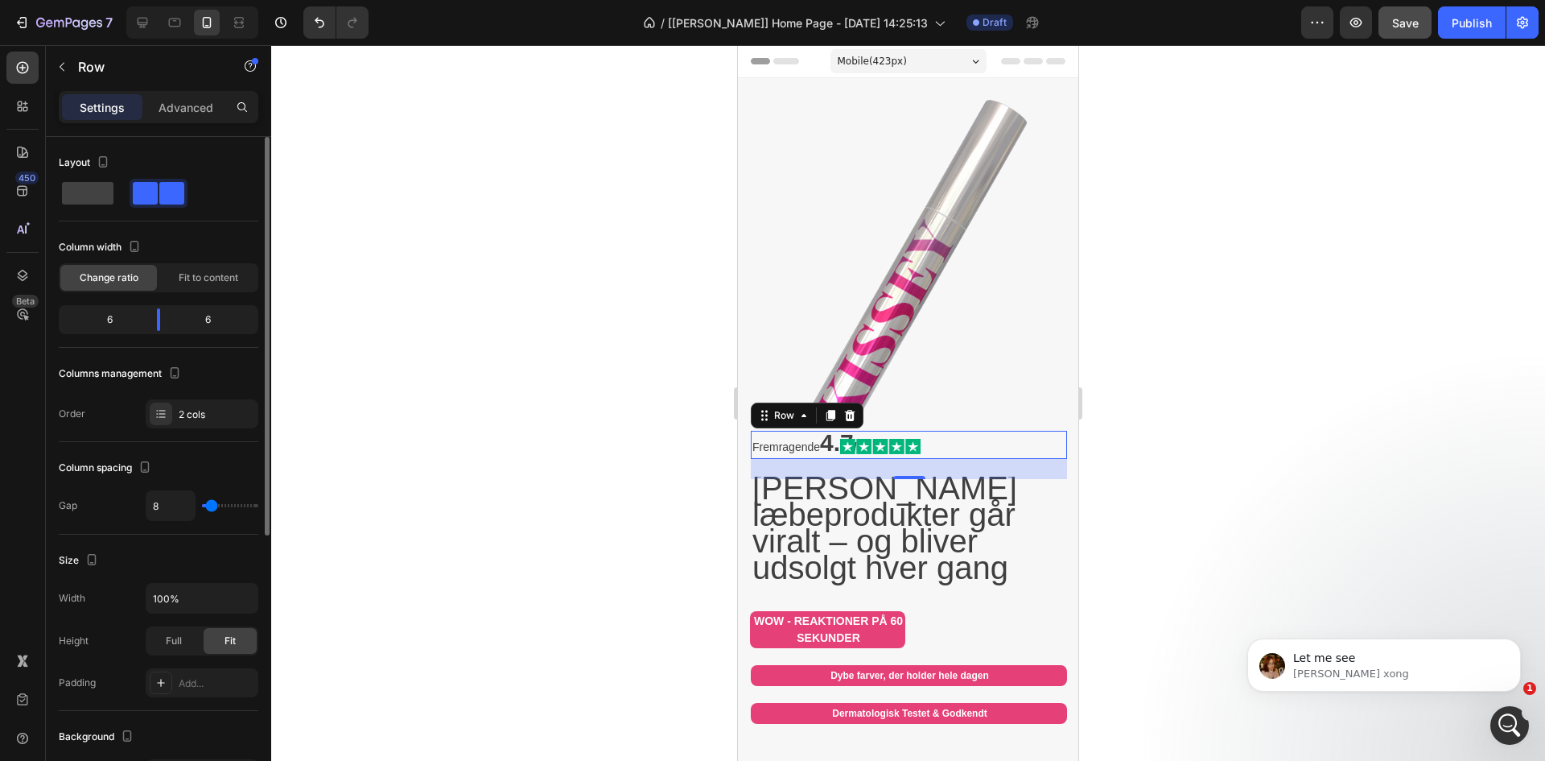
scroll to position [403, 0]
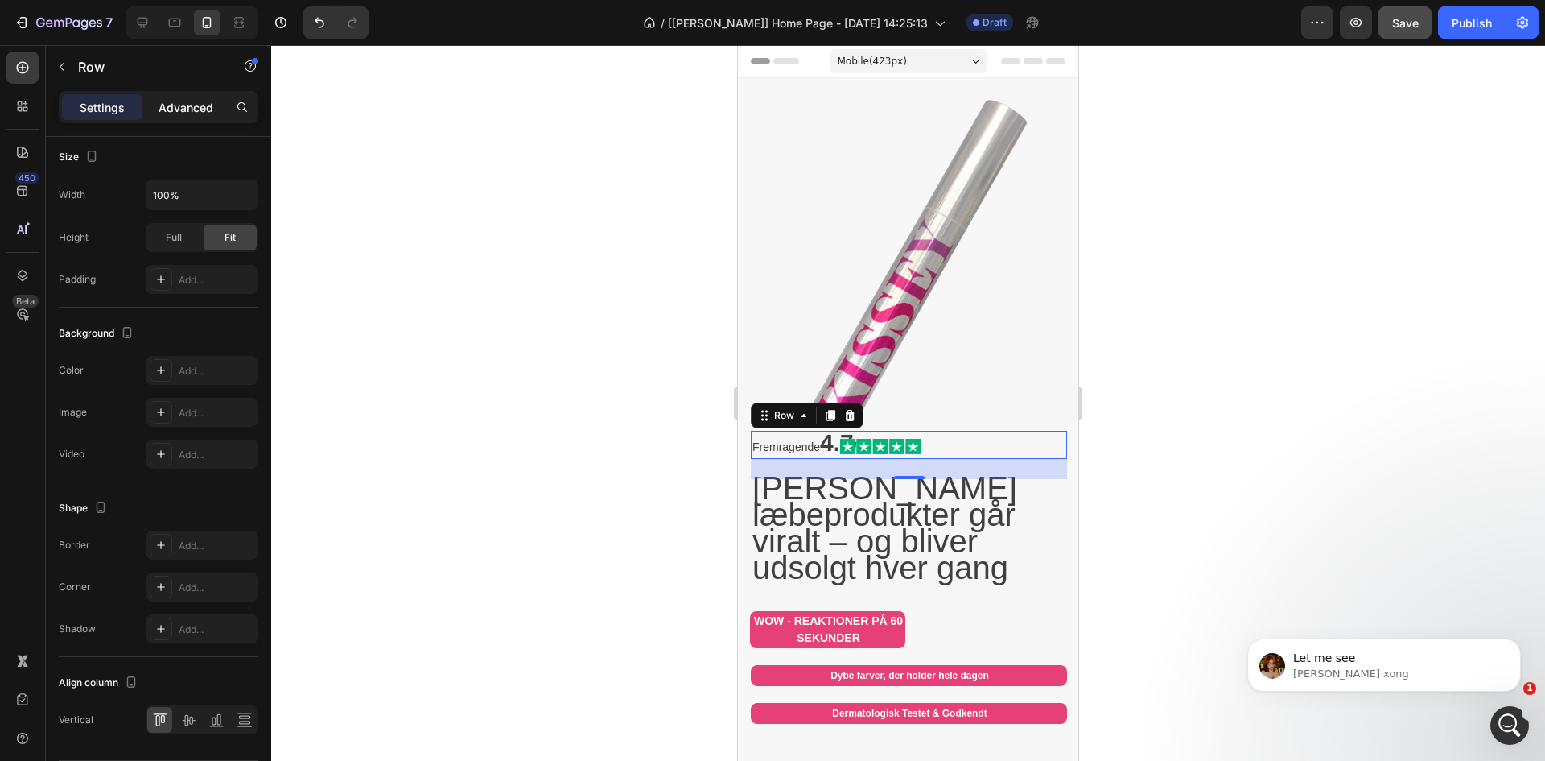
click at [184, 109] on p "Advanced" at bounding box center [186, 107] width 55 height 17
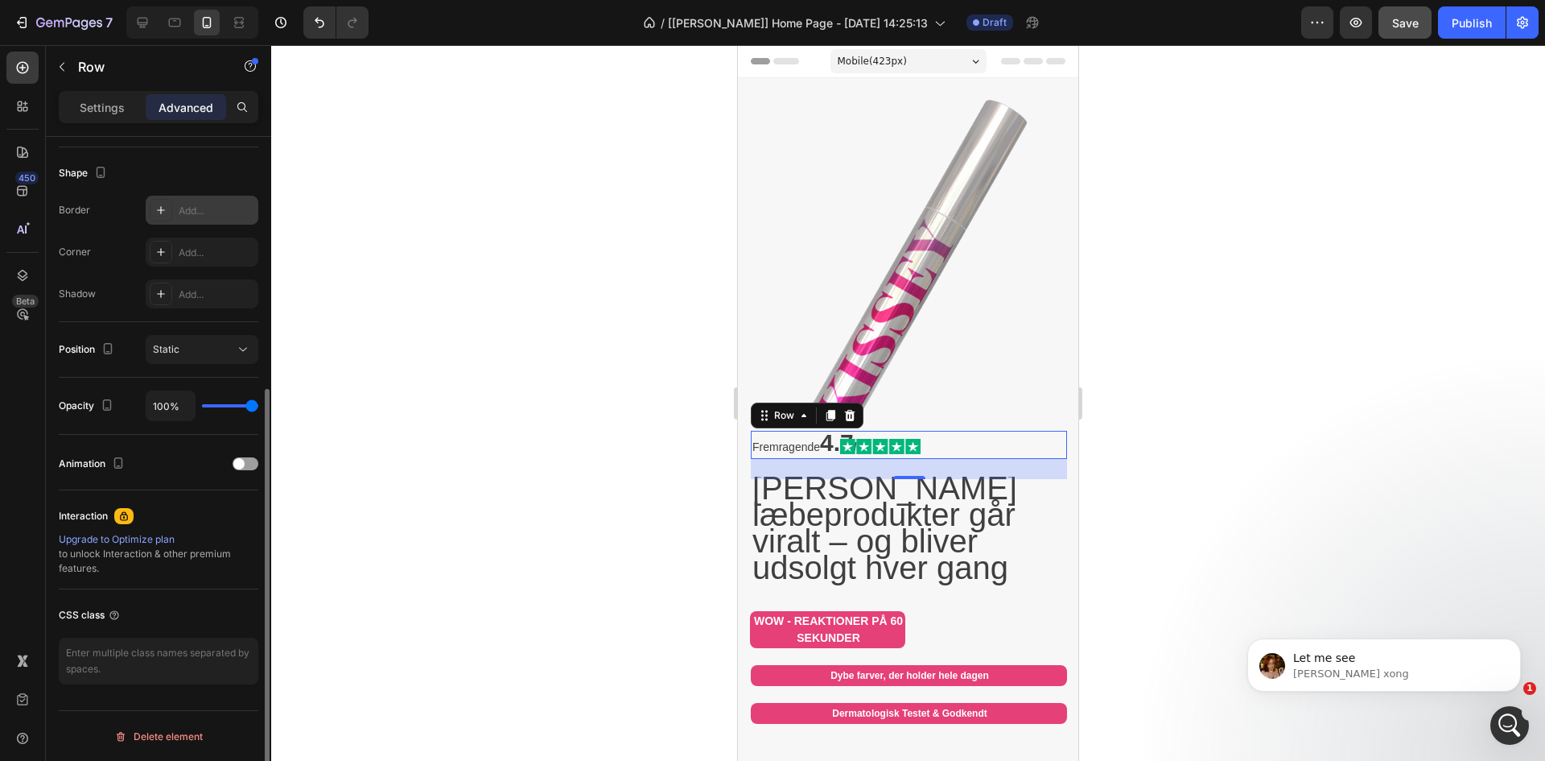
scroll to position [0, 0]
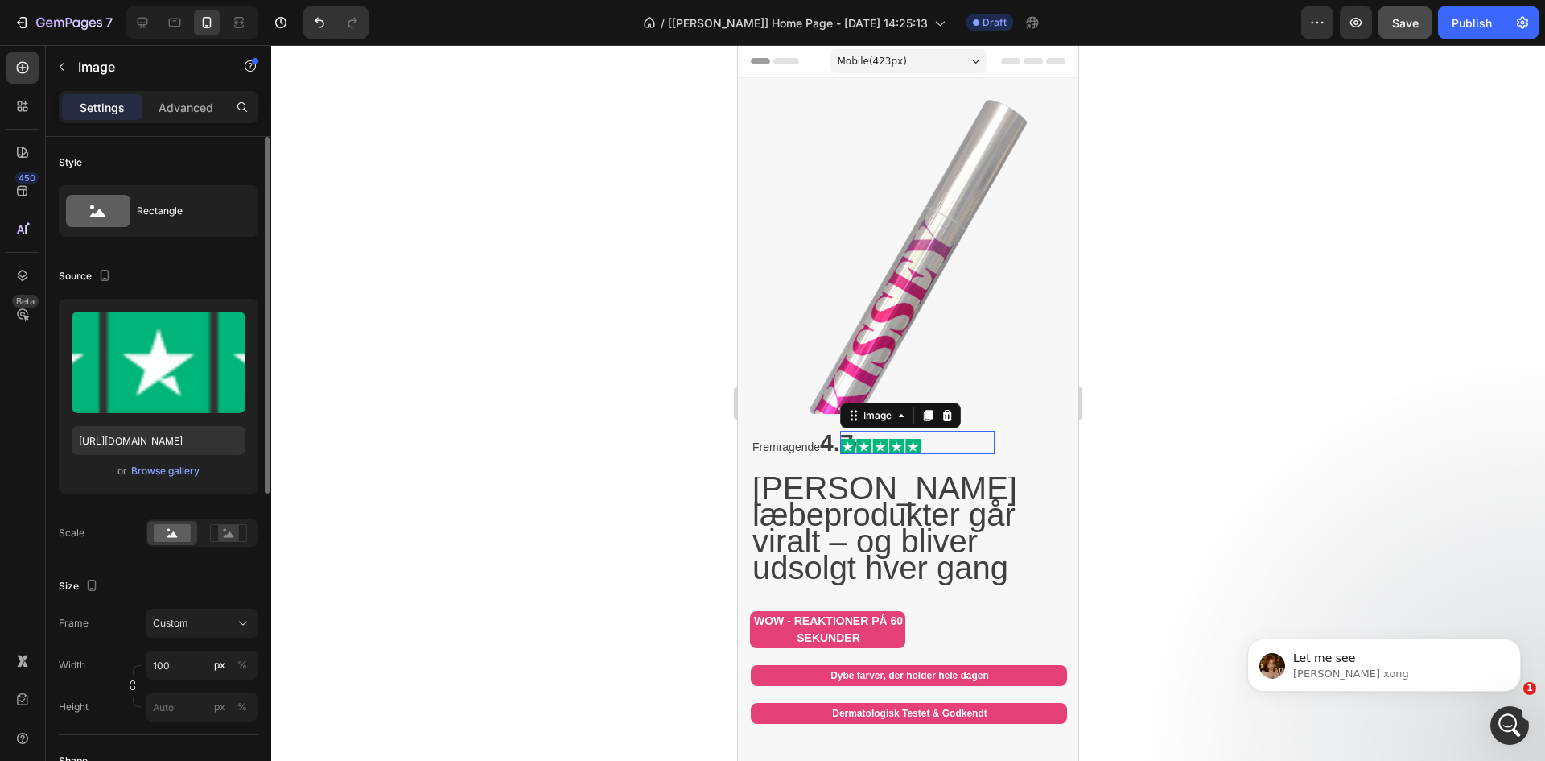
click at [926, 439] on div at bounding box center [917, 446] width 155 height 15
click at [188, 95] on div "Advanced" at bounding box center [186, 107] width 80 height 26
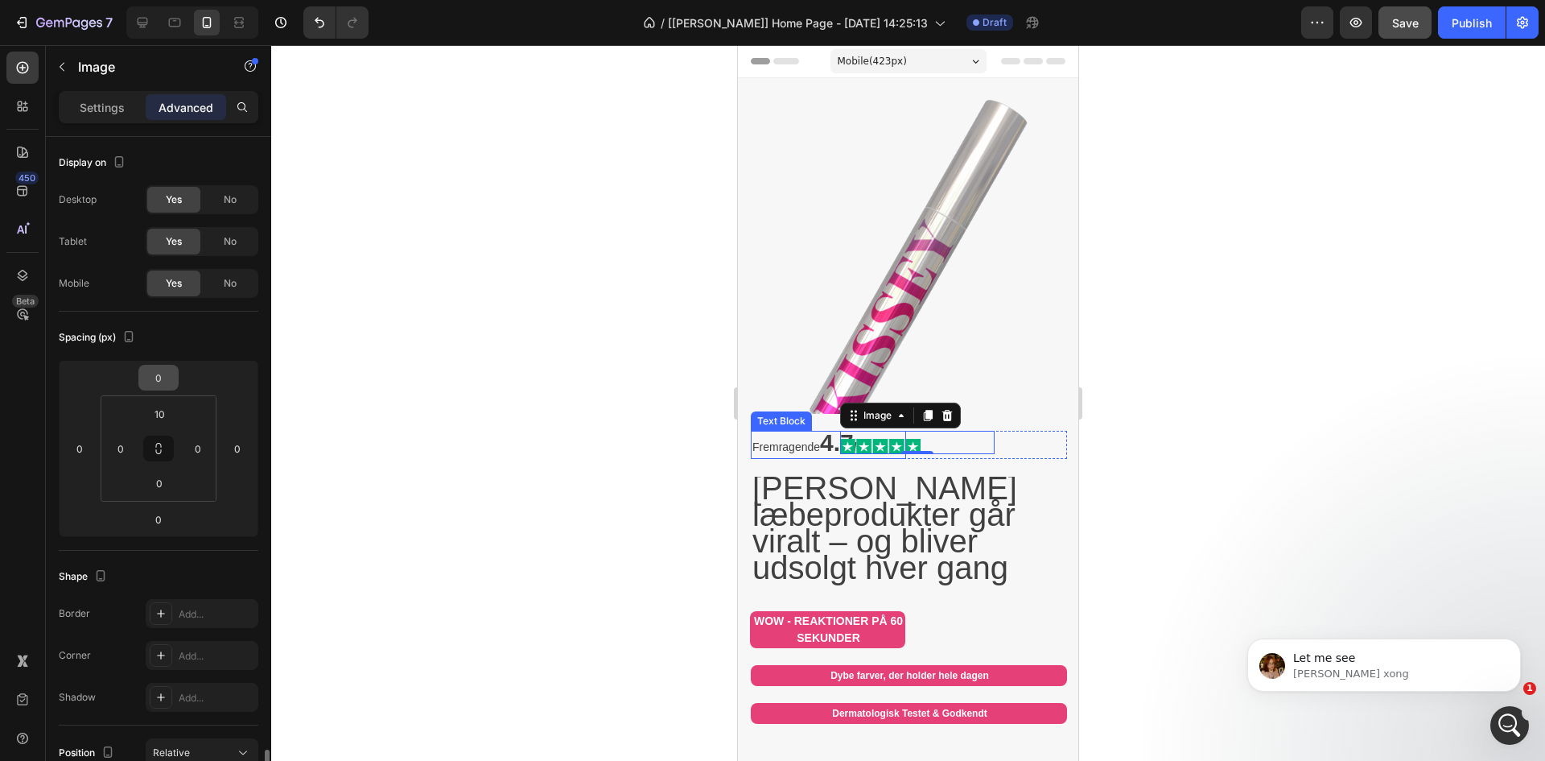
scroll to position [538, 0]
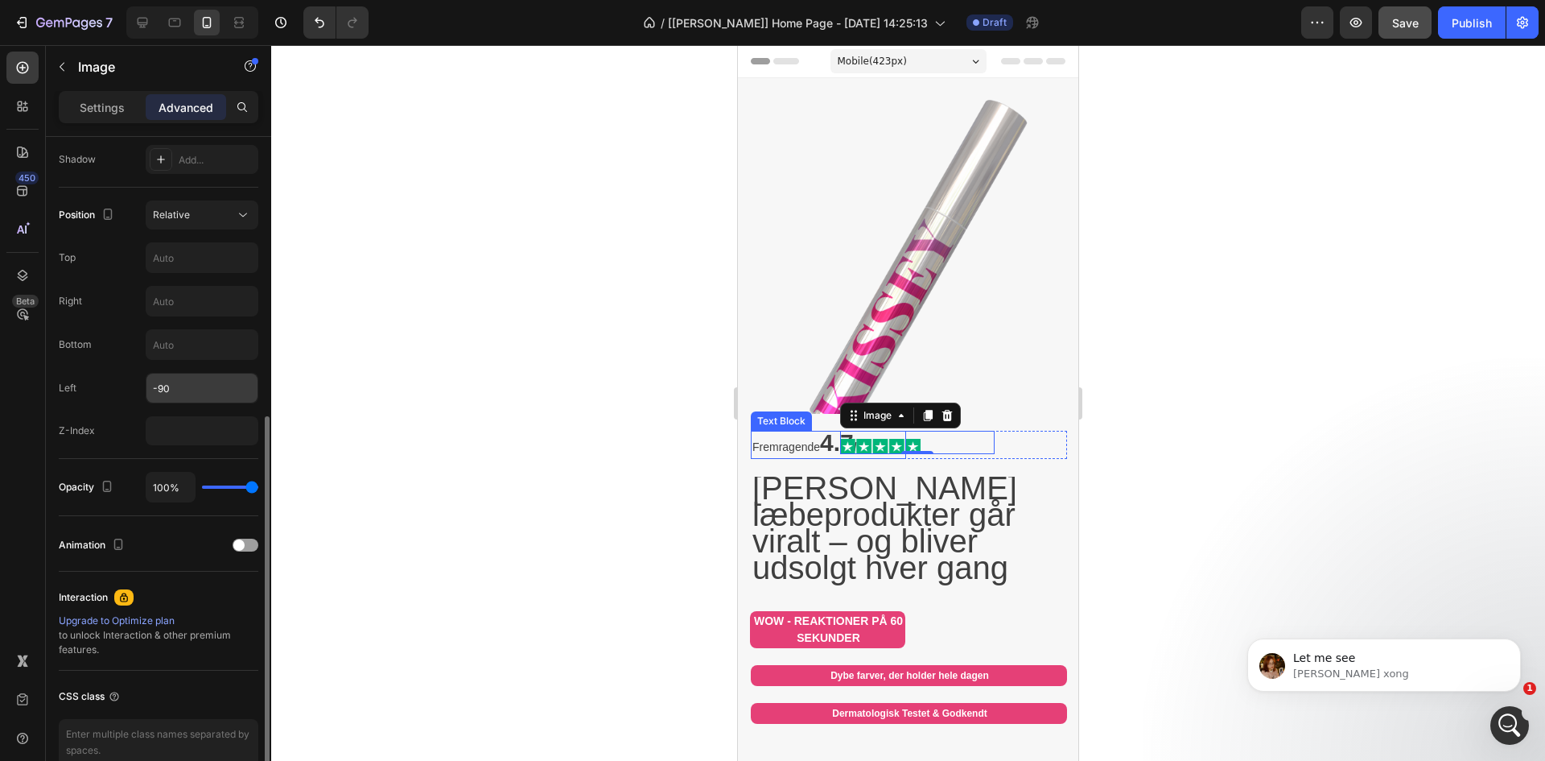
click at [204, 386] on input "-90" at bounding box center [202, 387] width 111 height 29
click at [223, 221] on div "Relative" at bounding box center [194, 215] width 82 height 14
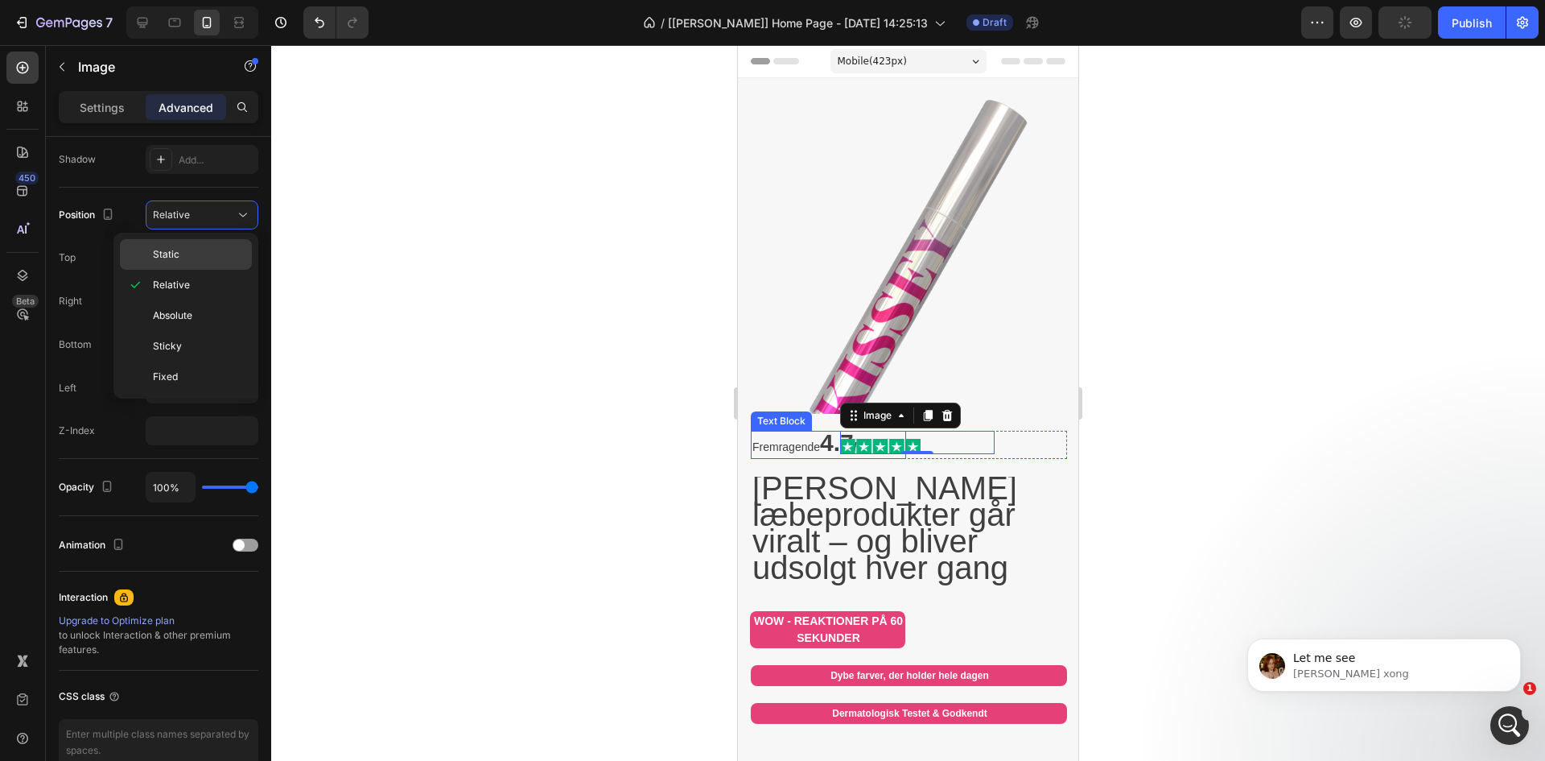
click at [213, 259] on p "Static" at bounding box center [199, 254] width 92 height 14
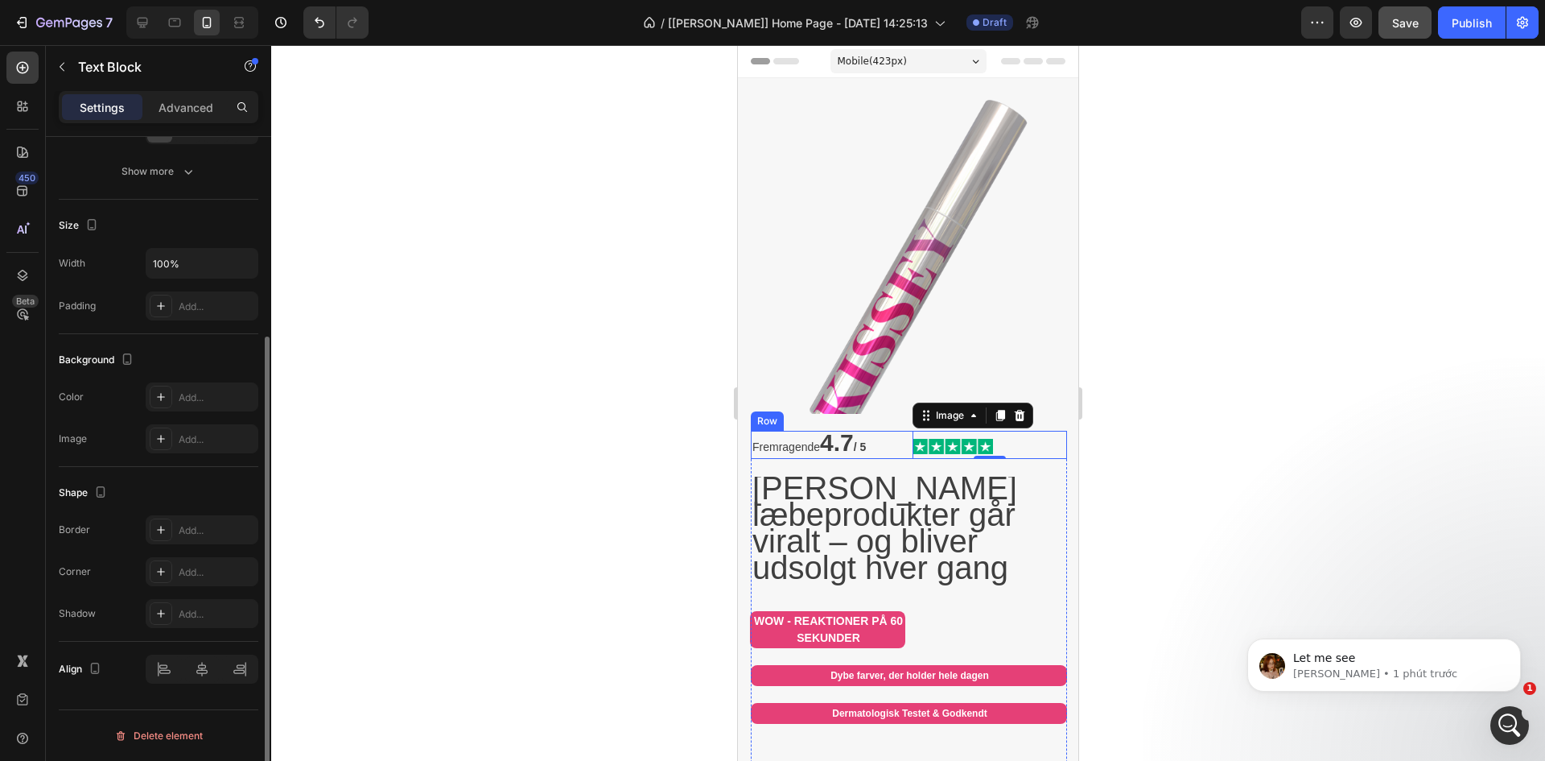
click at [890, 438] on p "Fremragende 4.7 / 5" at bounding box center [829, 444] width 152 height 25
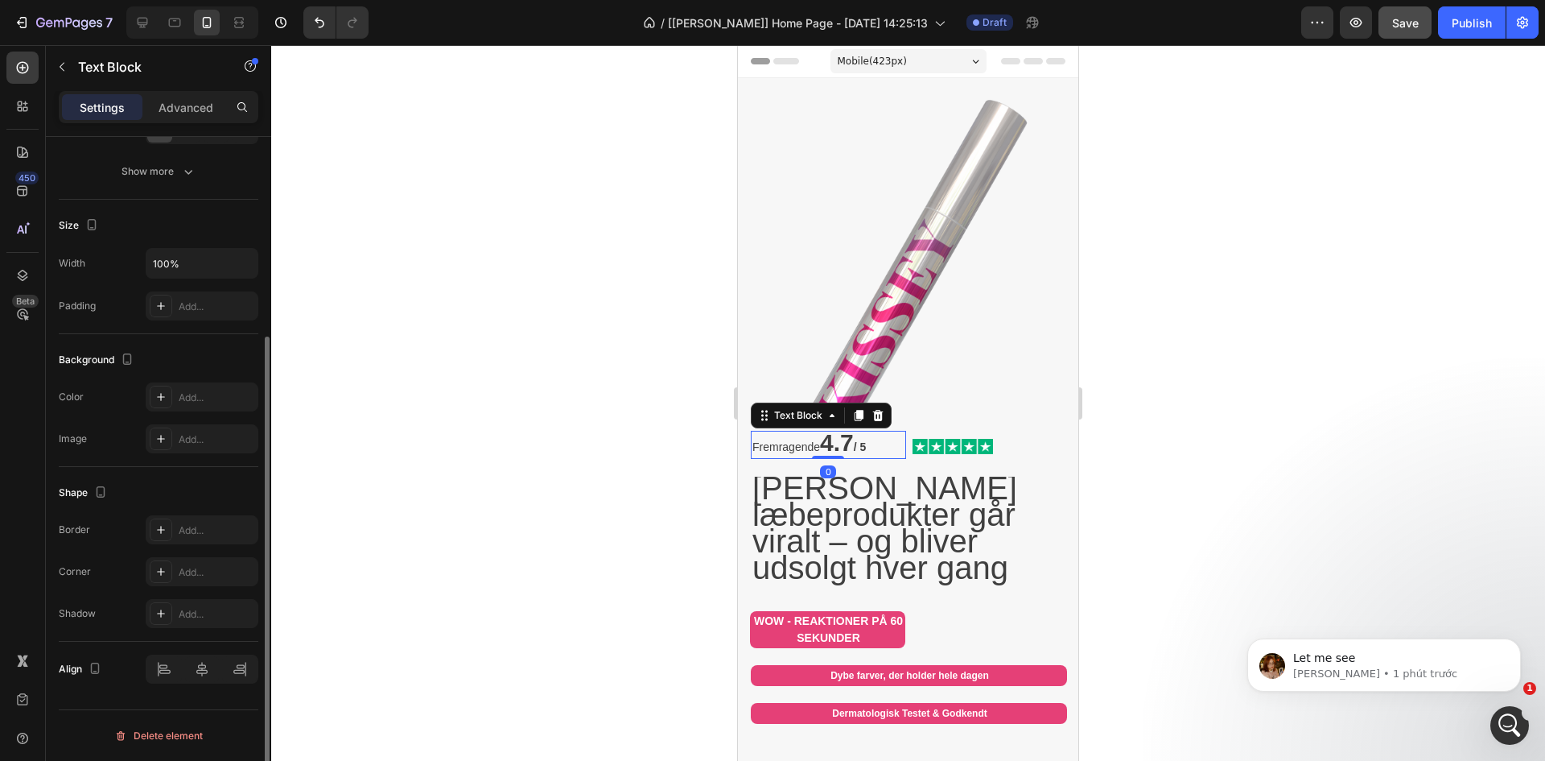
scroll to position [0, 0]
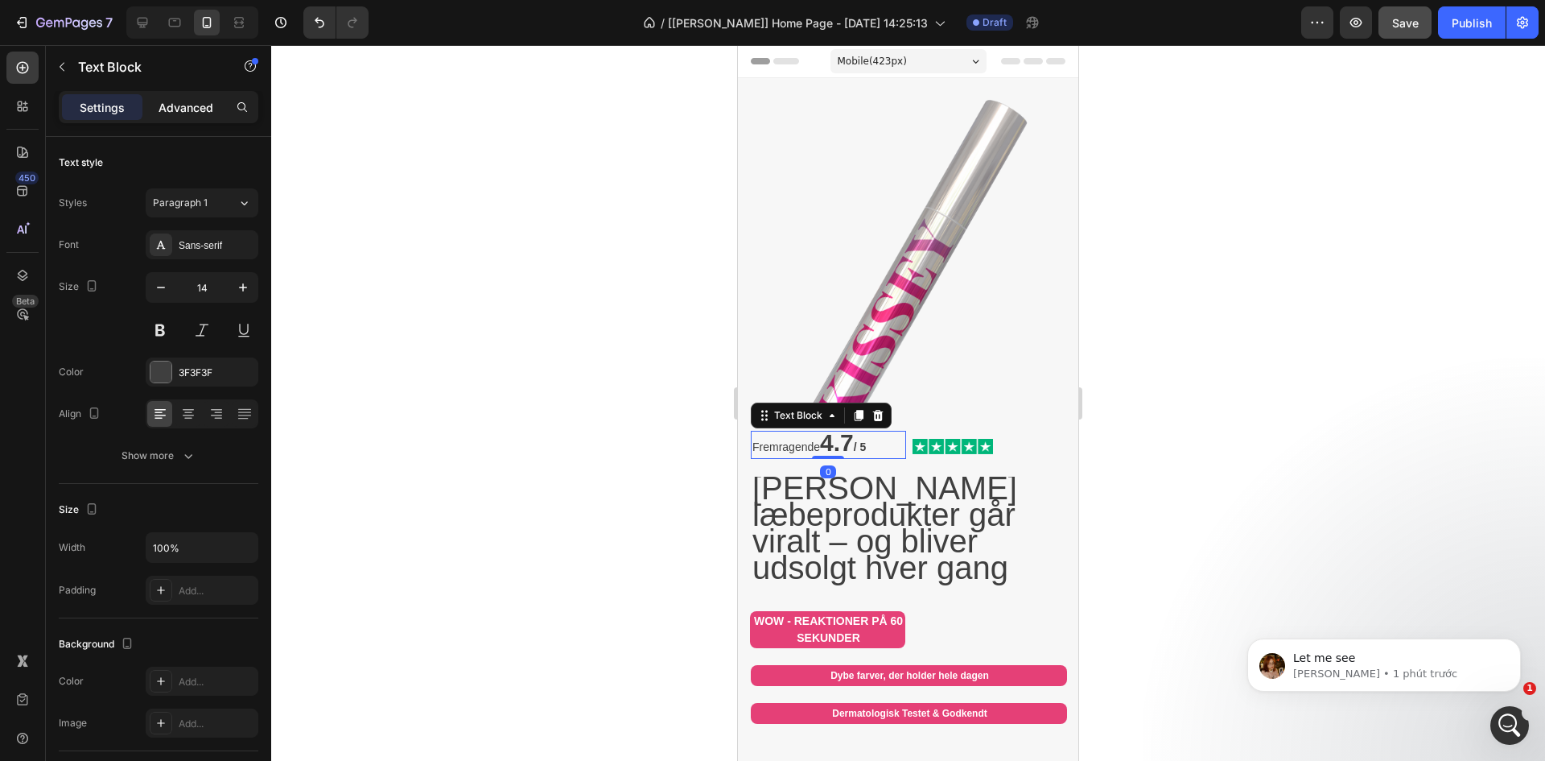
click at [192, 115] on p "Advanced" at bounding box center [186, 107] width 55 height 17
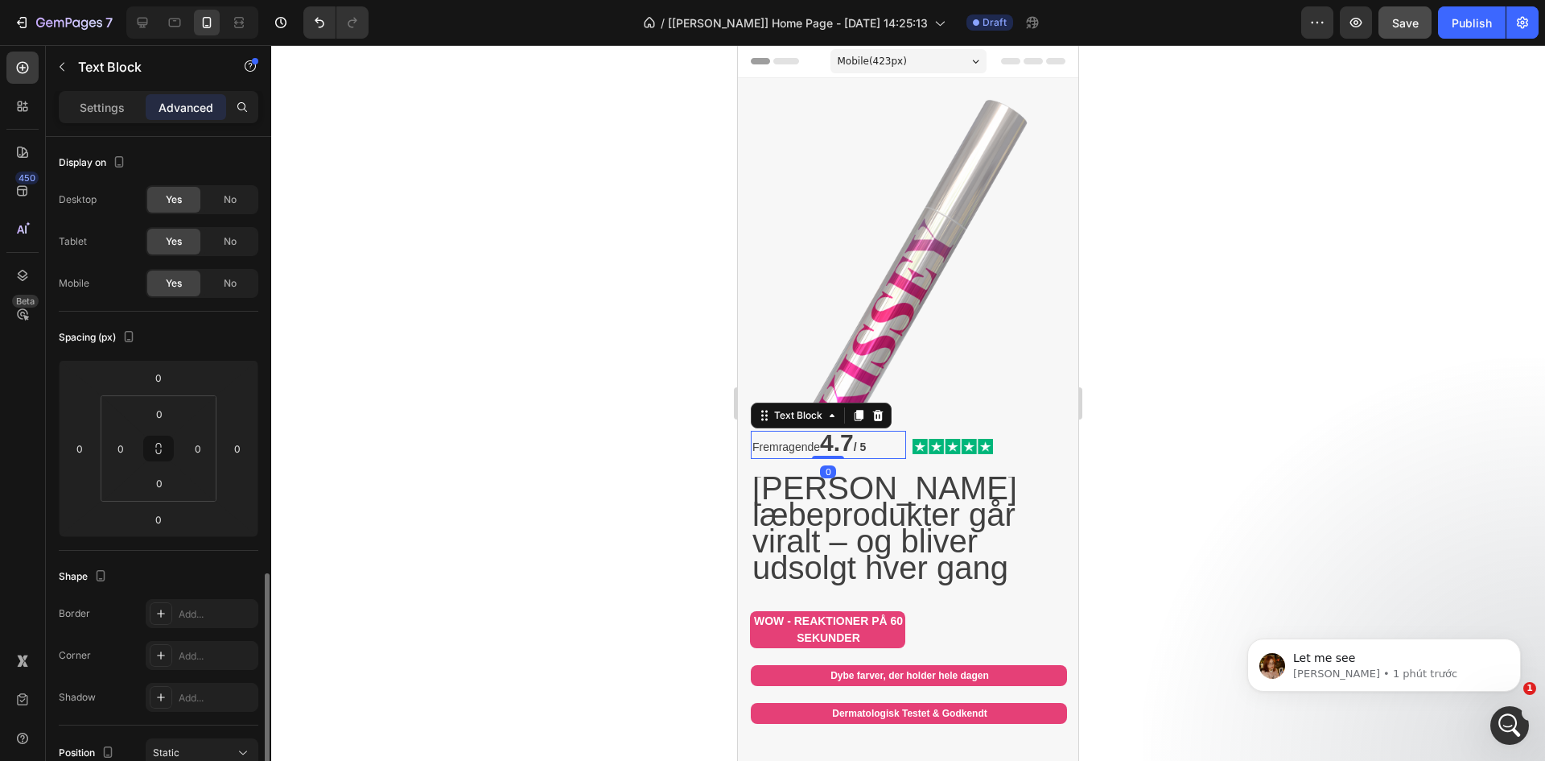
scroll to position [269, 0]
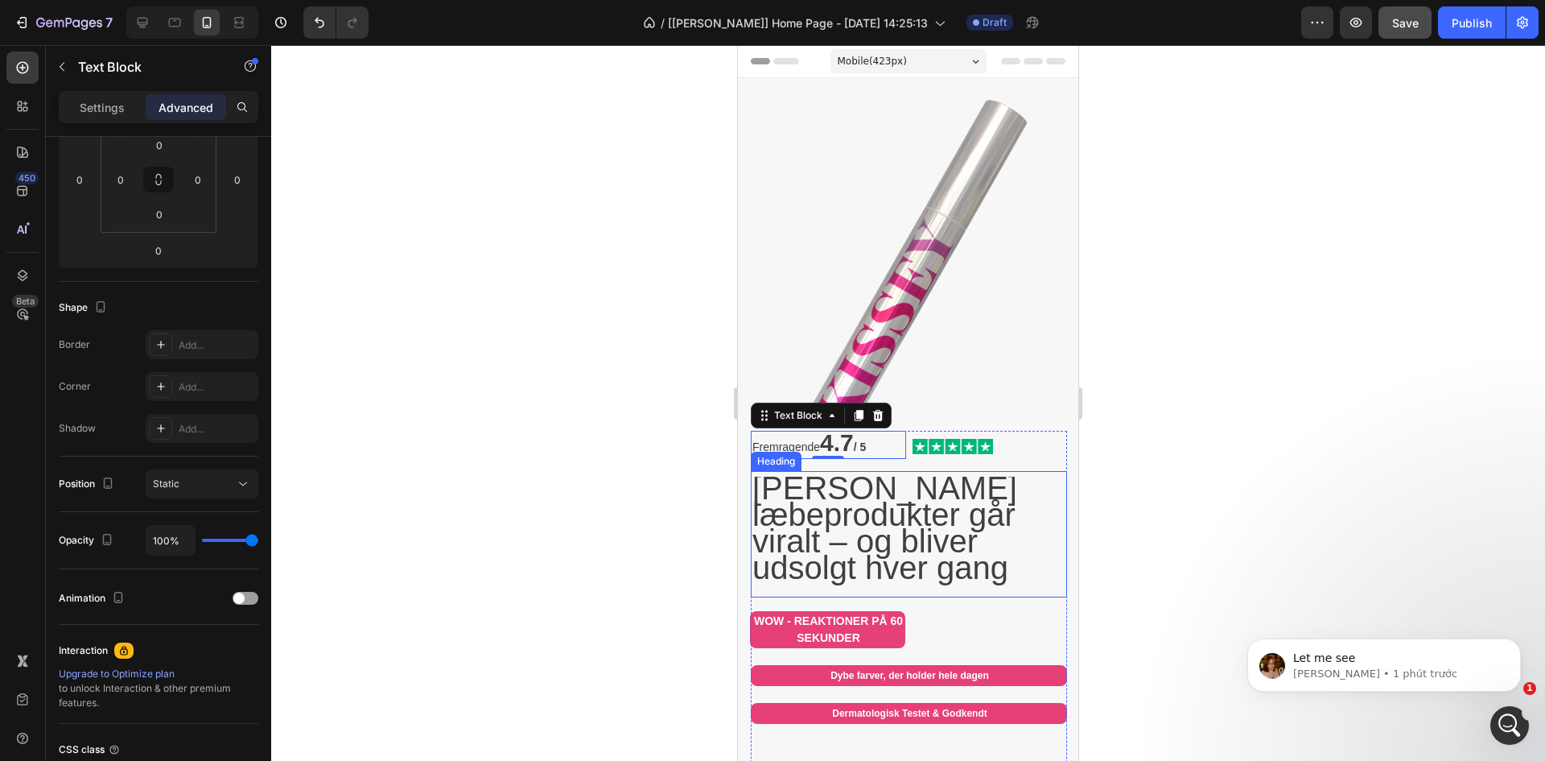
click at [931, 534] on span "Kissey's læbeprodukter går viralt – og bliver udsolgt hver gang" at bounding box center [885, 527] width 265 height 115
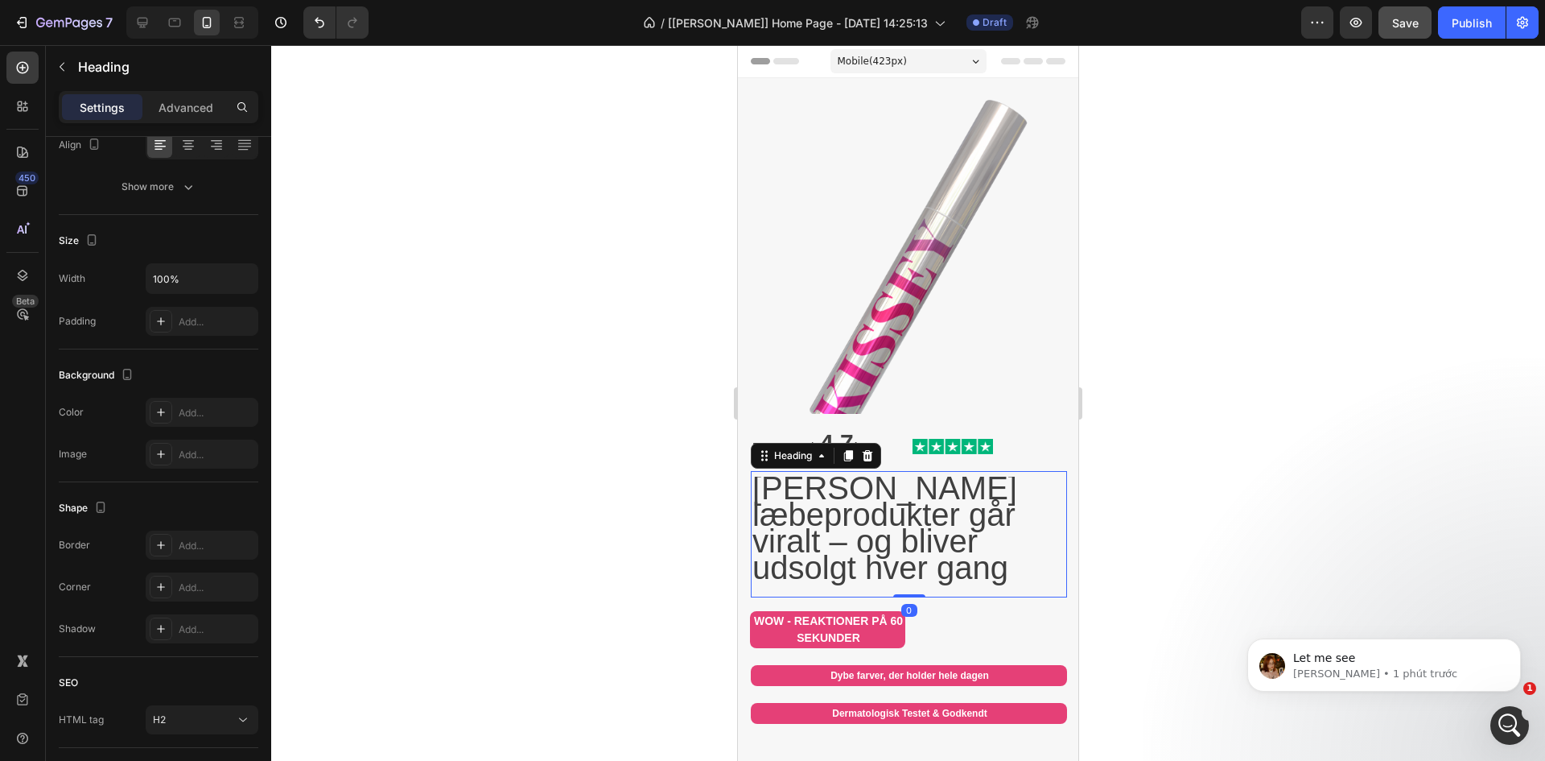
scroll to position [0, 0]
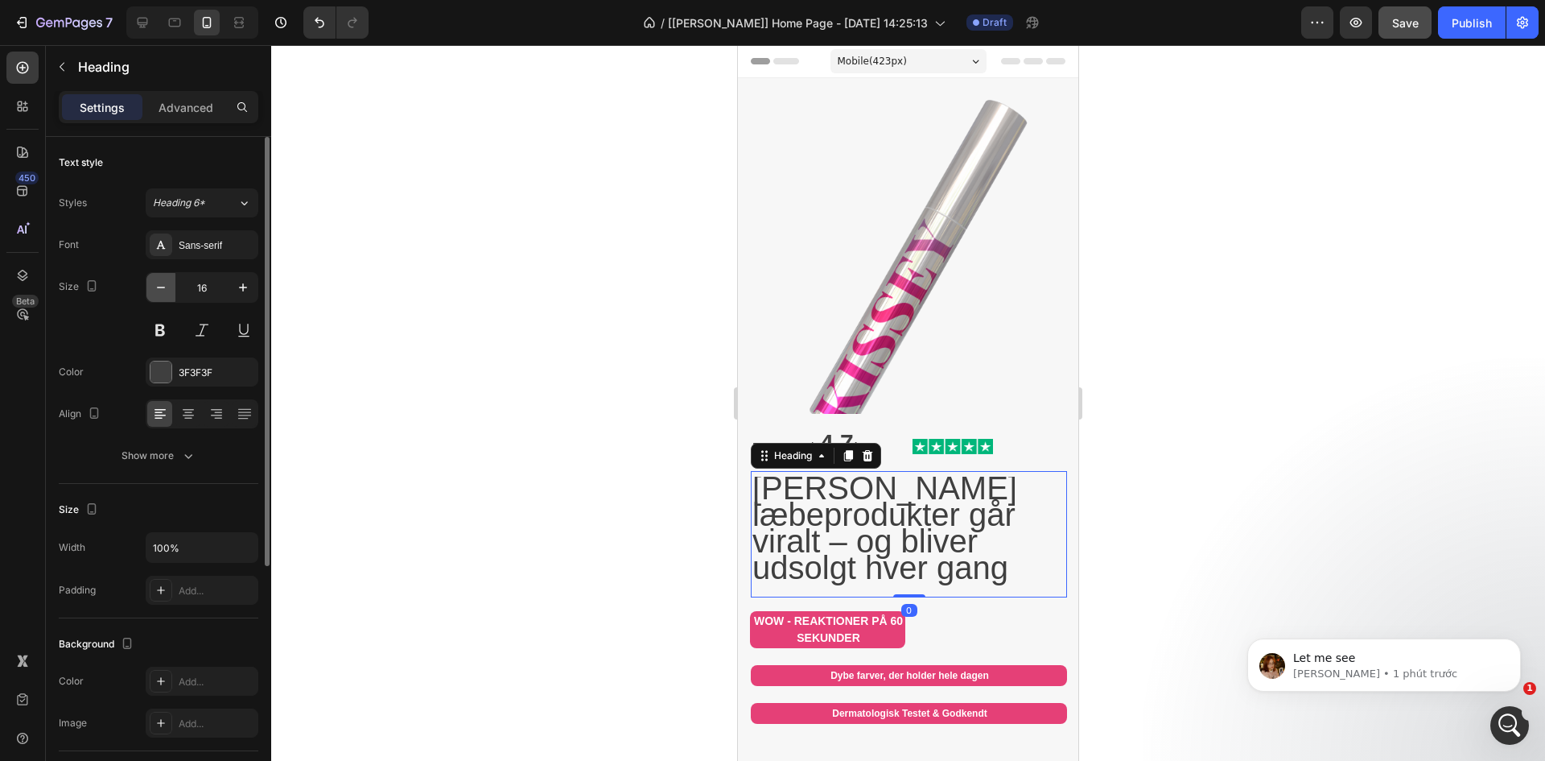
click at [169, 287] on button "button" at bounding box center [161, 287] width 29 height 29
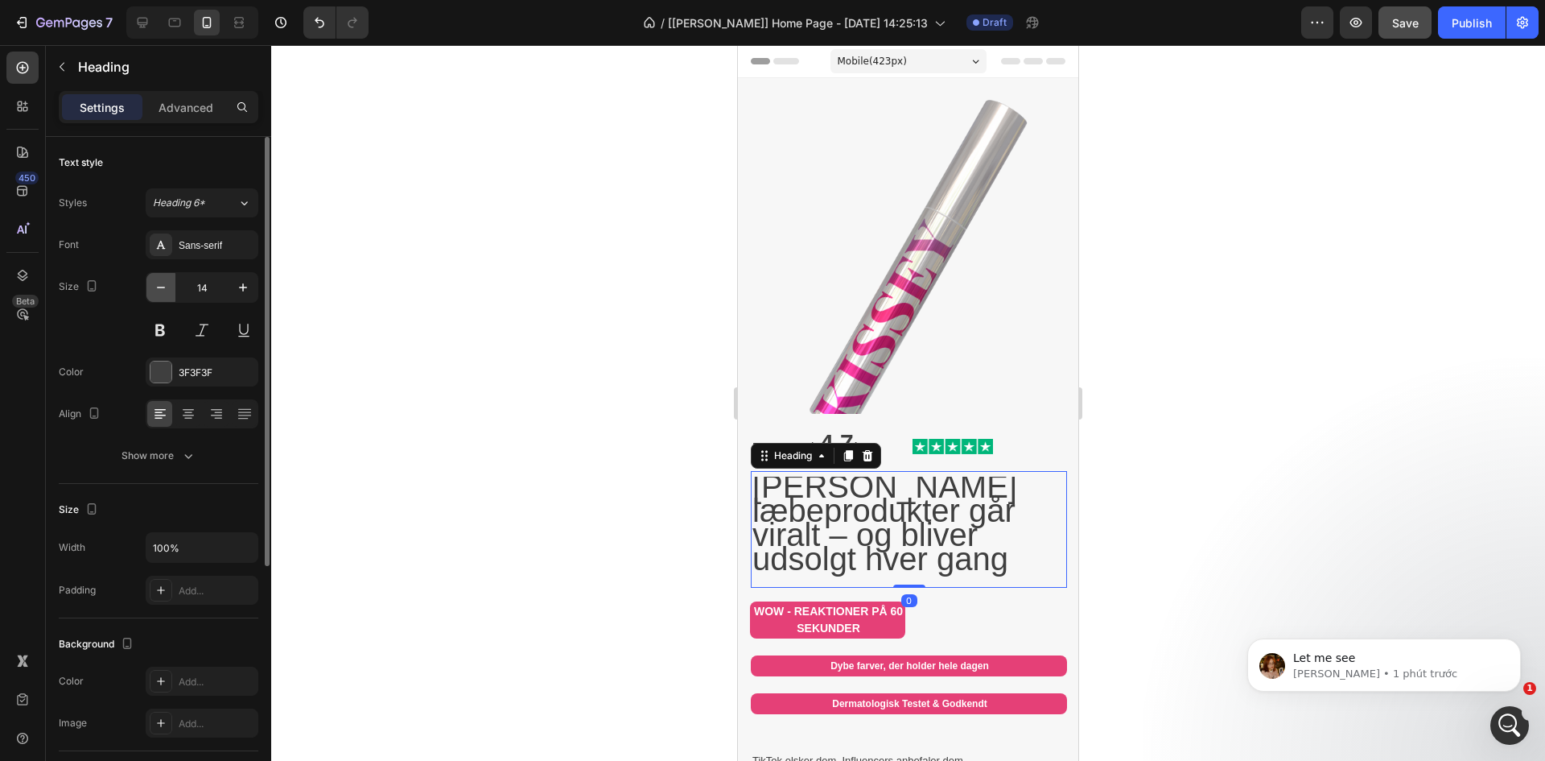
click at [169, 287] on button "button" at bounding box center [161, 287] width 29 height 29
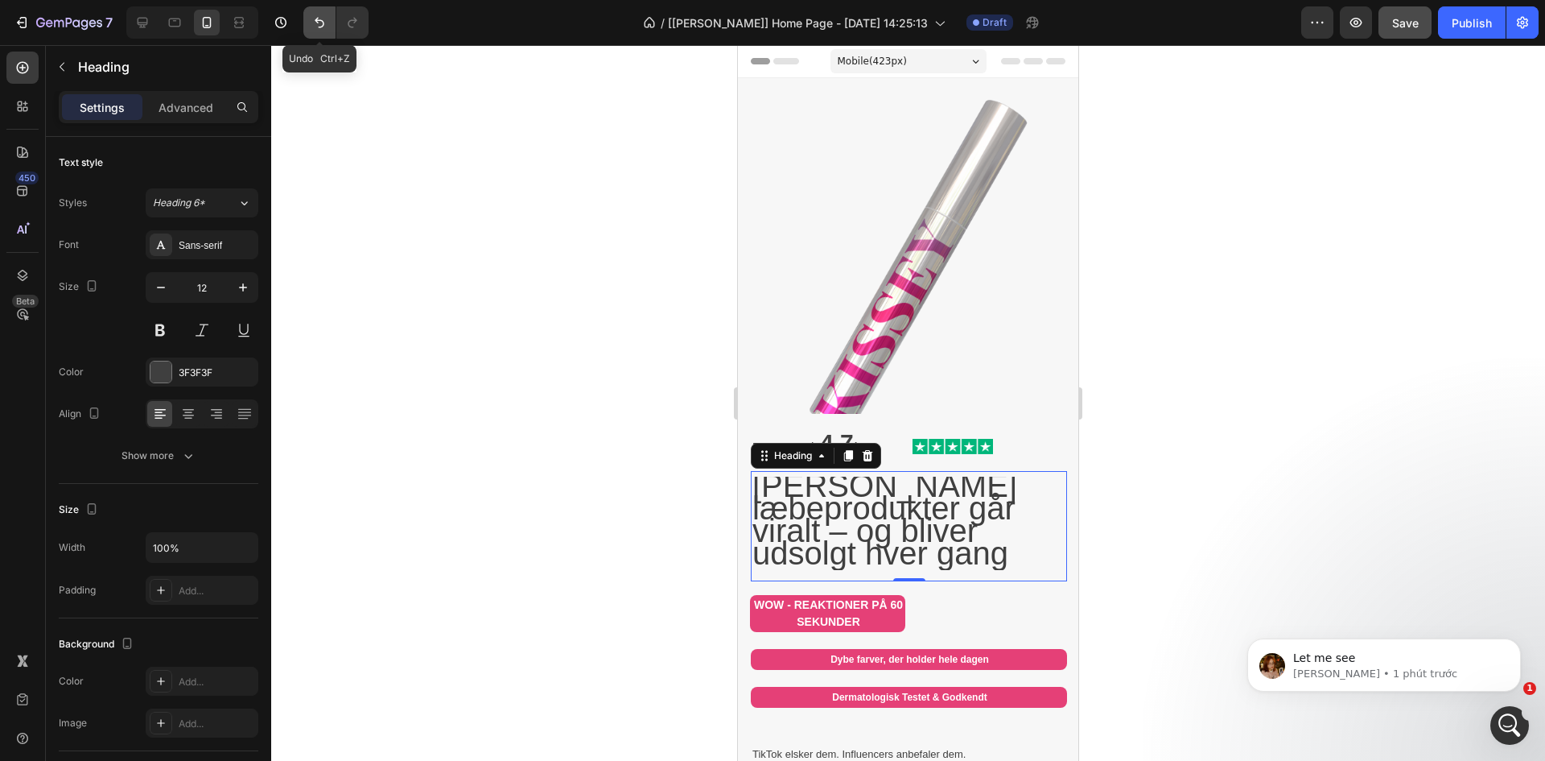
click at [316, 31] on button "Undo/Redo" at bounding box center [319, 22] width 32 height 32
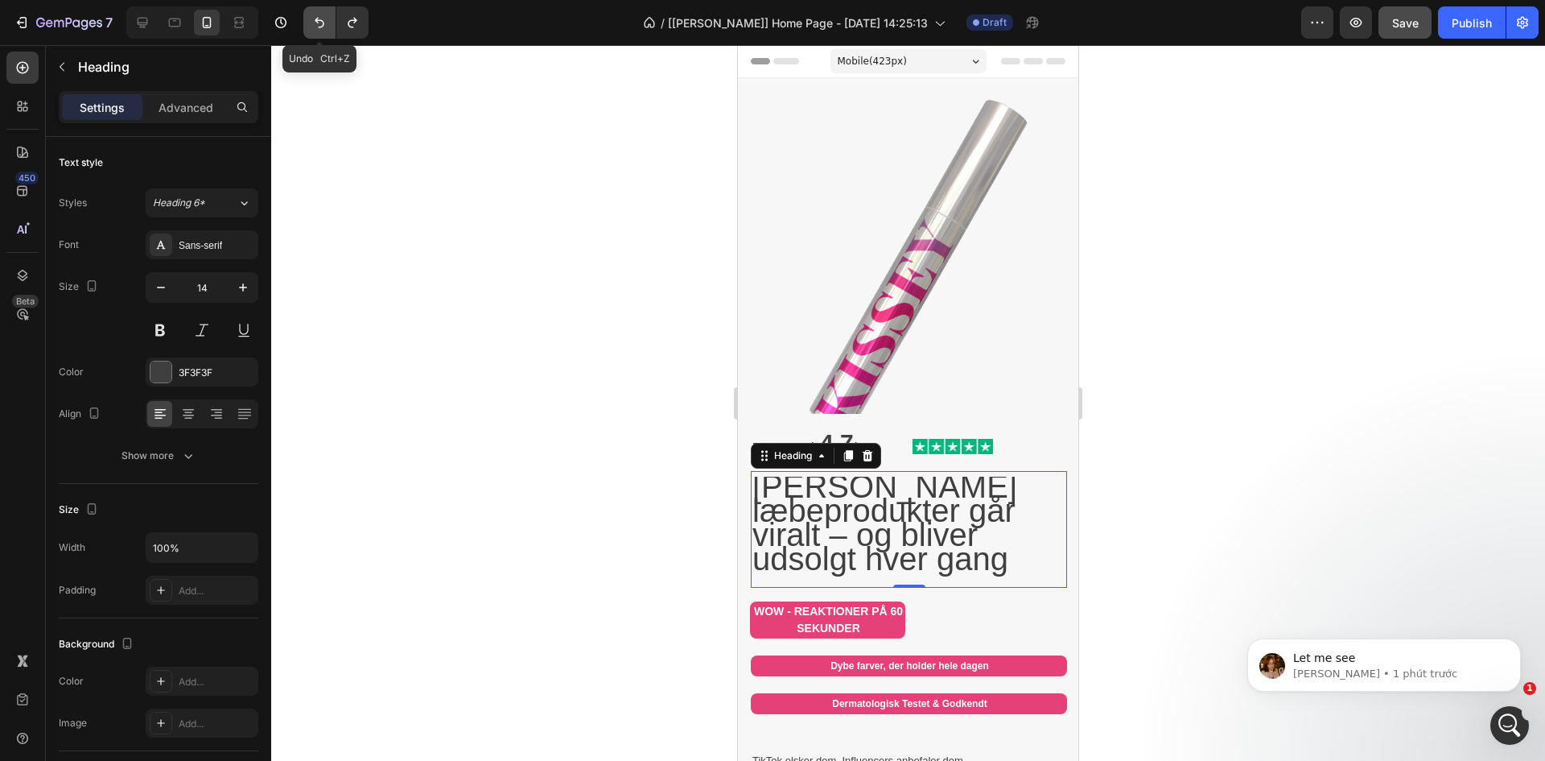
click at [316, 31] on button "Undo/Redo" at bounding box center [319, 22] width 32 height 32
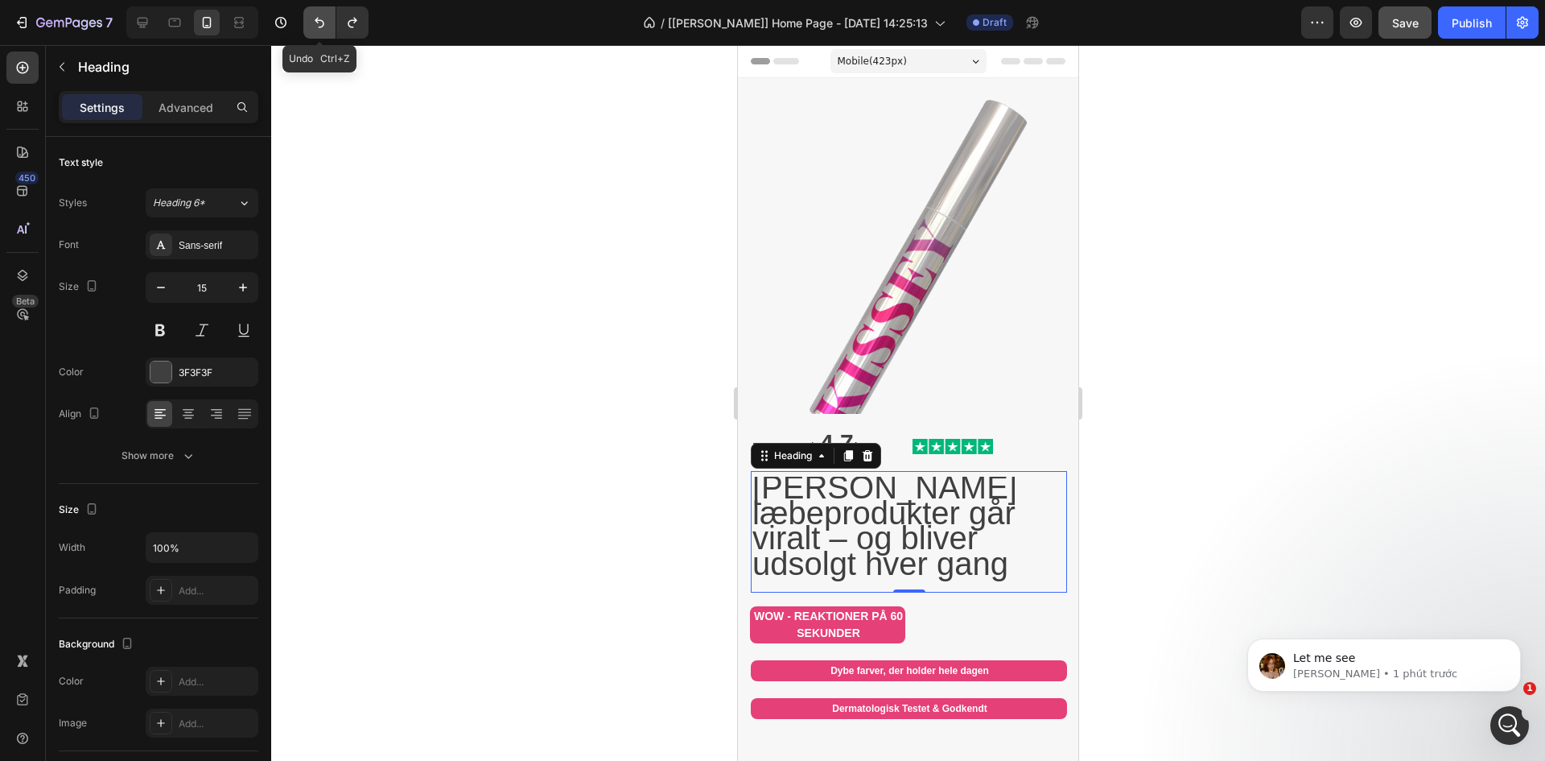
click at [316, 31] on button "Undo/Redo" at bounding box center [319, 22] width 32 height 32
type input "16"
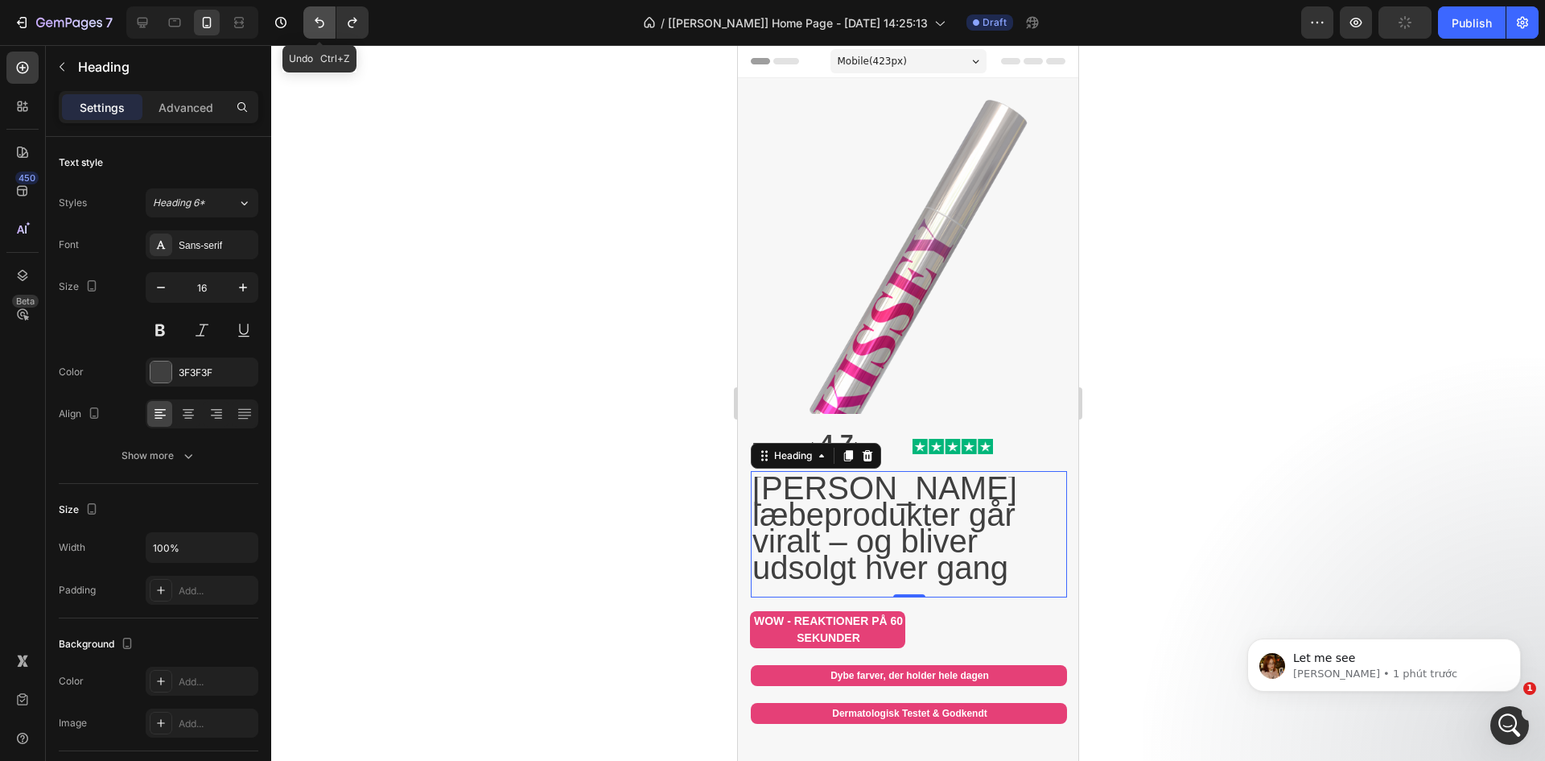
click at [306, 24] on button "Undo/Redo" at bounding box center [319, 22] width 32 height 32
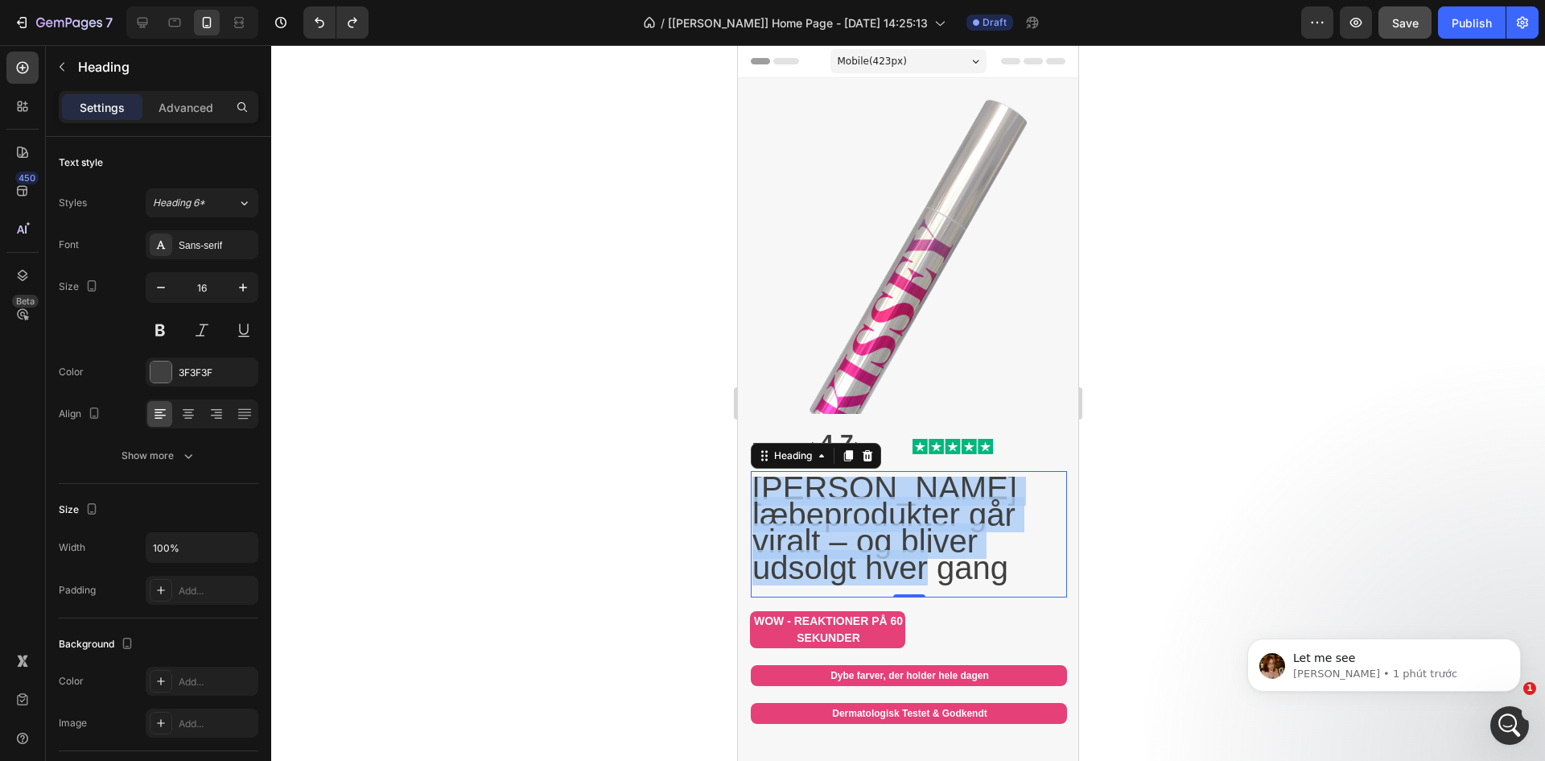
click at [932, 528] on span "Kissey's læbeprodukter går viralt – og bliver udsolgt hver gang" at bounding box center [885, 527] width 265 height 115
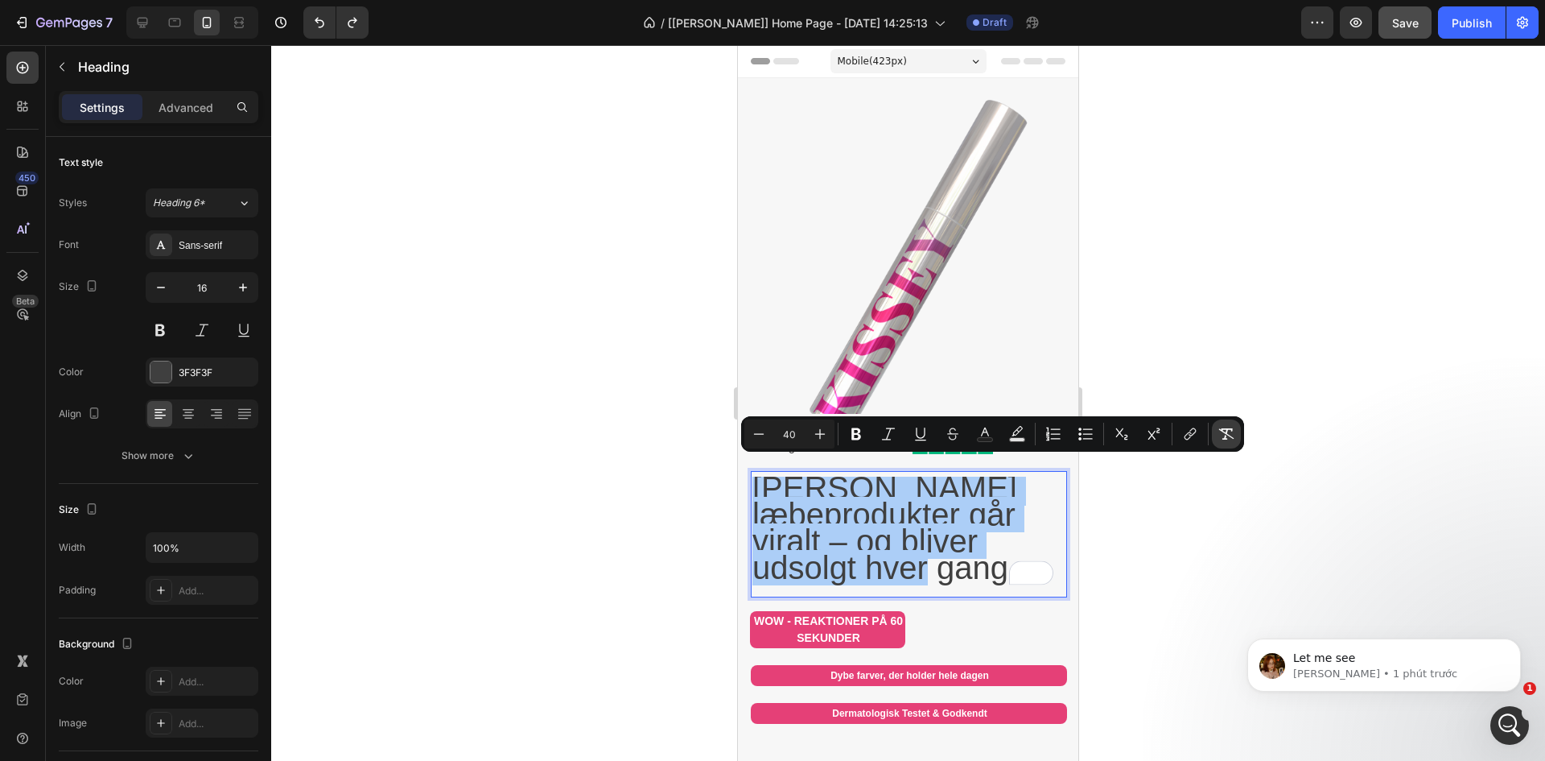
click at [1227, 433] on icon "Editor contextual toolbar" at bounding box center [1226, 433] width 15 height 11
type input "16"
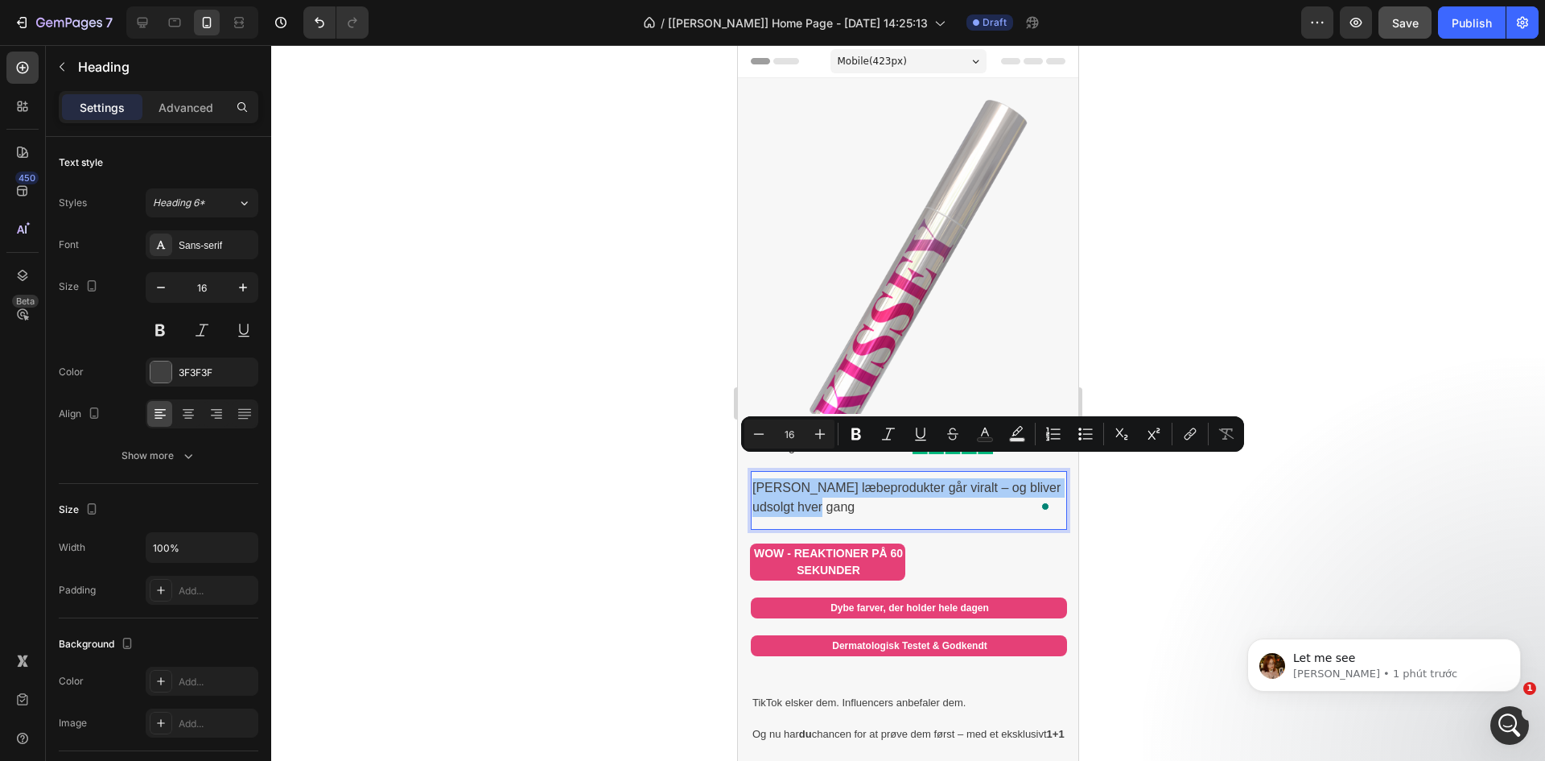
click at [562, 510] on div at bounding box center [908, 403] width 1274 height 716
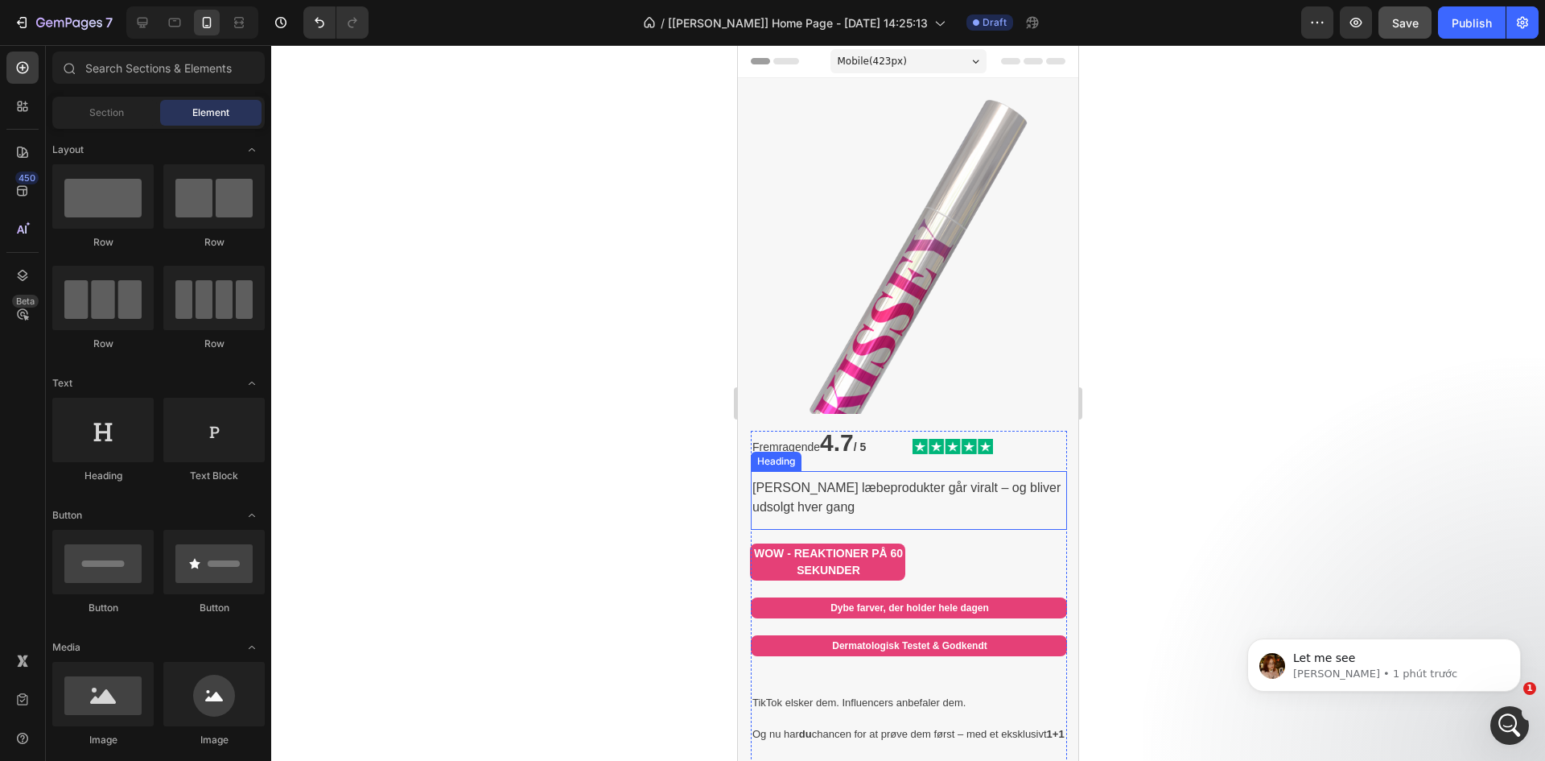
click at [847, 493] on p "Kissey's læbeprodukter går viralt – og bliver udsolgt hver gang" at bounding box center [909, 497] width 313 height 39
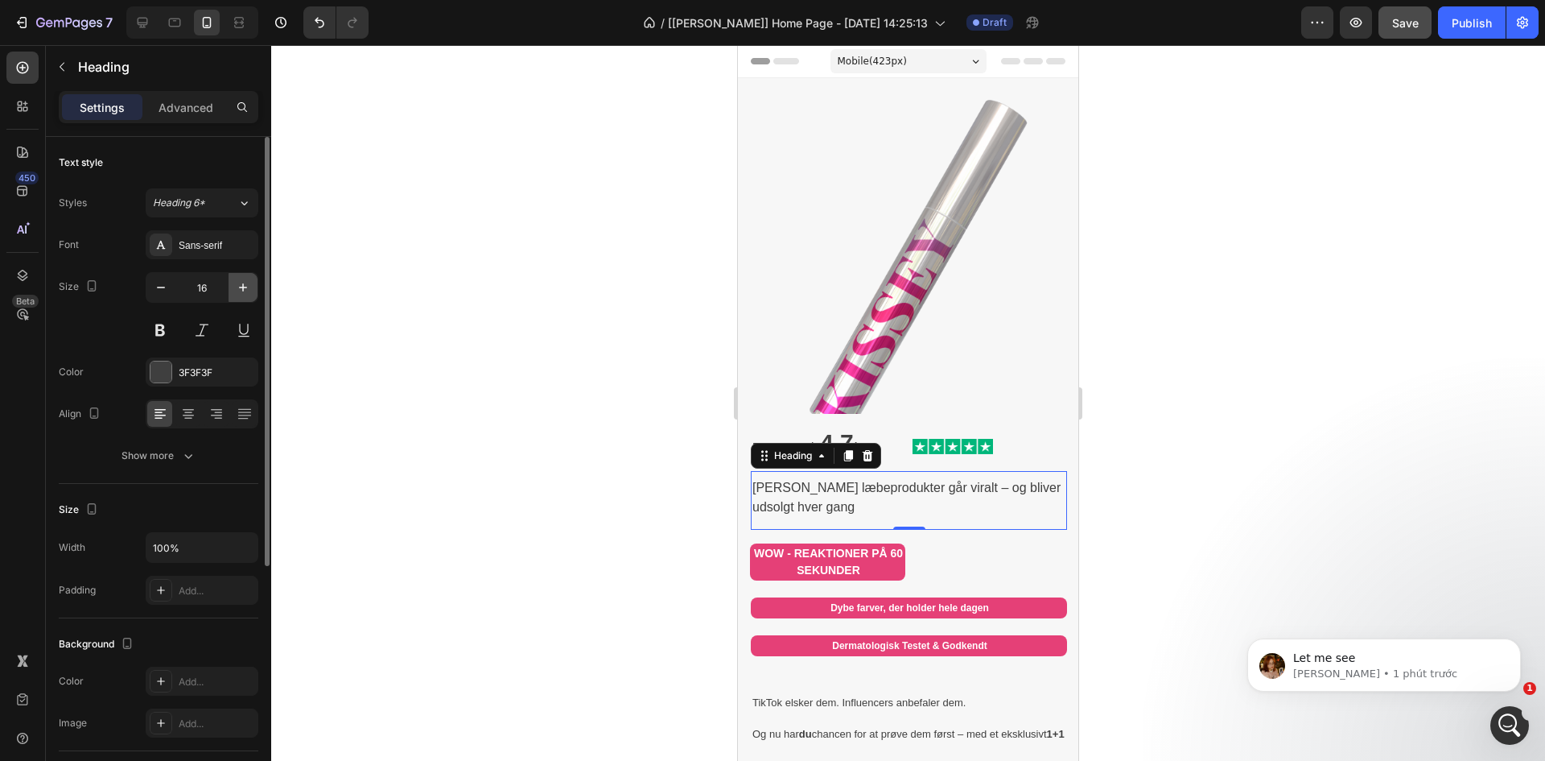
click at [240, 289] on icon "button" at bounding box center [243, 287] width 16 height 16
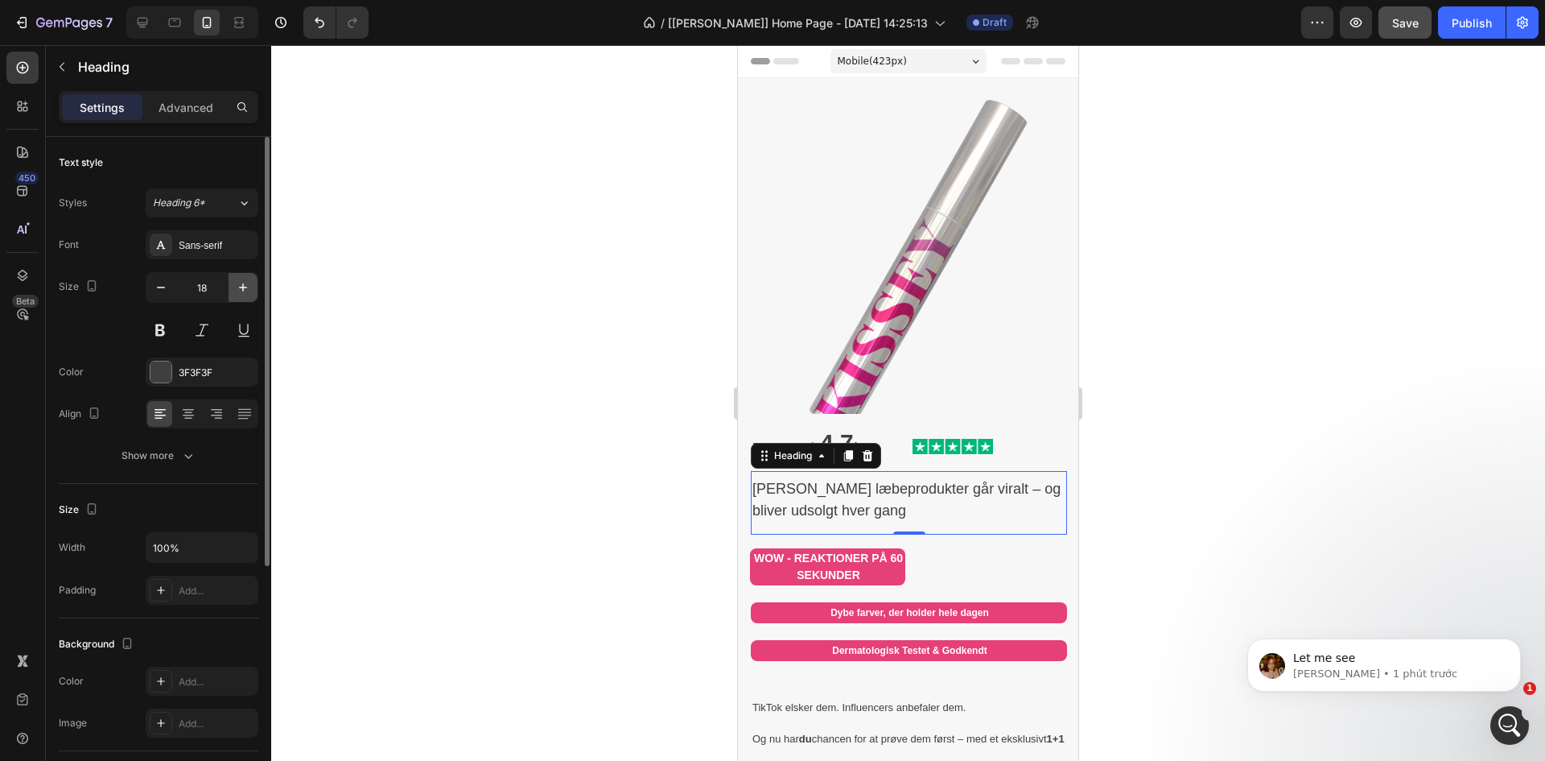
click at [240, 289] on icon "button" at bounding box center [243, 287] width 16 height 16
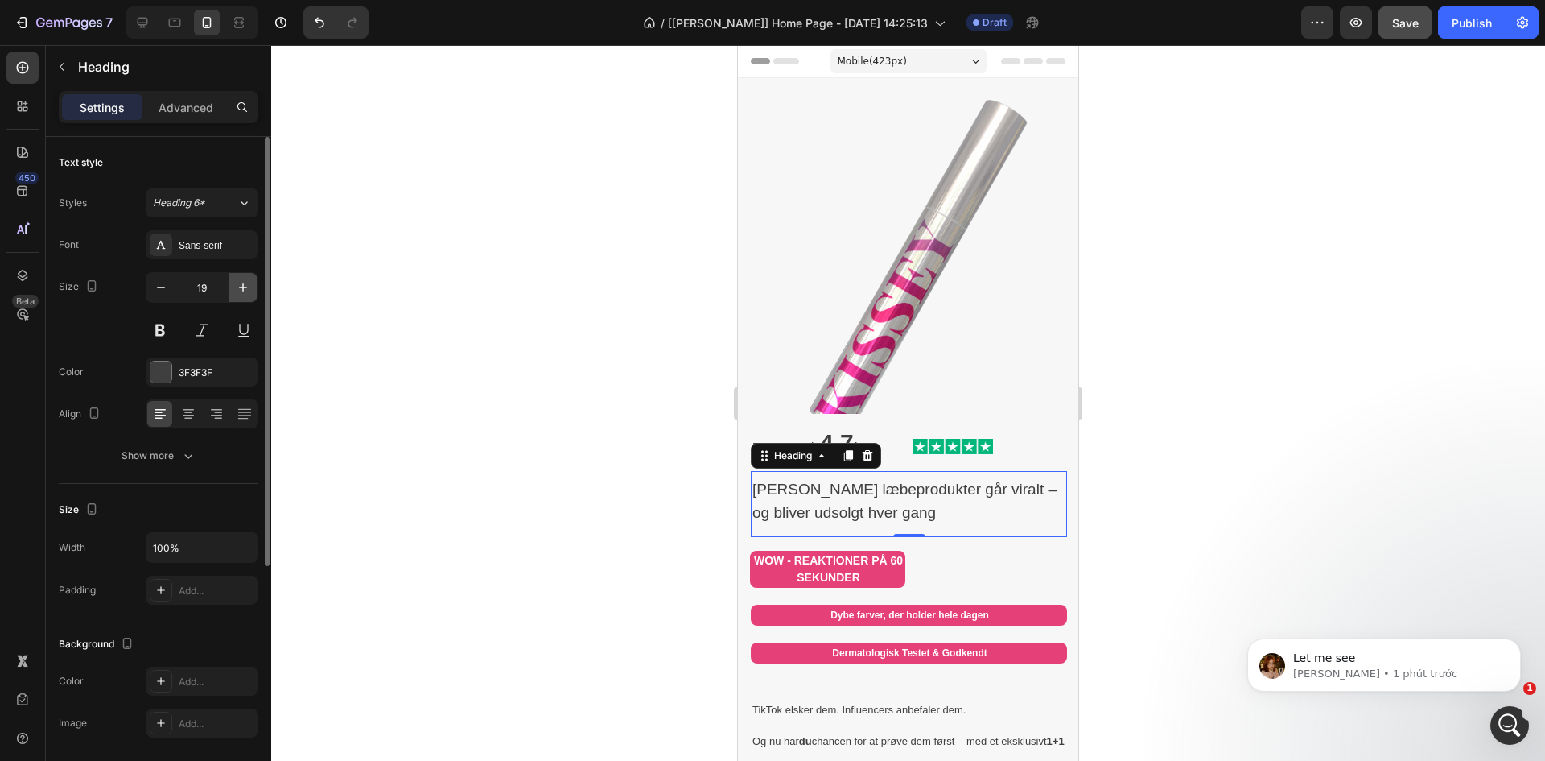
click at [241, 292] on icon "button" at bounding box center [243, 287] width 16 height 16
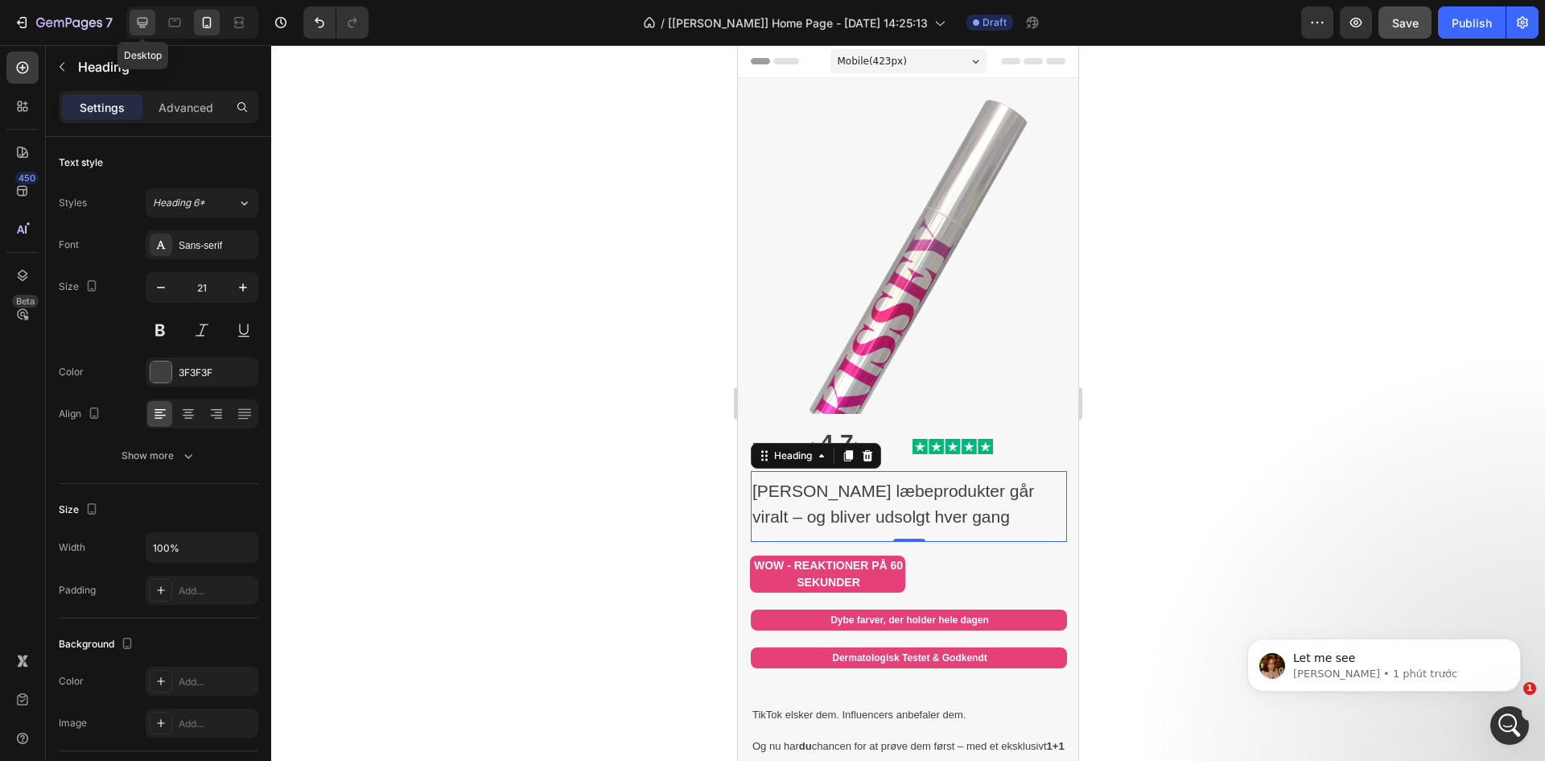
click at [137, 14] on div at bounding box center [143, 23] width 26 height 26
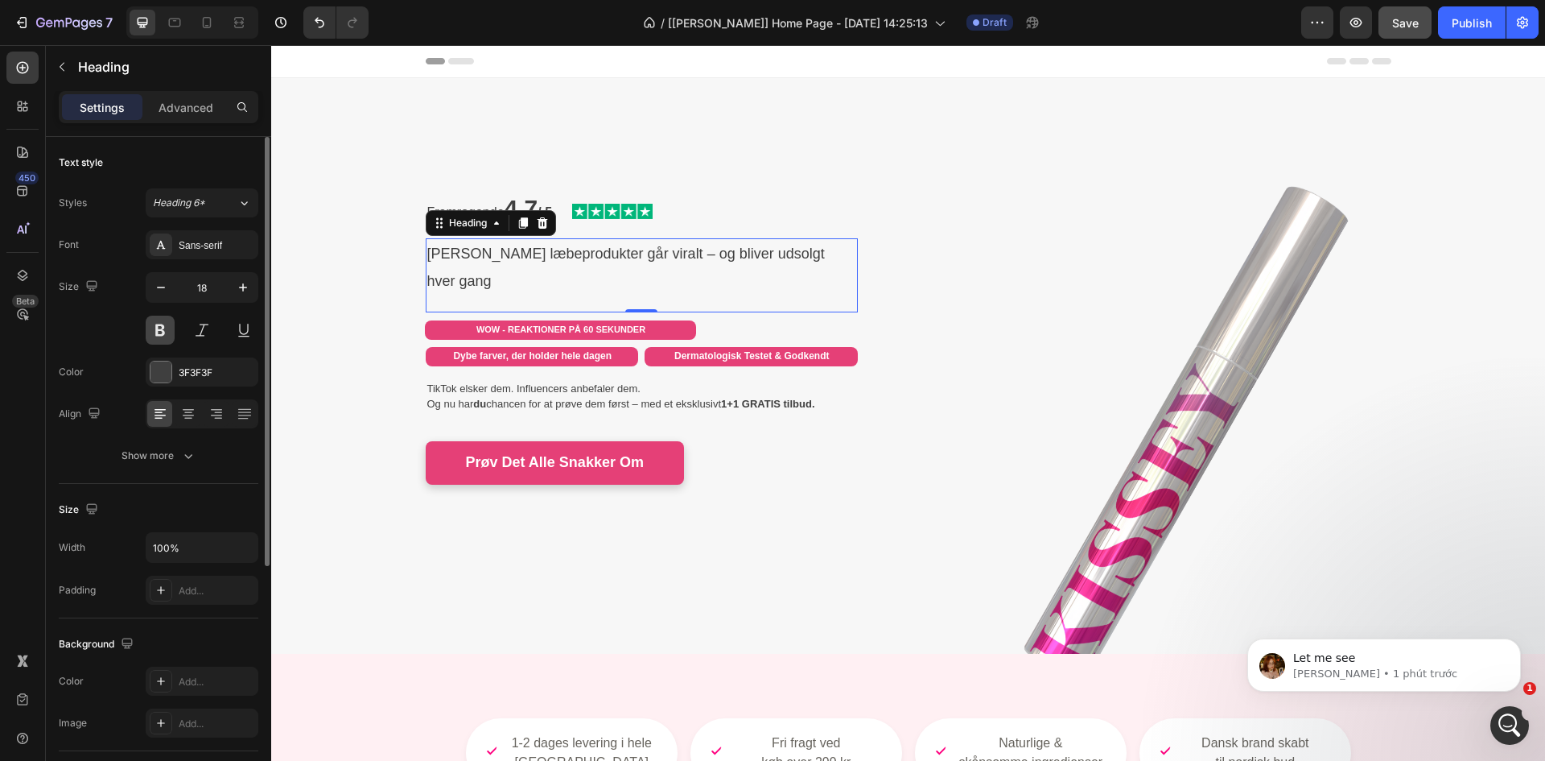
click at [169, 338] on button at bounding box center [160, 330] width 29 height 29
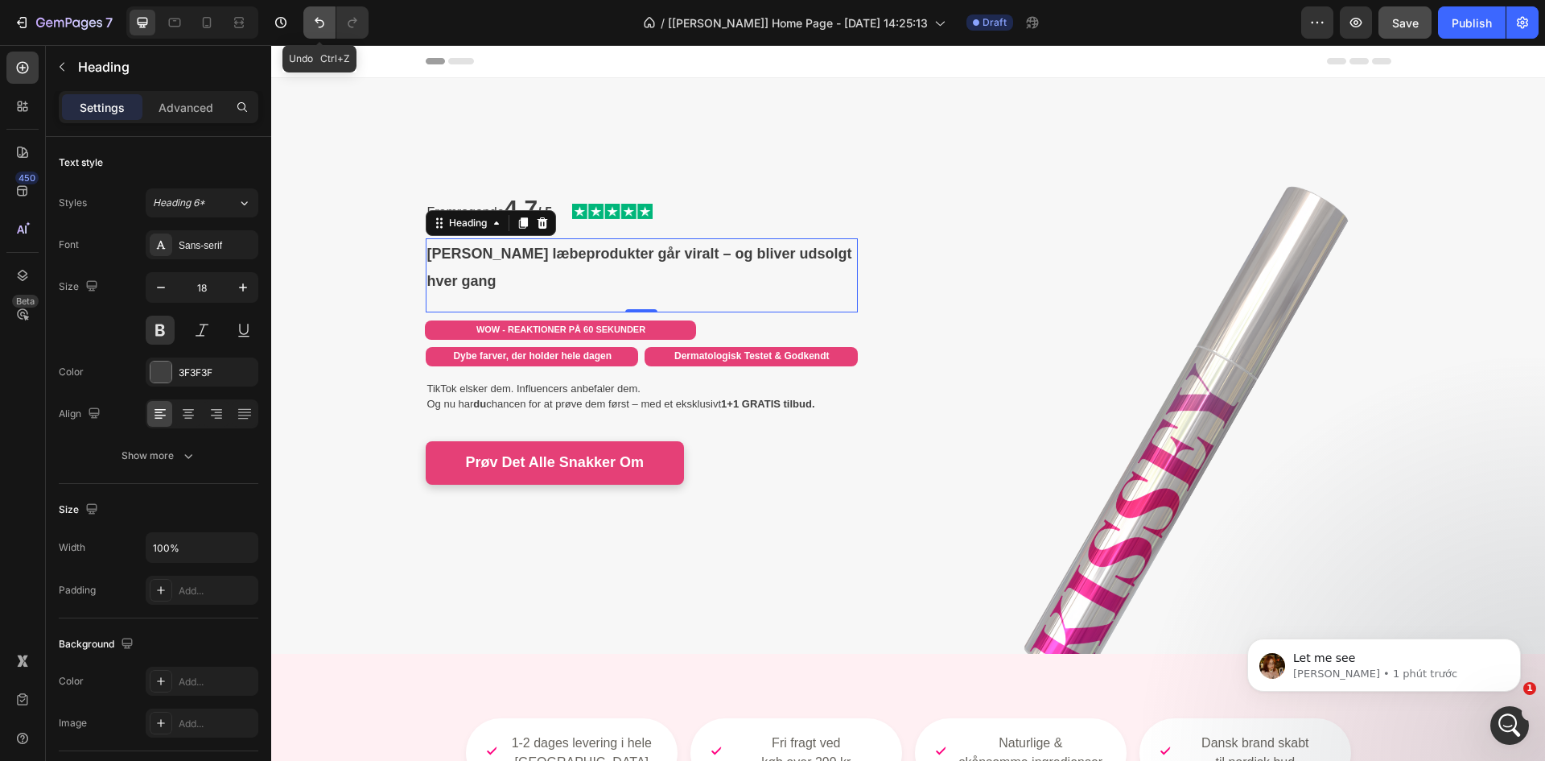
click at [314, 13] on button "Undo/Redo" at bounding box center [319, 22] width 32 height 32
click at [319, 18] on icon "Undo/Redo" at bounding box center [320, 22] width 16 height 16
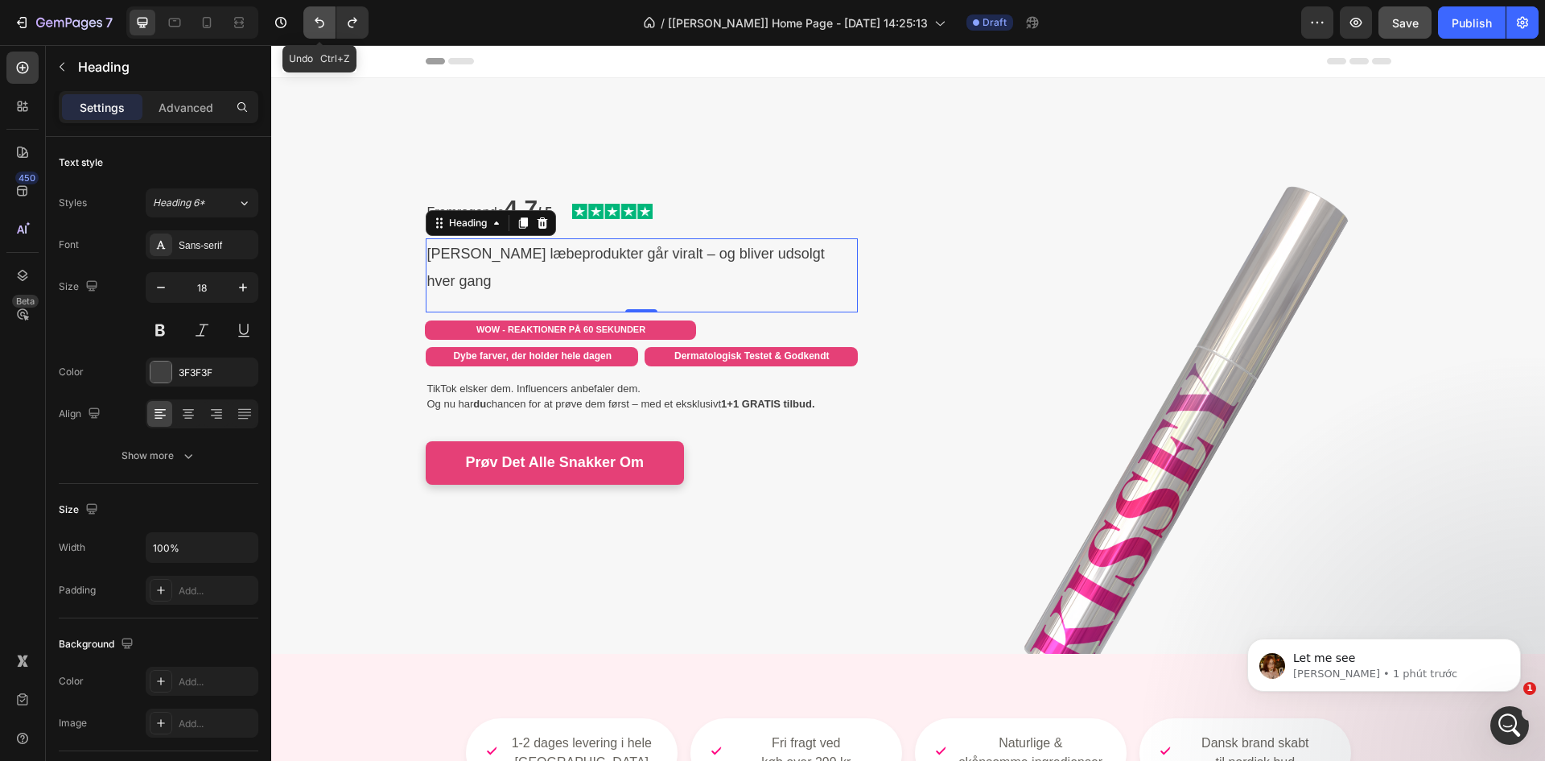
click at [319, 18] on icon "Undo/Redo" at bounding box center [320, 22] width 16 height 16
click at [317, 23] on icon "Undo/Redo" at bounding box center [320, 22] width 16 height 16
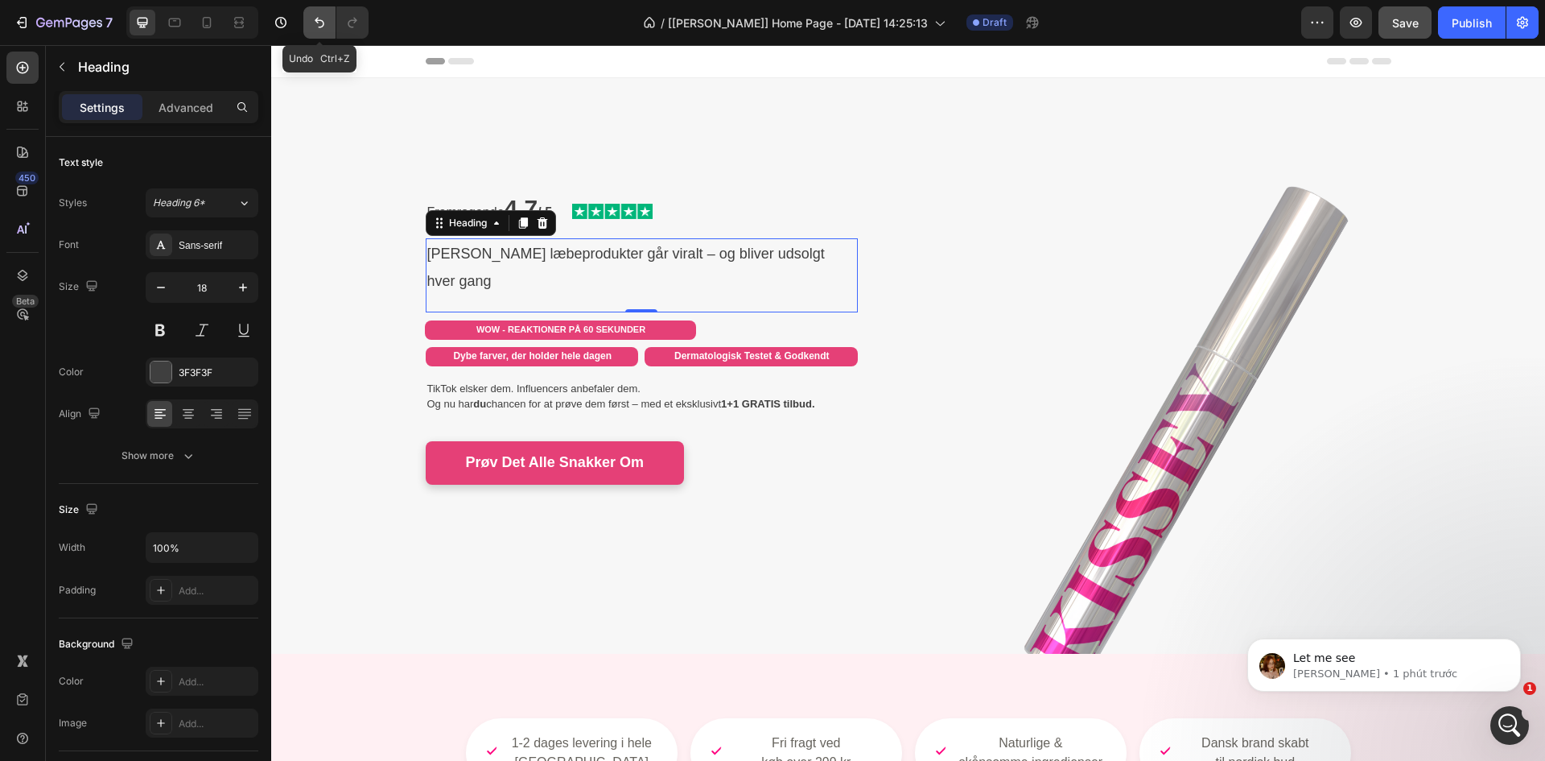
click at [316, 26] on icon "Undo/Redo" at bounding box center [320, 22] width 16 height 16
click at [310, 26] on button "Undo/Redo" at bounding box center [319, 22] width 32 height 32
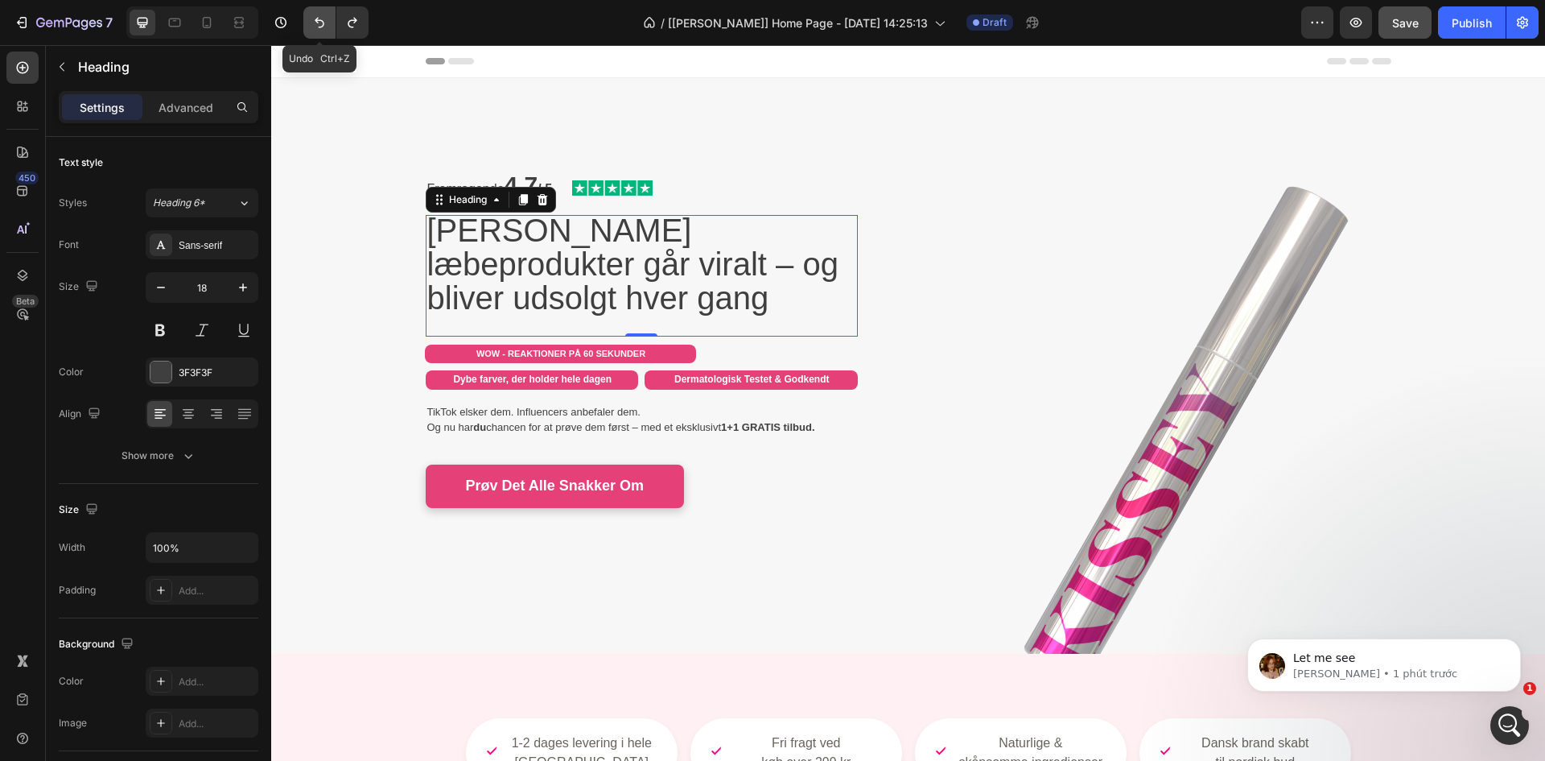
click at [310, 26] on button "Undo/Redo" at bounding box center [319, 22] width 32 height 32
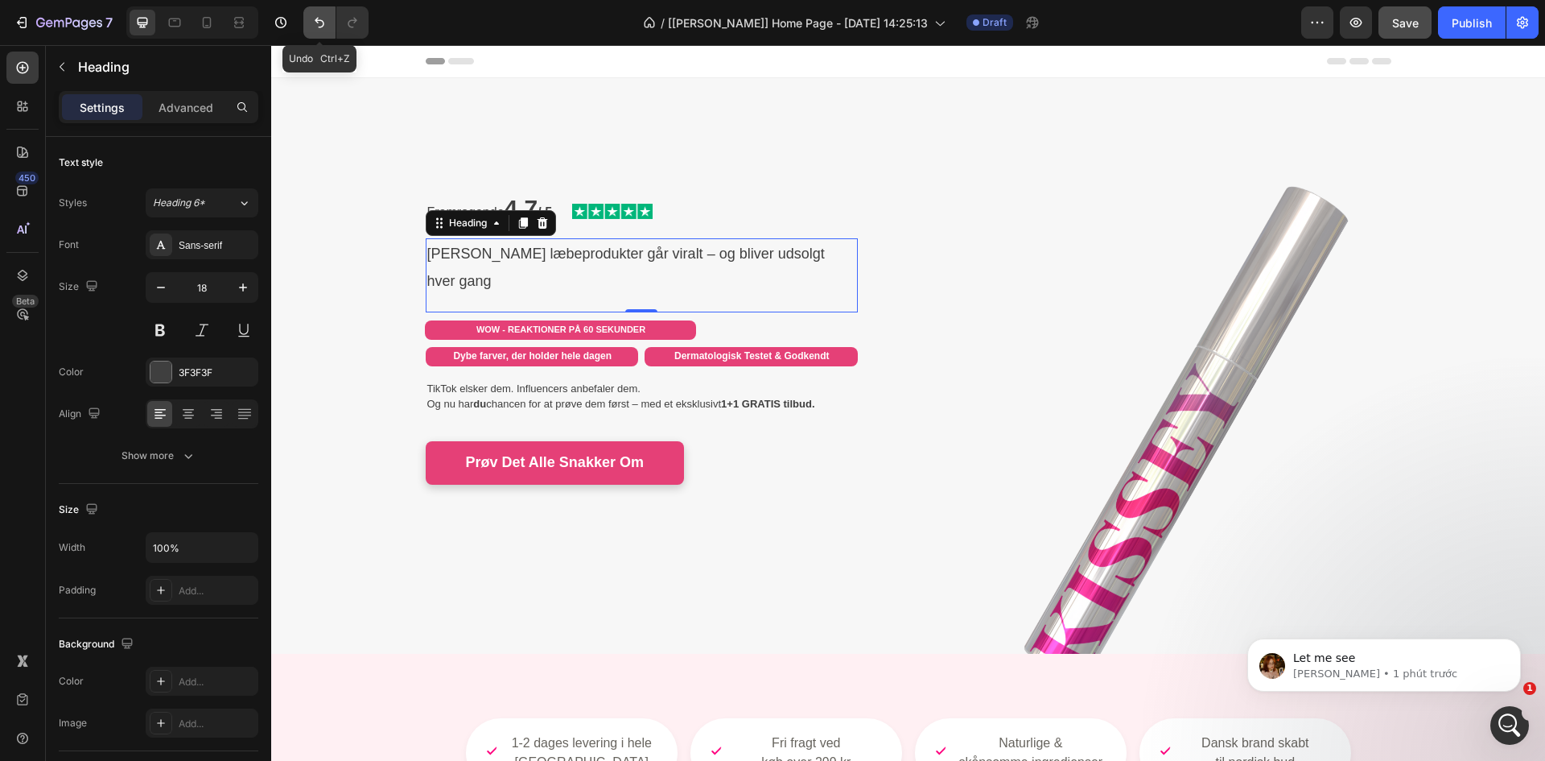
click at [310, 26] on button "Undo/Redo" at bounding box center [319, 22] width 32 height 32
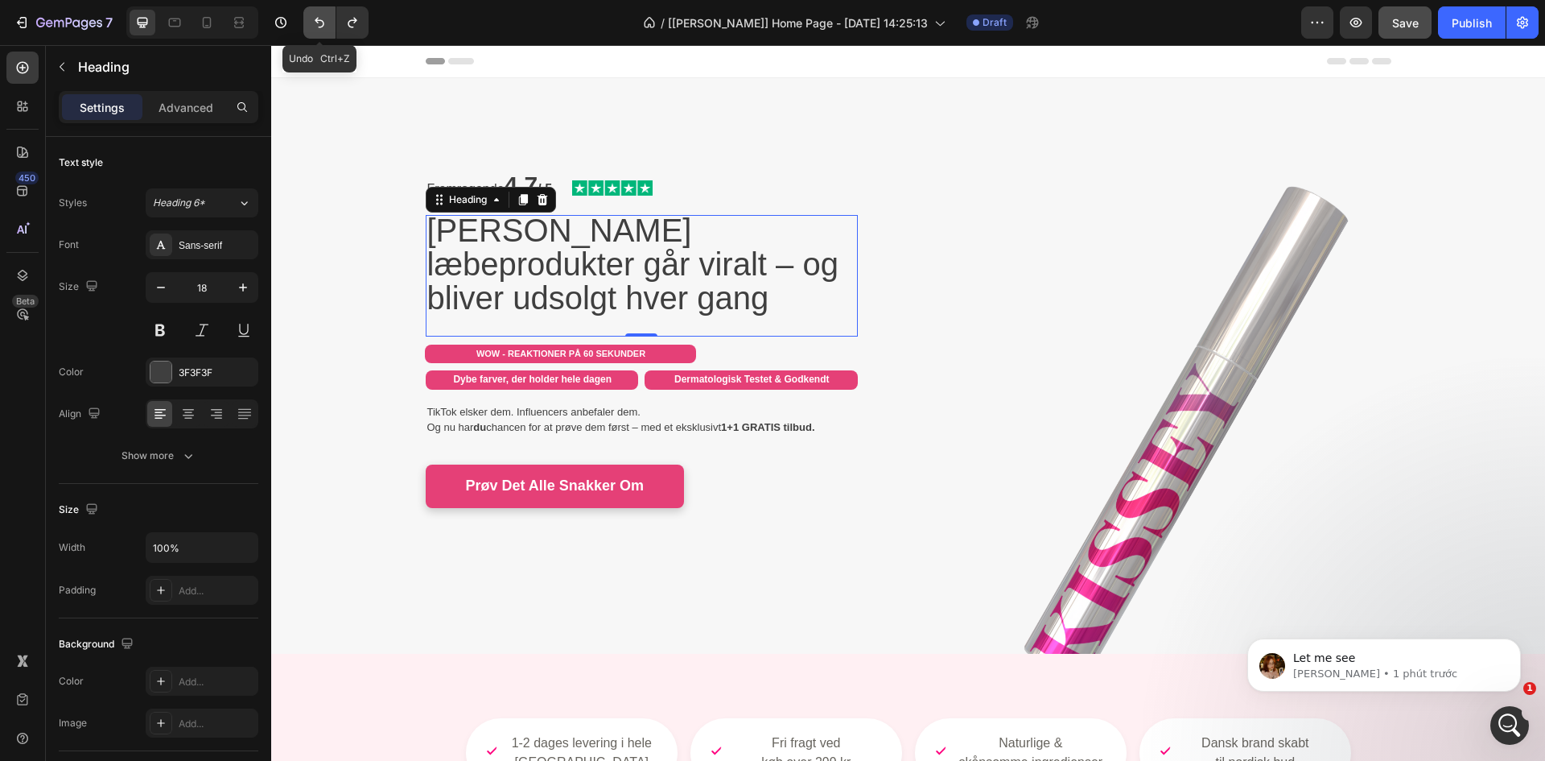
click at [310, 26] on button "Undo/Redo" at bounding box center [319, 22] width 32 height 32
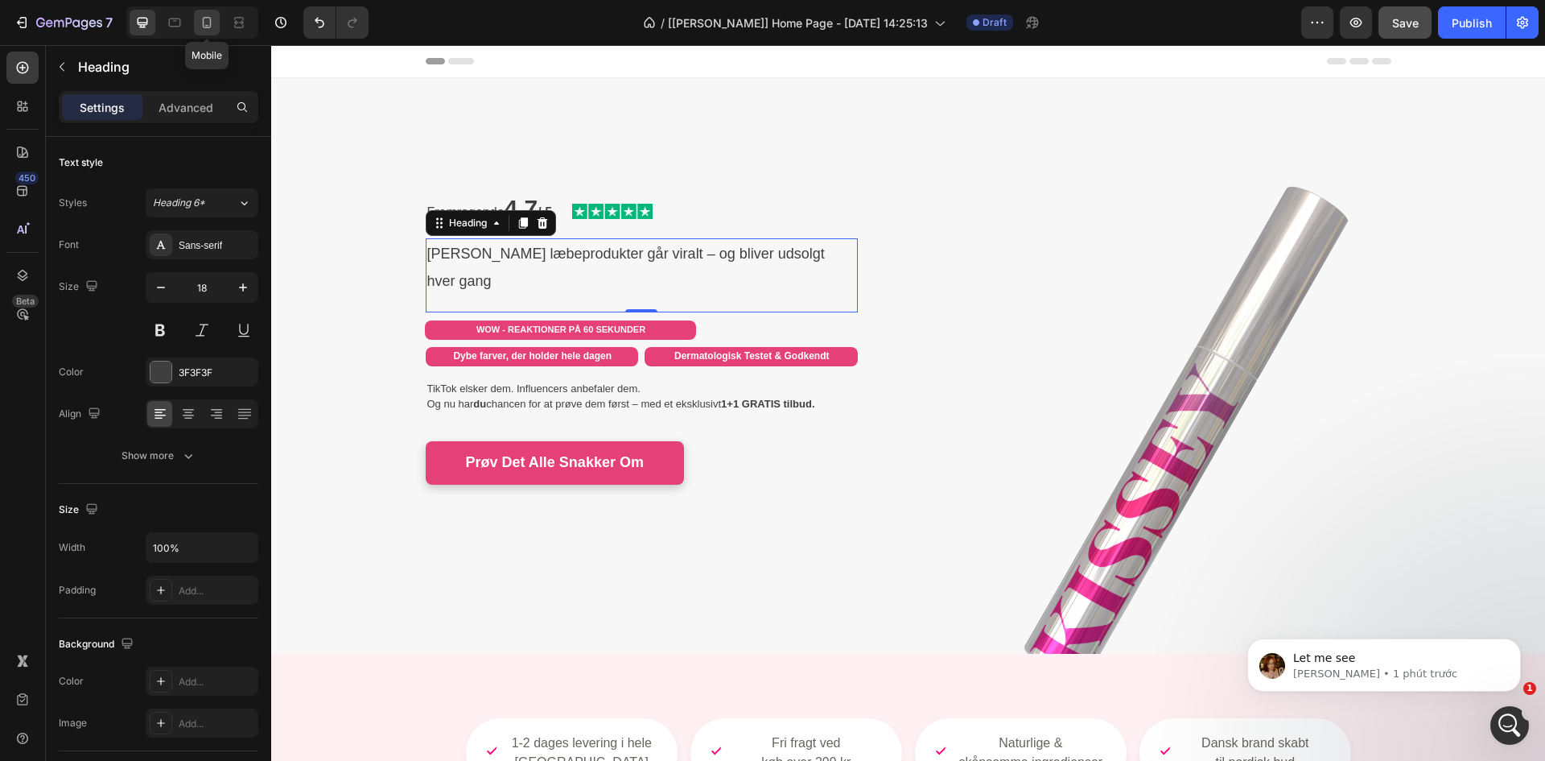
click at [214, 24] on icon at bounding box center [207, 22] width 16 height 16
type input "16"
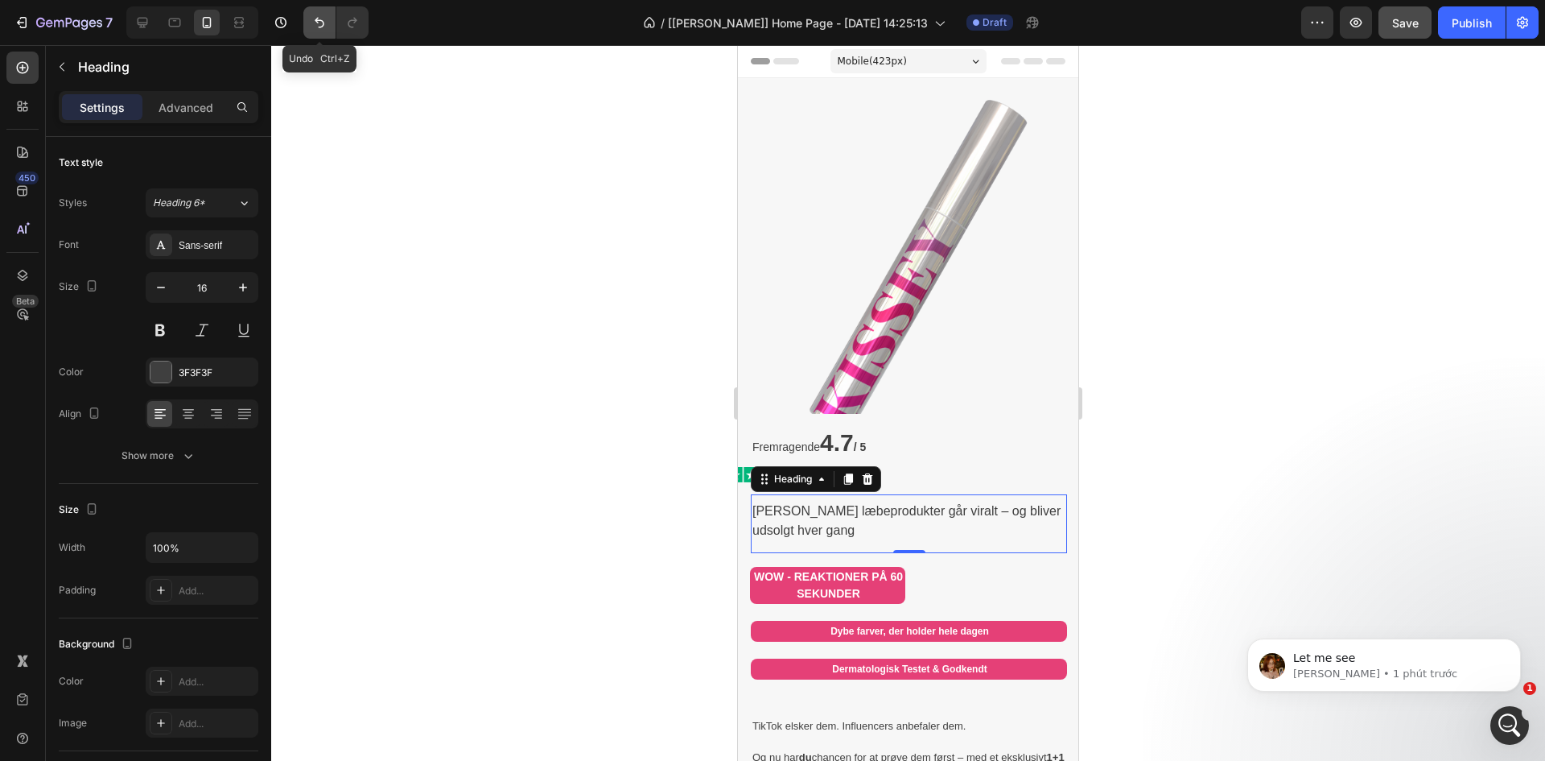
click at [312, 23] on icon "Undo/Redo" at bounding box center [320, 22] width 16 height 16
click at [873, 473] on icon at bounding box center [867, 479] width 13 height 13
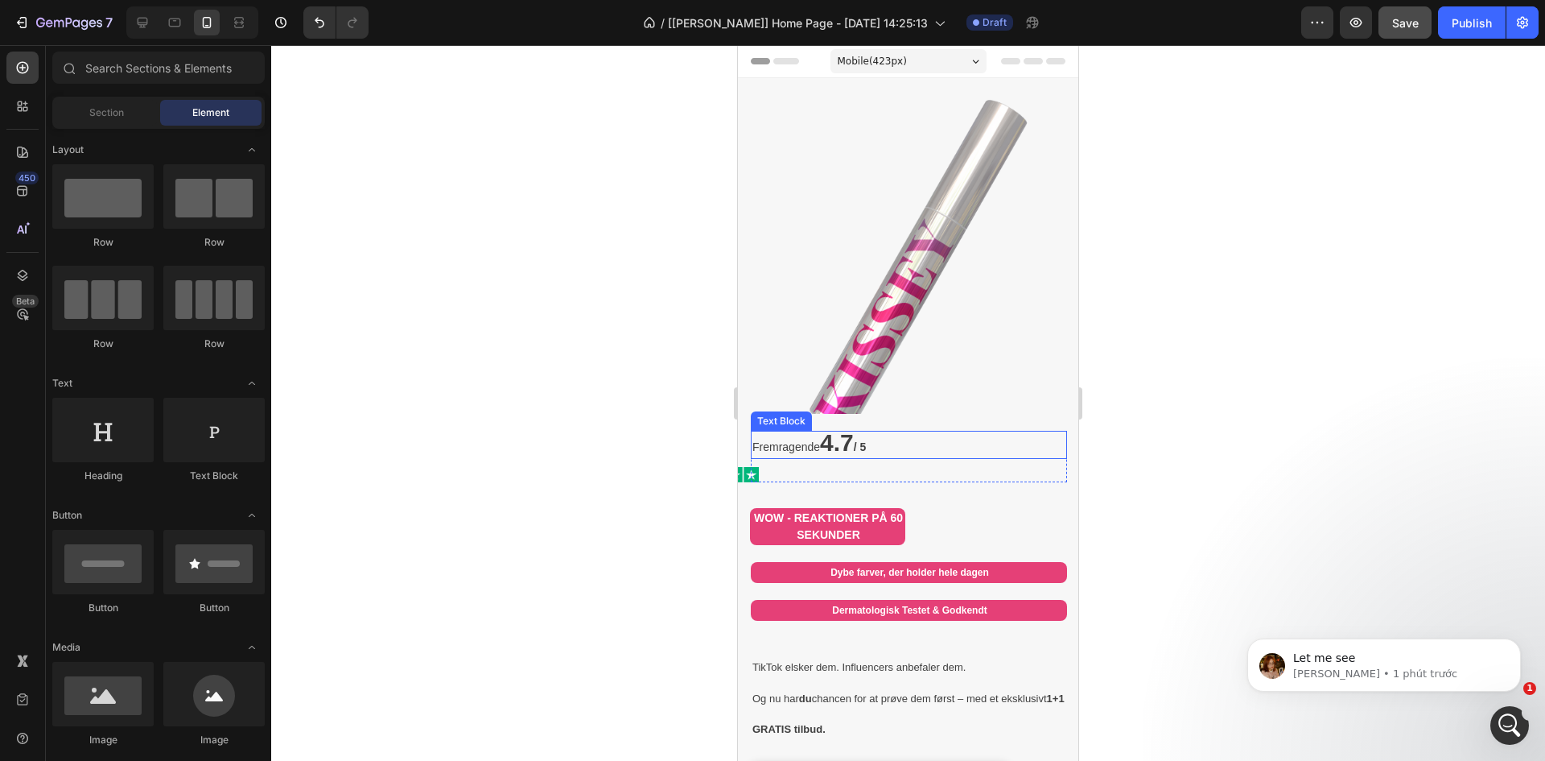
click at [911, 432] on p "Fremragende 4.7 / 5" at bounding box center [909, 444] width 313 height 25
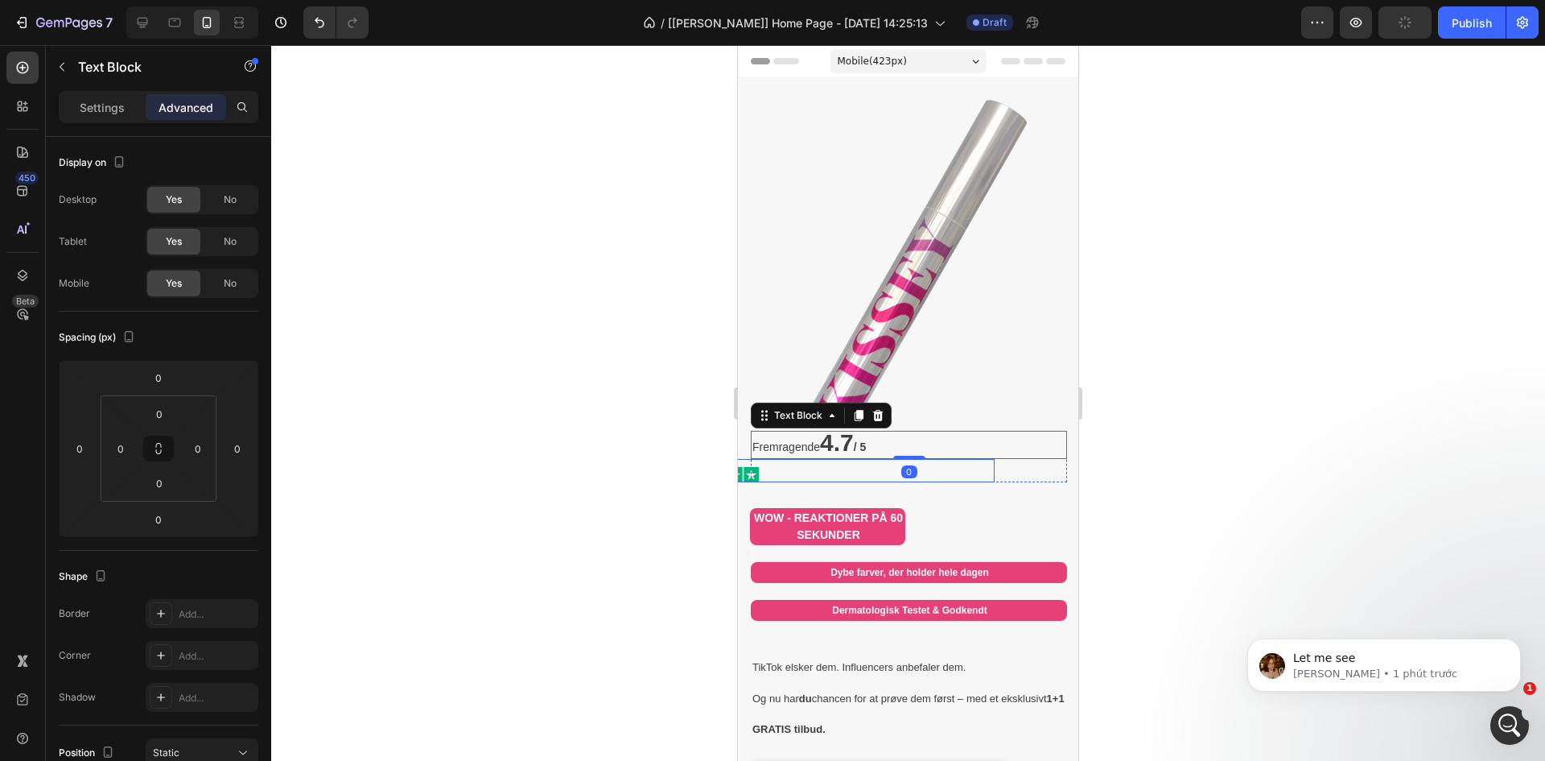
click at [865, 467] on div at bounding box center [837, 474] width 316 height 15
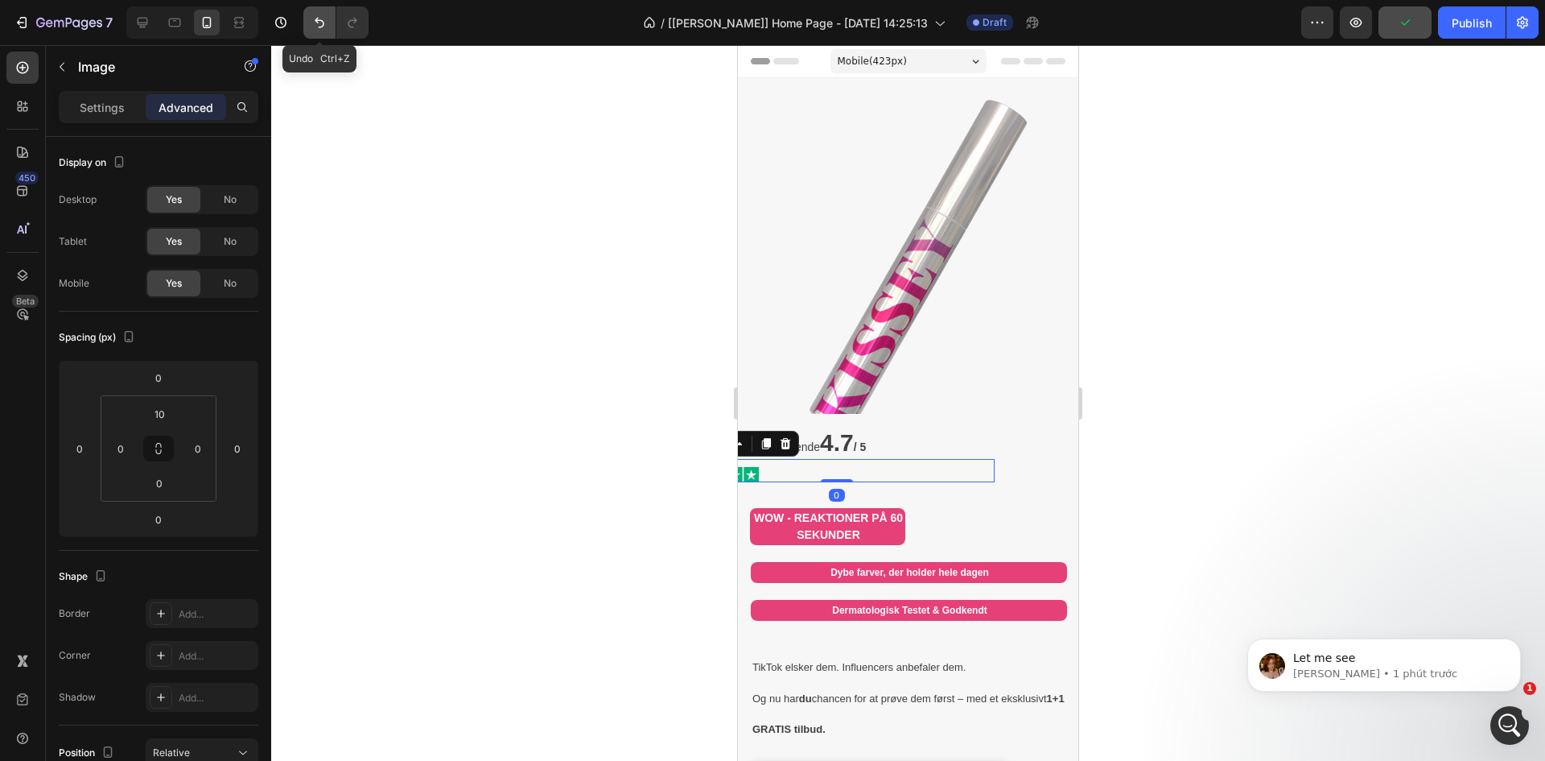
click at [308, 22] on button "Undo/Redo" at bounding box center [319, 22] width 32 height 32
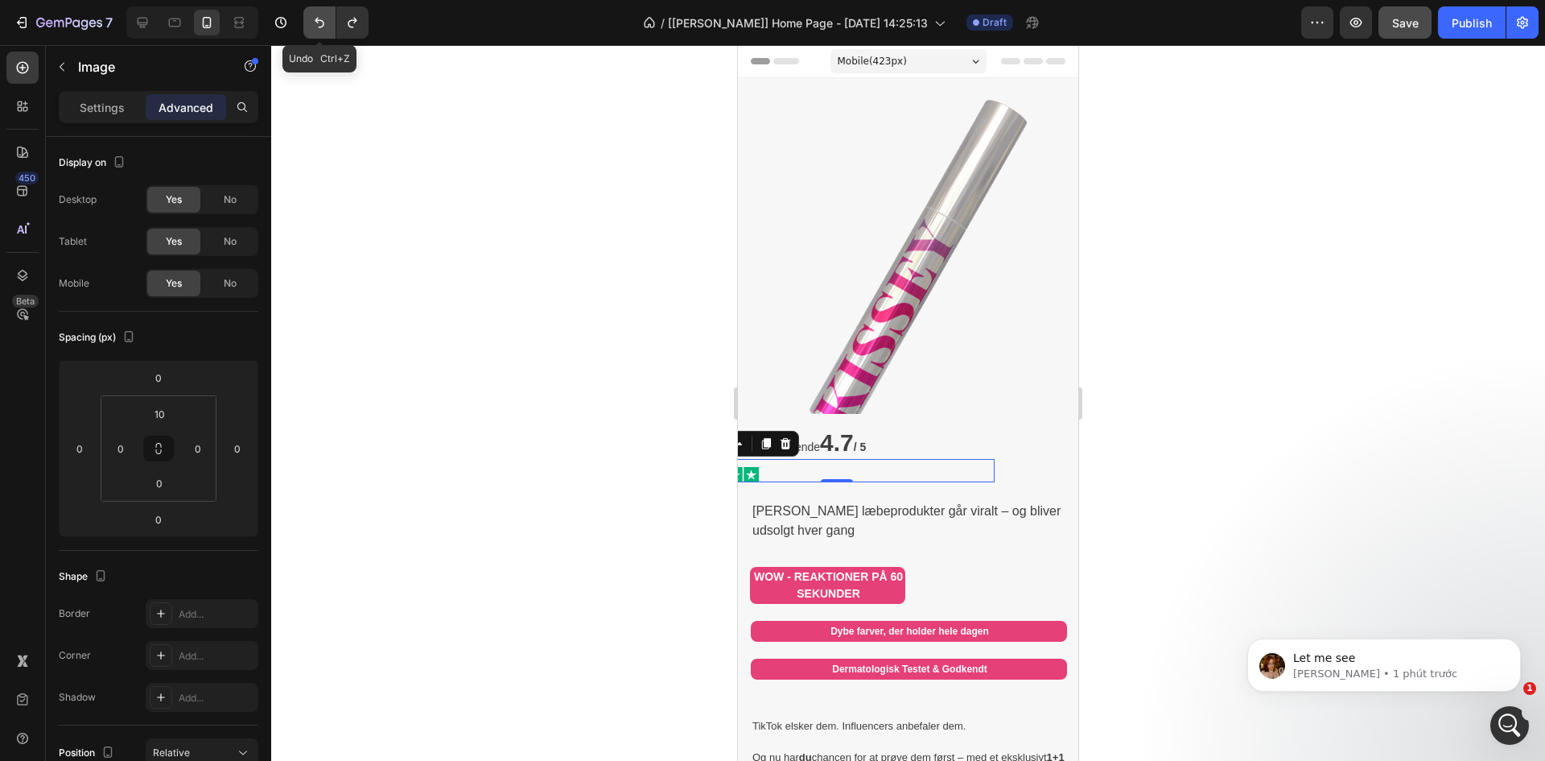
click at [308, 22] on button "Undo/Redo" at bounding box center [319, 22] width 32 height 32
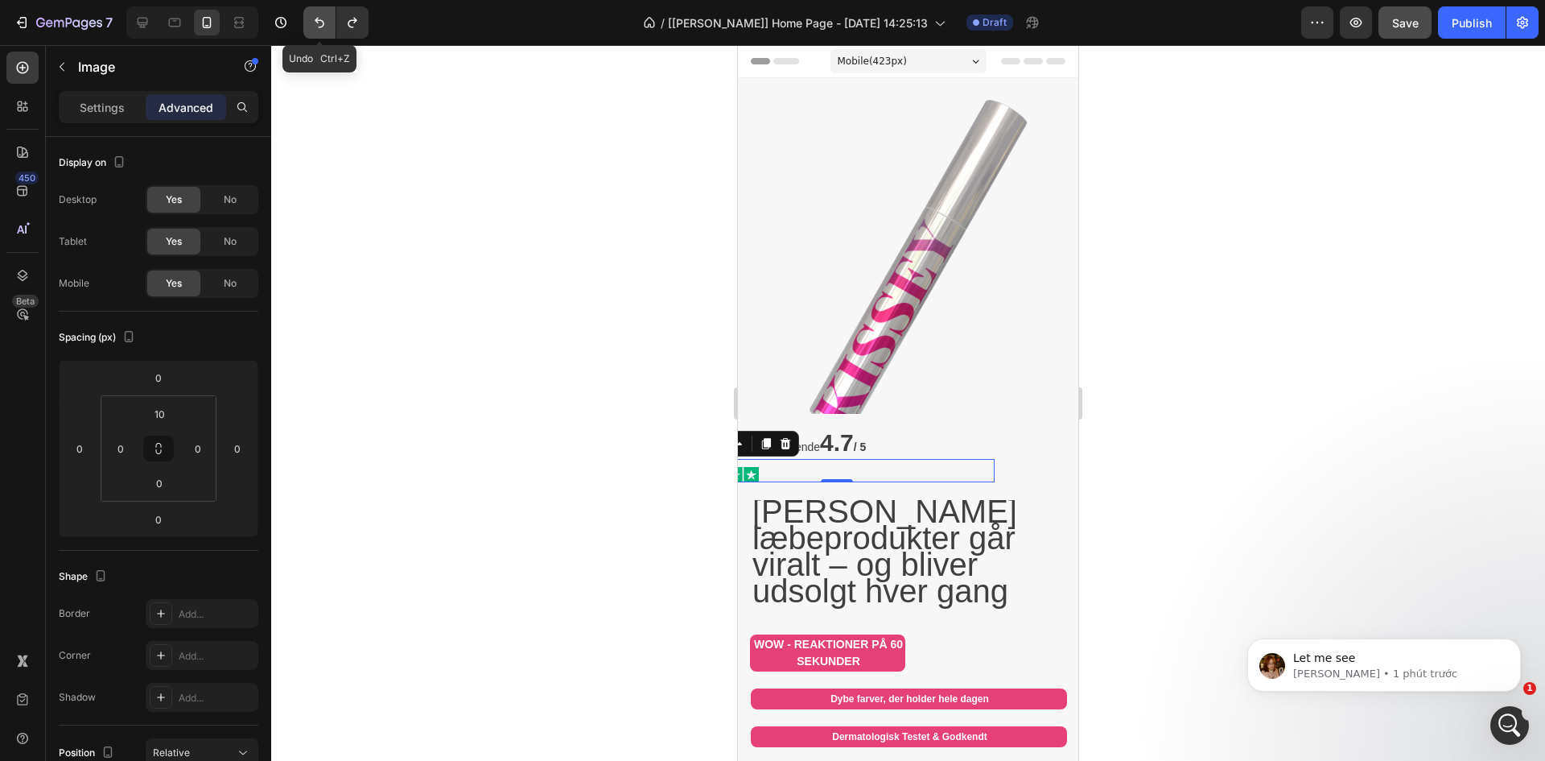
click at [308, 22] on button "Undo/Redo" at bounding box center [319, 22] width 32 height 32
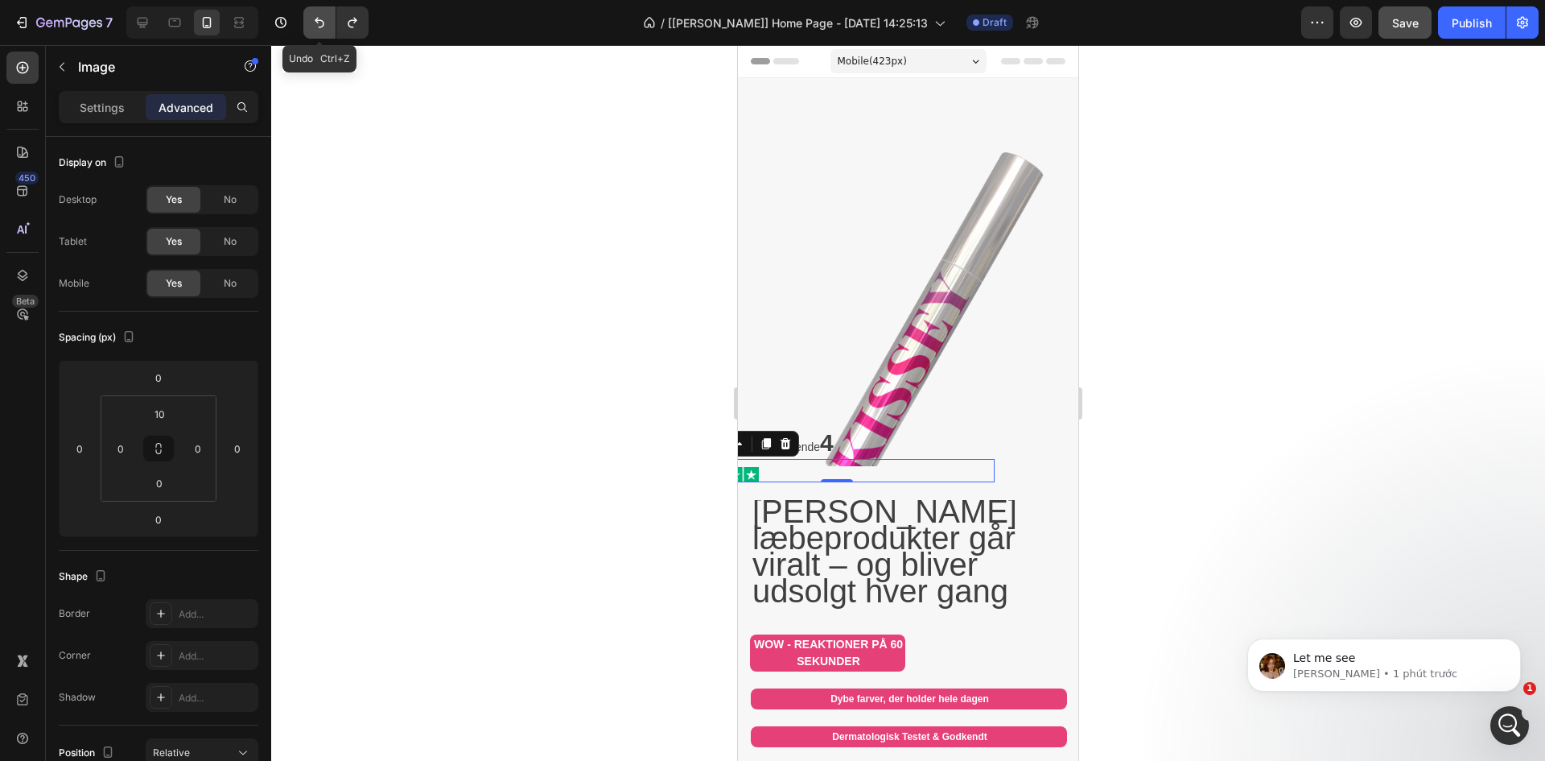
click at [308, 22] on button "Undo/Redo" at bounding box center [319, 22] width 32 height 32
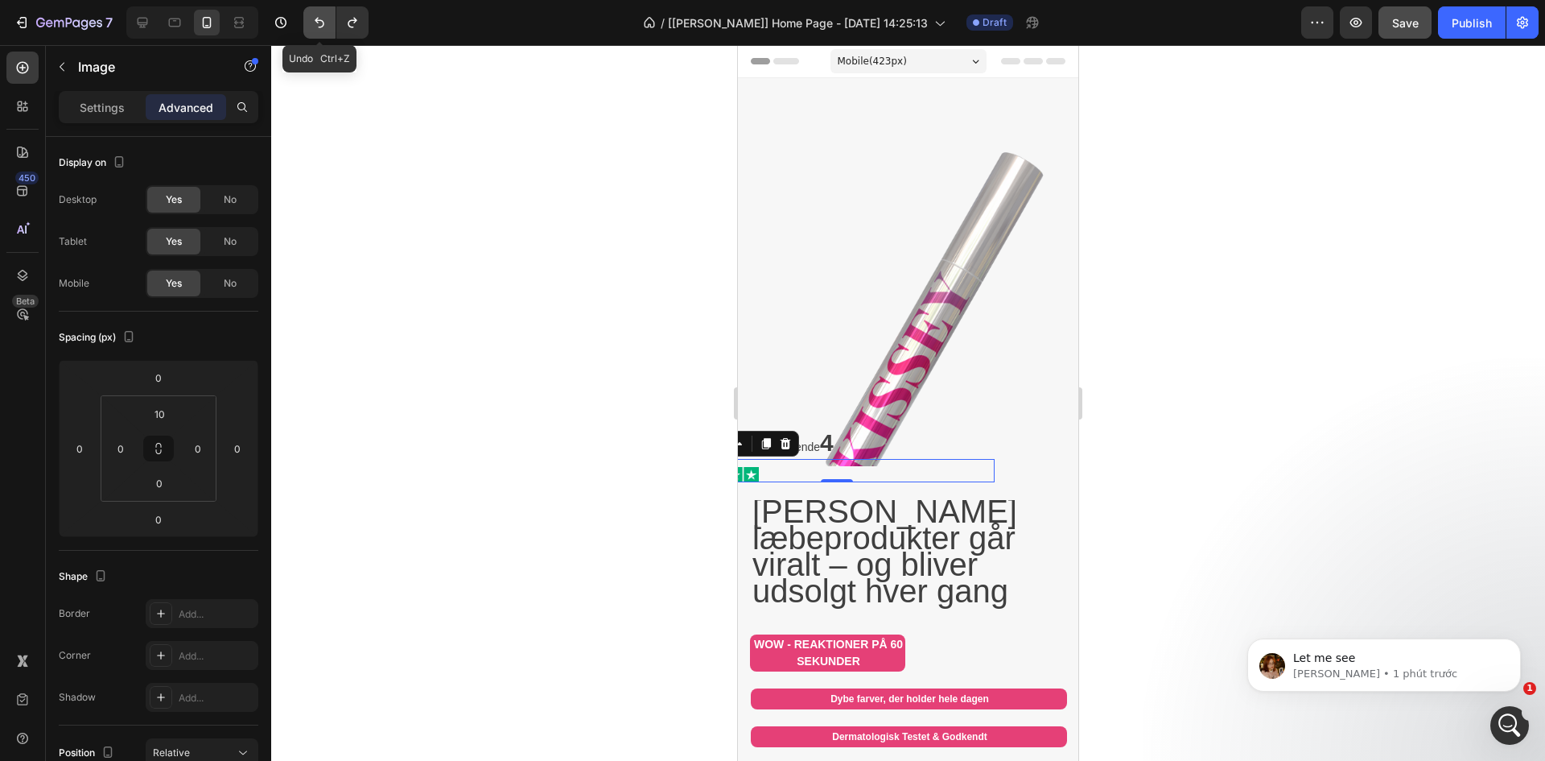
click at [308, 22] on button "Undo/Redo" at bounding box center [319, 22] width 32 height 32
click at [147, 28] on icon at bounding box center [142, 22] width 16 height 16
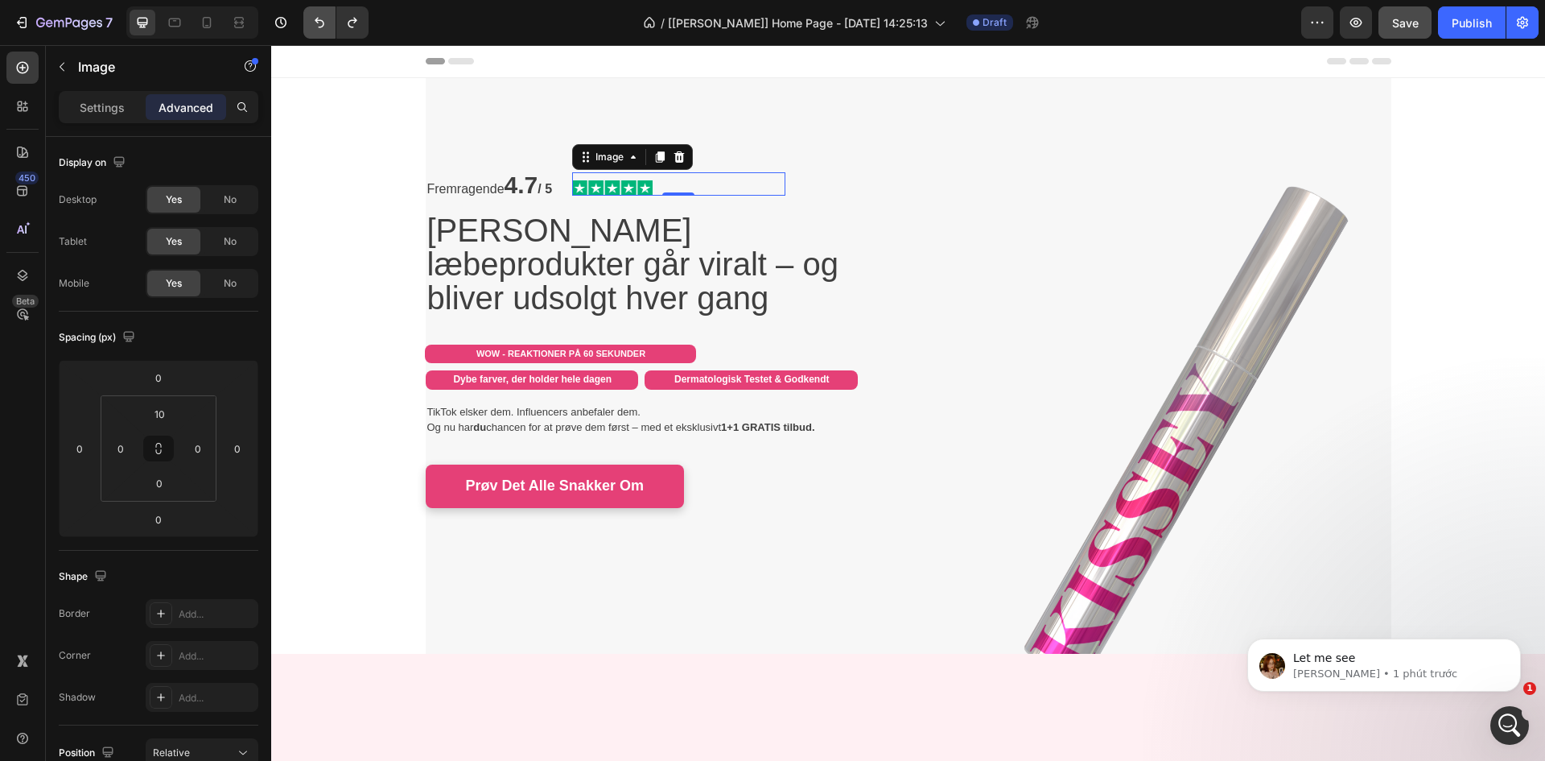
scroll to position [71, 0]
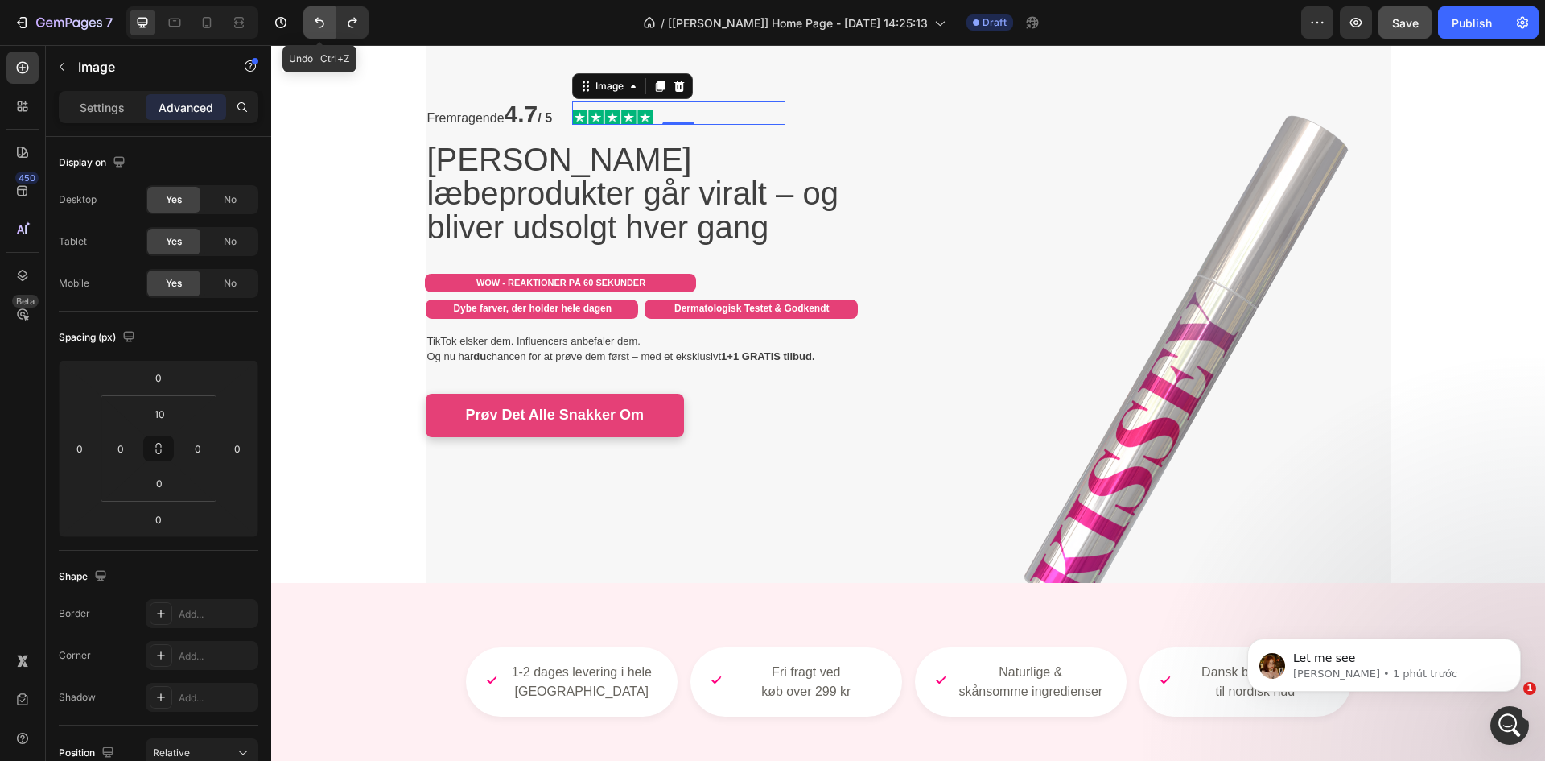
click at [319, 27] on icon "Undo/Redo" at bounding box center [320, 23] width 10 height 10
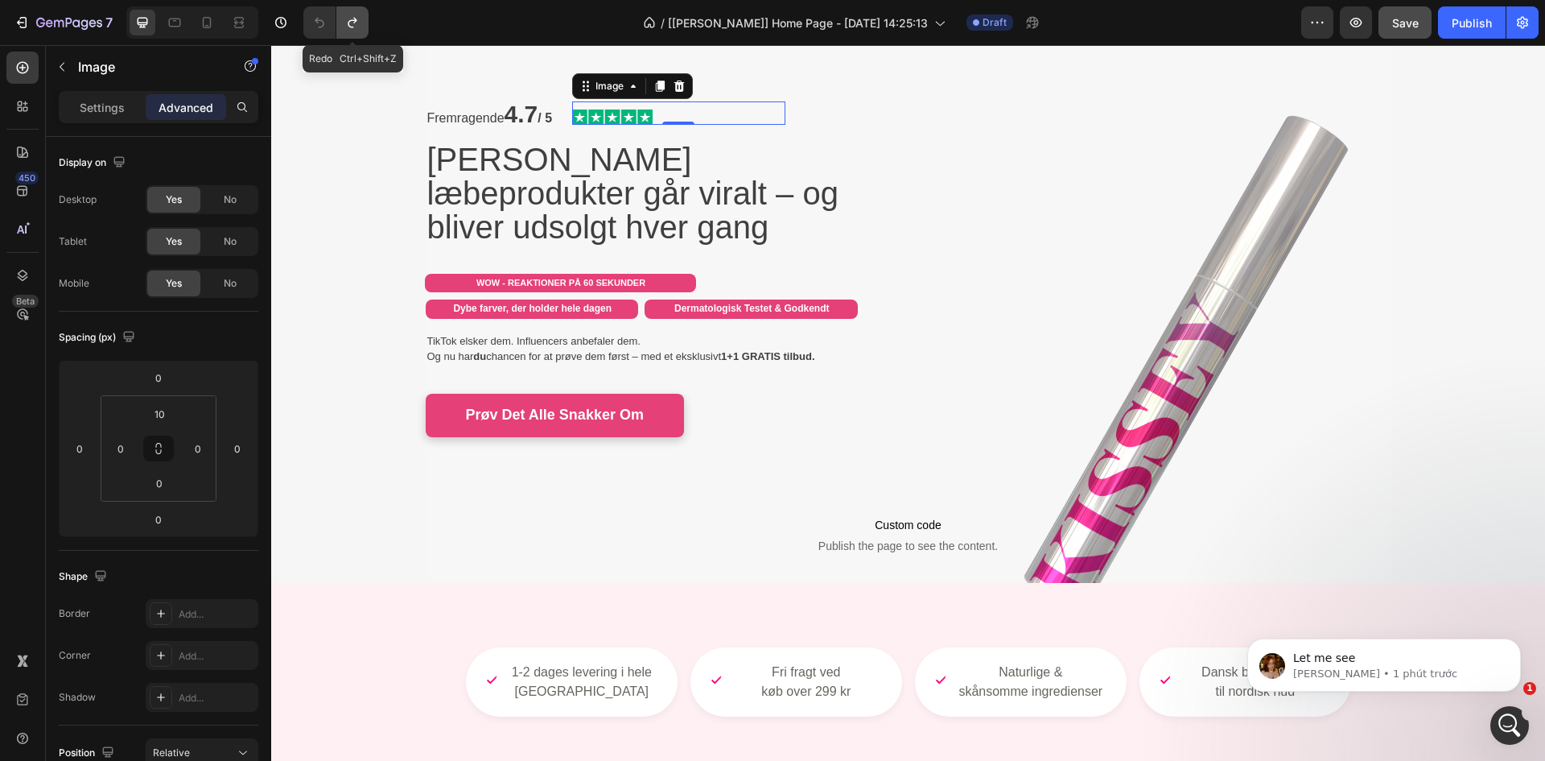
click at [350, 31] on button "Undo/Redo" at bounding box center [352, 22] width 32 height 32
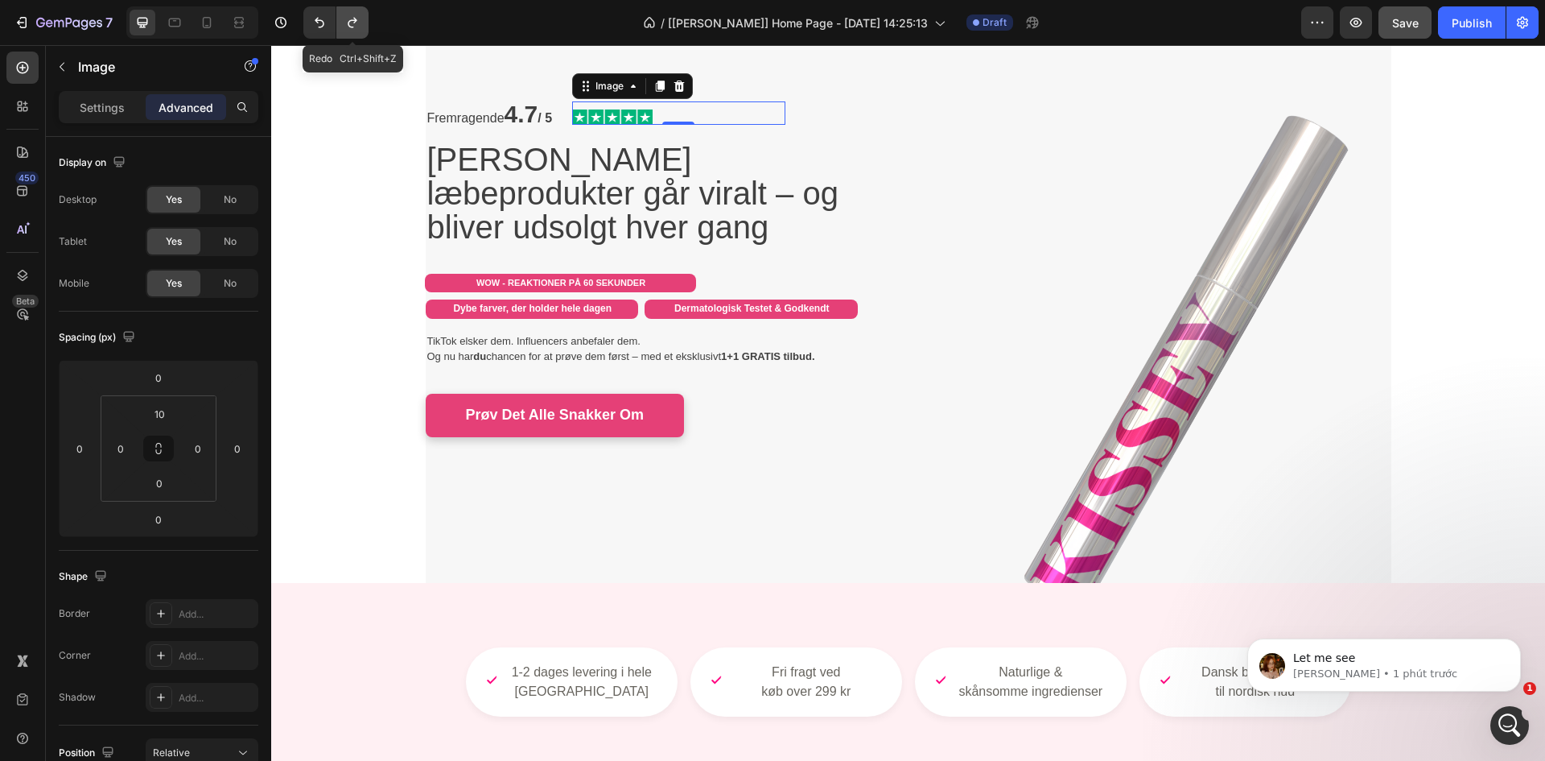
click at [350, 31] on button "Undo/Redo" at bounding box center [352, 22] width 32 height 32
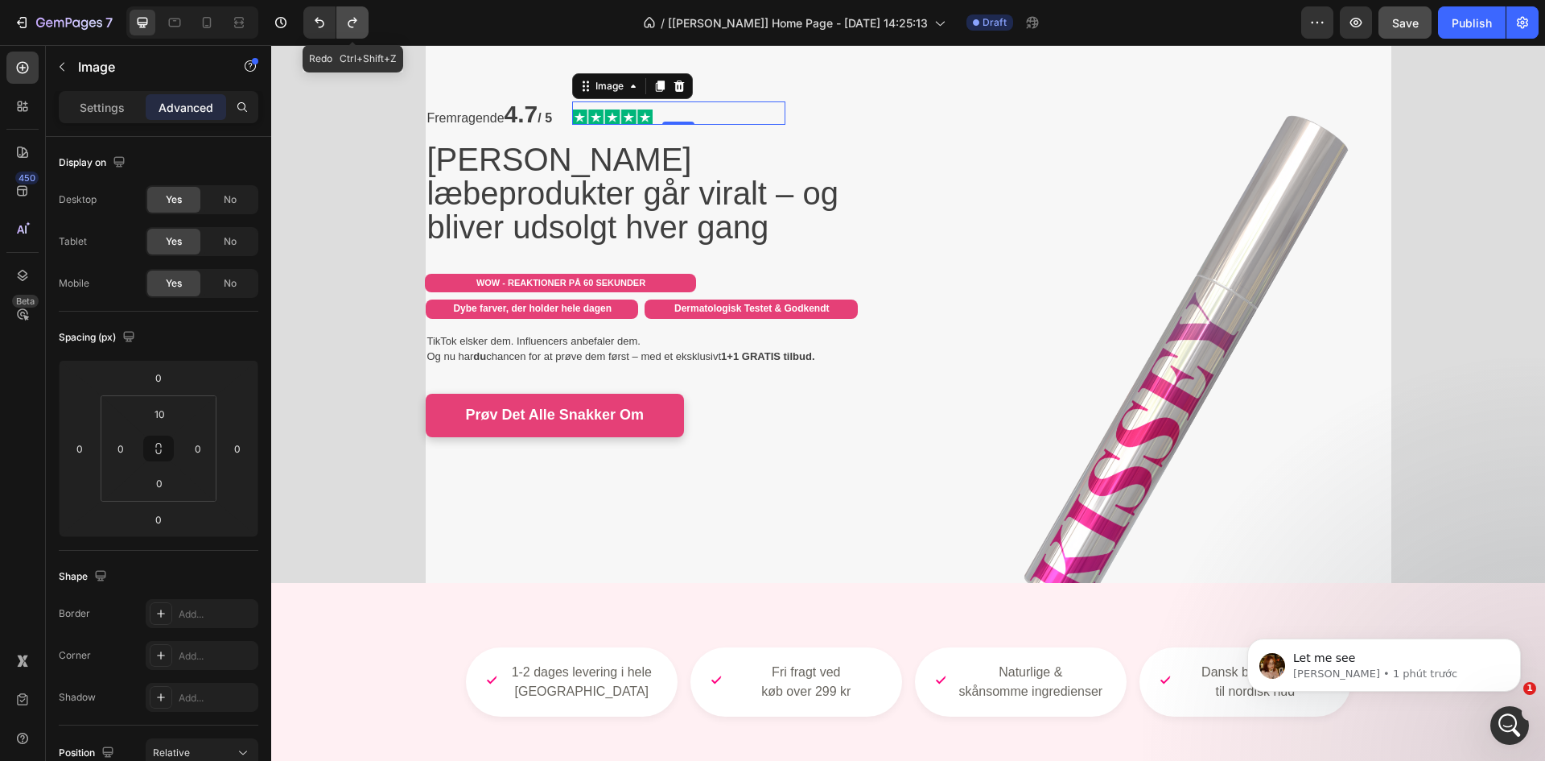
click at [350, 31] on button "Undo/Redo" at bounding box center [352, 22] width 32 height 32
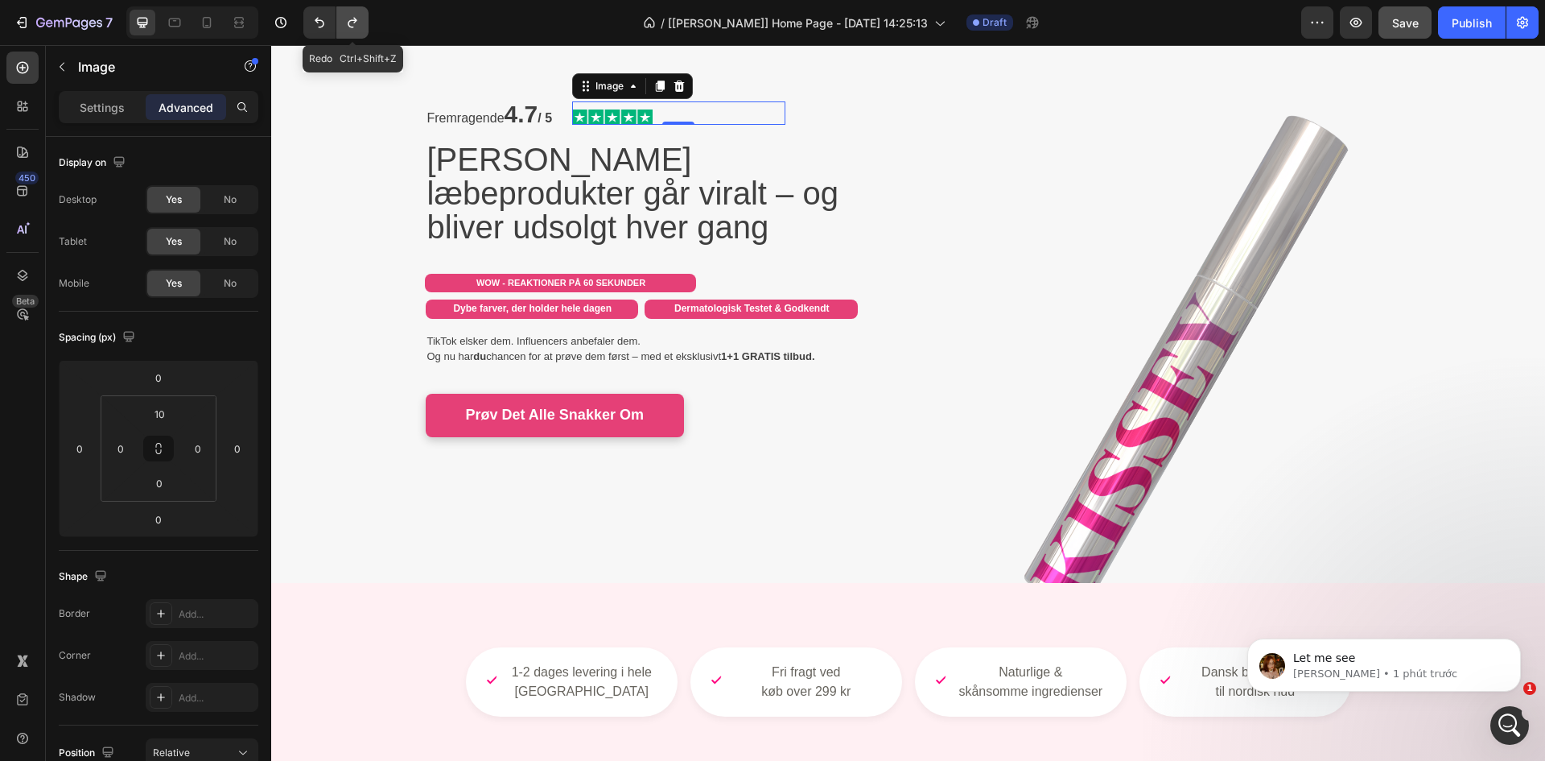
click at [350, 31] on button "Undo/Redo" at bounding box center [352, 22] width 32 height 32
click at [208, 18] on icon at bounding box center [207, 22] width 9 height 11
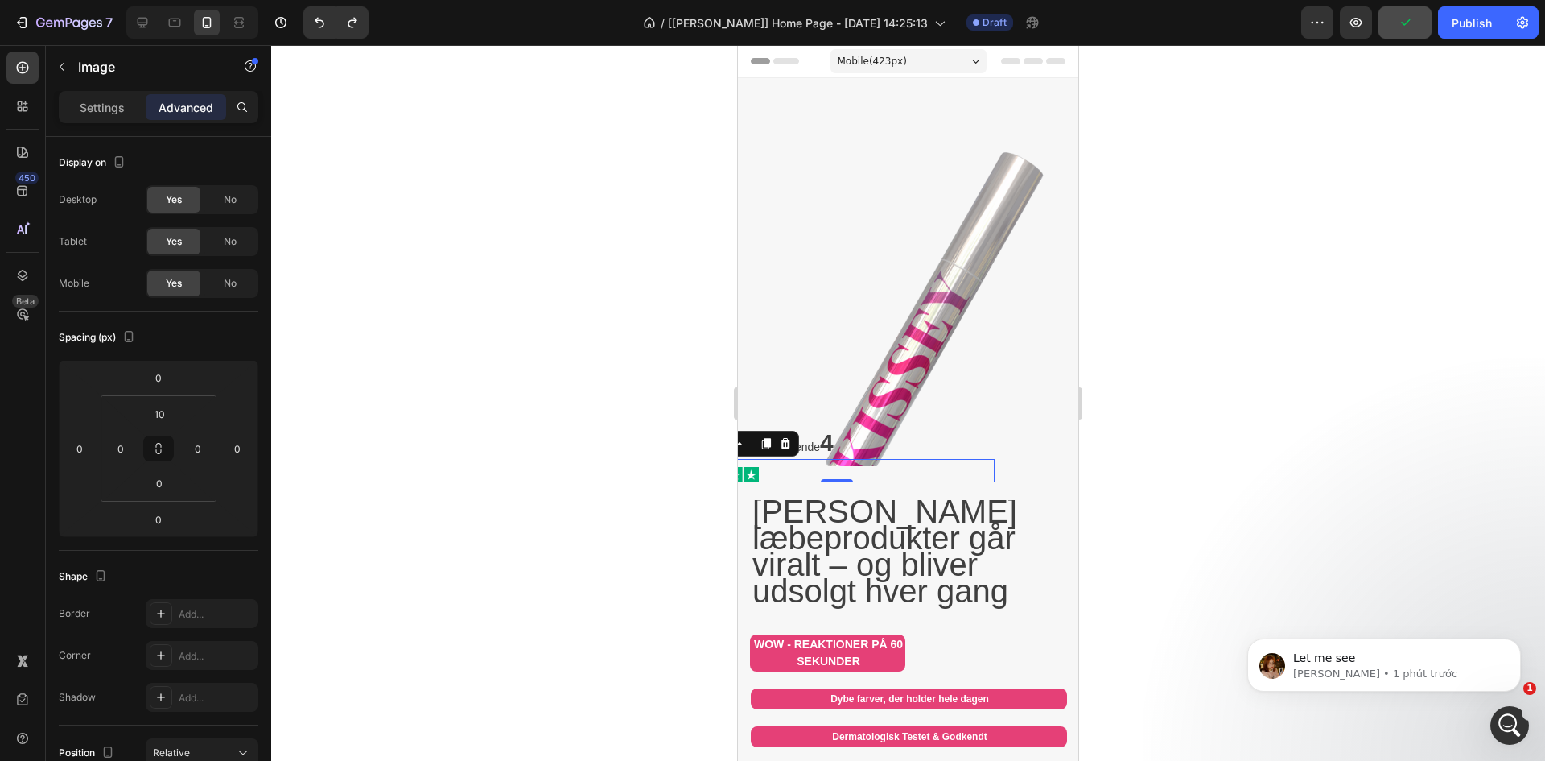
click at [534, 257] on div at bounding box center [908, 403] width 1274 height 716
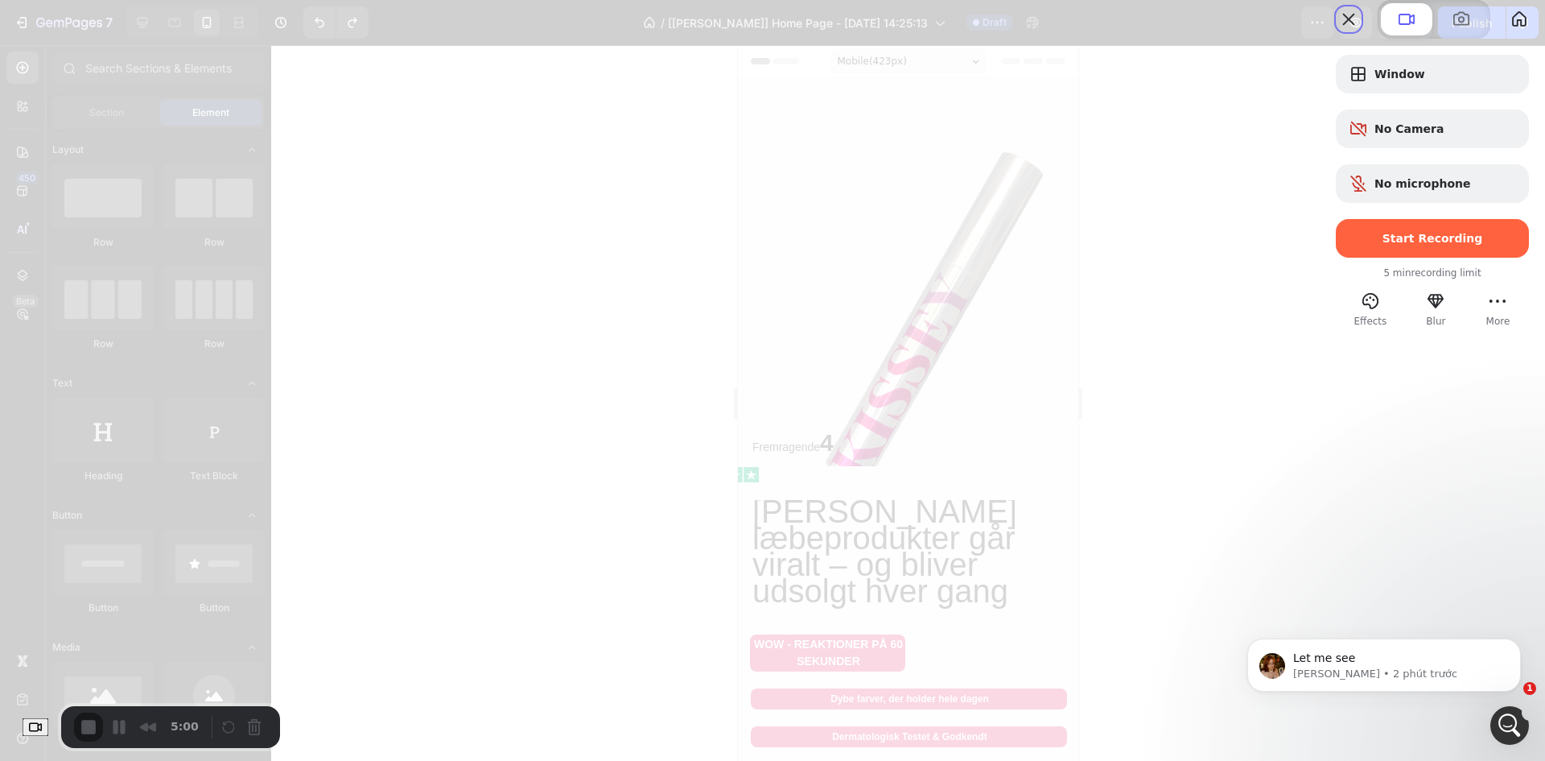
click at [1426, 245] on span "Start Recording" at bounding box center [1433, 238] width 101 height 13
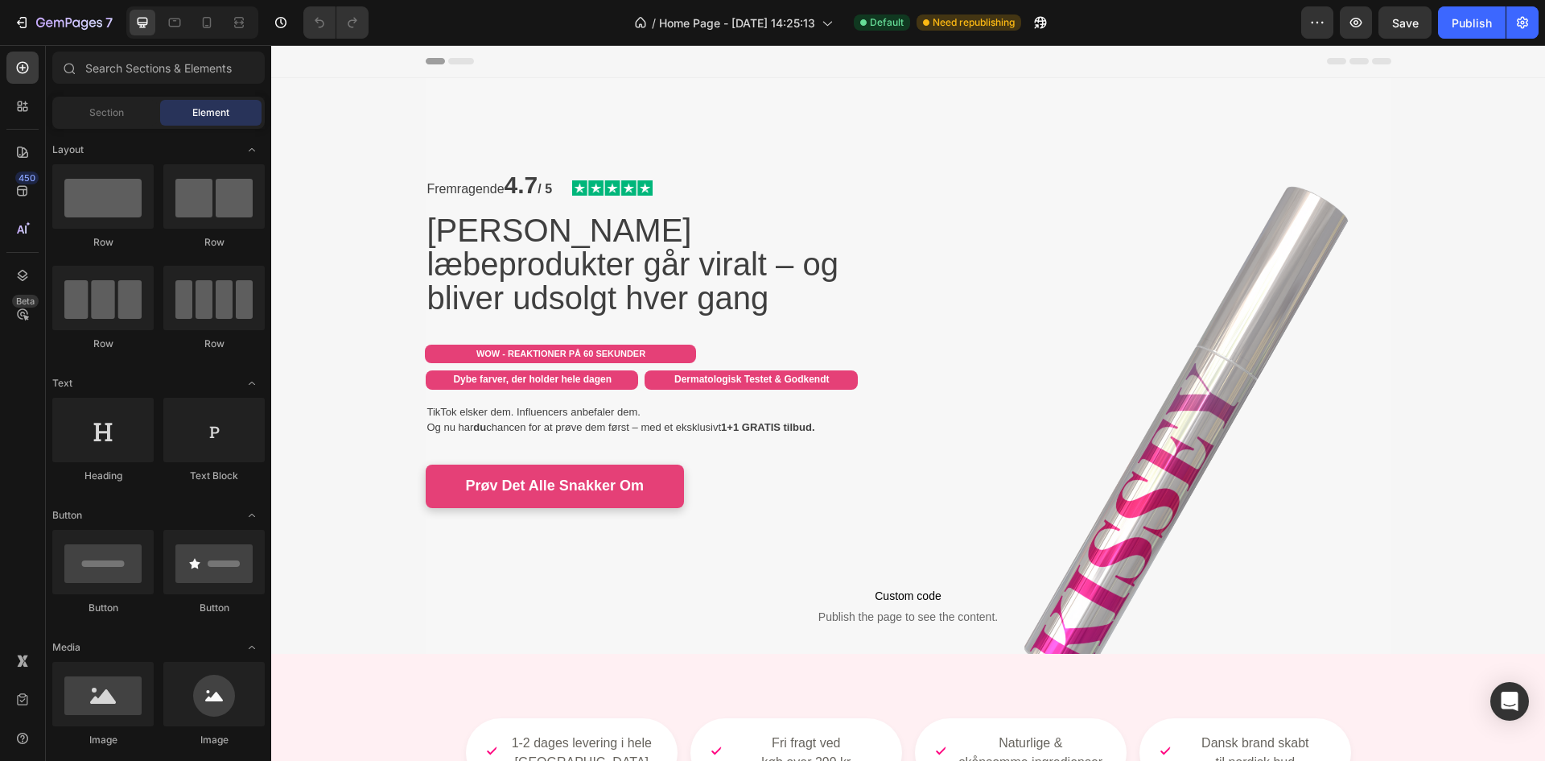
click at [454, 101] on div "Fremragende 4.7 / 5 Text Block Image Row Kissey's læbeprodukter går viralt – og…" at bounding box center [909, 366] width 966 height 576
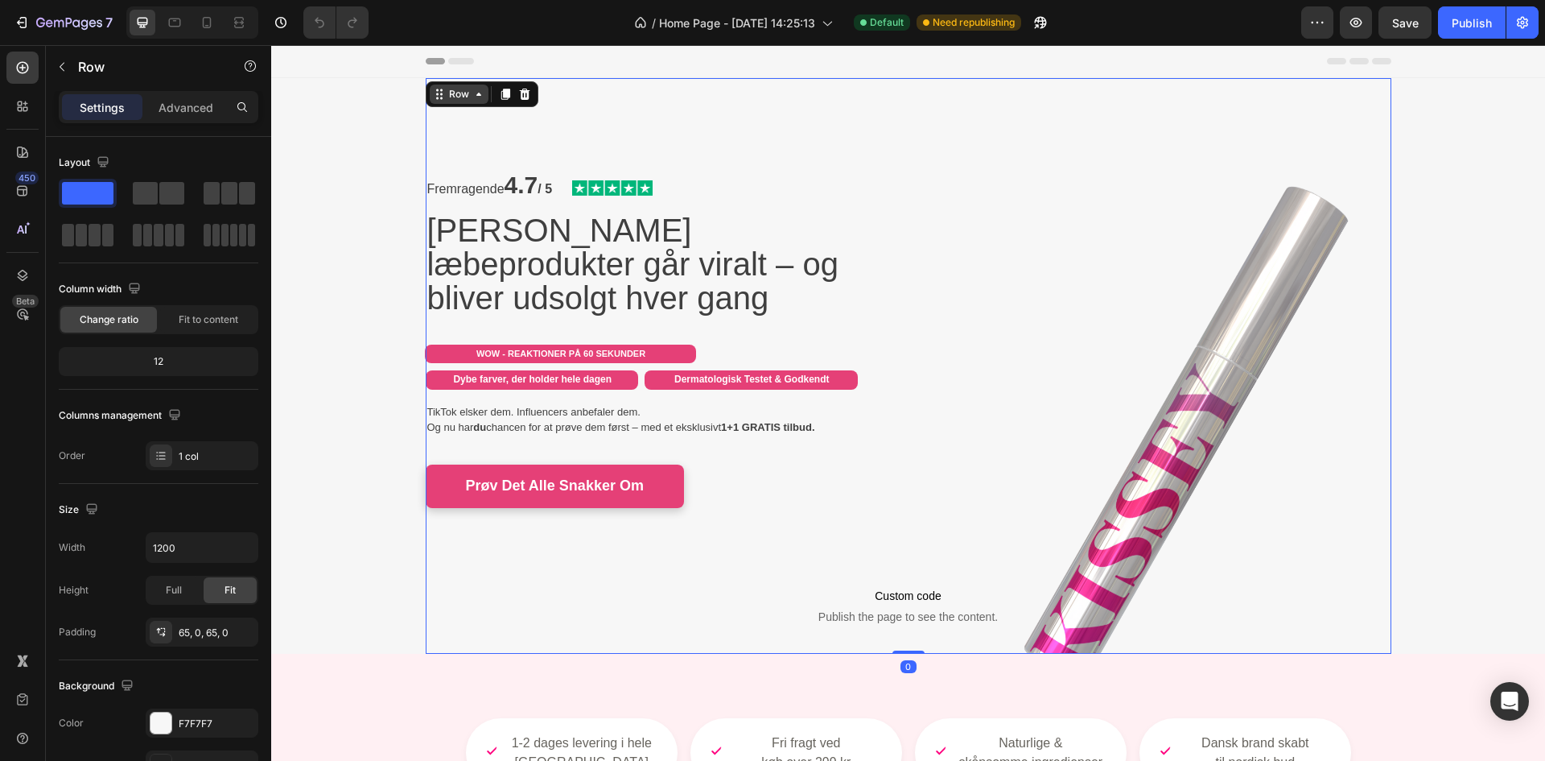
click at [453, 100] on div "Row" at bounding box center [459, 94] width 27 height 14
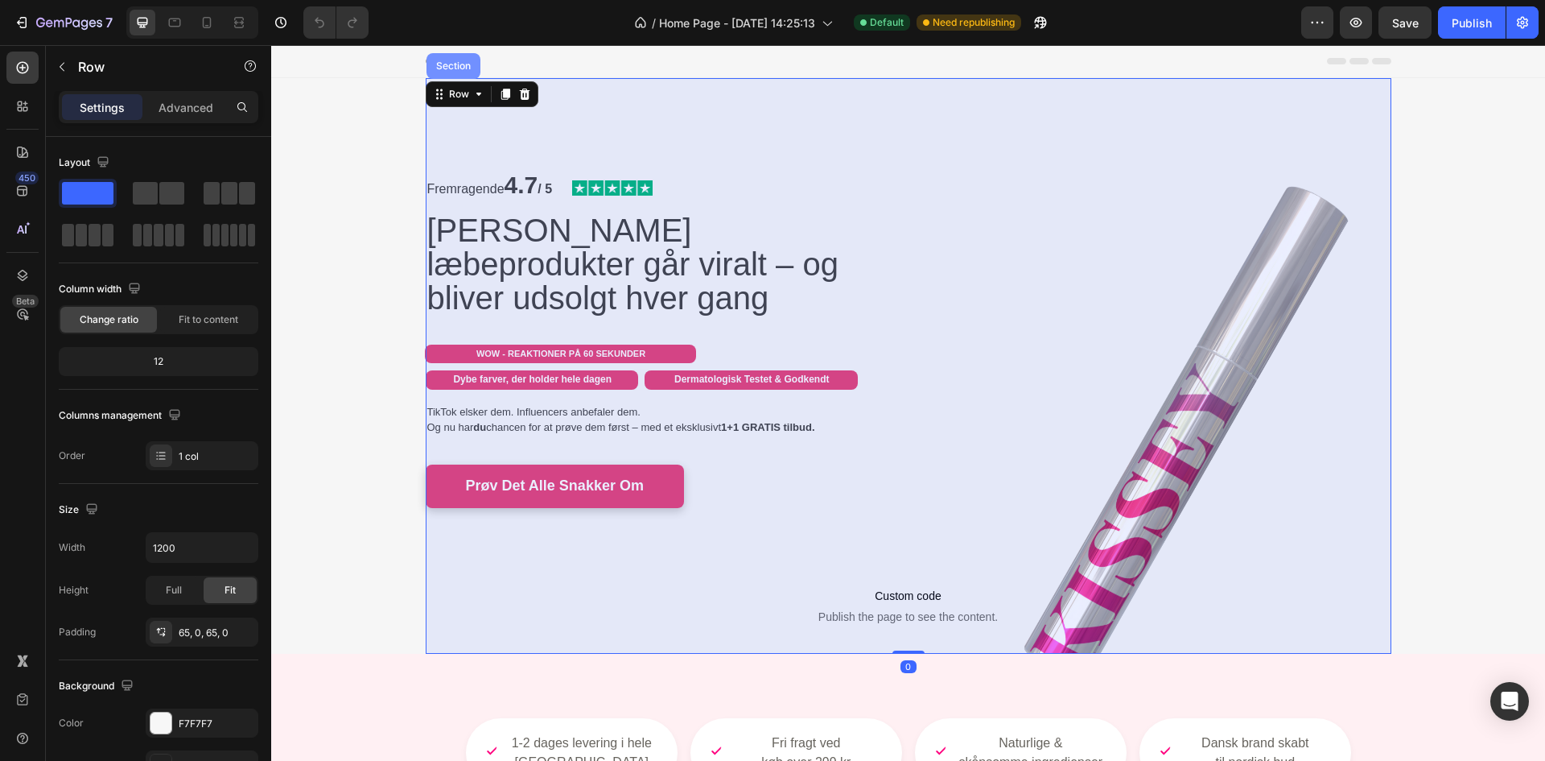
click at [448, 63] on div "Section" at bounding box center [453, 66] width 41 height 10
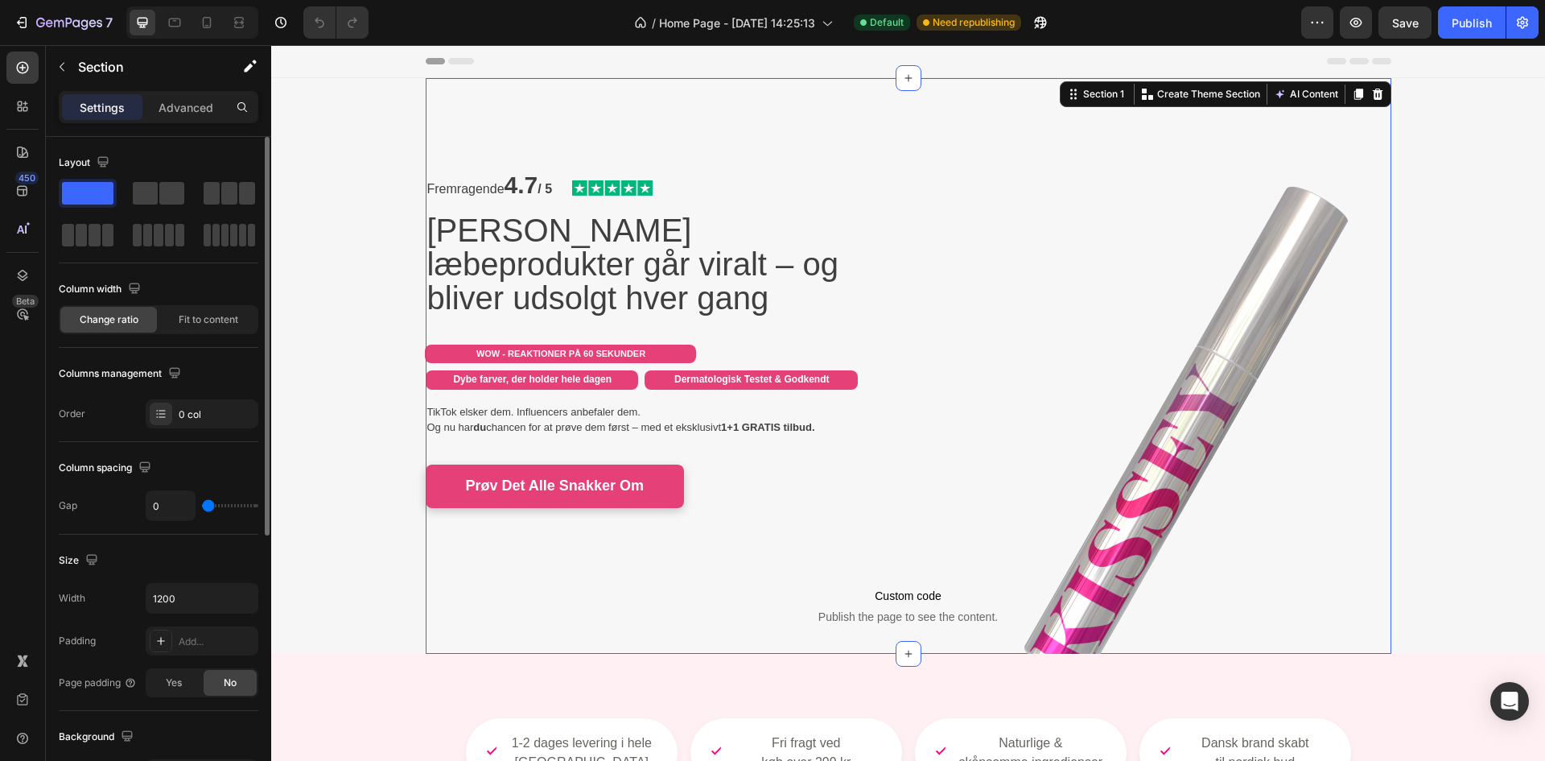
scroll to position [134, 0]
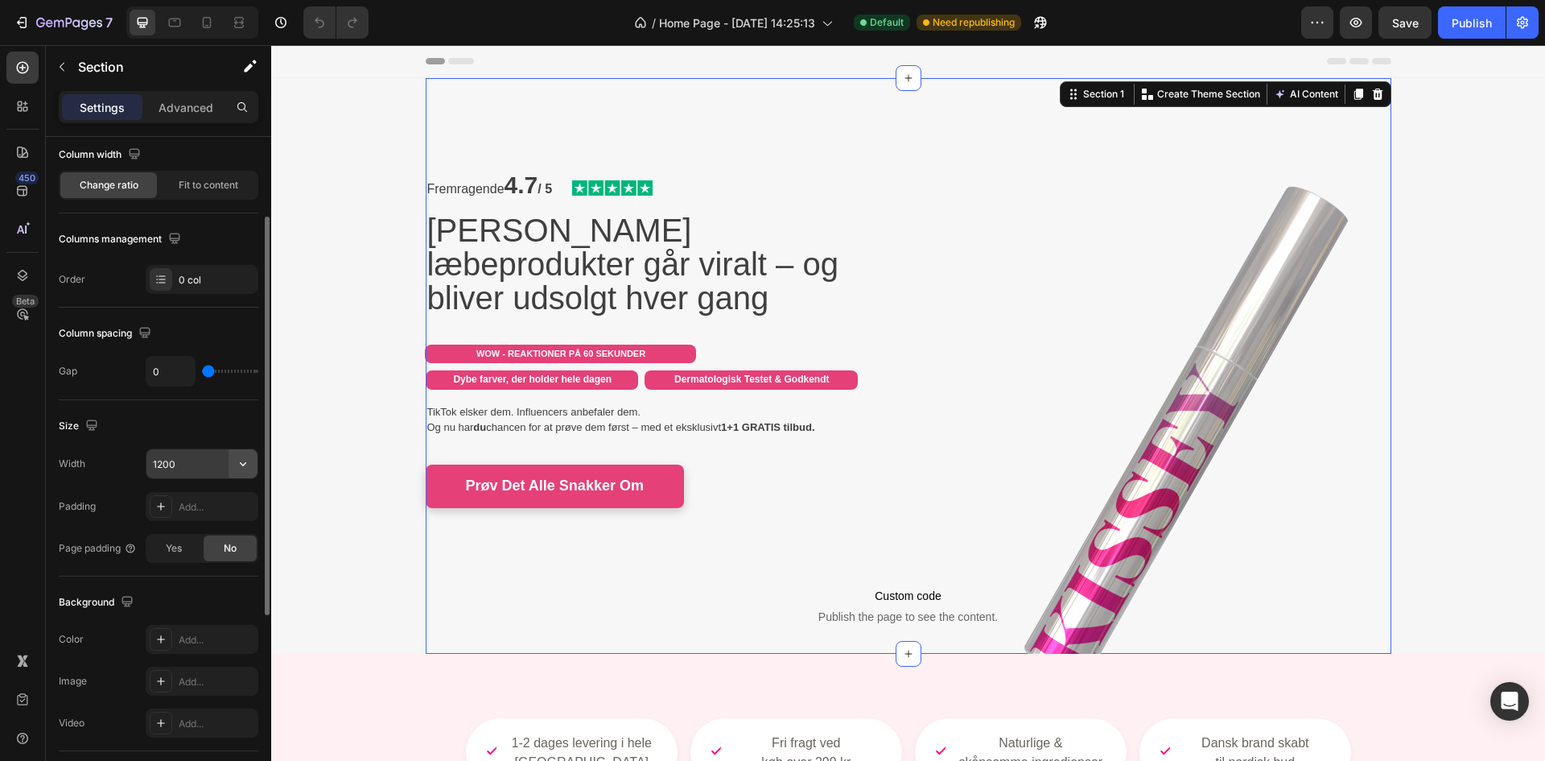
click at [246, 462] on icon "button" at bounding box center [243, 464] width 16 height 16
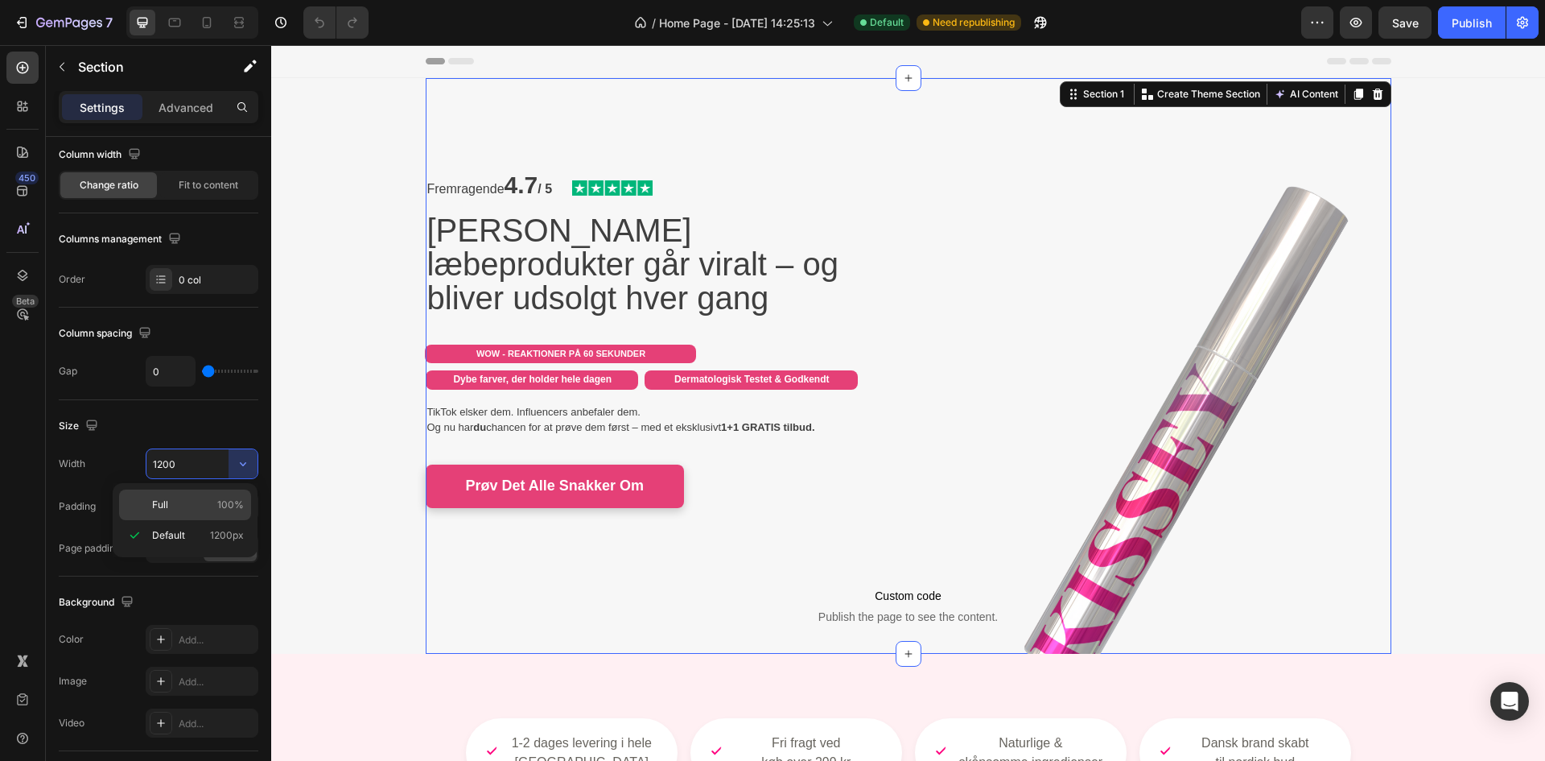
click at [211, 505] on p "Full 100%" at bounding box center [198, 504] width 92 height 14
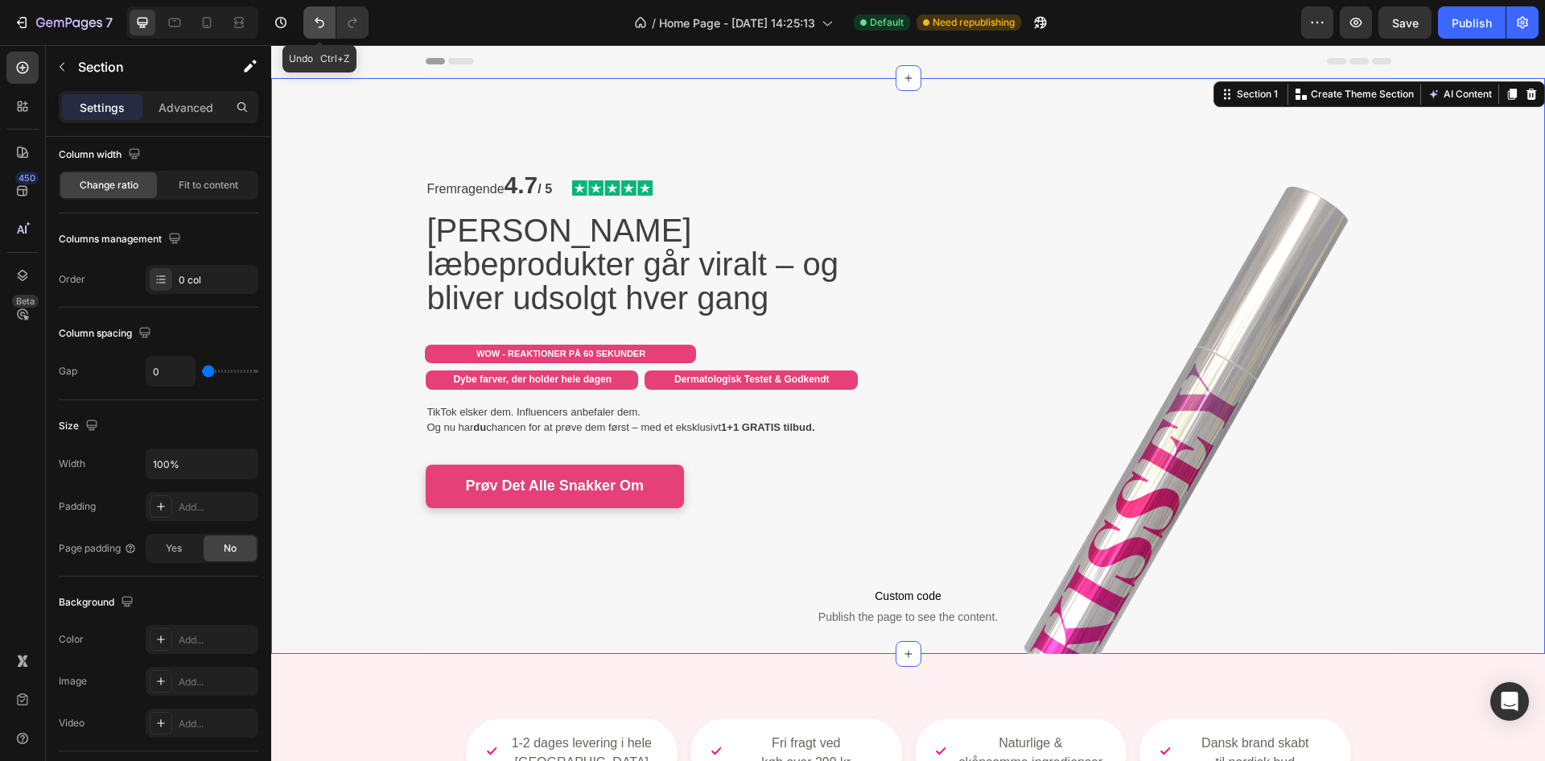
click at [307, 23] on button "Undo/Redo" at bounding box center [319, 22] width 32 height 32
type input "1200"
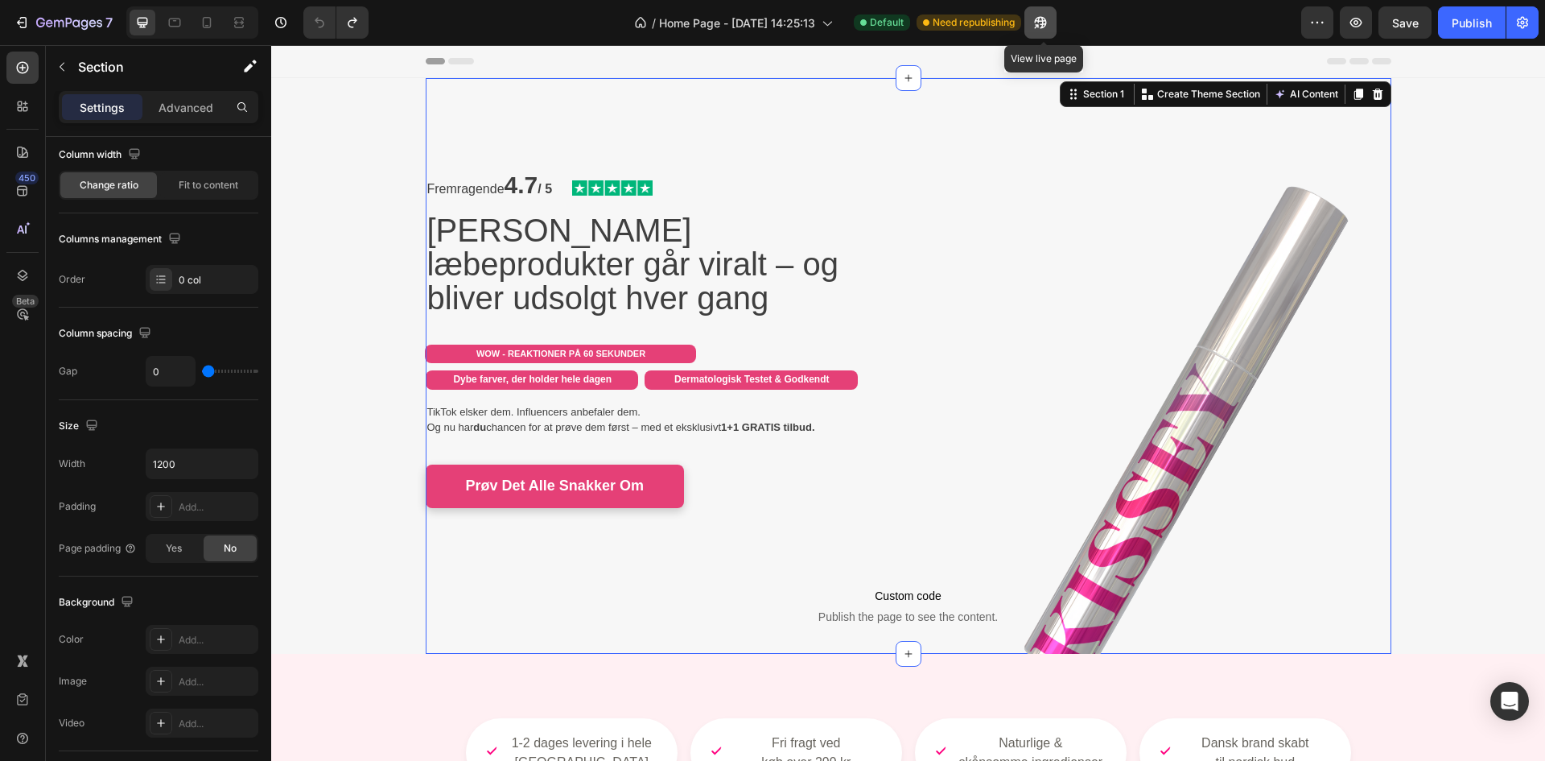
click at [1036, 26] on icon "button" at bounding box center [1041, 22] width 16 height 16
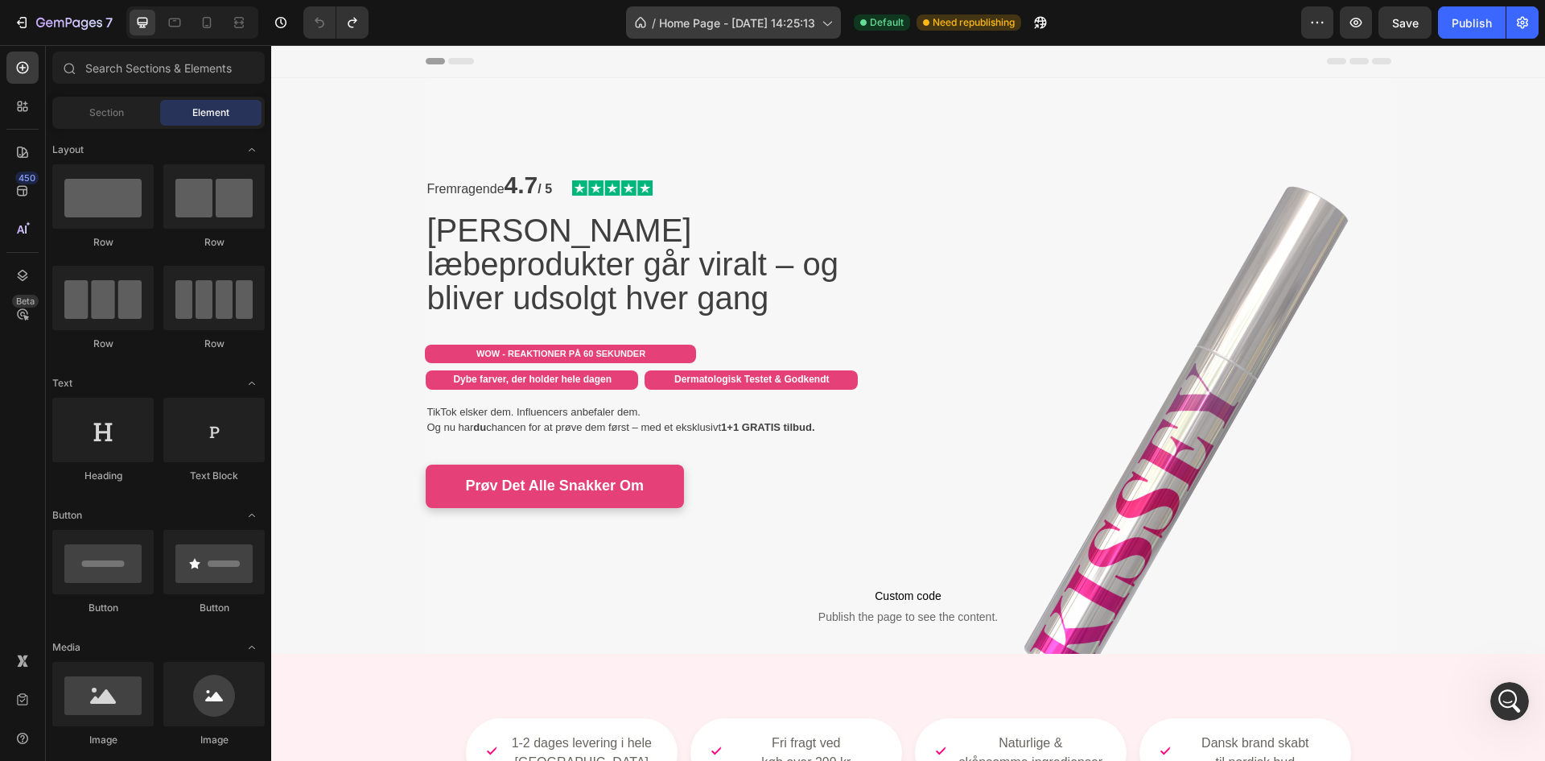
scroll to position [0, 0]
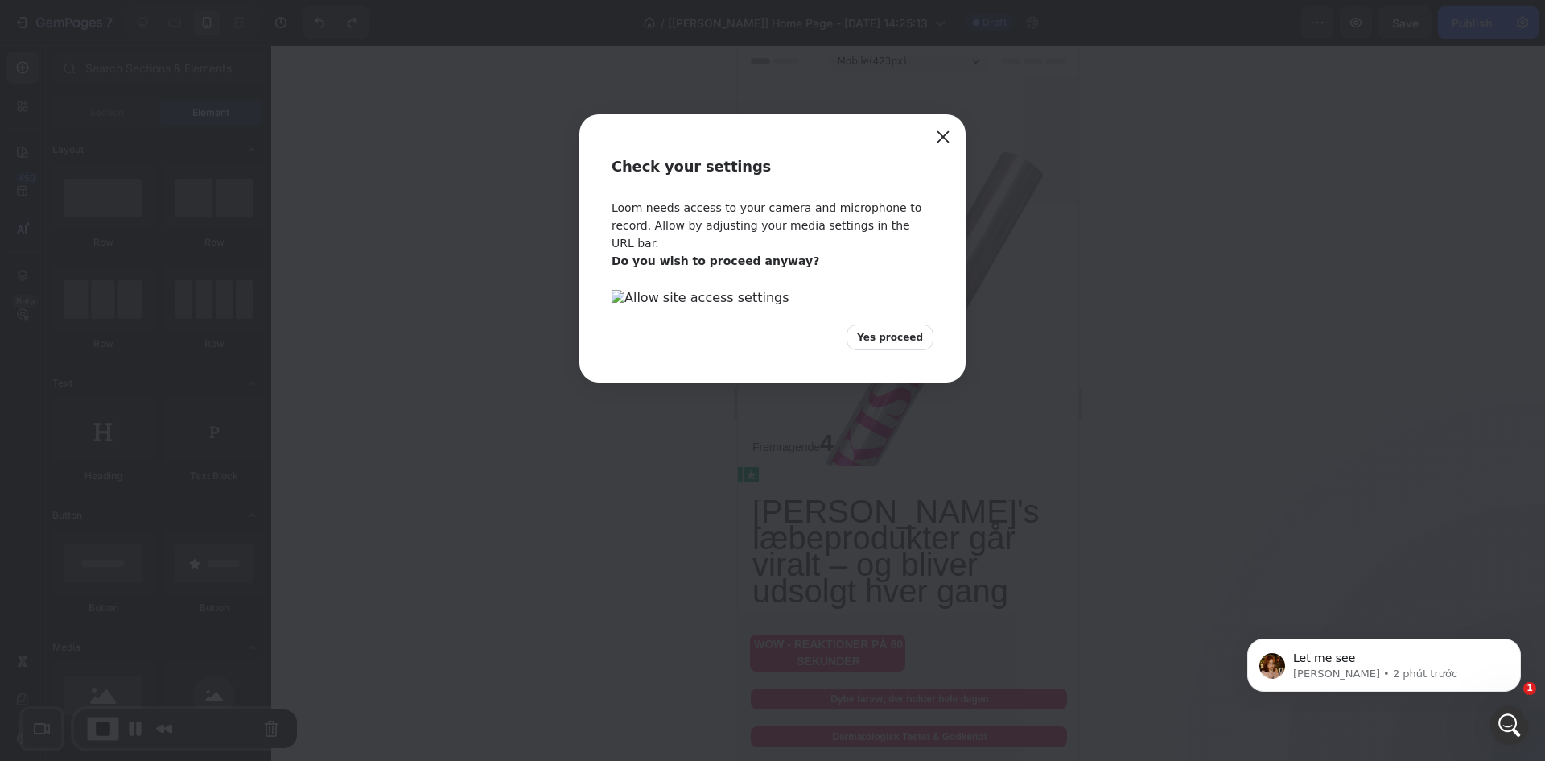
click at [906, 345] on span "Yes proceed" at bounding box center [890, 337] width 66 height 14
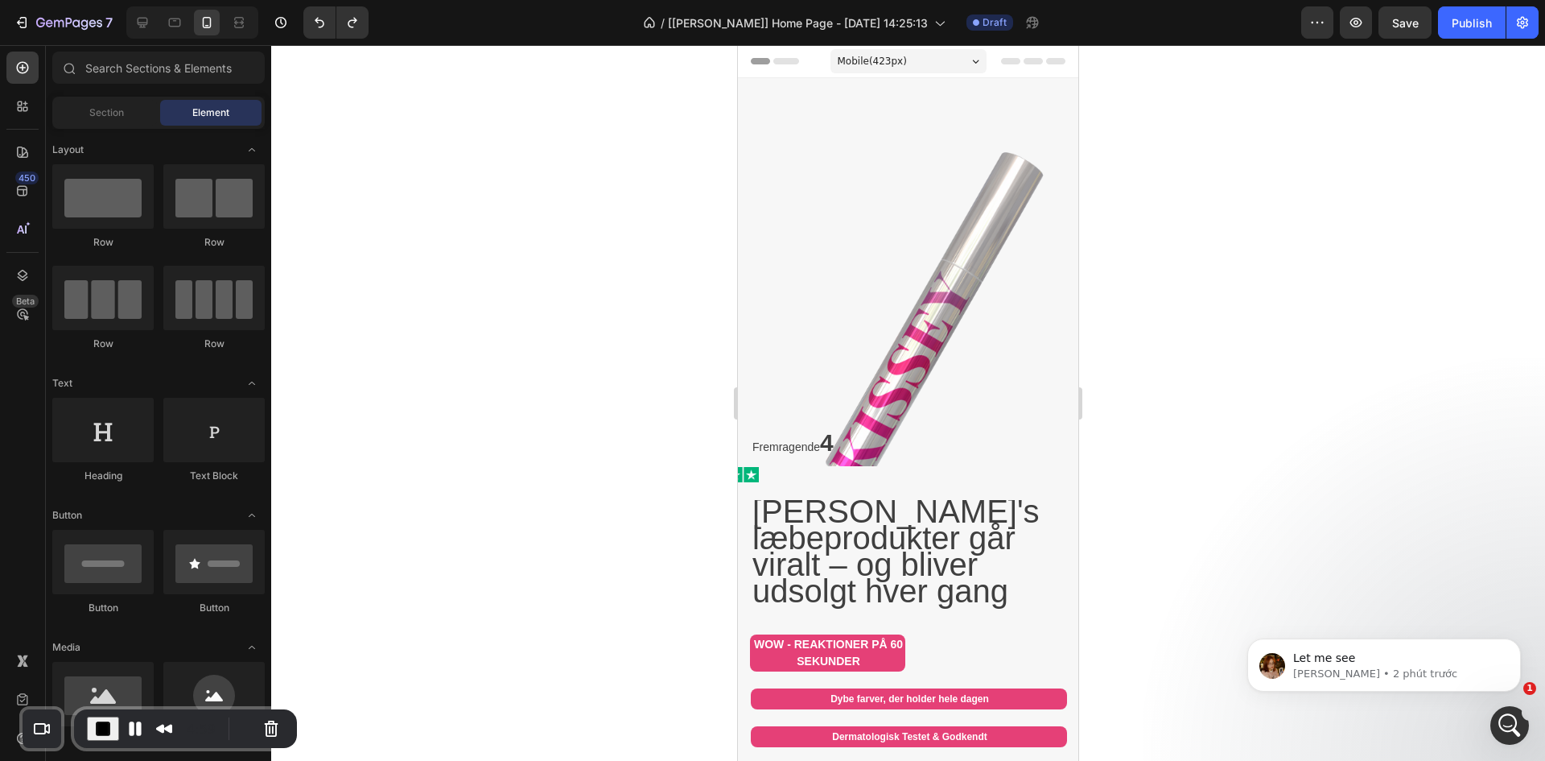
click at [951, 345] on img at bounding box center [925, 308] width 316 height 316
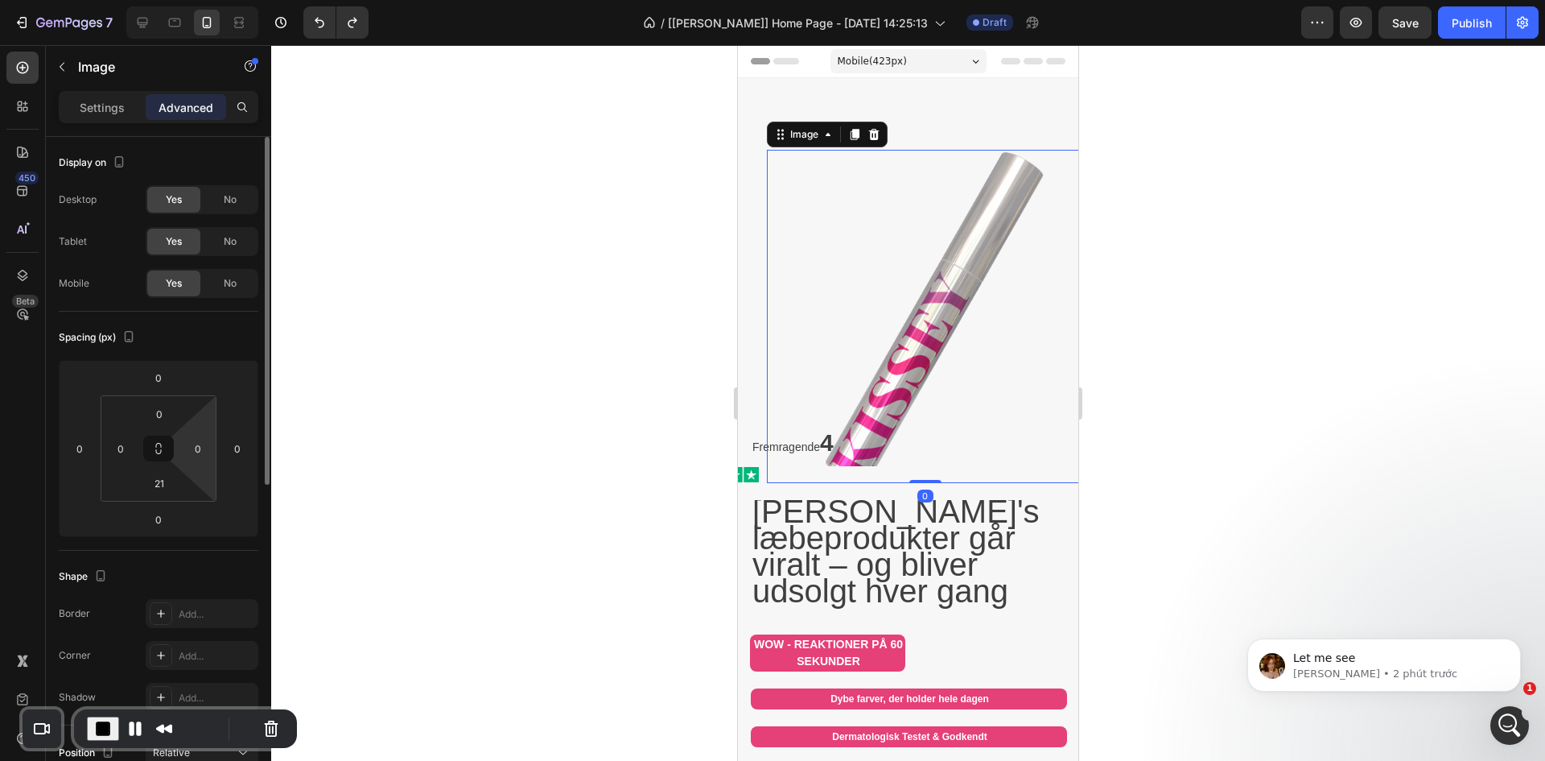
scroll to position [403, 0]
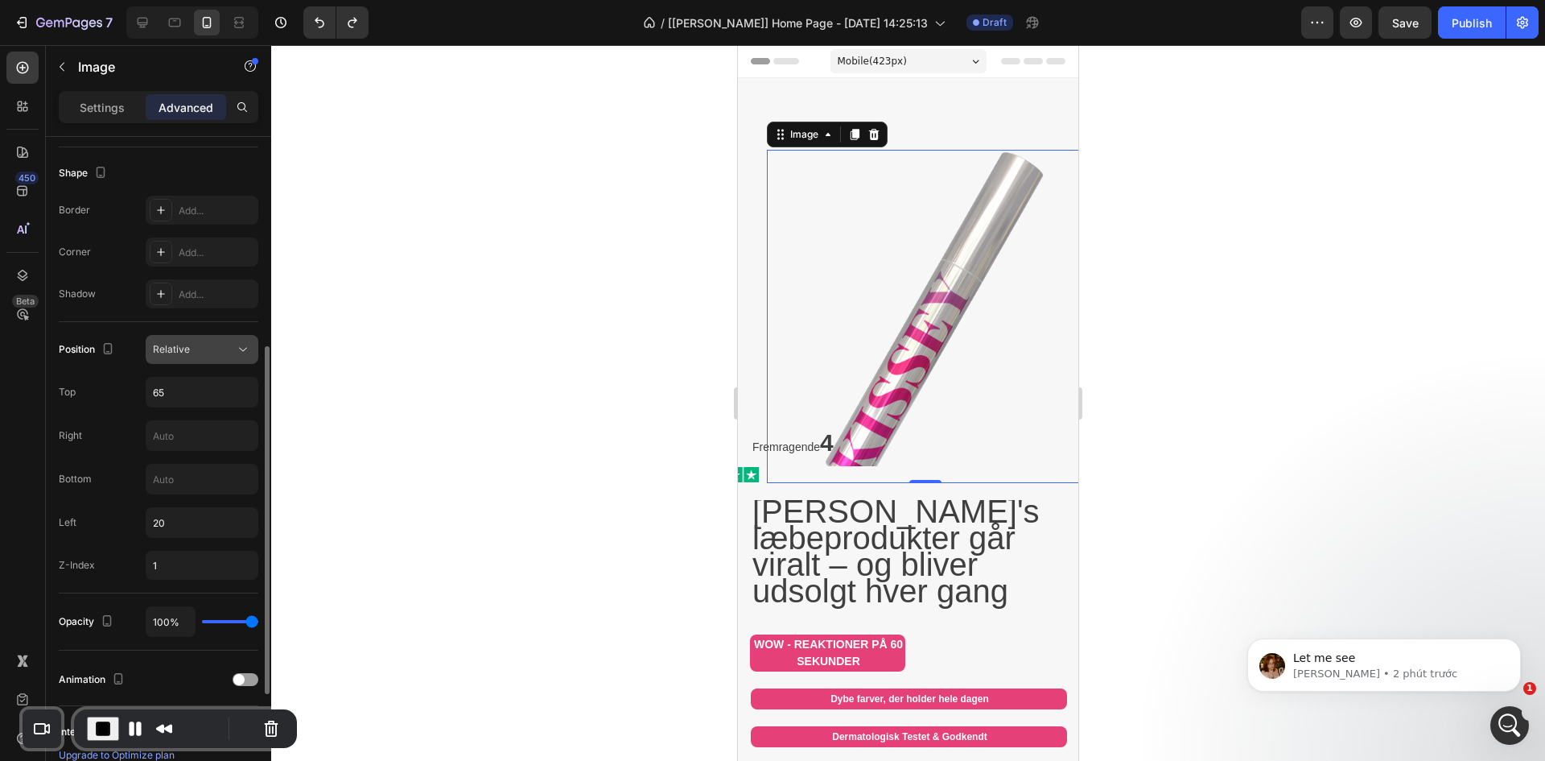
click at [200, 352] on div "Relative" at bounding box center [194, 349] width 82 height 14
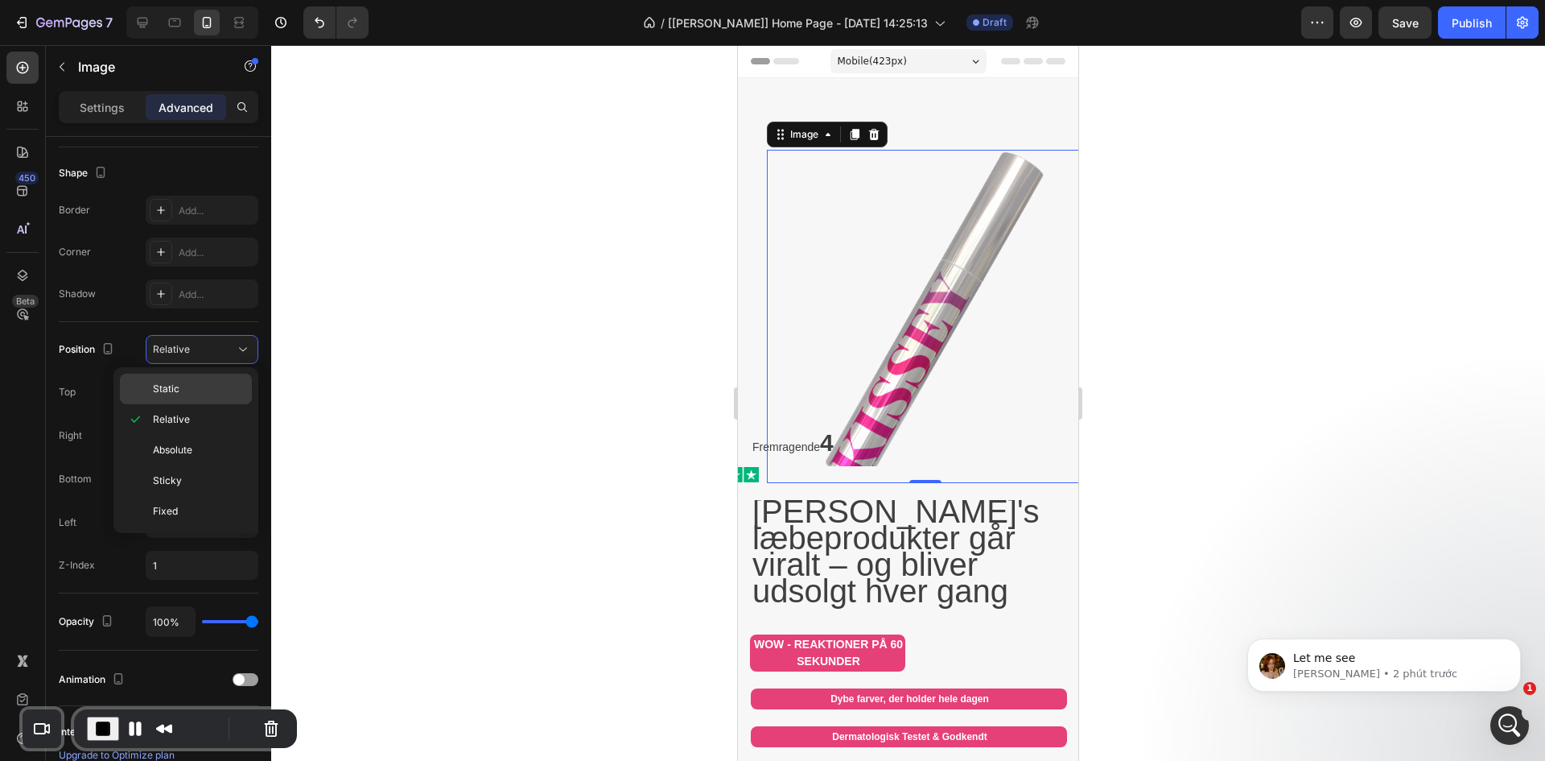
click at [204, 390] on p "Static" at bounding box center [199, 389] width 92 height 14
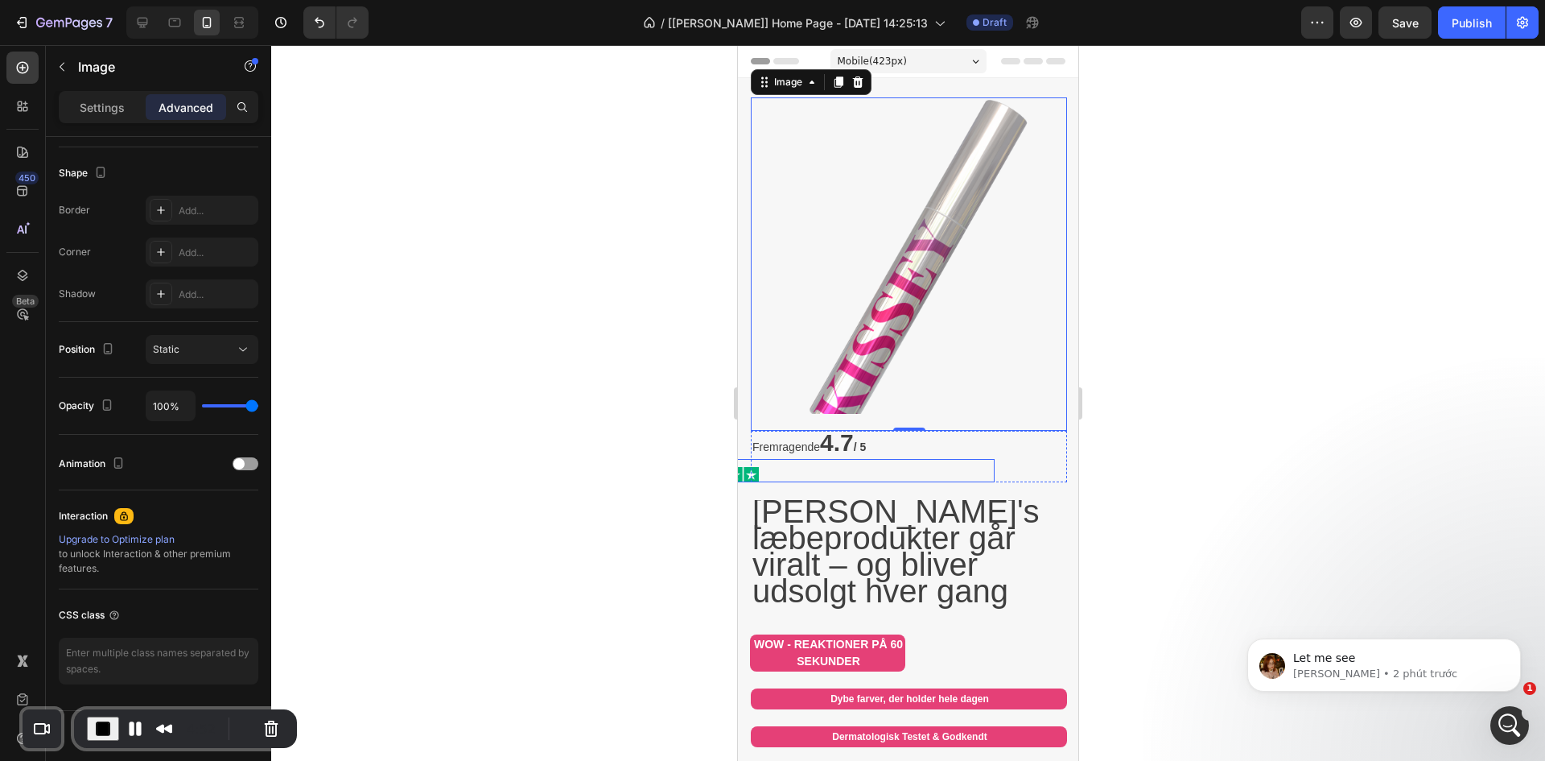
click at [898, 459] on div "Image" at bounding box center [837, 470] width 316 height 23
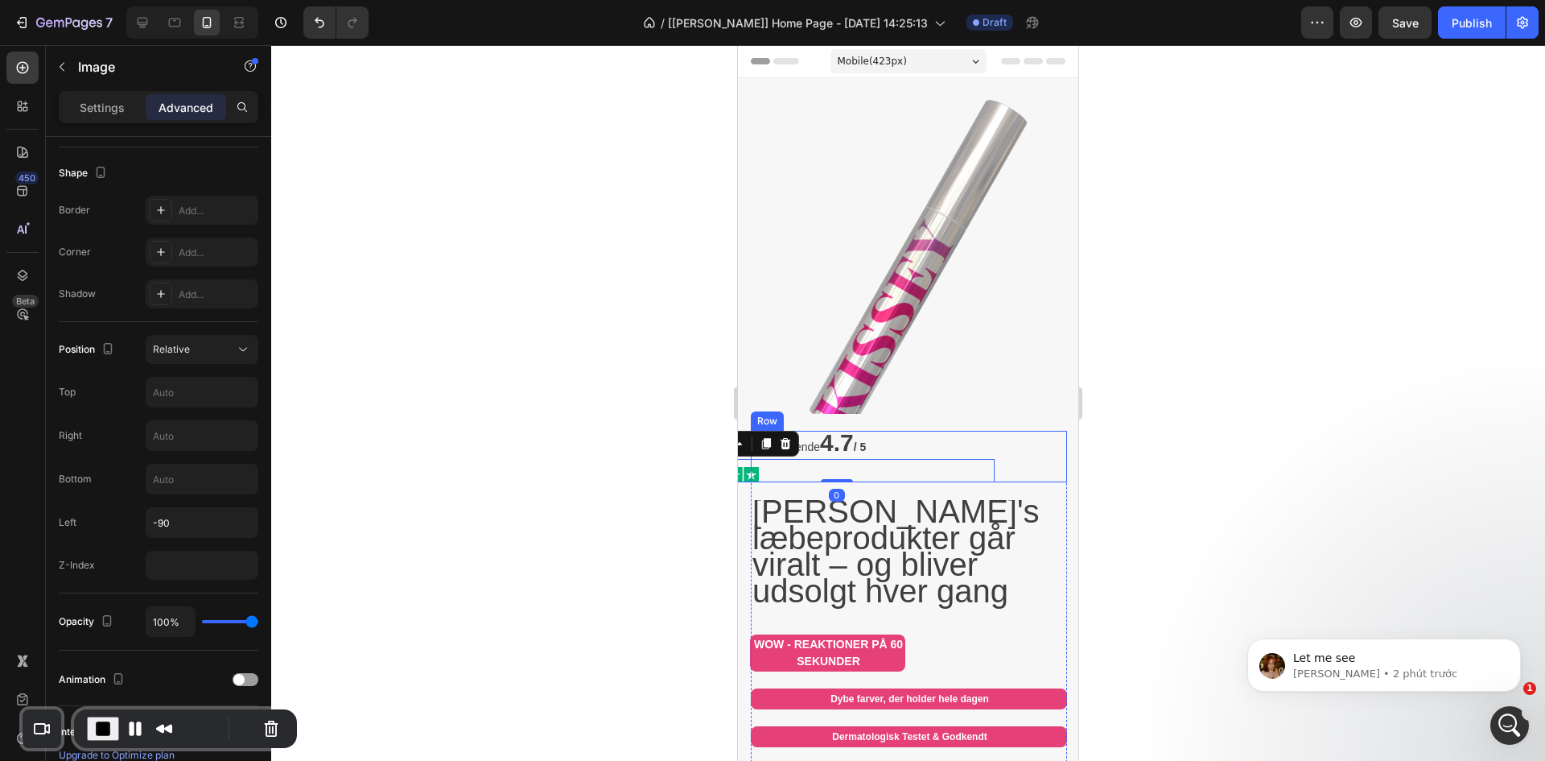
click at [1025, 459] on div "Image 0" at bounding box center [909, 470] width 316 height 23
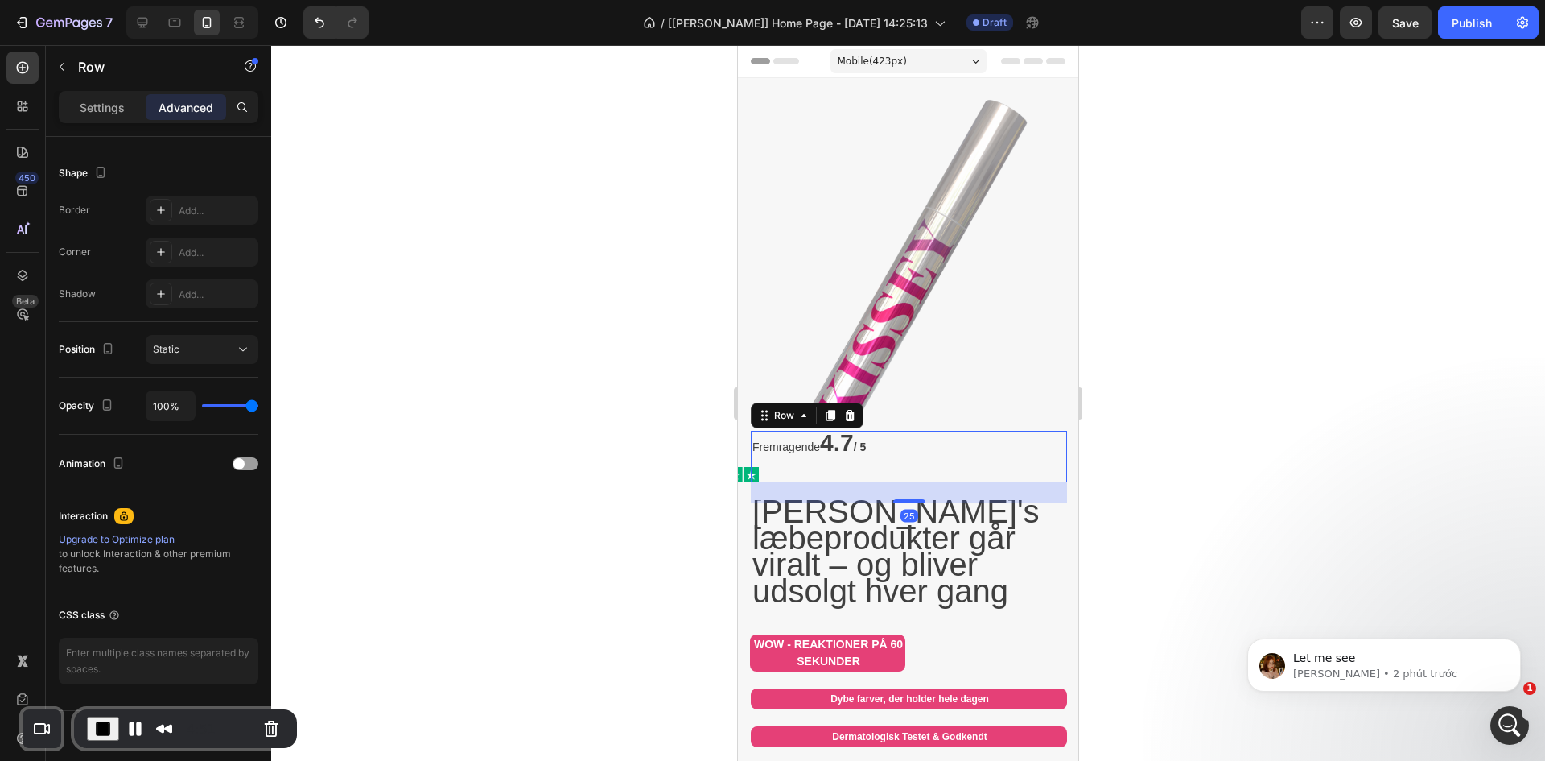
scroll to position [0, 0]
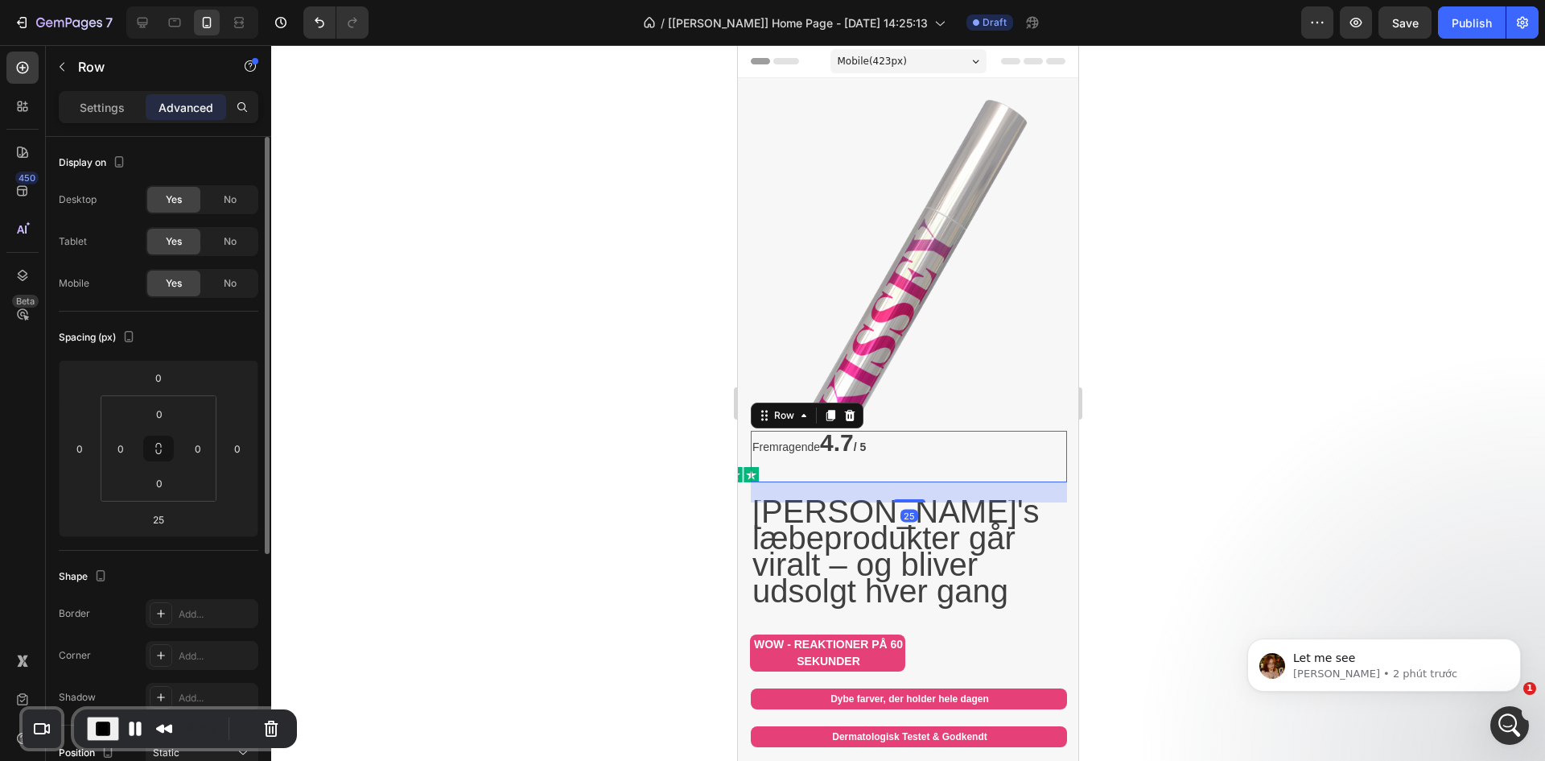
click at [93, 100] on p "Settings" at bounding box center [102, 107] width 45 height 17
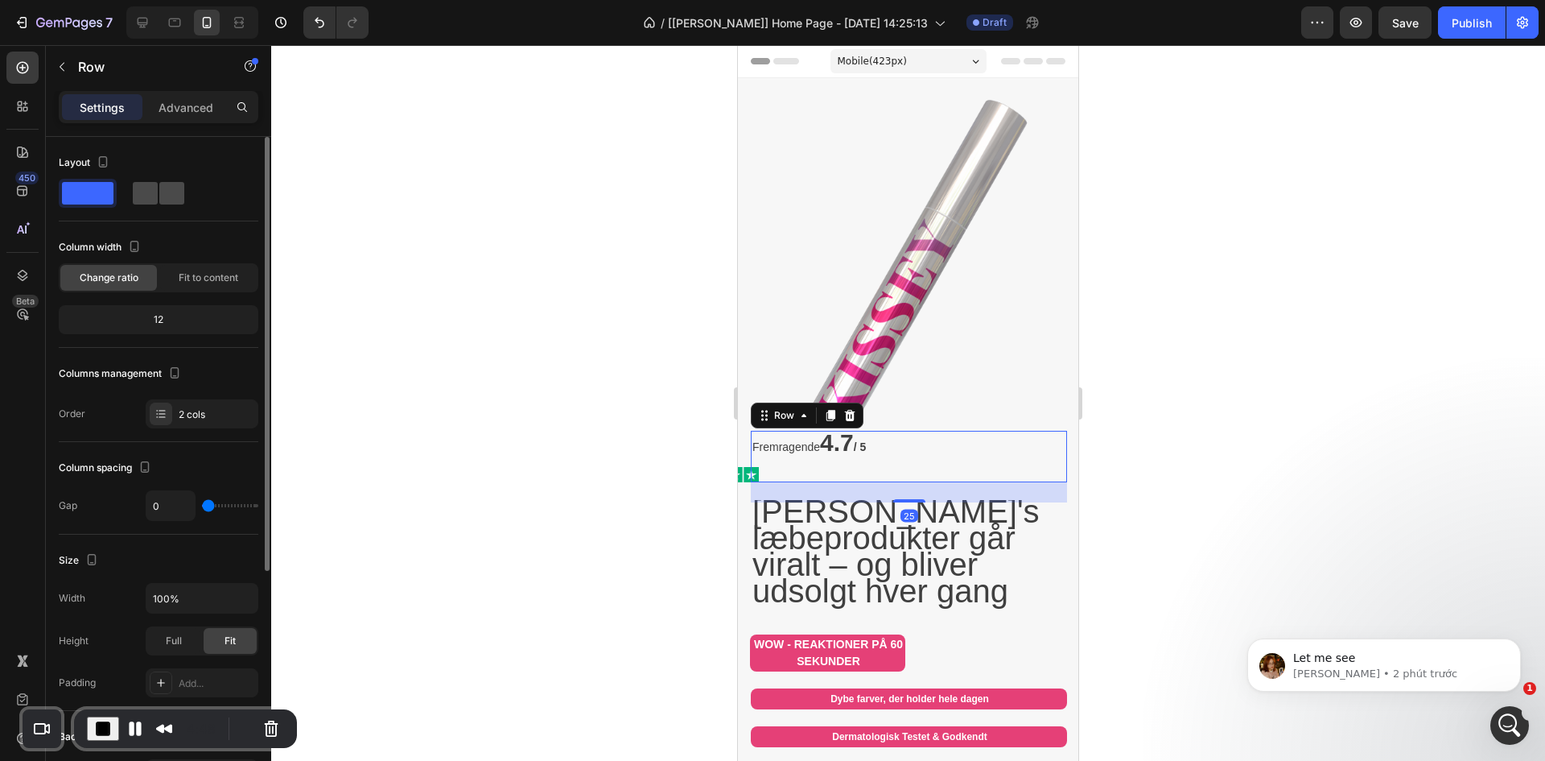
click at [163, 196] on span at bounding box center [171, 193] width 25 height 23
type input "8"
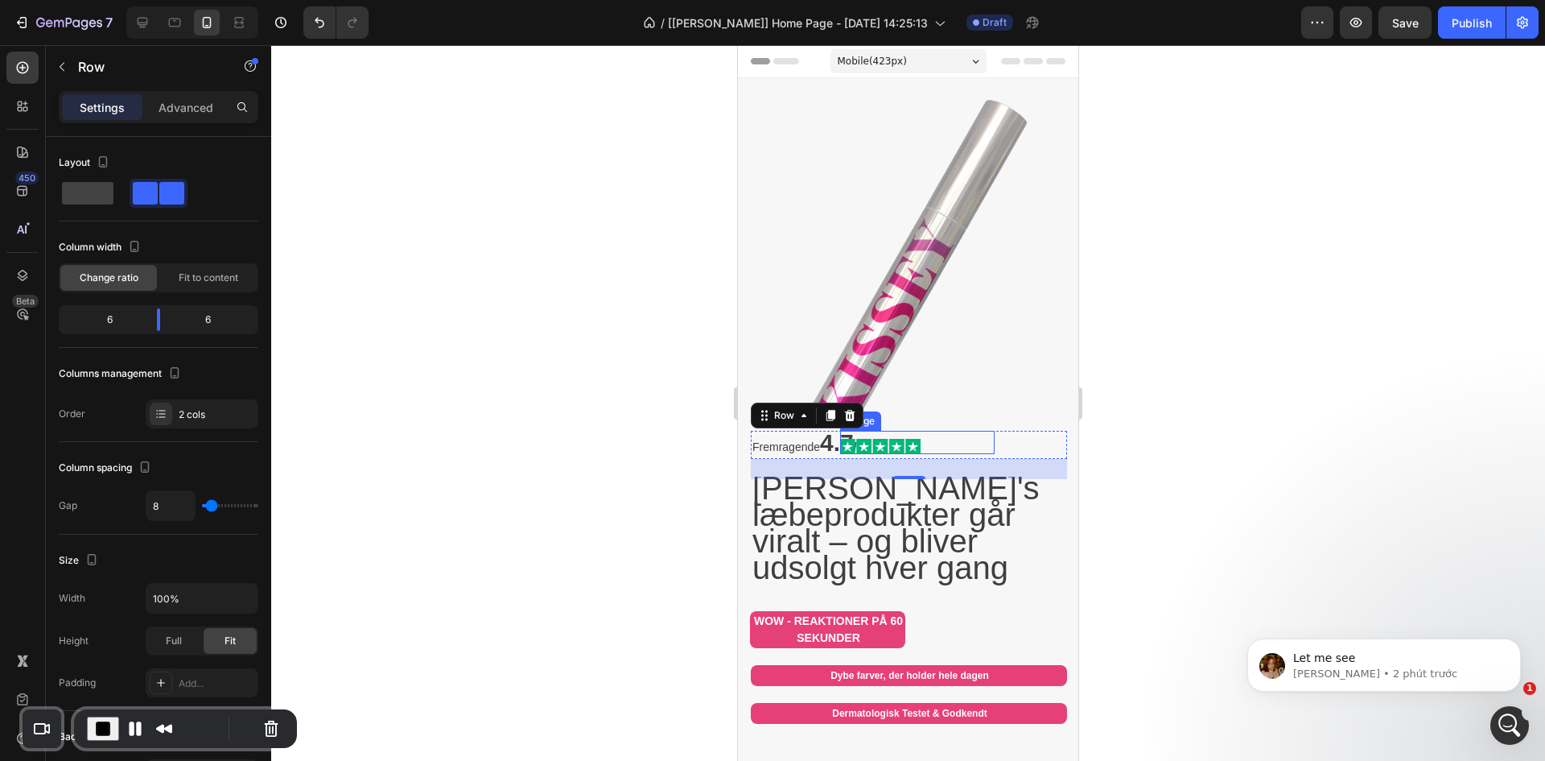
click at [904, 439] on img at bounding box center [880, 446] width 80 height 15
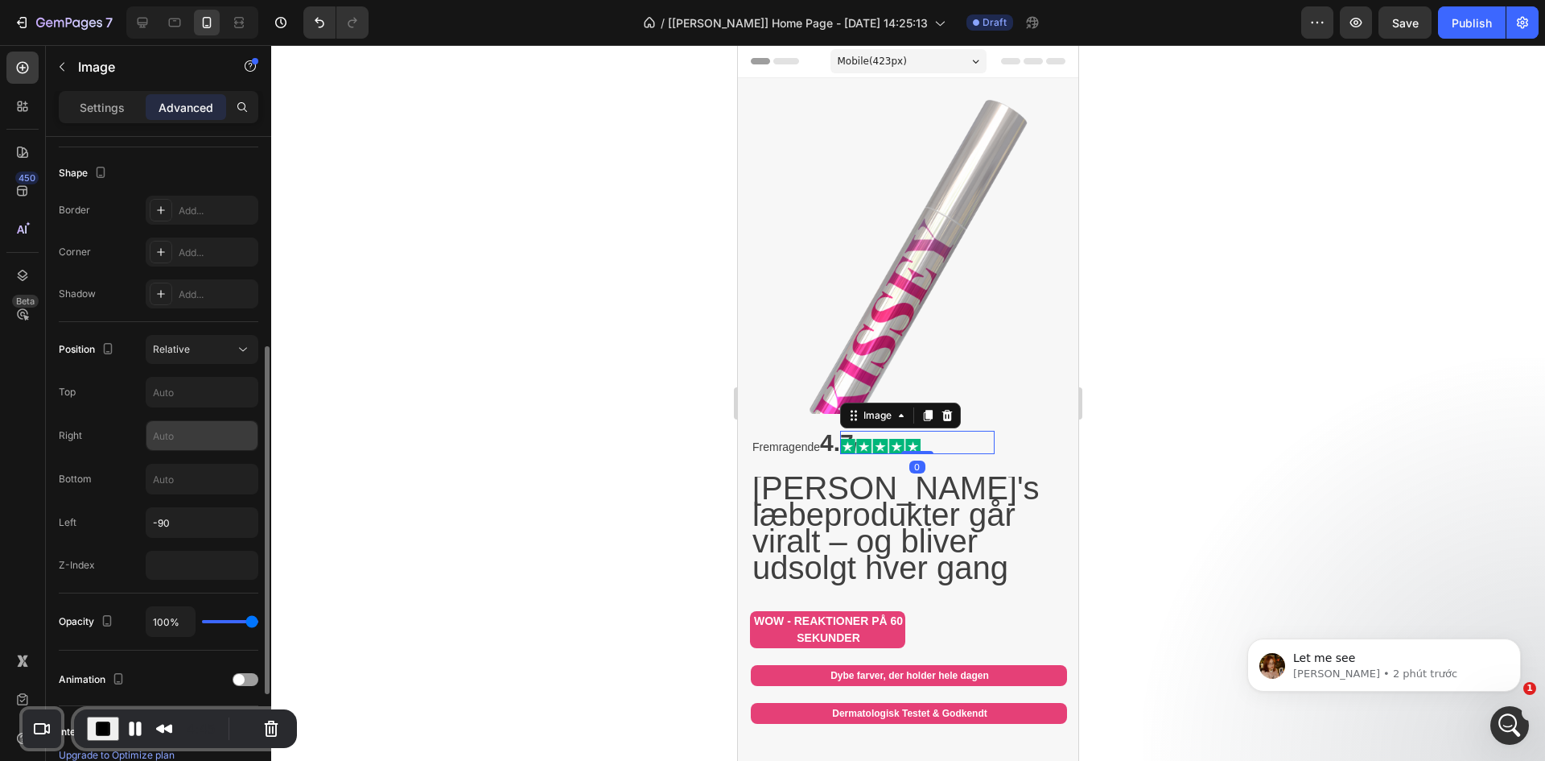
scroll to position [538, 0]
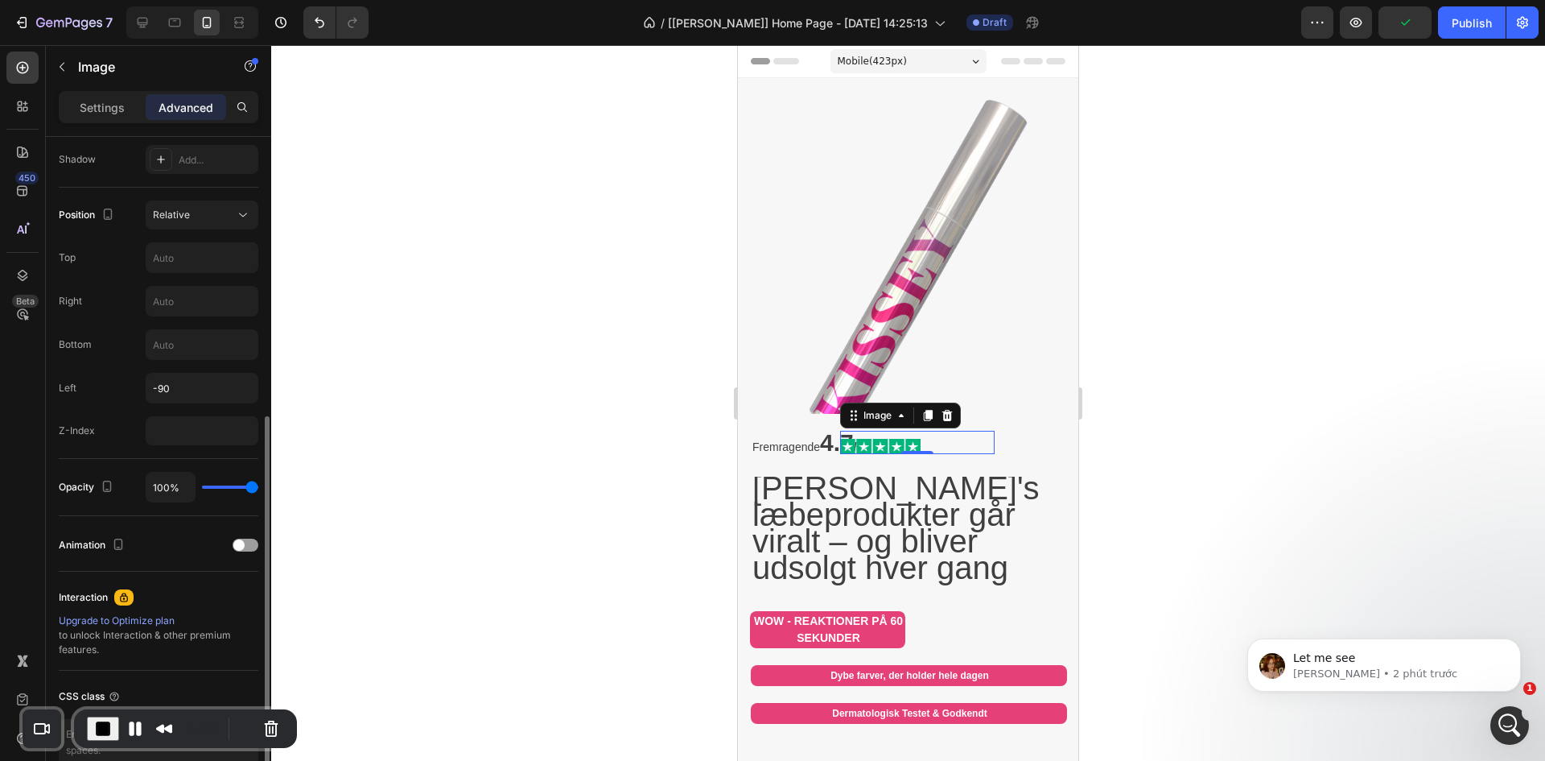
click at [195, 230] on div "Position Relative Top Right Bottom Left -90 Z-Index" at bounding box center [159, 322] width 200 height 245
click at [196, 218] on div "Relative" at bounding box center [194, 215] width 82 height 14
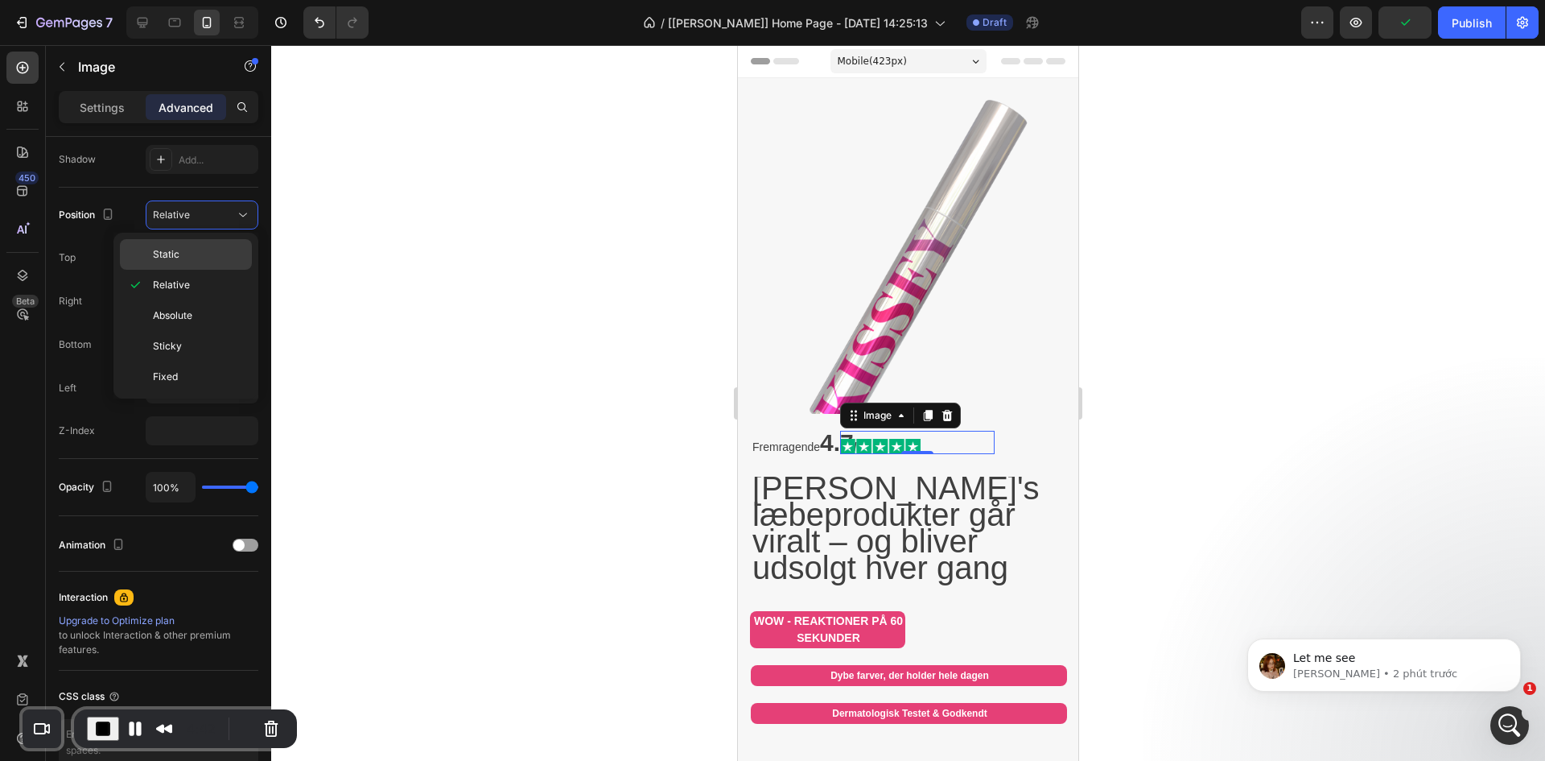
click at [202, 251] on p "Static" at bounding box center [199, 254] width 92 height 14
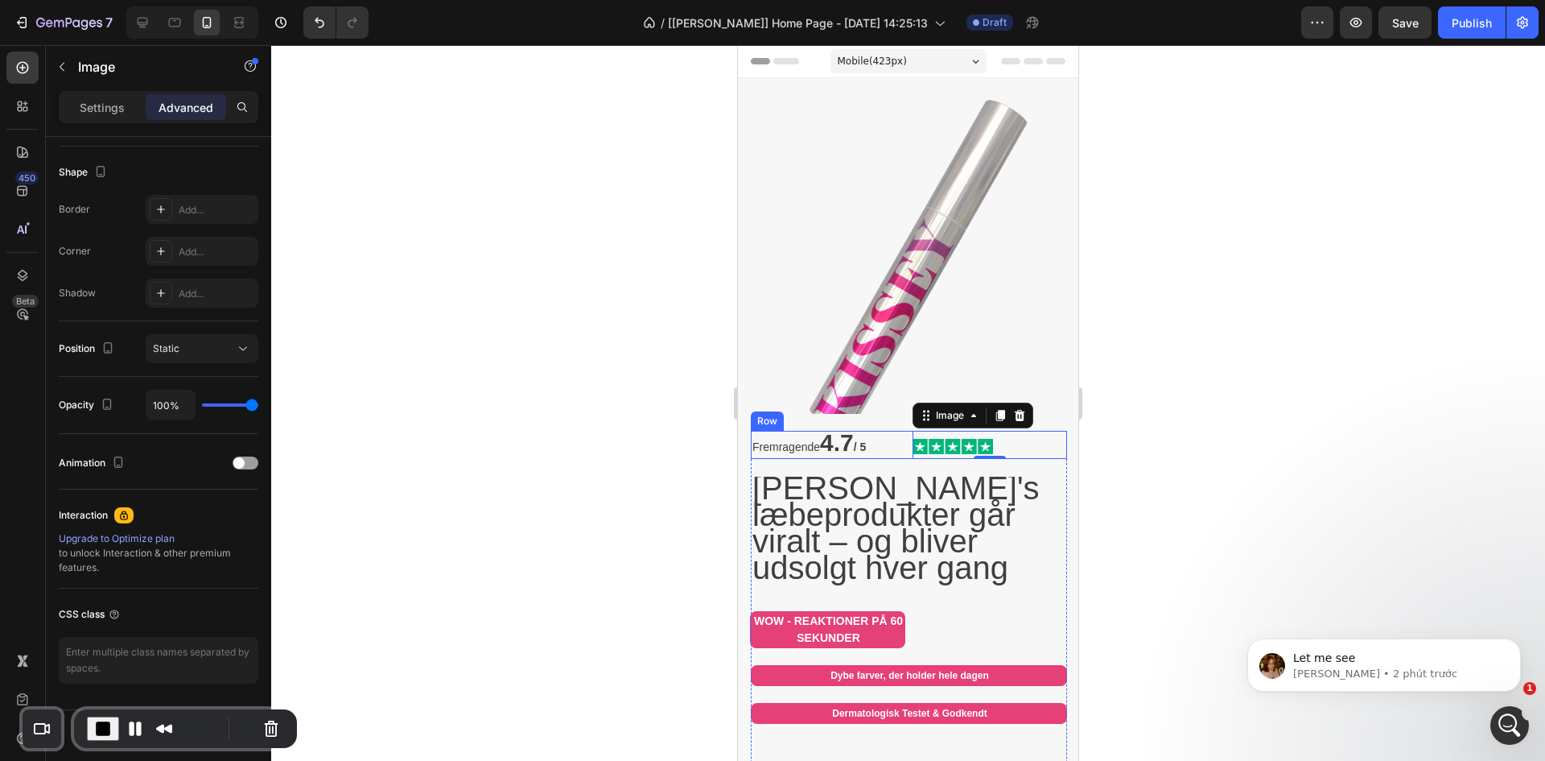
click at [905, 444] on div "Fremragende 4.7 / 5 Text Block Image 0 Row" at bounding box center [909, 445] width 316 height 28
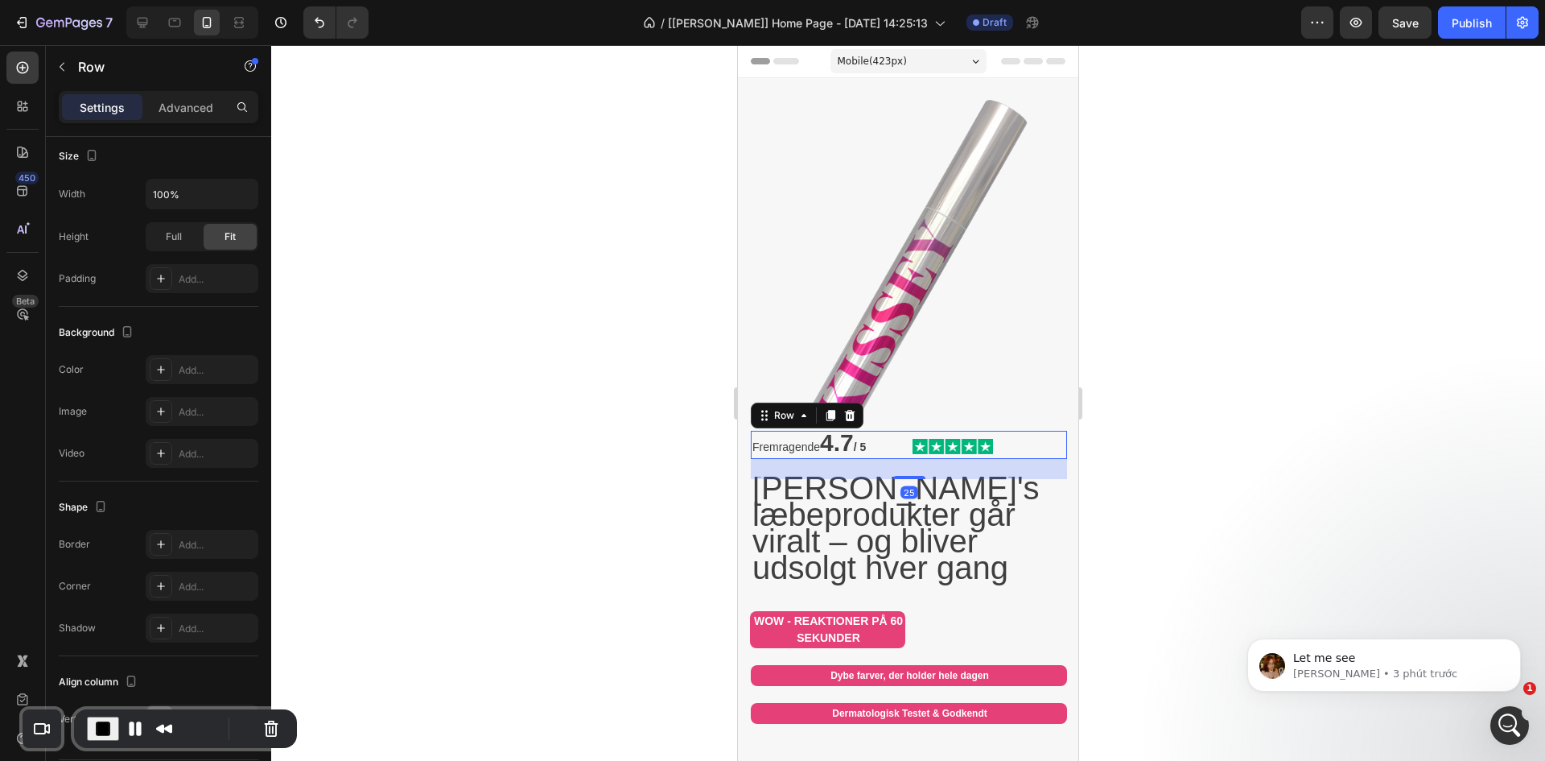
scroll to position [0, 0]
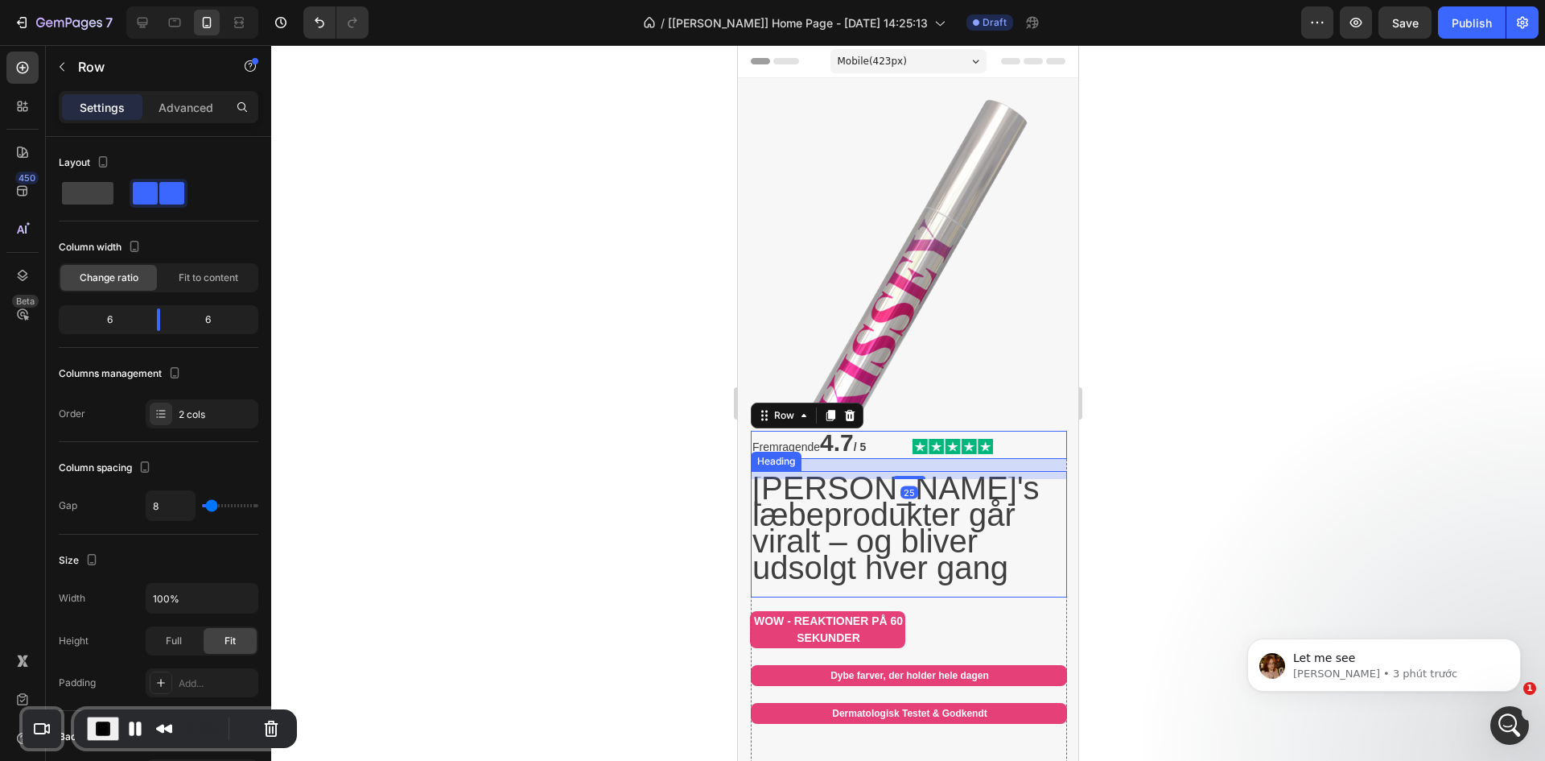
click at [906, 520] on span "Kissey's læbeprodukter går viralt – og bliver udsolgt hver gang" at bounding box center [896, 527] width 287 height 115
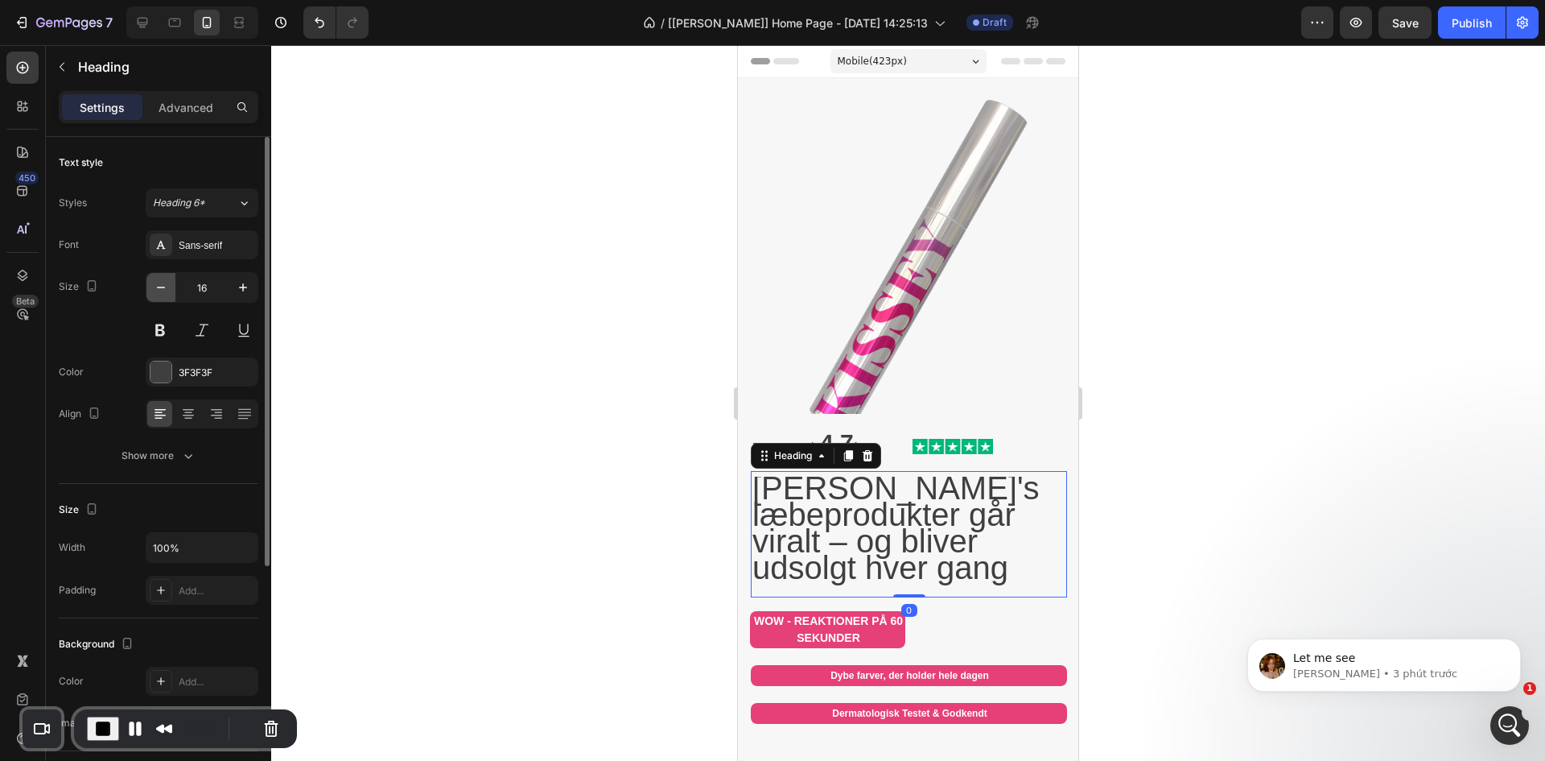
click at [159, 285] on icon "button" at bounding box center [161, 287] width 16 height 16
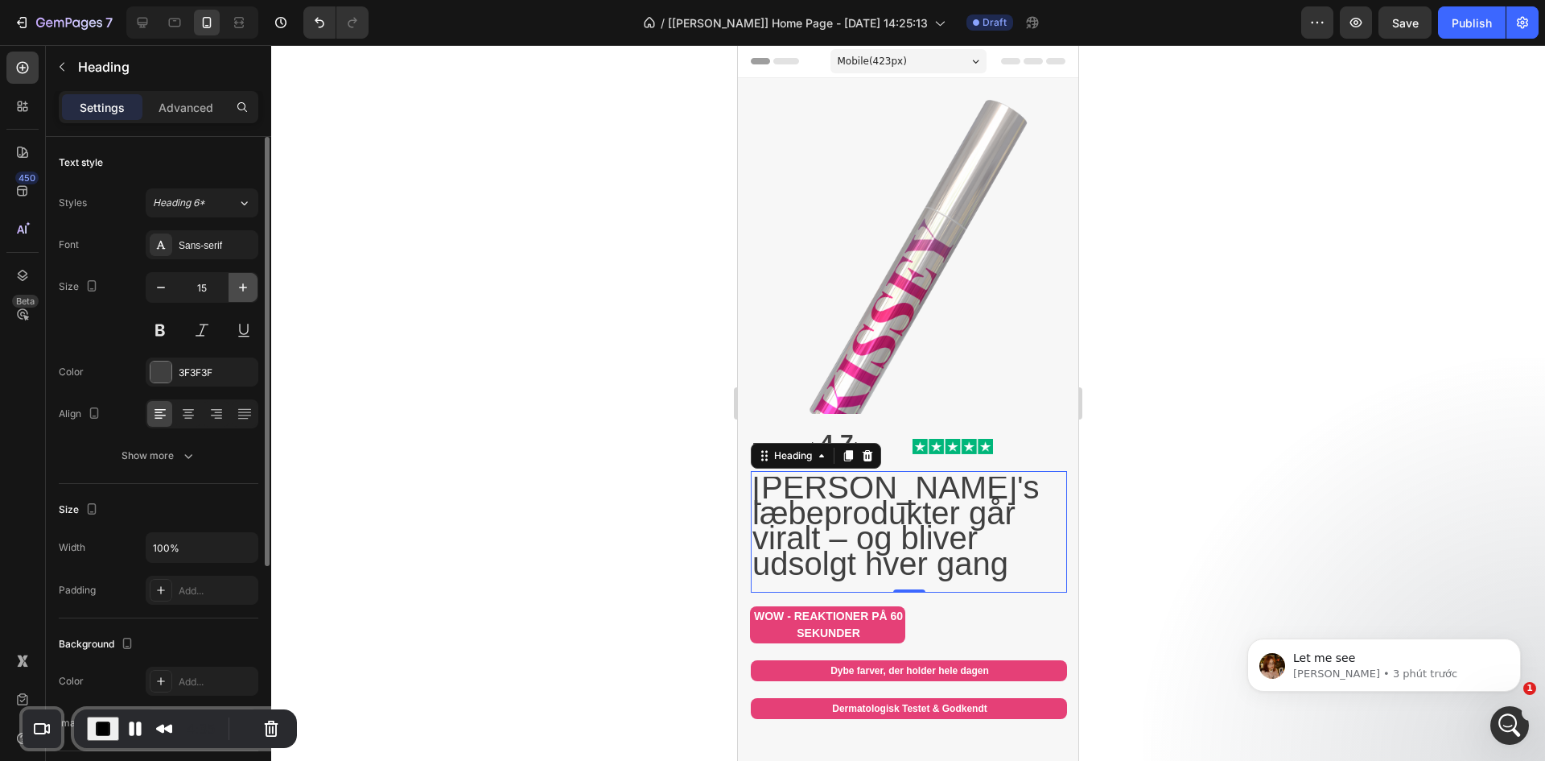
click at [241, 296] on button "button" at bounding box center [243, 287] width 29 height 29
type input "16"
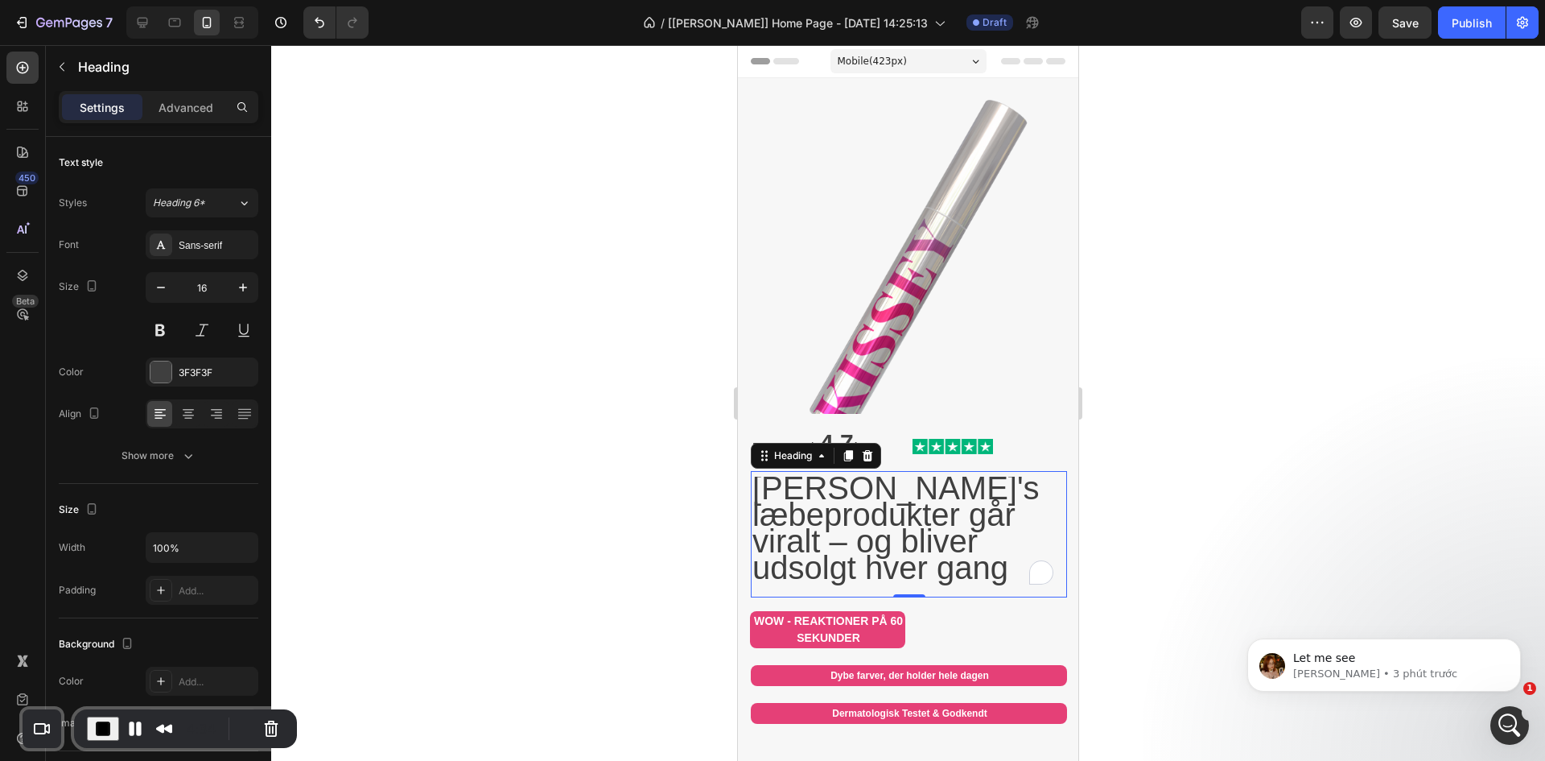
click at [886, 511] on span "Kissey's læbeprodukter går viralt – og bliver udsolgt hver gang" at bounding box center [896, 527] width 287 height 115
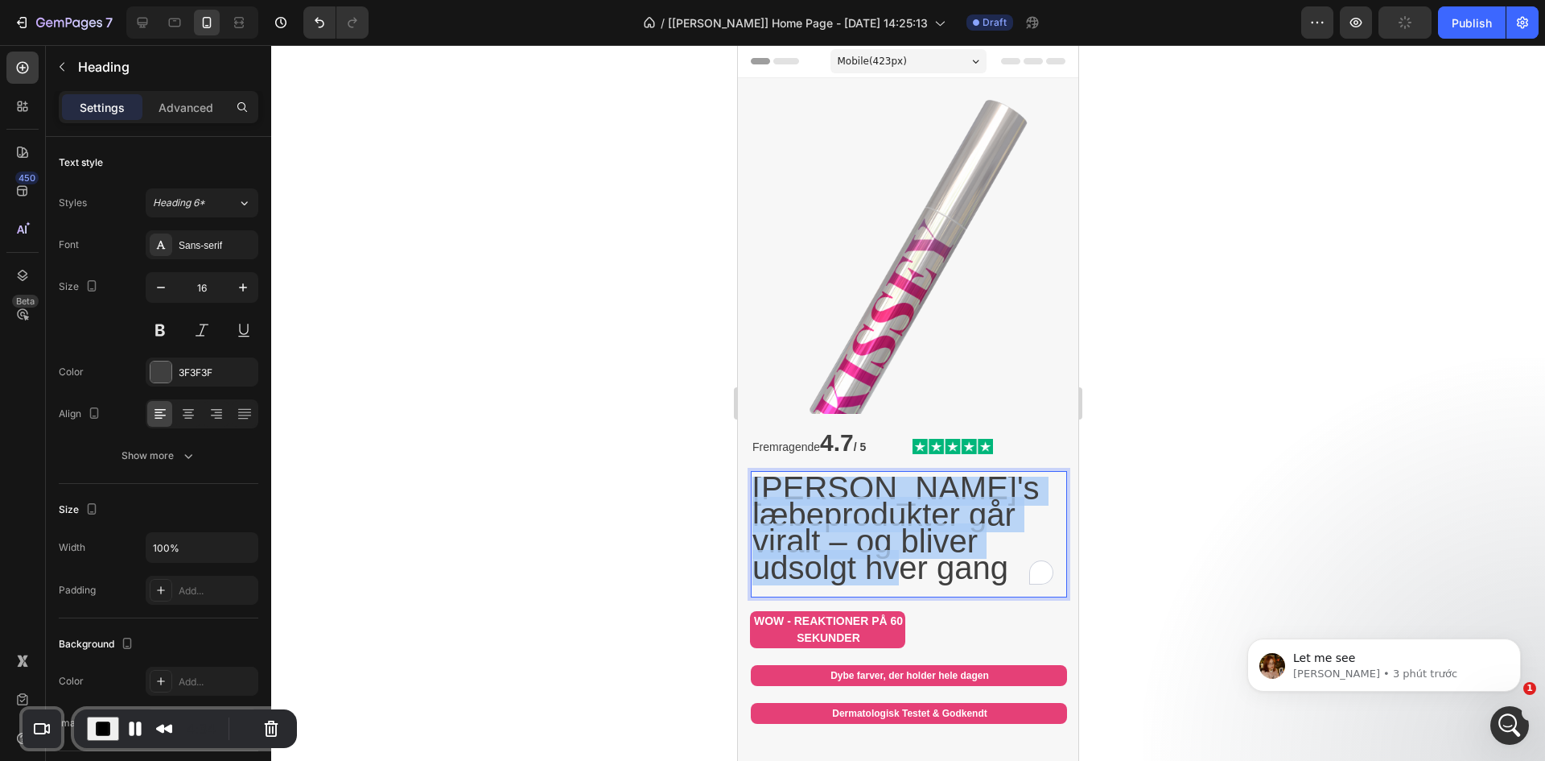
click at [886, 511] on span "Kissey's læbeprodukter går viralt – og bliver udsolgt hver gang" at bounding box center [896, 527] width 287 height 115
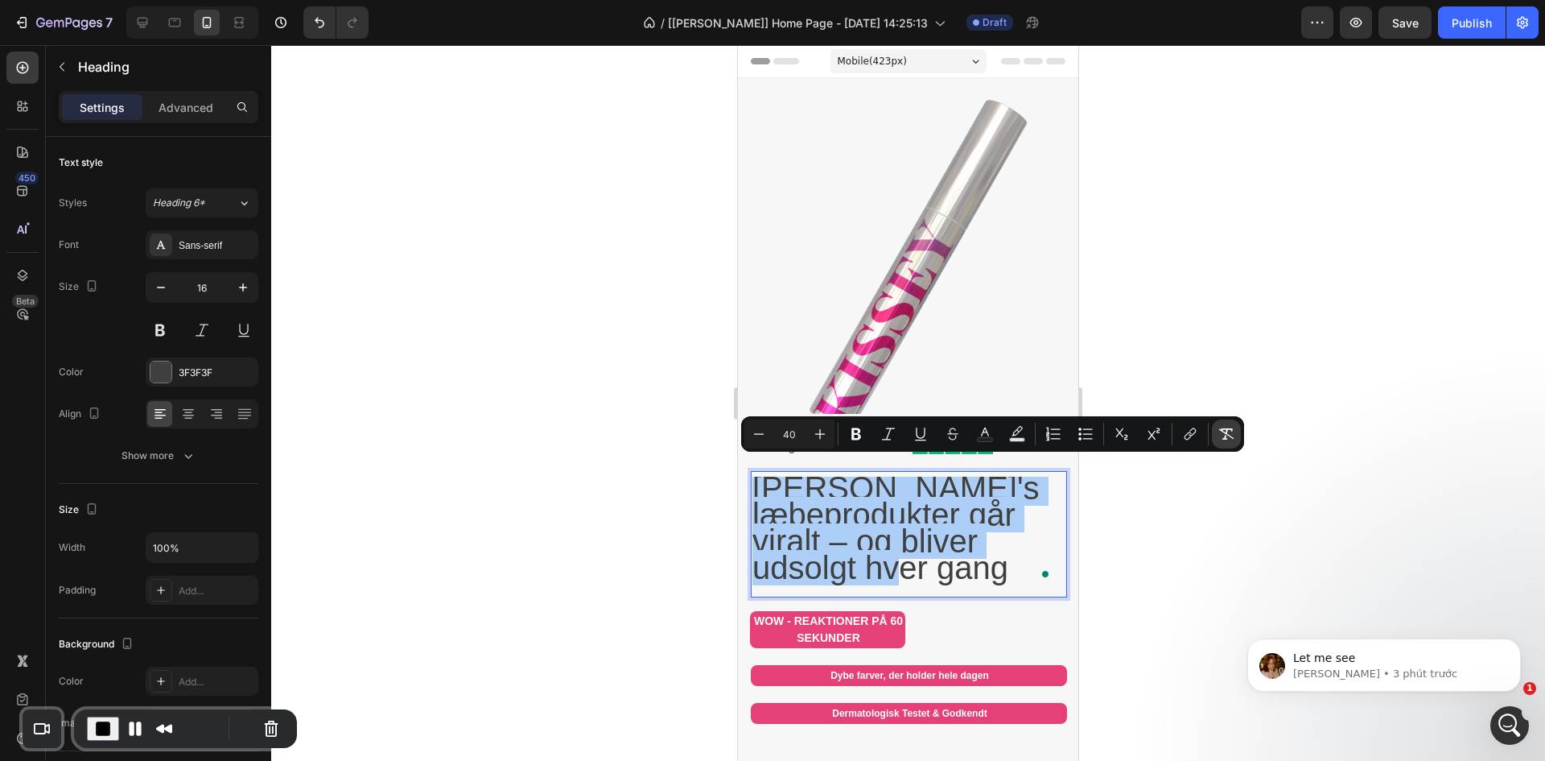
click at [1227, 439] on icon "Editor contextual toolbar" at bounding box center [1226, 433] width 15 height 11
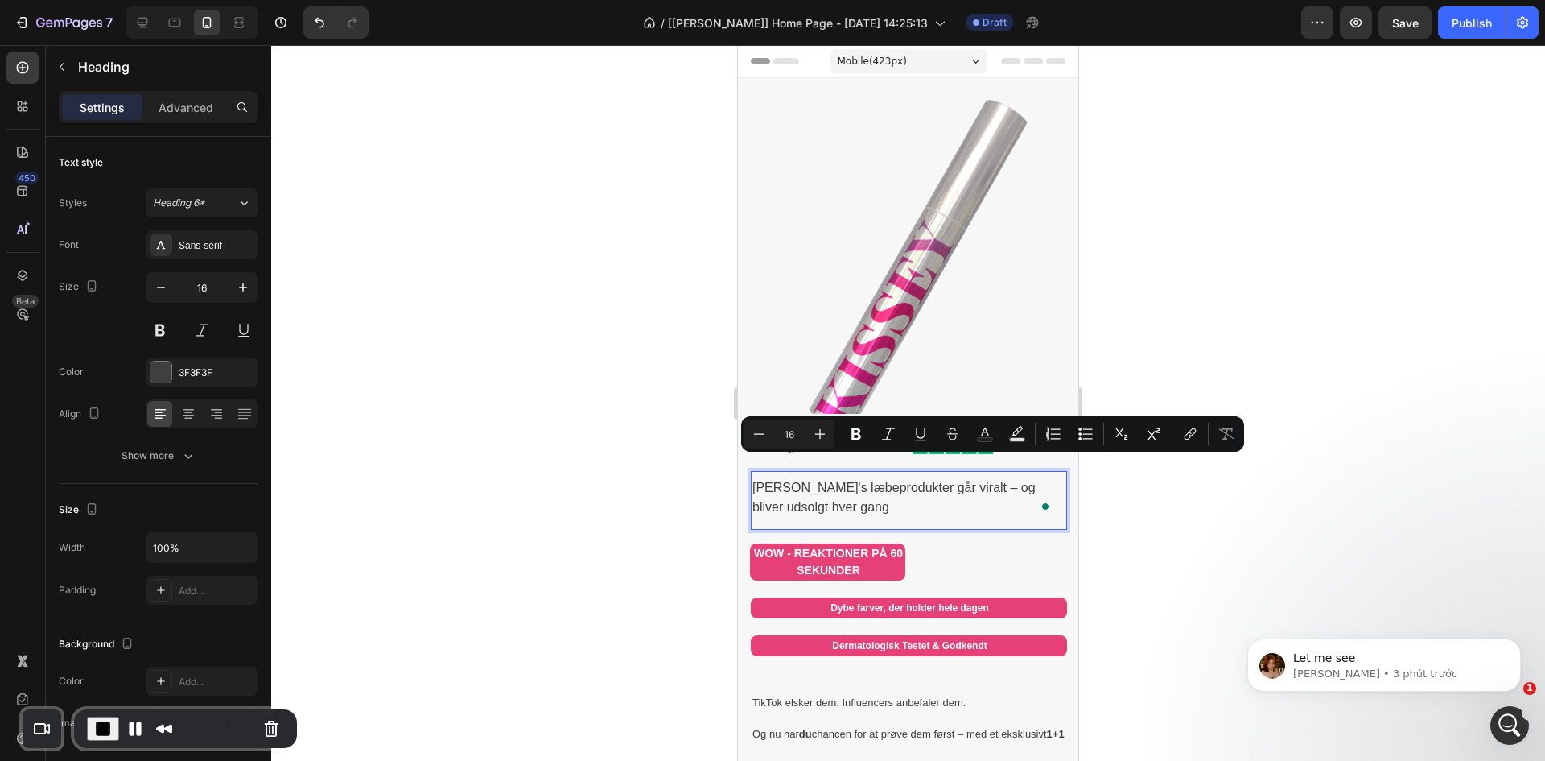
click at [794, 428] on input "16" at bounding box center [790, 433] width 32 height 19
drag, startPoint x: 794, startPoint y: 431, endPoint x: 777, endPoint y: 431, distance: 17.7
click at [777, 431] on input "16" at bounding box center [790, 433] width 32 height 19
type input "30"
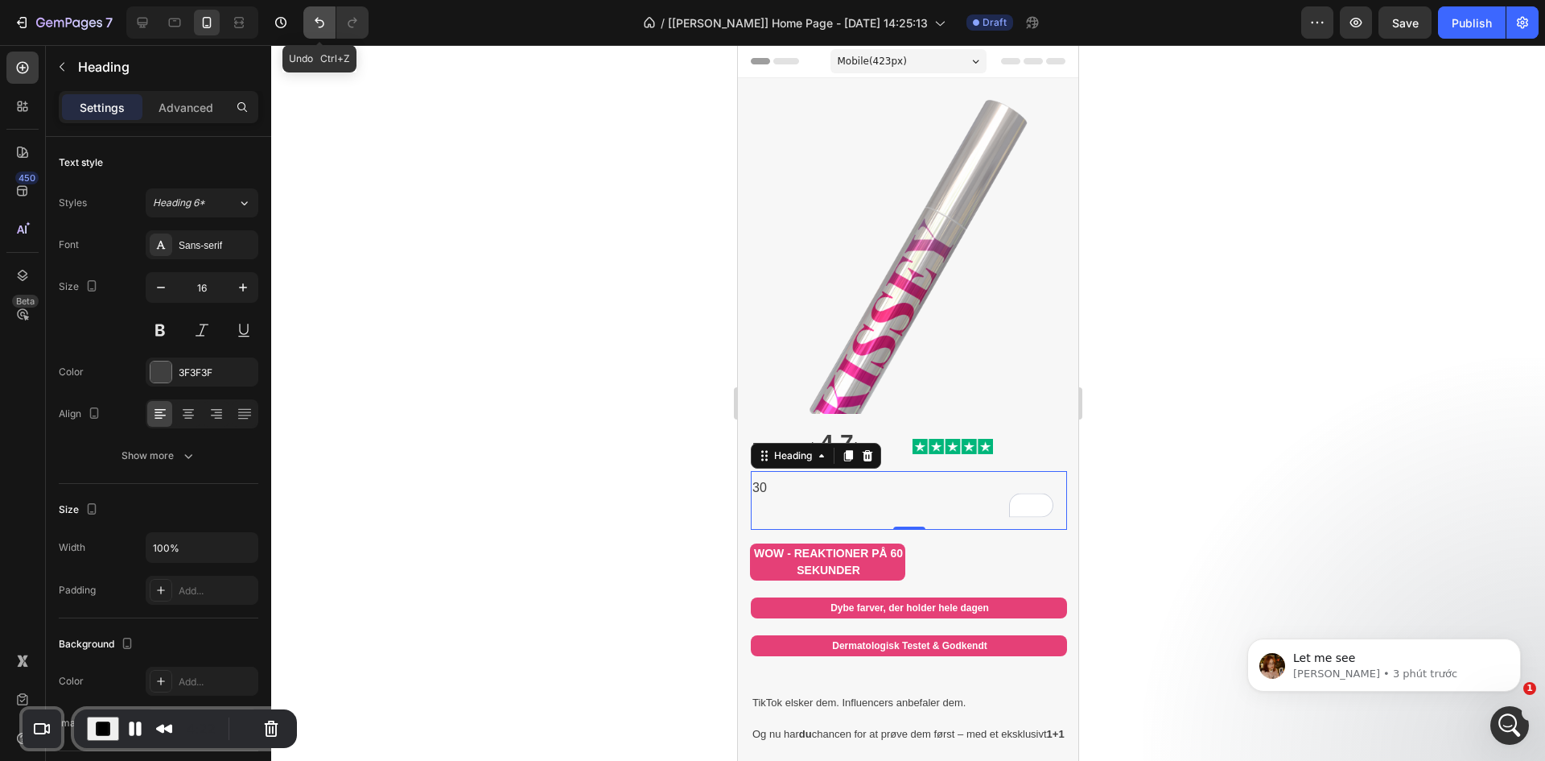
click at [310, 27] on button "Undo/Redo" at bounding box center [319, 22] width 32 height 32
click at [330, 25] on button "Undo/Redo" at bounding box center [319, 22] width 32 height 32
click at [93, 730] on span "End Recording" at bounding box center [102, 728] width 19 height 19
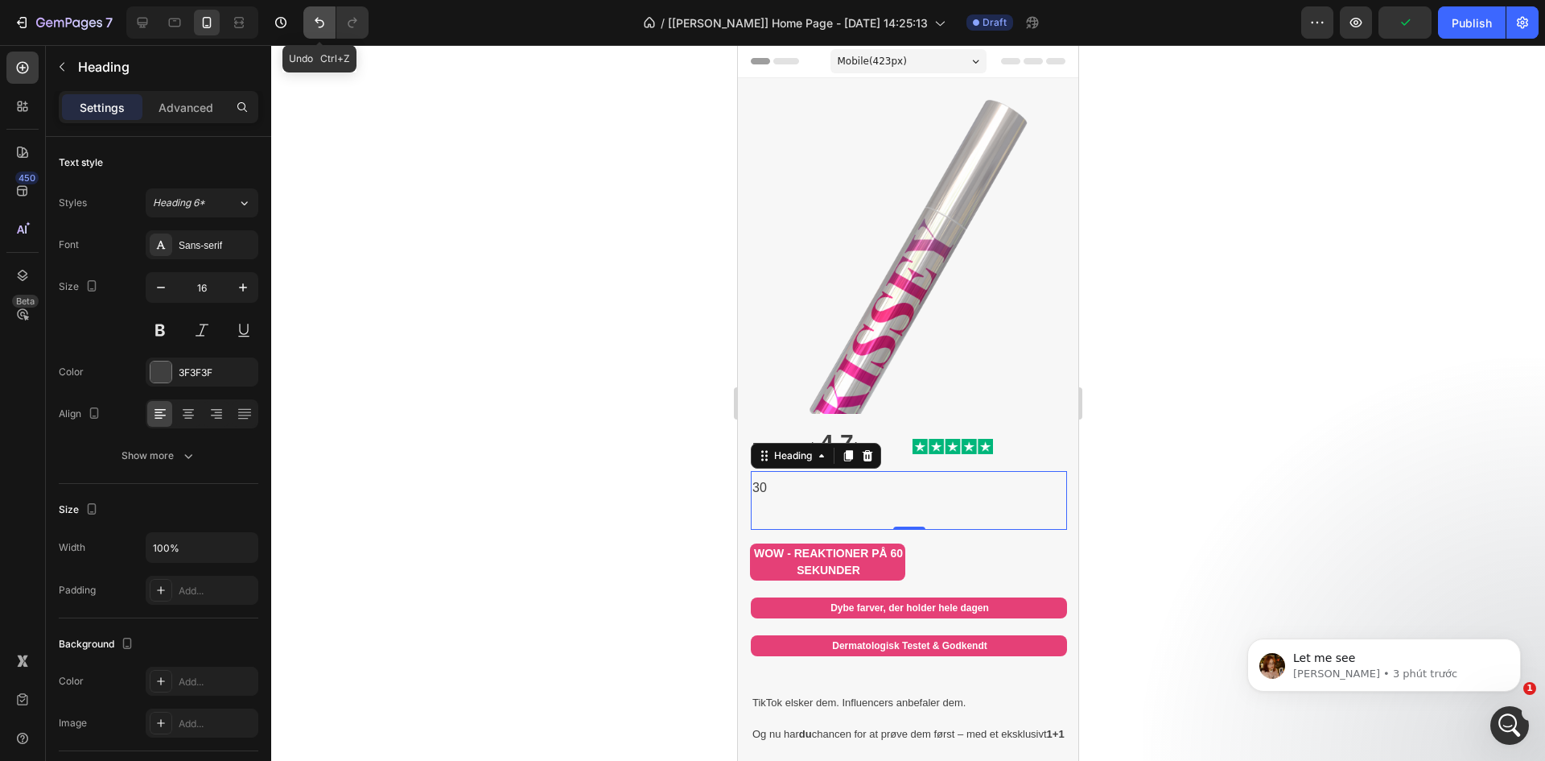
click at [320, 27] on icon "Undo/Redo" at bounding box center [320, 22] width 16 height 16
click at [320, 27] on icon "Undo/Redo" at bounding box center [320, 23] width 10 height 10
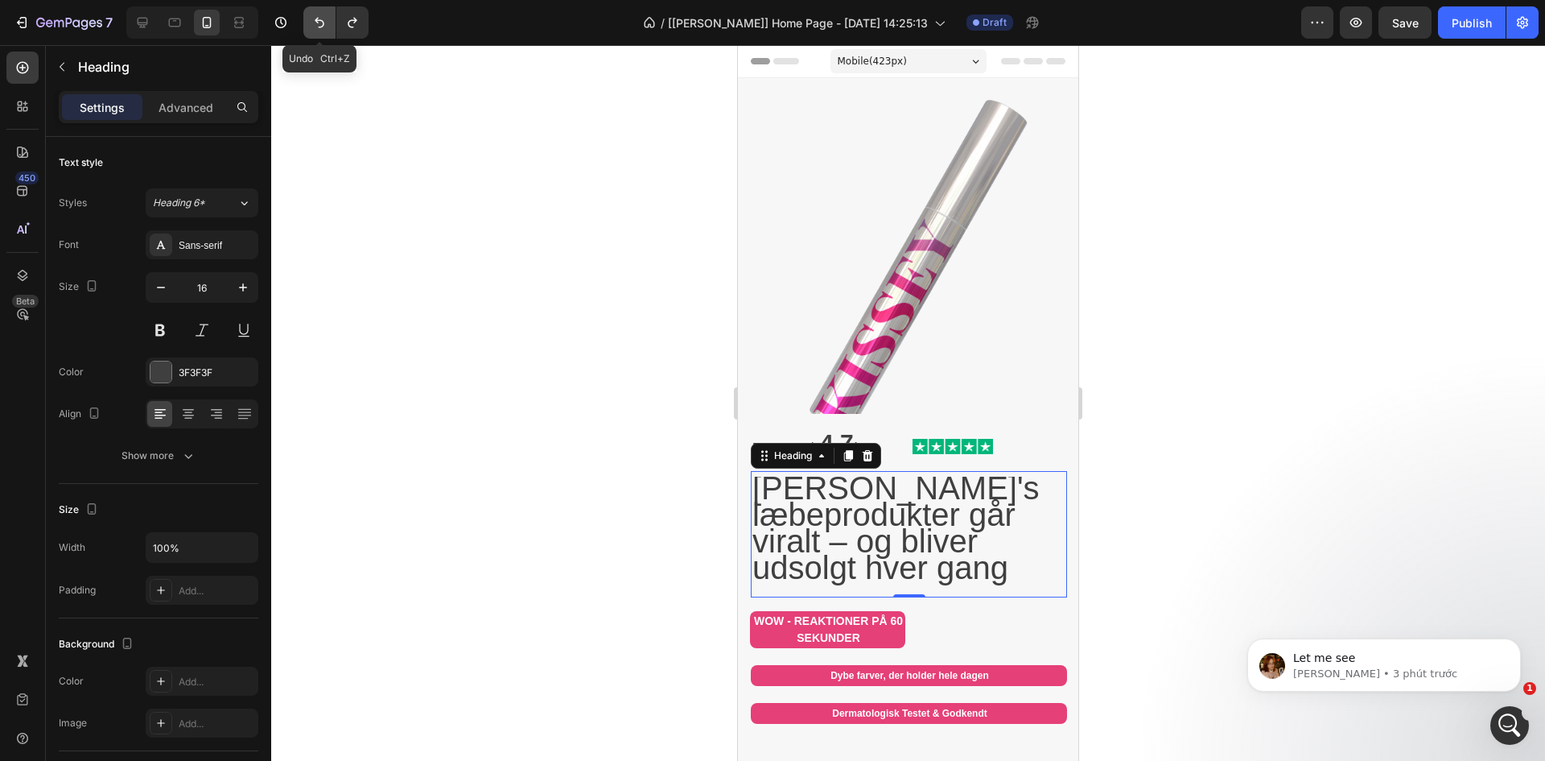
click at [320, 27] on icon "Undo/Redo" at bounding box center [320, 23] width 10 height 10
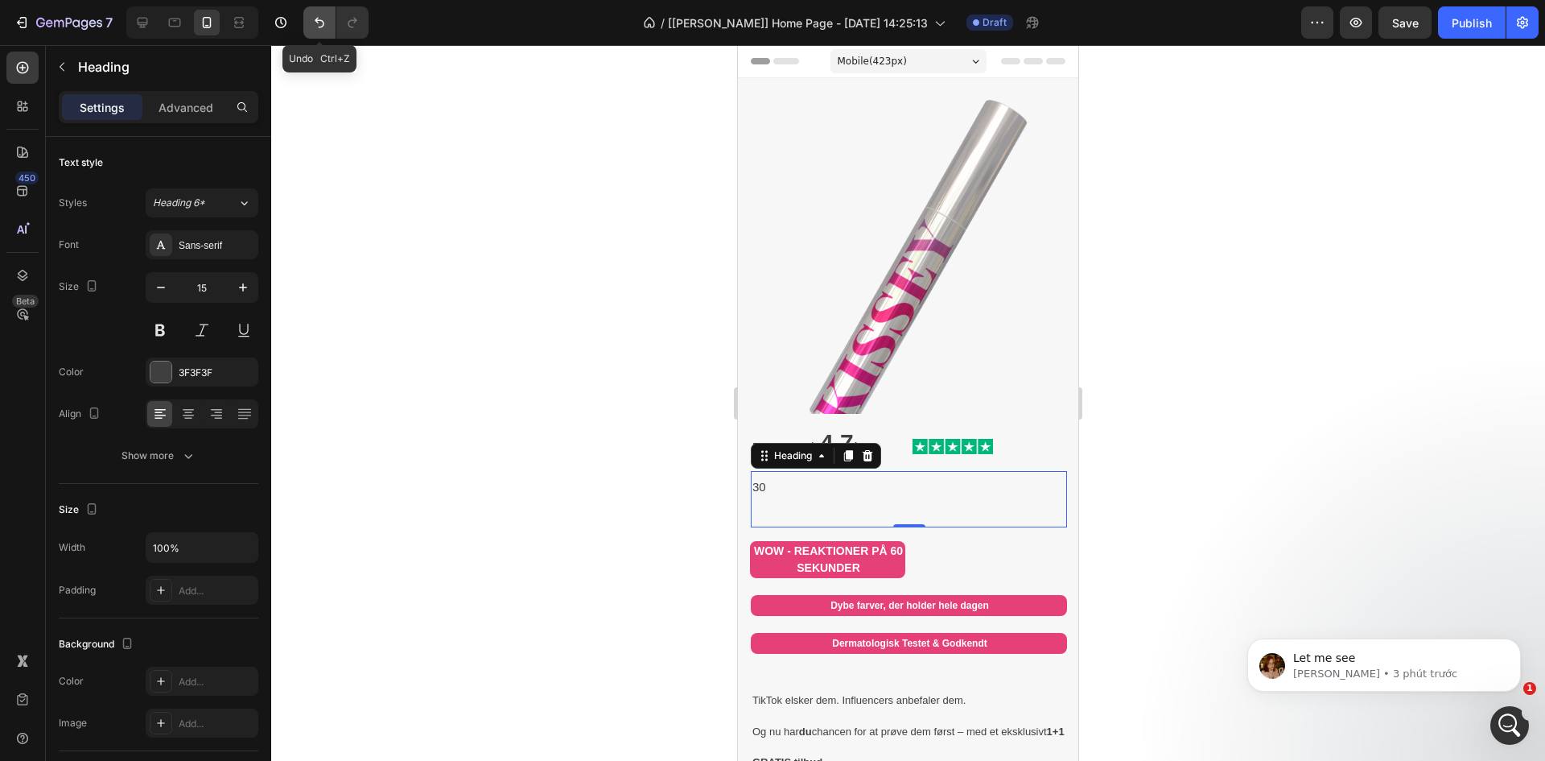
click at [320, 27] on icon "Undo/Redo" at bounding box center [320, 23] width 10 height 10
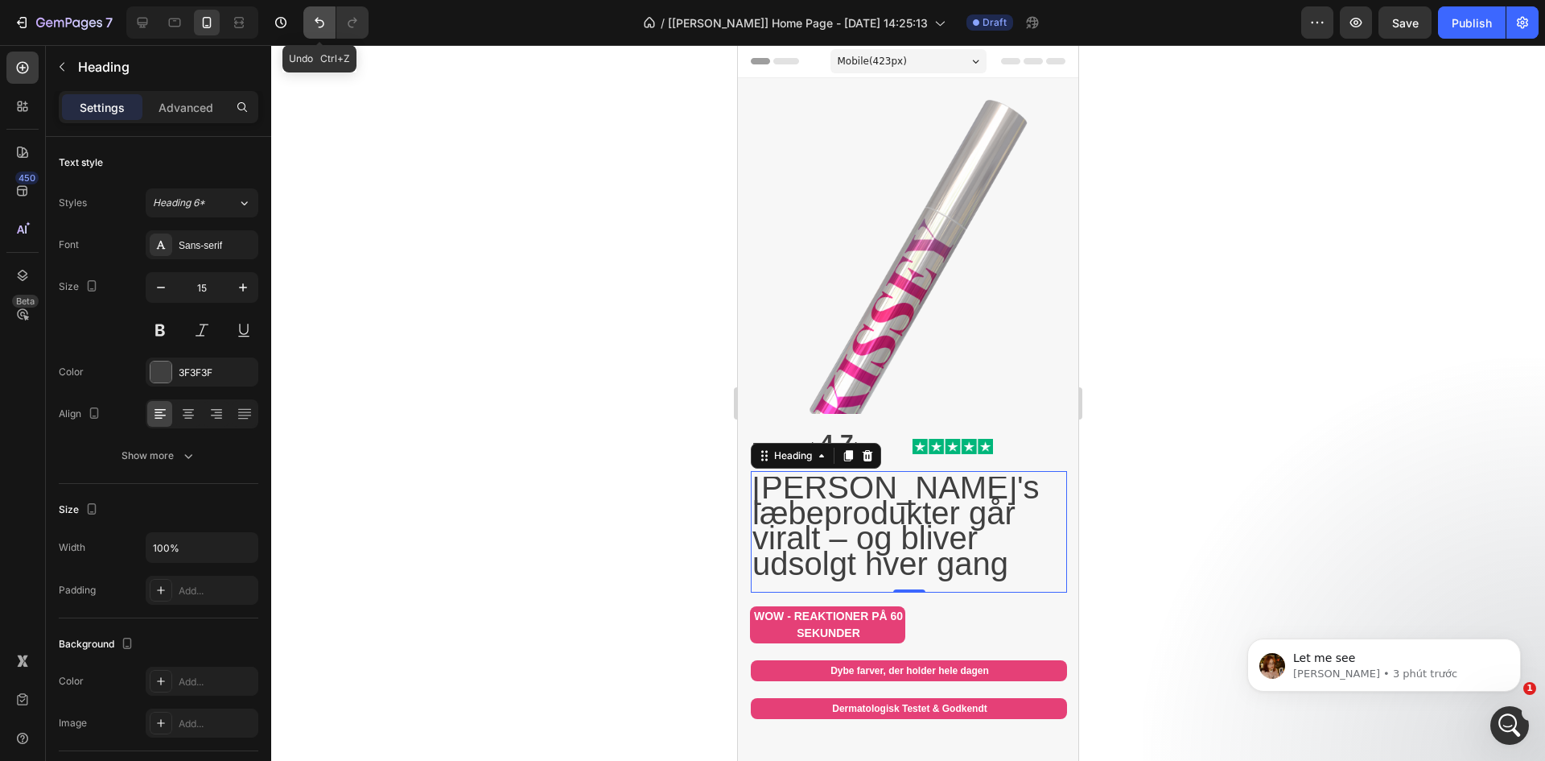
click at [320, 27] on icon "Undo/Redo" at bounding box center [320, 23] width 10 height 10
type input "16"
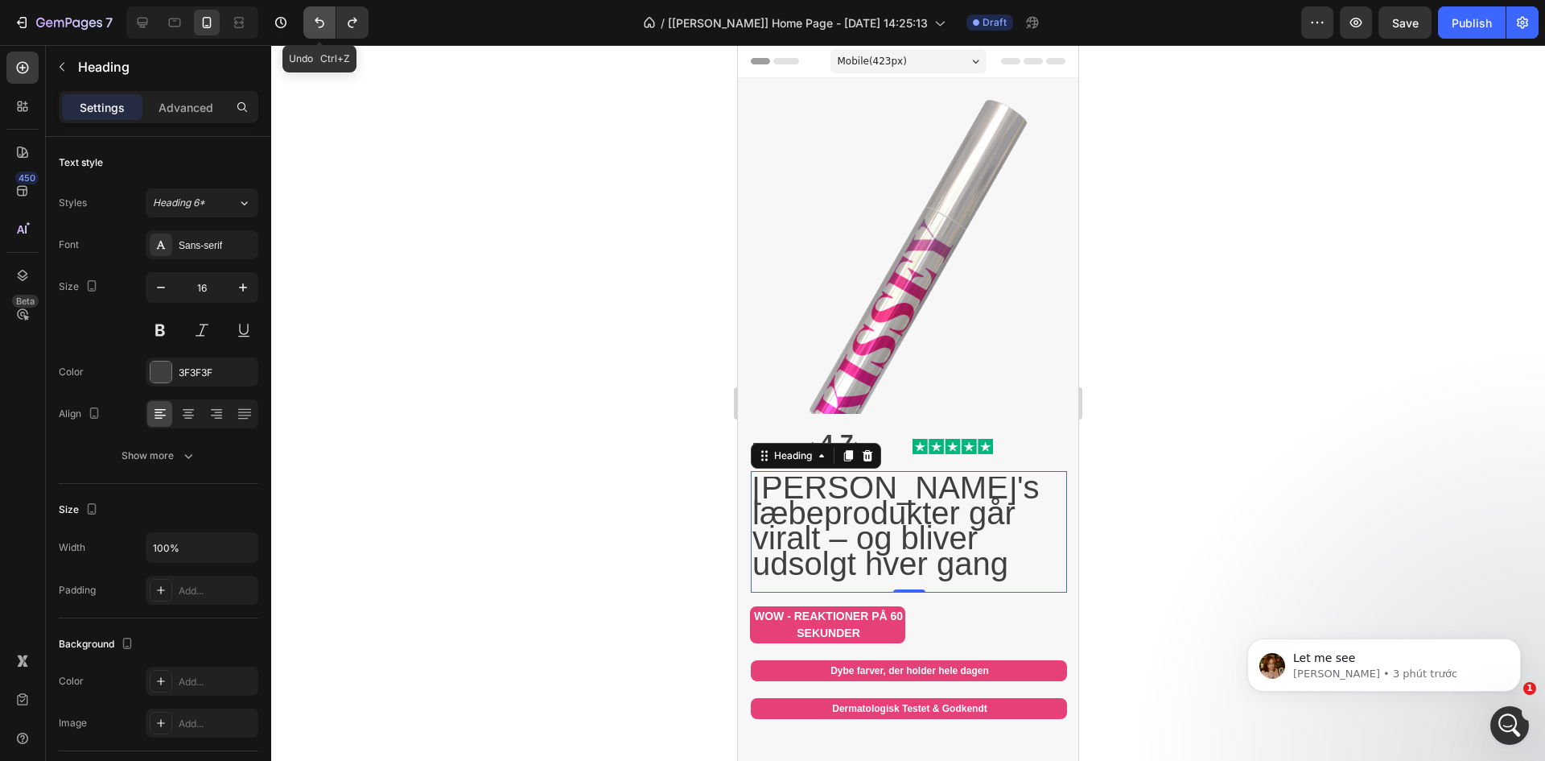
click at [320, 27] on icon "Undo/Redo" at bounding box center [320, 23] width 10 height 10
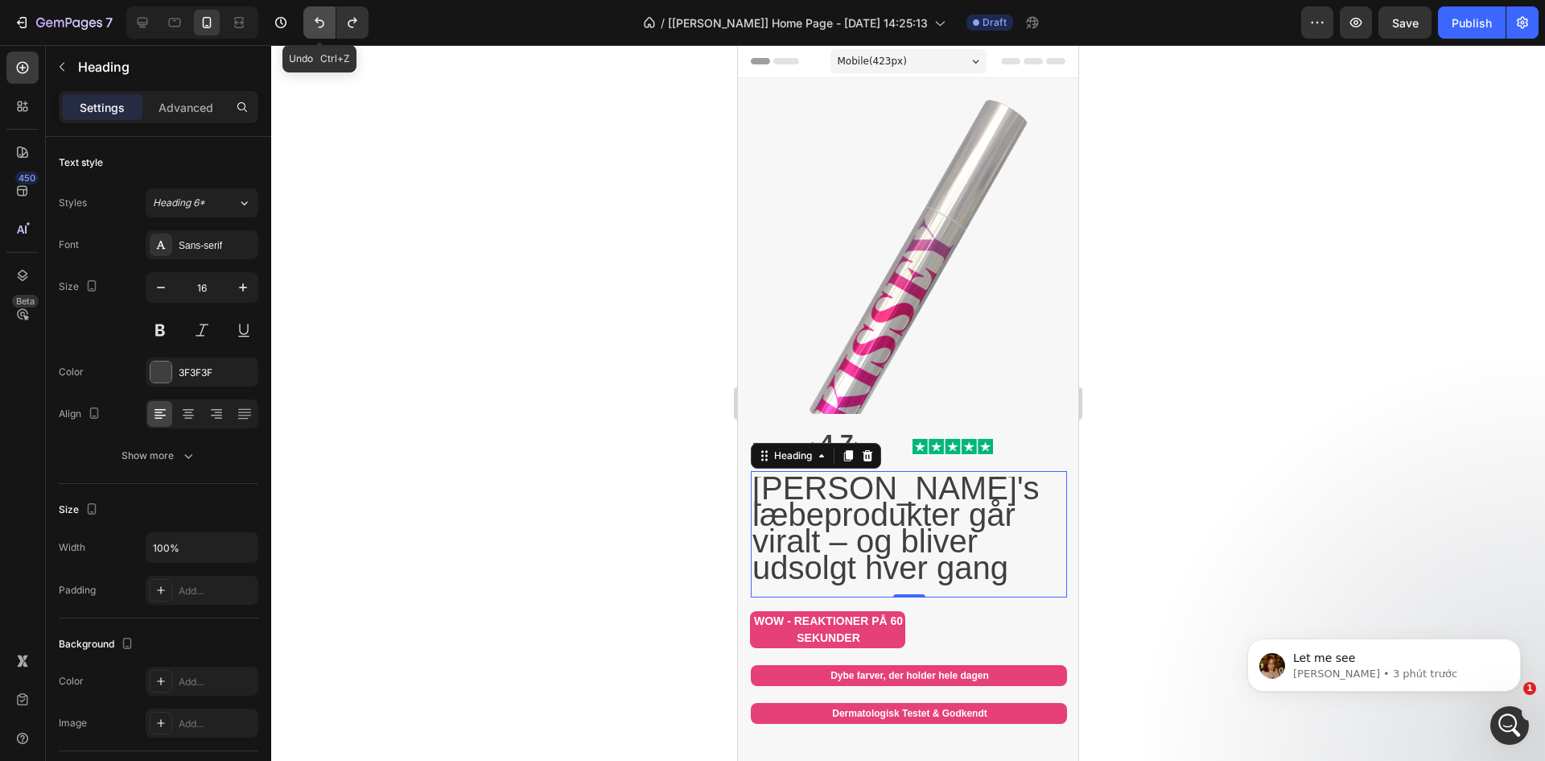
click at [320, 27] on icon "Undo/Redo" at bounding box center [320, 23] width 10 height 10
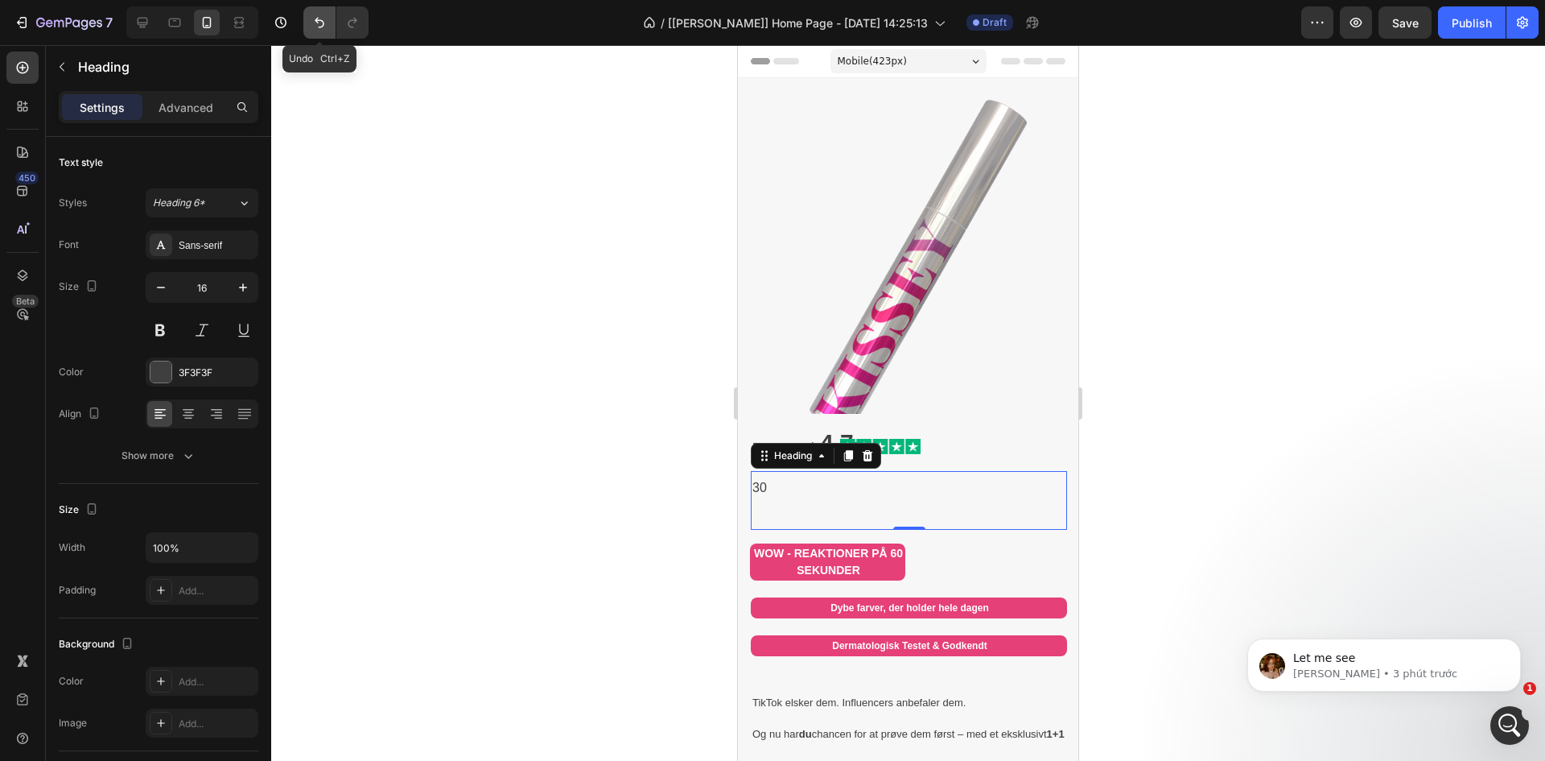
click at [320, 27] on icon "Undo/Redo" at bounding box center [320, 23] width 10 height 10
click at [352, 222] on div at bounding box center [908, 403] width 1274 height 716
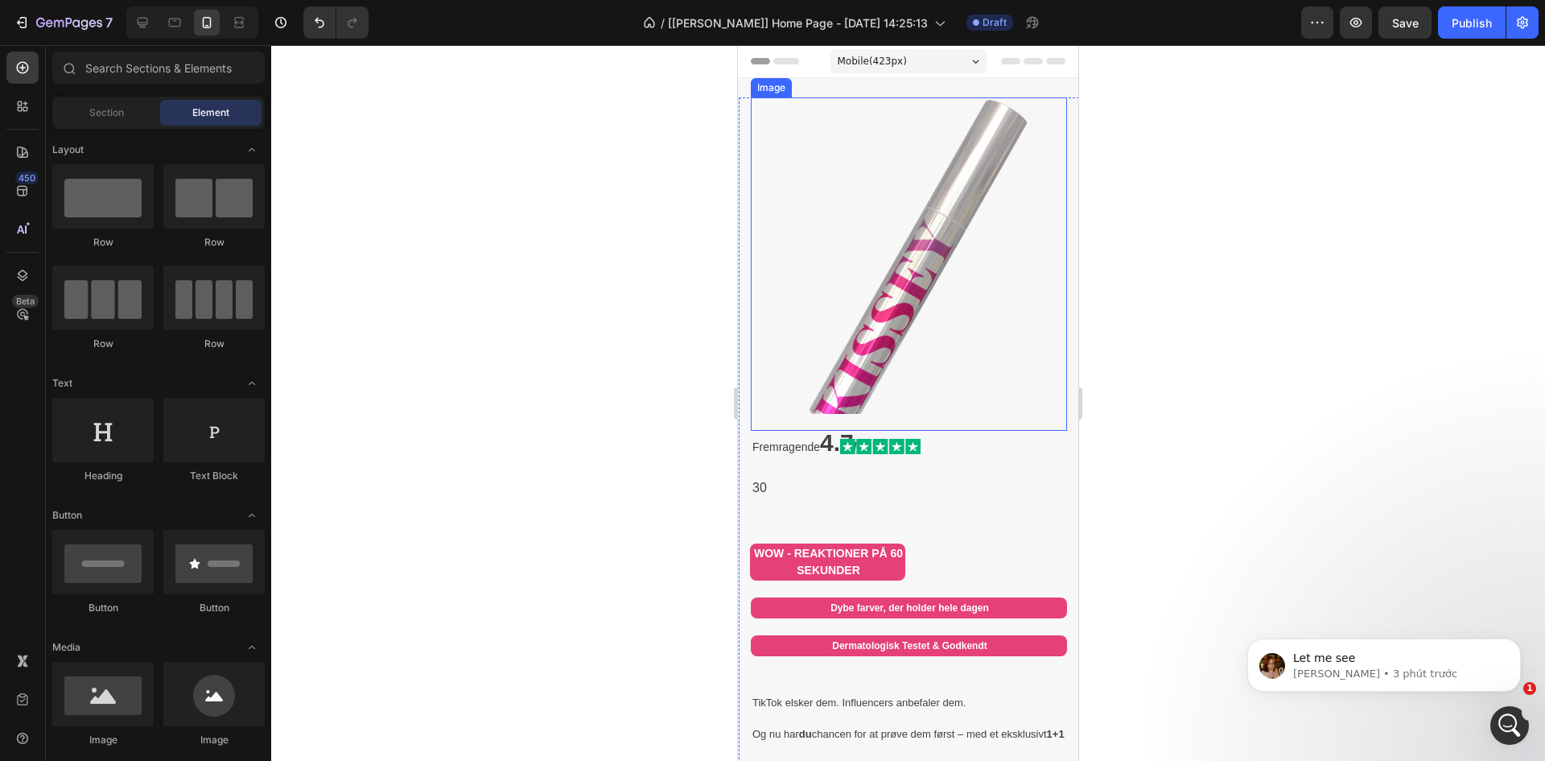
click at [935, 394] on img at bounding box center [909, 255] width 316 height 316
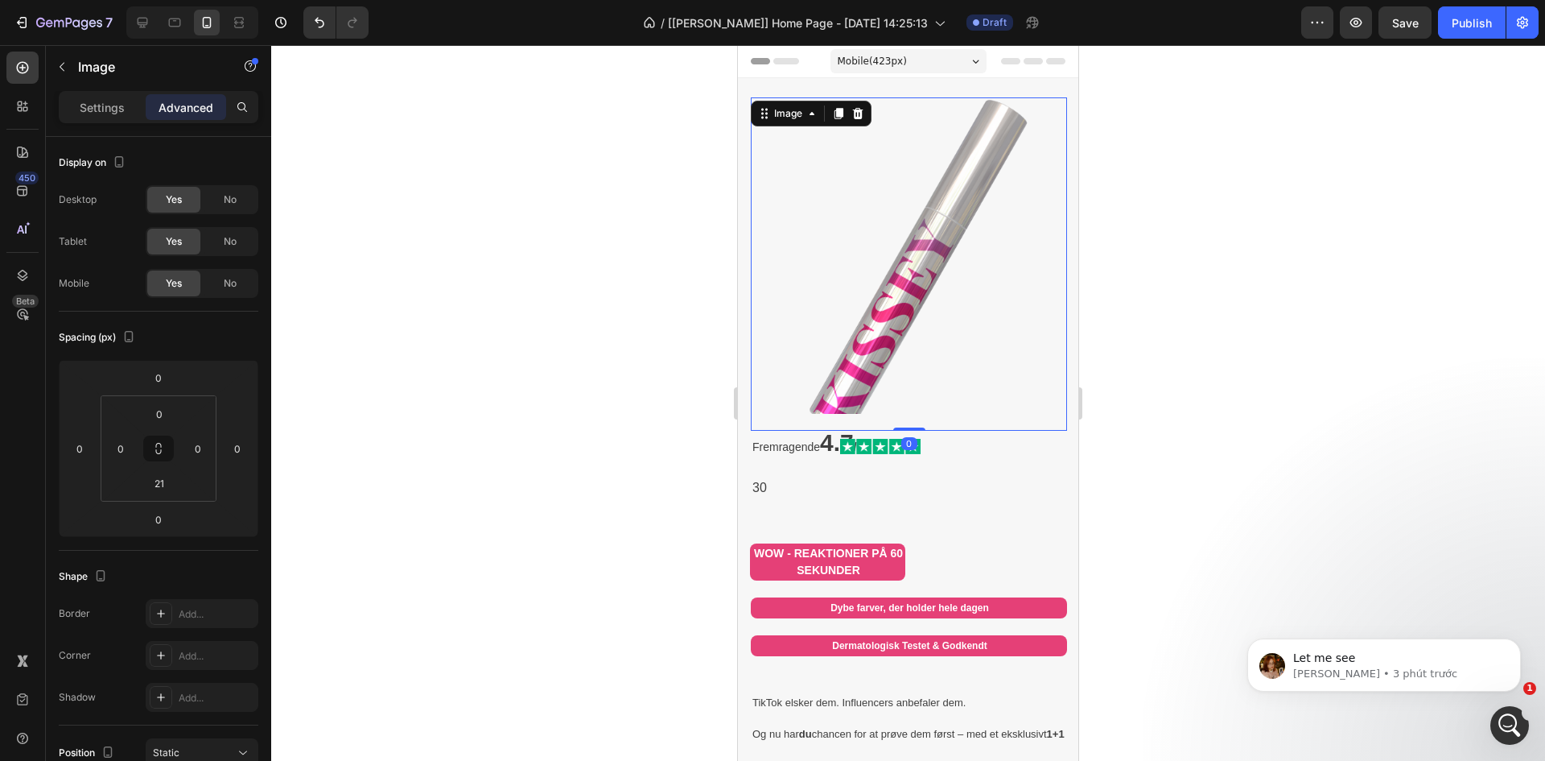
click at [906, 437] on div "0" at bounding box center [910, 443] width 16 height 13
